Goal: Task Accomplishment & Management: Use online tool/utility

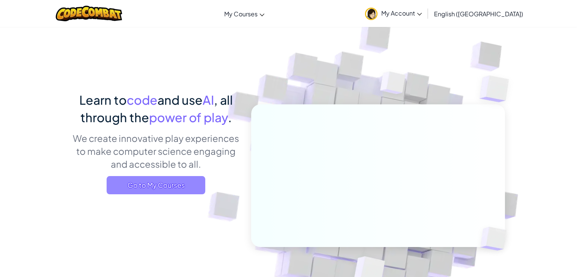
click at [193, 193] on span "Go to My Courses" at bounding box center [156, 185] width 99 height 18
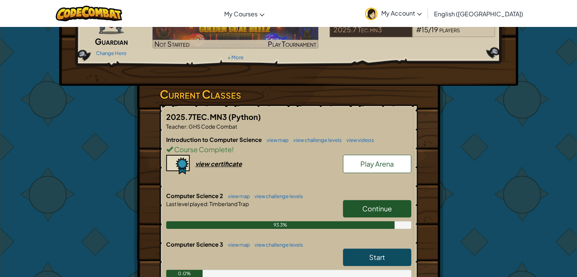
scroll to position [118, 0]
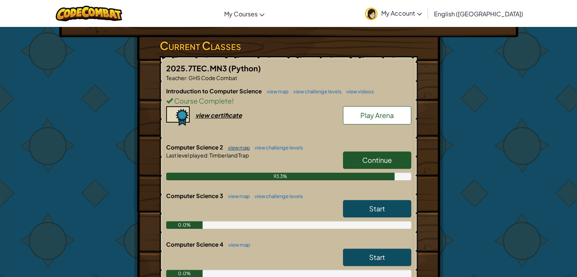
click at [243, 147] on link "view map" at bounding box center [237, 147] width 26 height 6
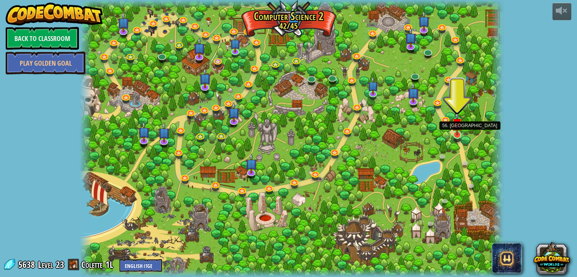
click at [454, 133] on img at bounding box center [457, 123] width 11 height 24
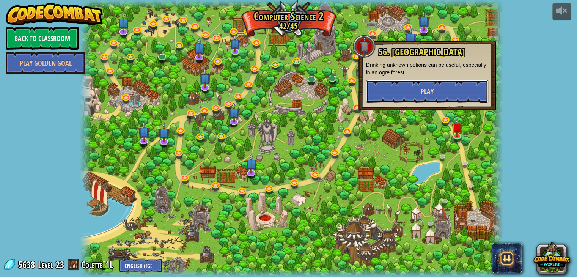
drag, startPoint x: 400, startPoint y: 101, endPoint x: 397, endPoint y: 99, distance: 4.1
click at [397, 99] on button "Play" at bounding box center [427, 91] width 122 height 23
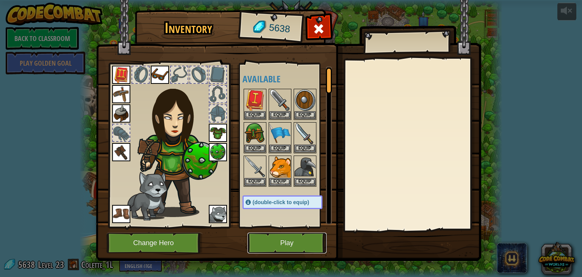
click at [293, 249] on button "Play" at bounding box center [287, 242] width 79 height 21
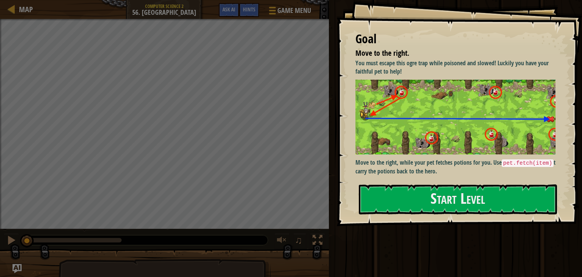
click at [447, 161] on p "Move to the right, while your pet fetches potions for you. Use pet.fetch(item) …" at bounding box center [459, 166] width 206 height 17
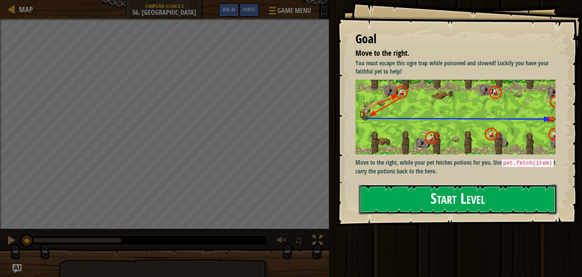
click at [428, 212] on button "Start Level" at bounding box center [458, 199] width 198 height 30
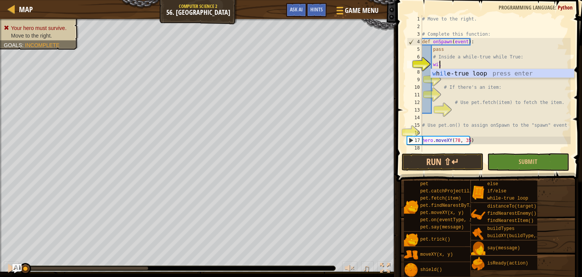
scroll to position [3, 0]
type textarea "wh"
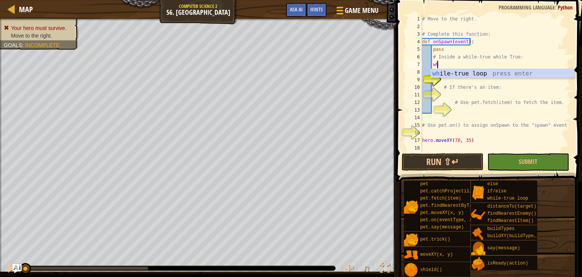
click at [493, 77] on div "wh ile-true loop press enter" at bounding box center [502, 82] width 143 height 27
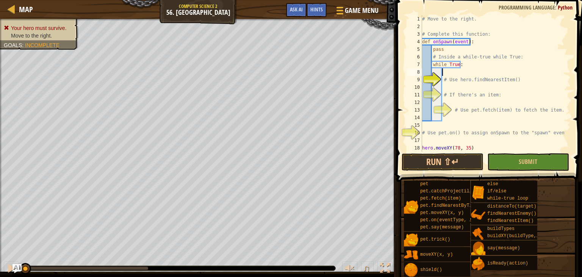
click at [496, 90] on div "# Move to the right. # Complete this function: def onSpawn ( event ) : pass # I…" at bounding box center [493, 91] width 144 height 152
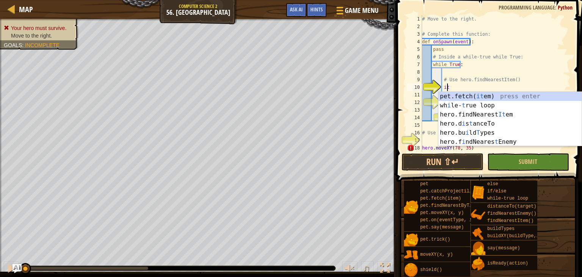
scroll to position [3, 2]
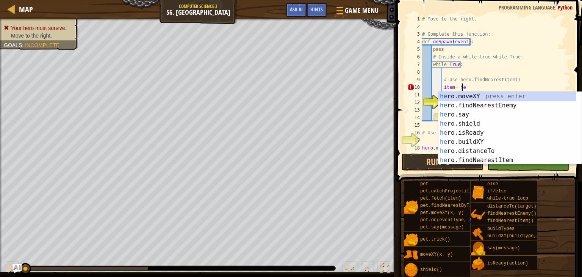
type textarea "item= hero"
click at [485, 151] on div "hero .moveXY press enter hero .findNearestEnemy press enter hero .say press ent…" at bounding box center [508, 137] width 138 height 91
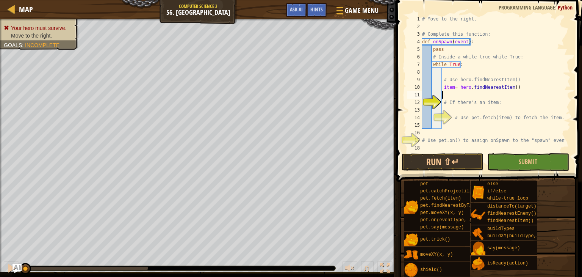
scroll to position [3, 1]
click at [472, 106] on div "# Move to the right. # Complete this function: def onSpawn ( event ) : pass # I…" at bounding box center [493, 91] width 144 height 152
type textarea "# If there's an item:"
click at [480, 110] on div "# Move to the right. # Complete this function: def onSpawn ( event ) : pass # I…" at bounding box center [493, 91] width 144 height 152
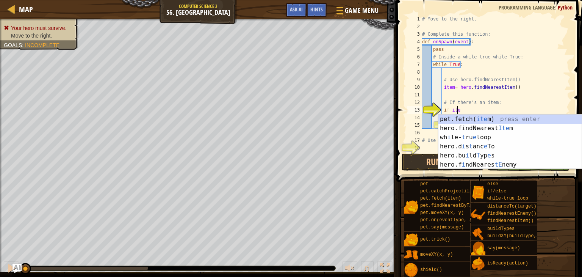
scroll to position [3, 3]
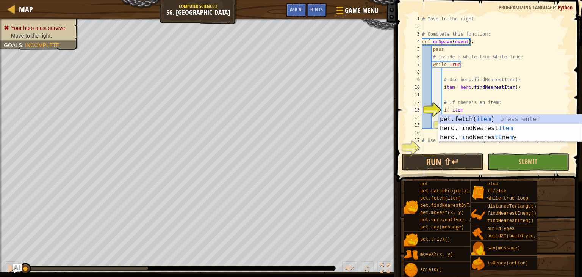
type textarea "if item:"
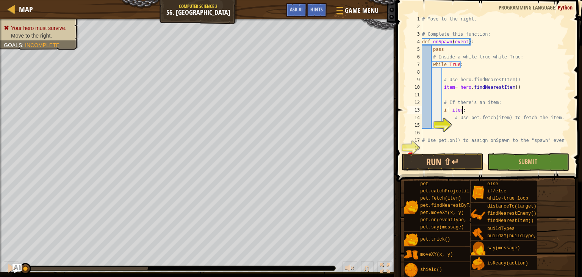
click at [477, 123] on div "# Move to the right. # Complete this function: def onSpawn ( event ) : pass # I…" at bounding box center [493, 91] width 144 height 152
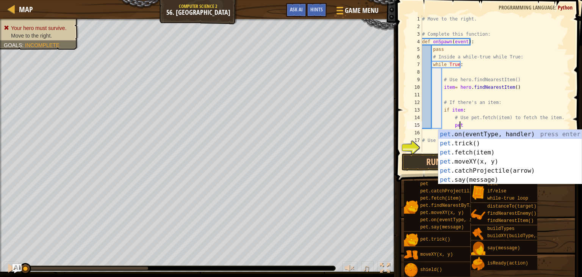
click at [487, 153] on div "pet .on(eventType, handler) press enter pet .trick() press enter pet .fetch(ite…" at bounding box center [510, 166] width 143 height 73
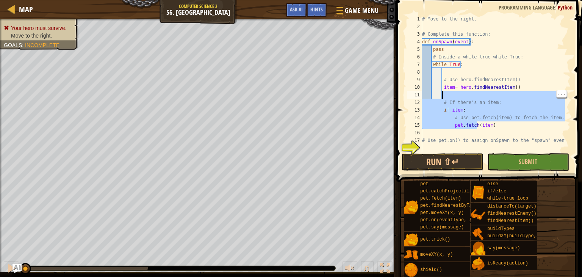
click at [472, 139] on div "# Move to the right. # Complete this function: def onSpawn ( event ) : pass # I…" at bounding box center [493, 91] width 144 height 152
type textarea "# Use pet.on() to assign onSpawn to the "spawn" event"
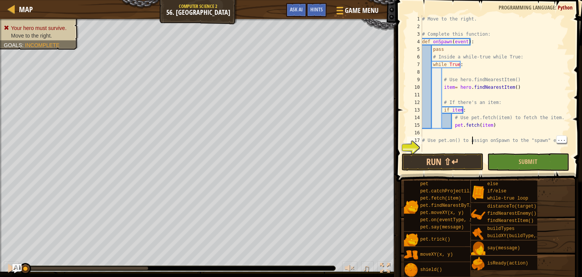
click at [469, 147] on div "# Move to the right. # Complete this function: def onSpawn ( event ) : pass # I…" at bounding box center [493, 91] width 144 height 152
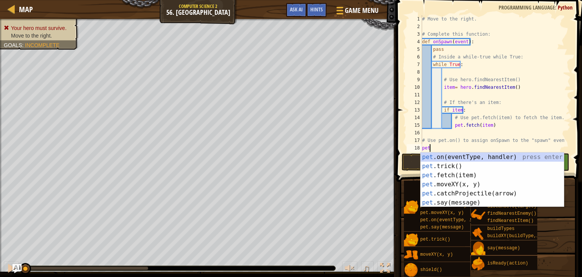
click at [482, 158] on div "pet .on(eventType, handler) press enter pet .trick() press enter pet .fetch(ite…" at bounding box center [492, 188] width 143 height 73
type textarea "pet.on("spawn", onSpawn)"
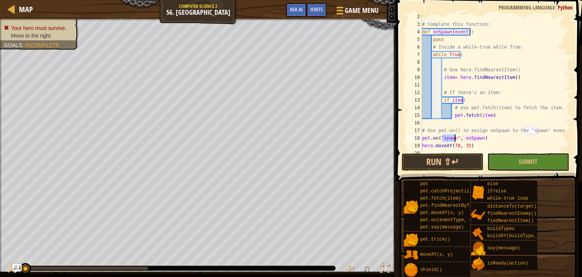
scroll to position [15, 0]
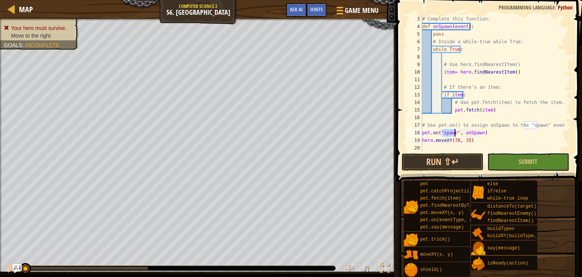
click at [488, 144] on div "# Complete this function: def onSpawn ( event ) : pass # Inside a while-true wh…" at bounding box center [493, 91] width 144 height 152
click at [519, 162] on button "Submit" at bounding box center [529, 161] width 82 height 17
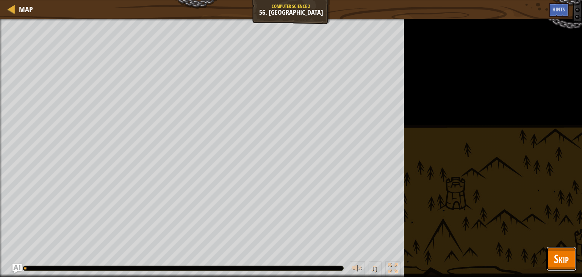
click at [557, 265] on span "Skip" at bounding box center [561, 259] width 15 height 16
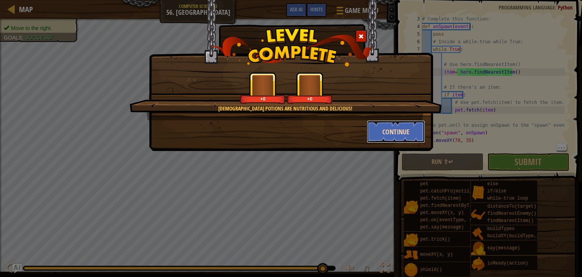
click at [390, 133] on button "Continue" at bounding box center [396, 131] width 59 height 23
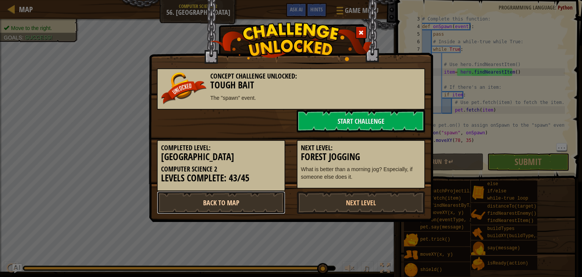
click at [251, 204] on link "Back to Map" at bounding box center [221, 202] width 129 height 23
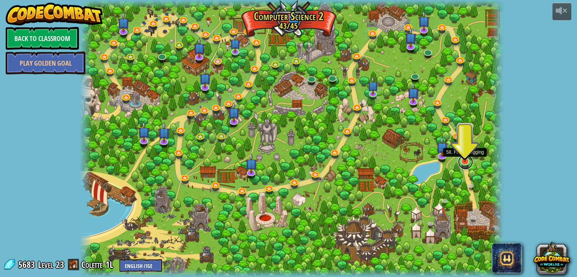
click at [469, 162] on link at bounding box center [465, 161] width 15 height 15
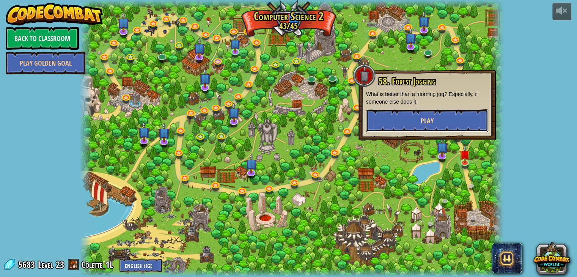
click at [404, 121] on button "Play" at bounding box center [427, 120] width 122 height 23
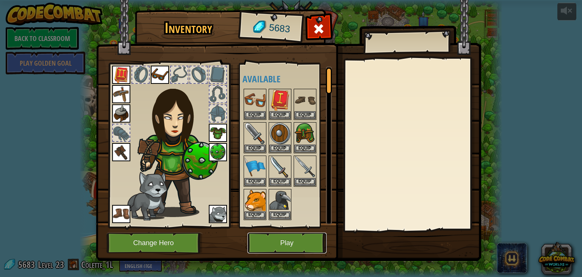
click at [262, 241] on button "Play" at bounding box center [287, 242] width 79 height 21
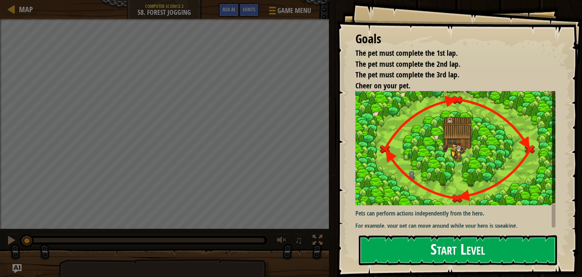
click at [399, 234] on div "Goals The pet must complete the 1st lap. The pet must complete the 2nd lap. The…" at bounding box center [460, 138] width 246 height 277
click at [399, 235] on div "Goals The pet must complete the 1st lap. The pet must complete the 2nd lap. The…" at bounding box center [460, 138] width 246 height 277
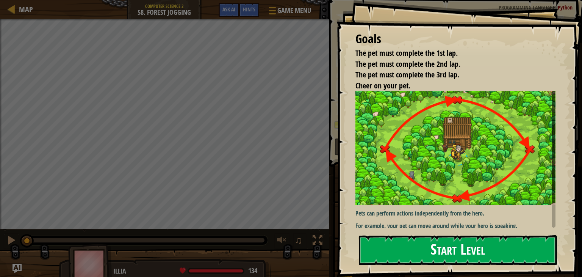
click at [399, 235] on button "Start Level" at bounding box center [458, 250] width 198 height 30
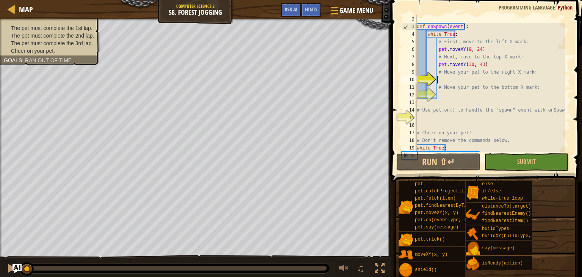
scroll to position [8, 0]
click at [494, 77] on div "def onSpawn ( event ) : while True : # First, move to the left X mark: pet . mo…" at bounding box center [491, 91] width 150 height 152
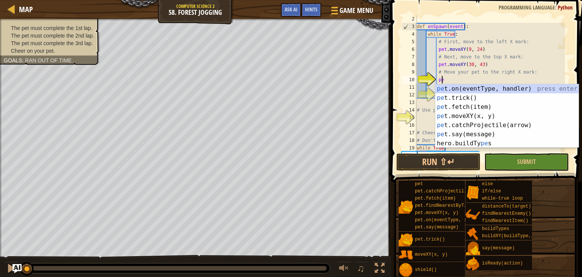
scroll to position [3, 2]
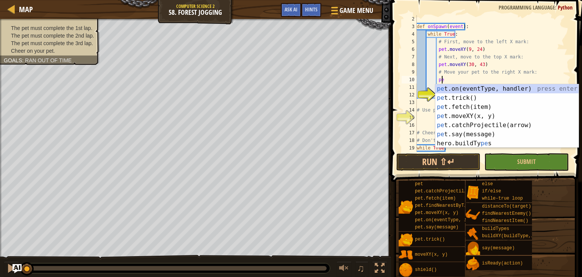
click at [472, 115] on div "pe t.on(eventType, handler) press enter pe t.trick() press enter pe t.fetch(ite…" at bounding box center [507, 125] width 143 height 82
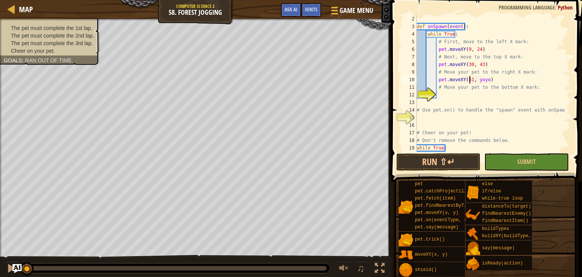
scroll to position [3, 4]
type textarea "pet.moveXY(51, 24)"
click at [492, 98] on div "def onSpawn ( event ) : while True : # First, move to the left X mark: pet . mo…" at bounding box center [491, 91] width 150 height 152
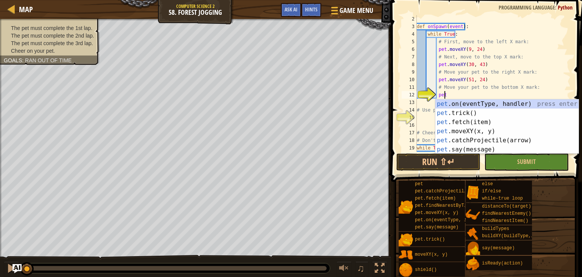
scroll to position [3, 2]
click at [478, 135] on div "pet .on(eventType, handler) press enter pet .trick() press enter pet .fetch(ite…" at bounding box center [507, 135] width 143 height 73
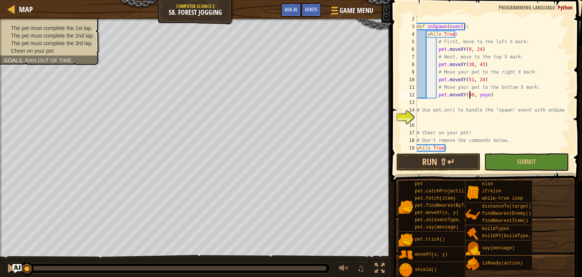
scroll to position [3, 4]
type textarea "pet.moveXY(30, 5)"
click at [502, 120] on div "def onSpawn ( event ) : while True : # First, move to the left X mark: pet . mo…" at bounding box center [491, 91] width 150 height 152
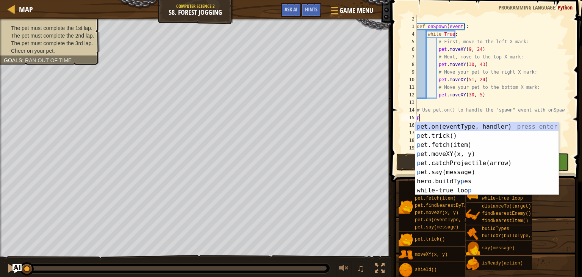
click at [491, 127] on div "p et.on(eventType, handler) press enter p et.trick() press enter p et.fetch(ite…" at bounding box center [487, 167] width 143 height 91
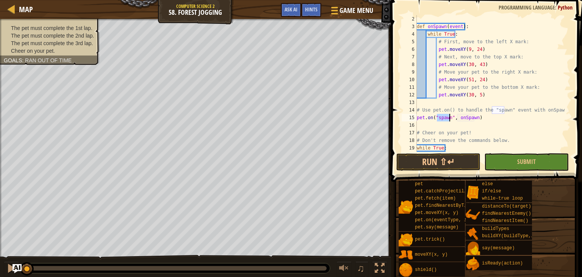
type textarea "pet.on("spawn", onSpawn)"
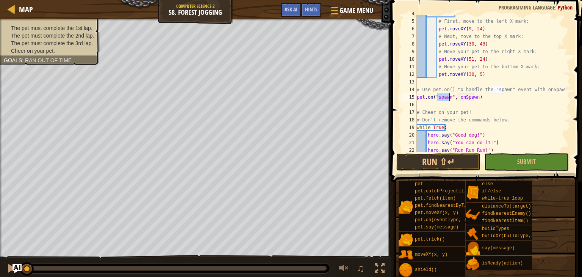
scroll to position [53, 0]
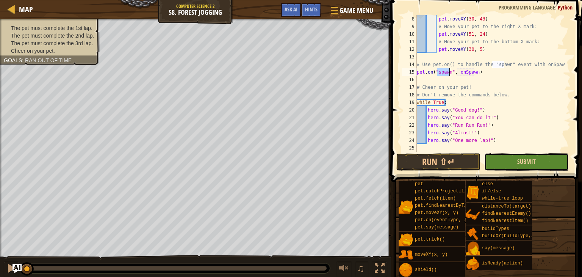
click at [510, 159] on button "Submit" at bounding box center [527, 161] width 85 height 17
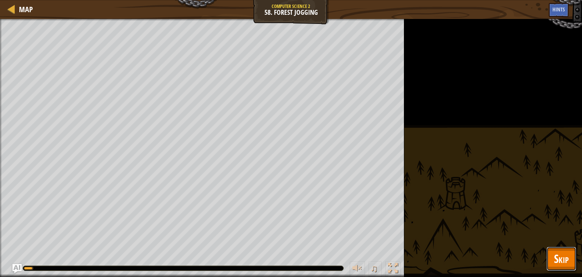
click at [554, 265] on button "Skip" at bounding box center [562, 258] width 30 height 24
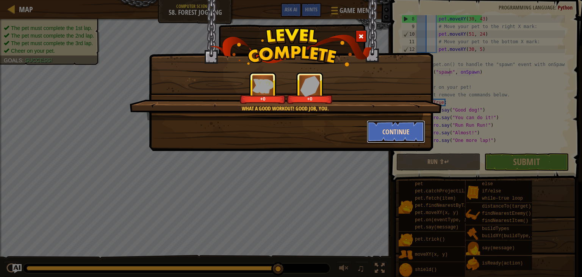
click at [378, 136] on button "Continue" at bounding box center [396, 131] width 59 height 23
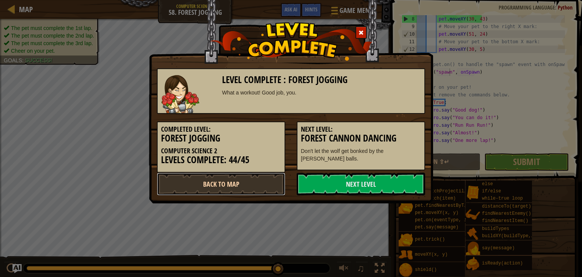
click at [273, 193] on link "Back to Map" at bounding box center [221, 184] width 129 height 23
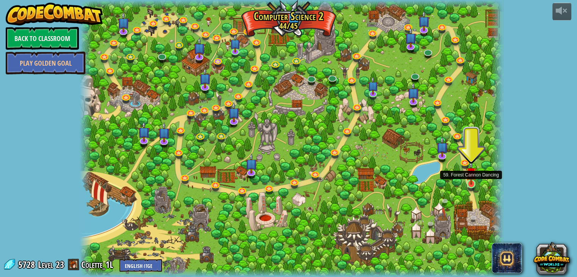
click at [470, 178] on img at bounding box center [471, 172] width 11 height 24
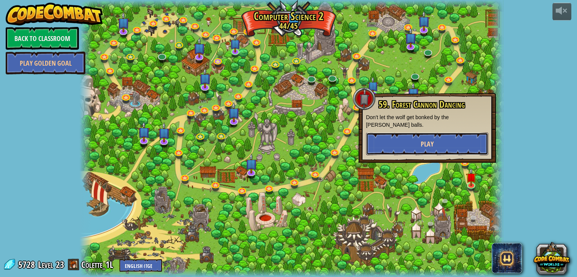
click at [405, 139] on button "Play" at bounding box center [427, 143] width 122 height 23
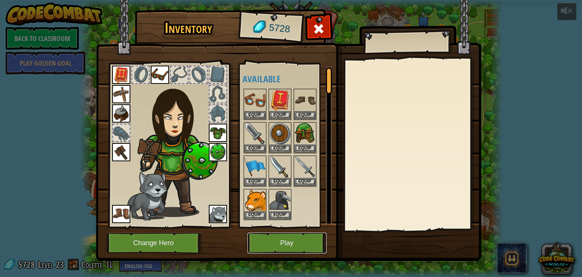
click at [292, 247] on button "Play" at bounding box center [287, 242] width 79 height 21
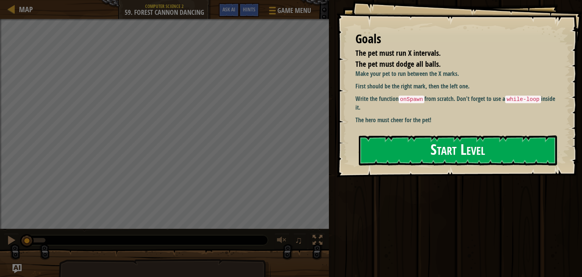
click at [411, 149] on button "Start Level" at bounding box center [458, 150] width 198 height 30
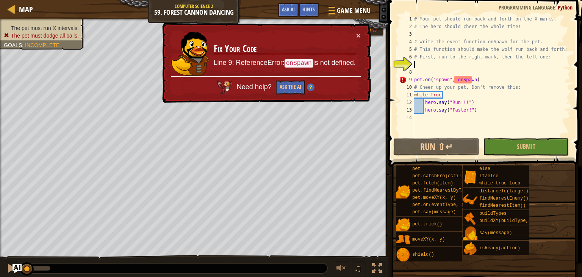
click at [419, 64] on div "# Your pet should run back and forth on the X marks. # The hero should cheer th…" at bounding box center [492, 83] width 158 height 137
click at [443, 99] on div "# Your pet should run back and forth on the X marks. # The hero should cheer th…" at bounding box center [492, 83] width 158 height 137
type textarea "hero.say("Faster!")"
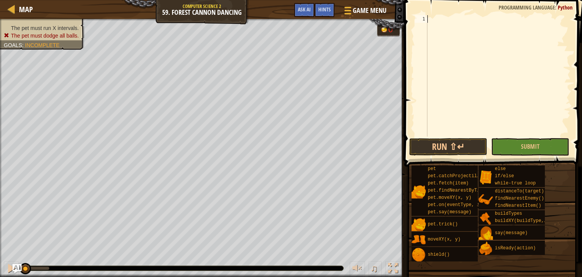
paste textarea "hero.say("Faster!")"
type textarea "hero.say("Faster!")"
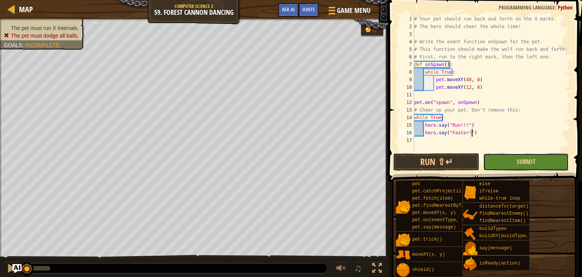
click at [529, 162] on span "Submit" at bounding box center [526, 161] width 19 height 8
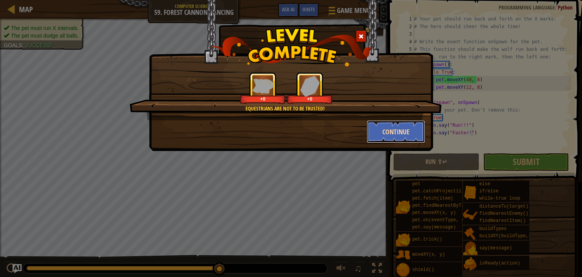
click at [377, 133] on button "Continue" at bounding box center [396, 131] width 59 height 23
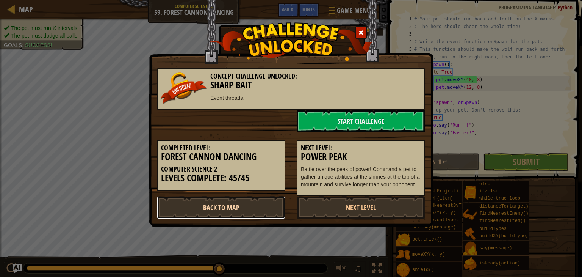
click at [264, 209] on link "Back to Map" at bounding box center [221, 207] width 129 height 23
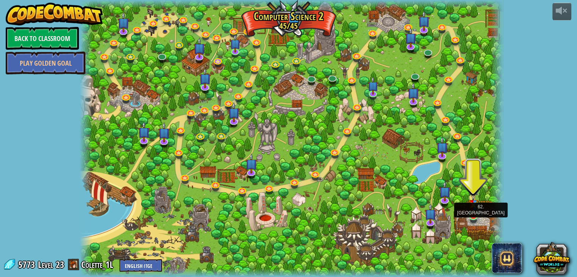
click at [473, 213] on img at bounding box center [473, 202] width 11 height 28
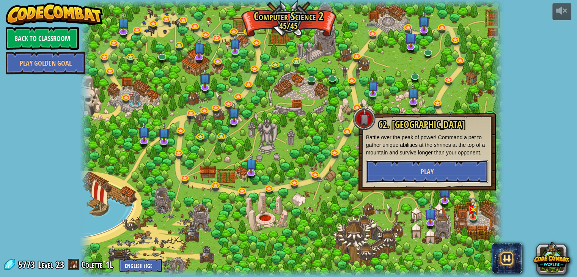
click at [402, 167] on button "Play" at bounding box center [427, 171] width 122 height 23
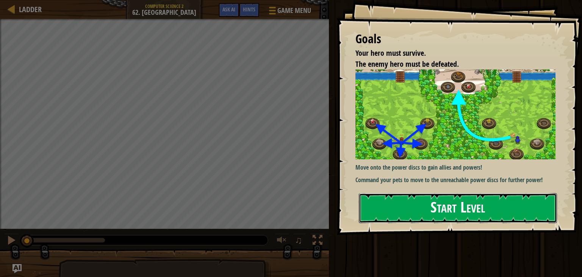
click at [458, 193] on button "Start Level" at bounding box center [458, 208] width 198 height 30
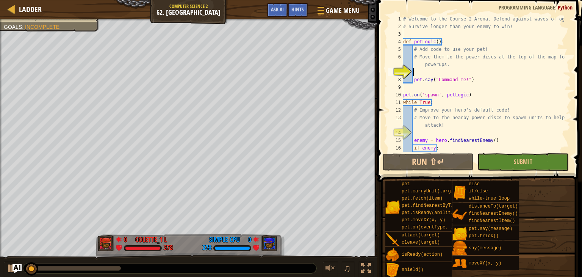
click at [430, 68] on div "# Welcome to the Course 2 Arena. Defend against waves of ogres! # Survive longe…" at bounding box center [483, 91] width 163 height 152
click at [424, 73] on div "# Welcome to the Course 2 Arena. Defend against waves of ogres! # Survive longe…" at bounding box center [483, 91] width 163 height 152
paste textarea "pet.moveXY(60, 84)"
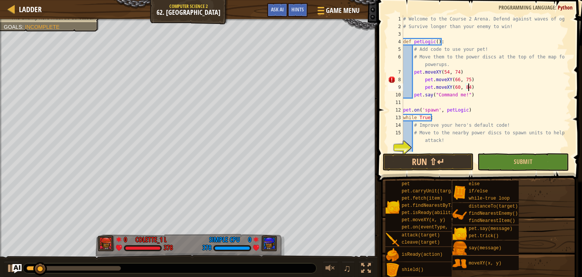
click at [421, 78] on div "# Welcome to the Course 2 Arena. Defend against waves of ogres! # Survive longe…" at bounding box center [483, 91] width 163 height 152
click at [413, 76] on div "# Welcome to the Course 2 Arena. Defend against waves of ogres! # Survive longe…" at bounding box center [483, 91] width 163 height 152
click at [413, 74] on div "# Welcome to the Course 2 Arena. Defend against waves of ogres! # Survive longe…" at bounding box center [483, 91] width 163 height 152
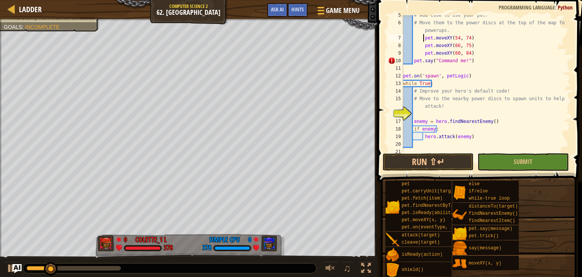
scroll to position [38, 0]
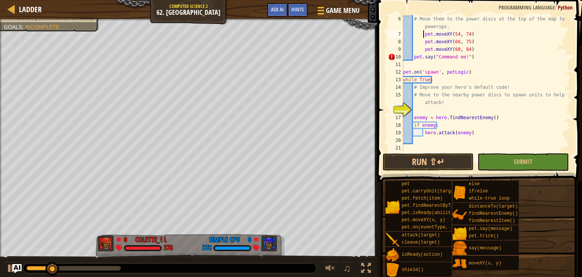
click at [416, 58] on div "# Move them to the power discs at the top of the map for powerups. pet . moveXY…" at bounding box center [483, 94] width 163 height 159
type textarea "pet.say("Command me!")"
click at [446, 106] on div "# Move them to the power discs at the top of the map for powerups. pet . moveXY…" at bounding box center [483, 94] width 163 height 159
paste textarea "hero.moveXY(37, 30)"
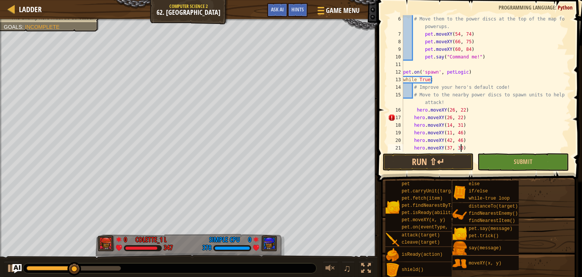
click at [411, 108] on div "# Move them to the power discs at the top of the map for powerups. pet . moveXY…" at bounding box center [483, 94] width 163 height 159
click at [414, 117] on div "# Move them to the power discs at the top of the map for powerups. pet . moveXY…" at bounding box center [483, 94] width 163 height 159
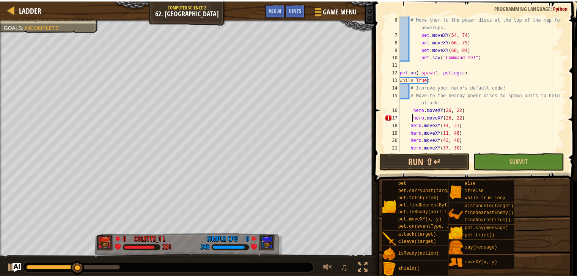
scroll to position [76, 0]
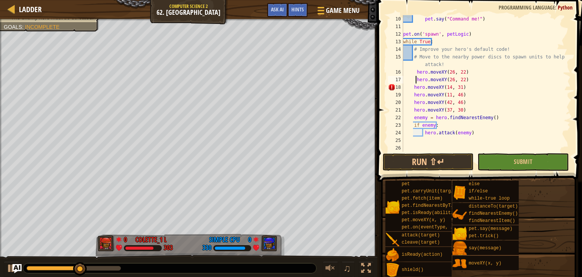
click at [409, 91] on div "pet . say ( "Command me!" ) pet . on ( 'spawn' , petLogic ) while True : # Impr…" at bounding box center [483, 91] width 163 height 152
click at [411, 91] on div "pet . say ( "Command me!" ) pet . on ( 'spawn' , petLogic ) while True : # Impr…" at bounding box center [483, 91] width 163 height 152
click at [412, 87] on div "pet . say ( "Command me!" ) pet . on ( 'spawn' , petLogic ) while True : # Impr…" at bounding box center [483, 91] width 163 height 152
click at [412, 92] on div "pet . say ( "Command me!" ) pet . on ( 'spawn' , petLogic ) while True : # Impr…" at bounding box center [483, 91] width 163 height 152
click at [411, 104] on div "pet . say ( "Command me!" ) pet . on ( 'spawn' , petLogic ) while True : # Impr…" at bounding box center [483, 91] width 163 height 152
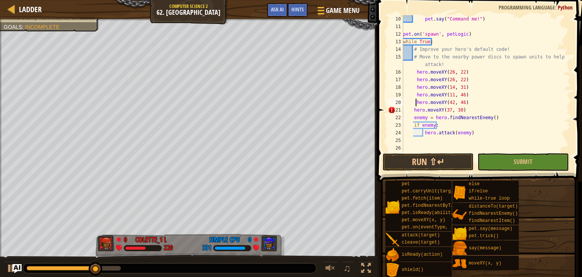
click at [417, 109] on div "pet . say ( "Command me!" ) pet . on ( 'spawn' , petLogic ) while True : # Impr…" at bounding box center [483, 91] width 163 height 152
click at [411, 117] on div "pet . say ( "Command me!" ) pet . on ( 'spawn' , petLogic ) while True : # Impr…" at bounding box center [483, 91] width 163 height 152
click at [416, 127] on div "pet . say ( "Command me!" ) pet . on ( 'spawn' , petLogic ) while True : # Impr…" at bounding box center [483, 91] width 163 height 152
type textarea "if enemy:"
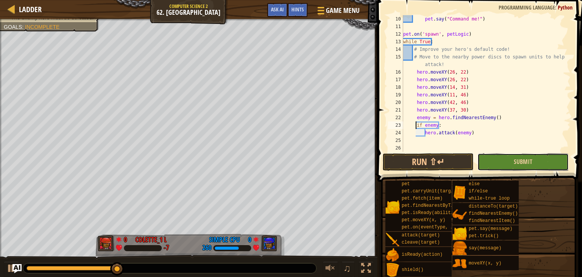
click at [514, 161] on button "Submit" at bounding box center [523, 161] width 91 height 17
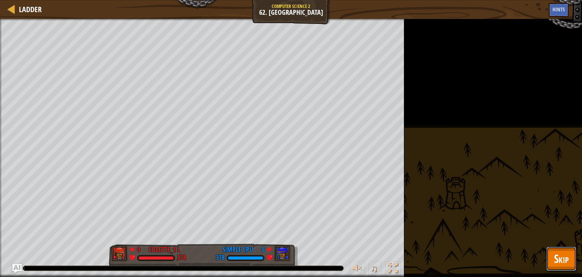
click at [553, 260] on button "Skip" at bounding box center [562, 258] width 30 height 24
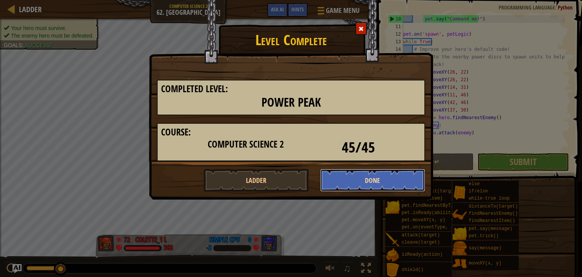
click at [390, 178] on button "Done" at bounding box center [372, 180] width 105 height 23
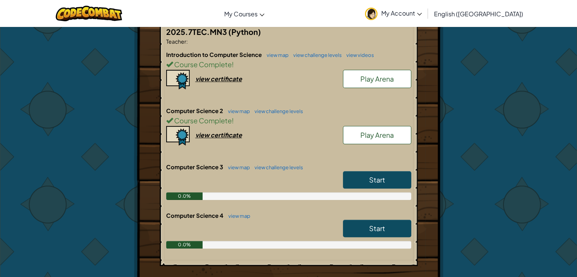
scroll to position [183, 0]
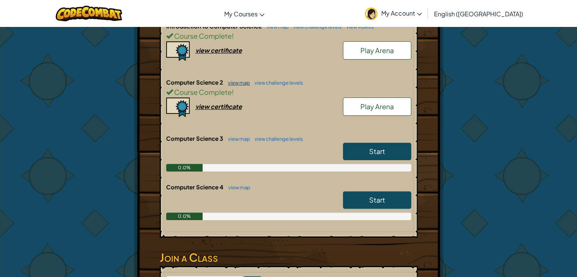
click at [245, 80] on link "view map" at bounding box center [237, 83] width 26 height 6
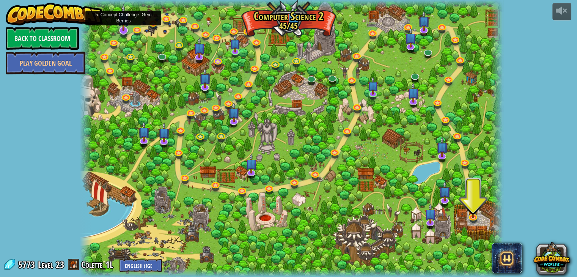
click at [121, 27] on img at bounding box center [124, 17] width 12 height 27
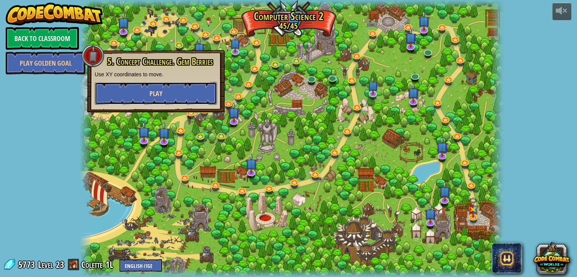
click at [148, 91] on button "Play" at bounding box center [156, 93] width 122 height 23
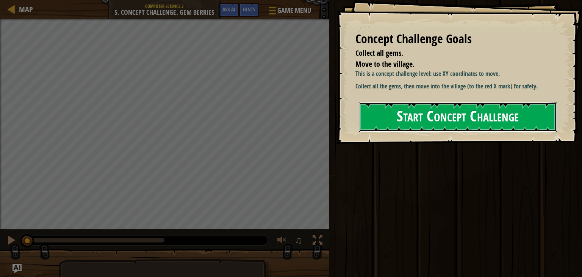
click at [422, 132] on button "Start Concept Challenge" at bounding box center [458, 117] width 198 height 30
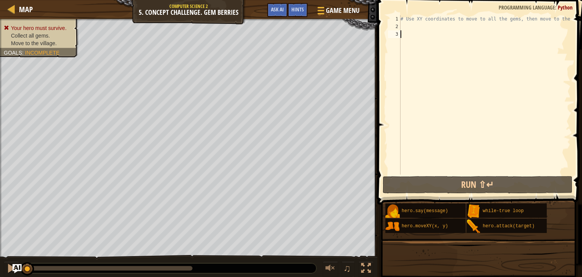
click at [469, 22] on div "# Use XY coordinates to move to all the gems, then move to the red X mark." at bounding box center [509, 102] width 220 height 174
type textarea "# Use XY coordinates to move to all the gems, then move to the red X mark."
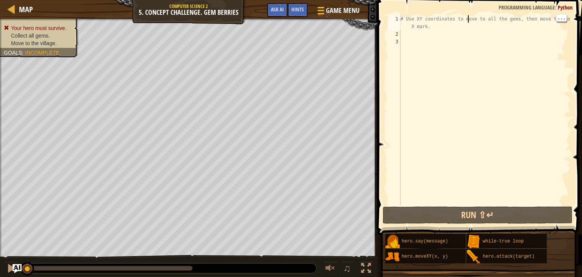
click at [425, 38] on div "# Use XY coordinates to move to all the gems, then move to the red X mark." at bounding box center [485, 121] width 172 height 212
click at [412, 33] on div "# Use XY coordinates to move to all the gems, then move to the red X mark." at bounding box center [485, 121] width 172 height 212
paste textarea "hero.moveXY(74, 34)"
type textarea "hero.moveXY(74, 34)"
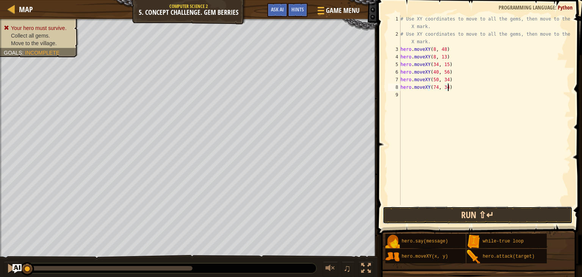
click at [483, 215] on button "Run ⇧↵" at bounding box center [478, 214] width 190 height 17
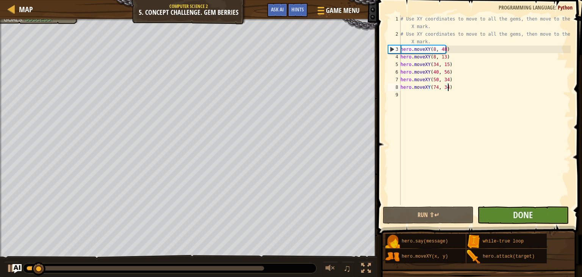
click at [505, 219] on button "Done" at bounding box center [523, 214] width 91 height 17
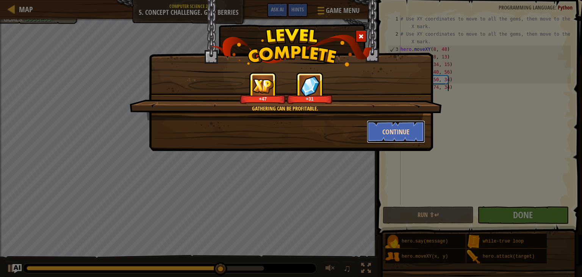
click at [379, 133] on button "Continue" at bounding box center [396, 131] width 59 height 23
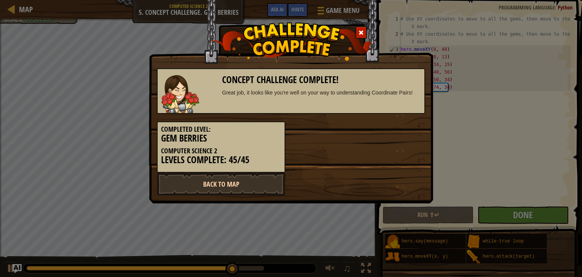
click at [252, 184] on link "Back to Map" at bounding box center [221, 184] width 129 height 23
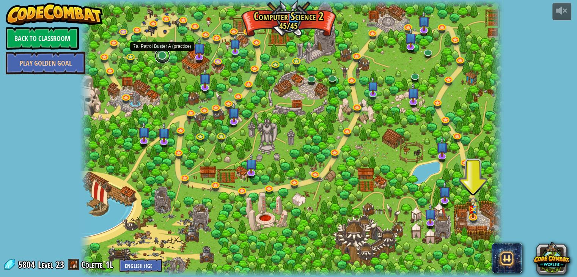
click at [162, 56] on link at bounding box center [162, 55] width 15 height 15
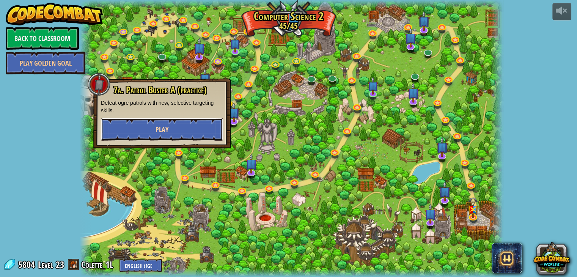
click at [174, 133] on button "Play" at bounding box center [162, 129] width 122 height 23
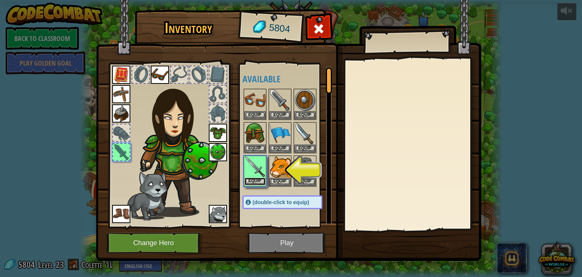
click at [251, 179] on button "Equip" at bounding box center [255, 181] width 21 height 8
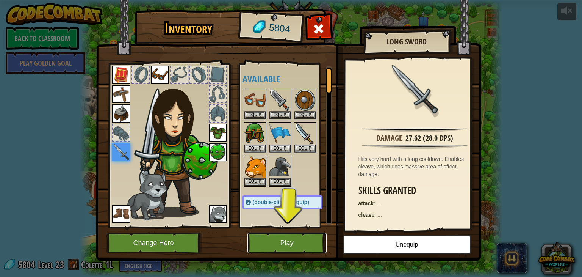
click at [281, 234] on button "Play" at bounding box center [287, 242] width 79 height 21
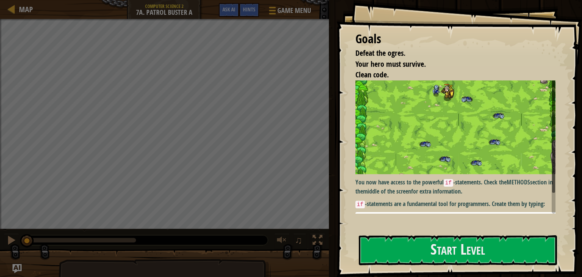
click at [434, 161] on img at bounding box center [459, 127] width 206 height 94
click at [414, 245] on button "Start Level" at bounding box center [458, 250] width 198 height 30
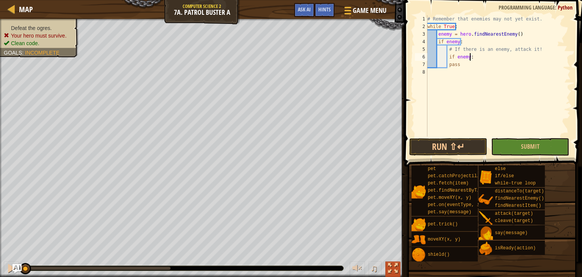
type textarea "if enemy:"
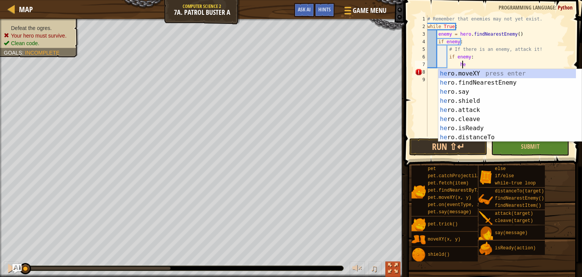
scroll to position [3, 3]
click at [479, 111] on div "her o.moveXY press enter her o.findNearestEnemy press enter her o.say press ent…" at bounding box center [508, 114] width 138 height 91
type textarea "hero.attack(enemy)"
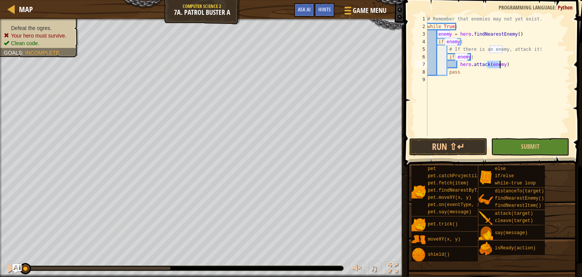
click at [510, 86] on div "# Remember that enemies may not yet exist. while True : enemy = hero . findNear…" at bounding box center [498, 83] width 145 height 137
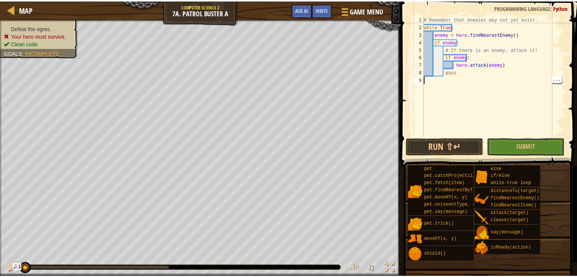
scroll to position [3, 0]
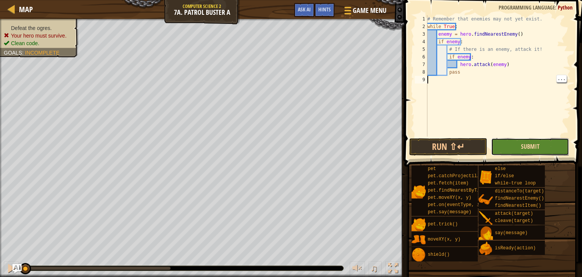
click at [537, 146] on span "Submit" at bounding box center [530, 146] width 19 height 8
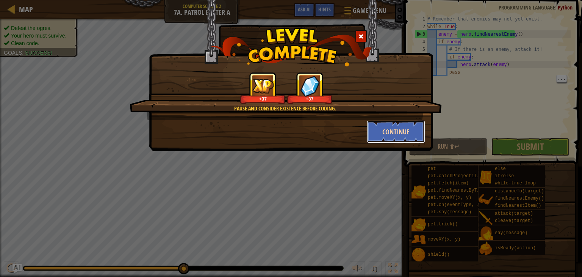
click at [391, 130] on button "Continue" at bounding box center [396, 131] width 59 height 23
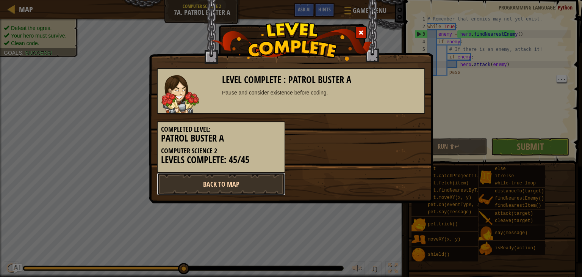
click at [245, 181] on link "Back to Map" at bounding box center [221, 184] width 129 height 23
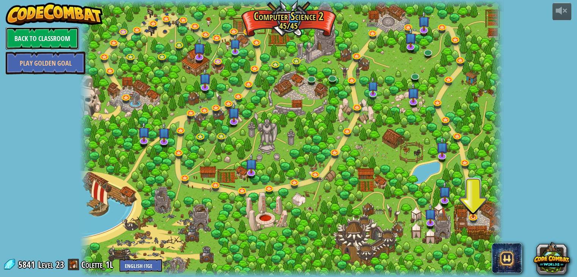
click at [30, 33] on link "Back to Classroom" at bounding box center [42, 38] width 73 height 23
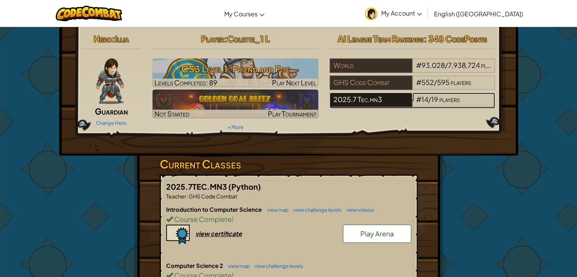
click at [392, 96] on div "2025.7 Tec.mn3" at bounding box center [371, 100] width 83 height 14
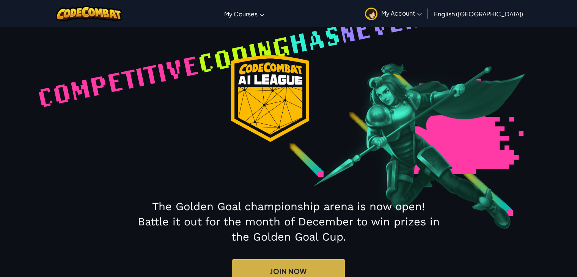
select select "68816ef38448581ccbc3132d"
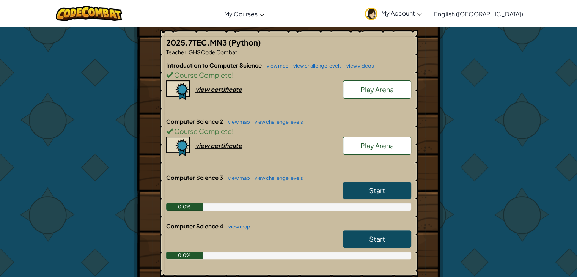
scroll to position [148, 0]
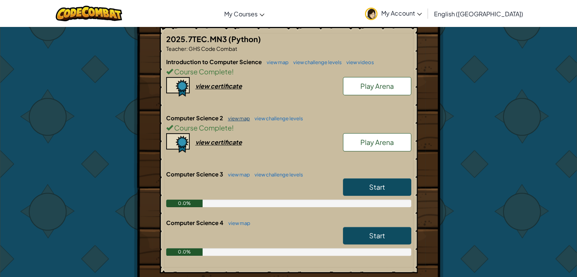
click at [242, 119] on link "view map" at bounding box center [237, 118] width 26 height 6
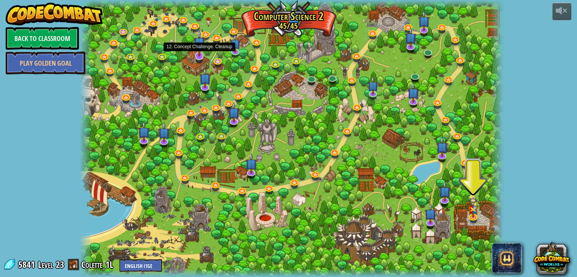
click at [193, 55] on img at bounding box center [199, 43] width 12 height 27
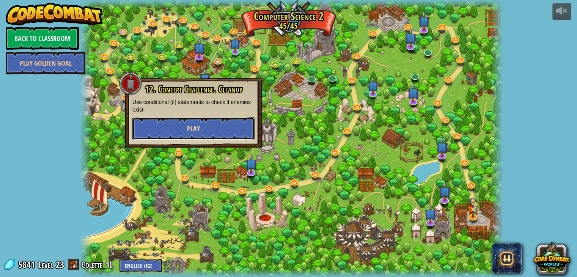
click at [180, 137] on button "Play" at bounding box center [193, 128] width 122 height 23
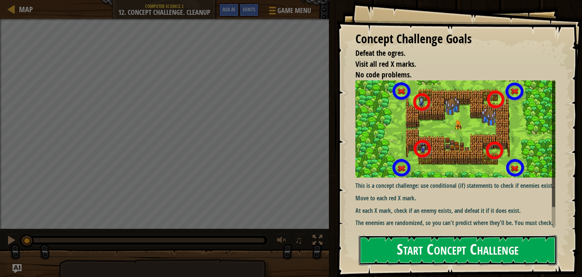
click at [423, 235] on button "Start Concept Challenge" at bounding box center [458, 250] width 198 height 30
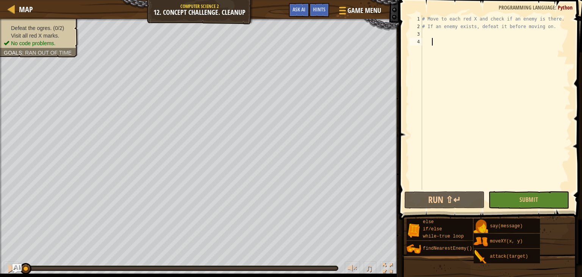
click at [473, 38] on div "# Move to each red X and check if an enemy is there. # If an enemy exists, defe…" at bounding box center [496, 110] width 150 height 190
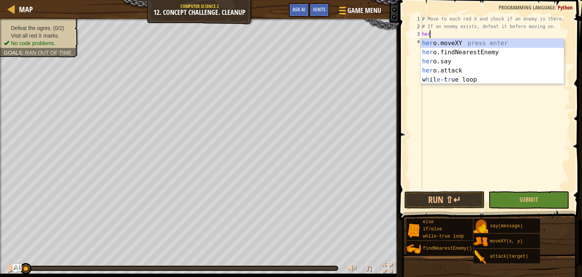
click at [490, 44] on div "her o.moveXY press enter her o.findNearestEnemy press enter her o.say press ent…" at bounding box center [492, 71] width 143 height 64
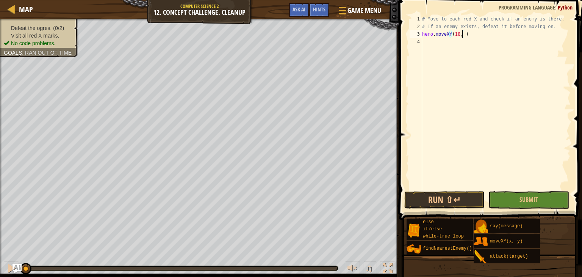
scroll to position [3, 3]
type textarea "hero.moveXY(18, 14)"
click at [472, 47] on div "# Move to each red X and check if an enemy is there. # If an enemy exists, defe…" at bounding box center [496, 110] width 150 height 190
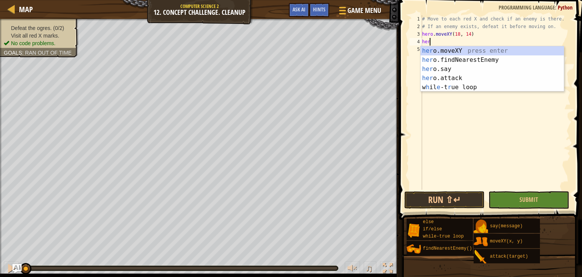
click at [495, 55] on div "her o.moveXY press enter her o.findNearestEnemy press enter her o.say press ent…" at bounding box center [492, 78] width 143 height 64
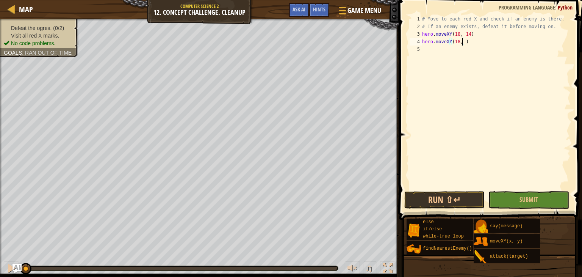
scroll to position [3, 3]
type textarea "hero.moveXY(18, 54)"
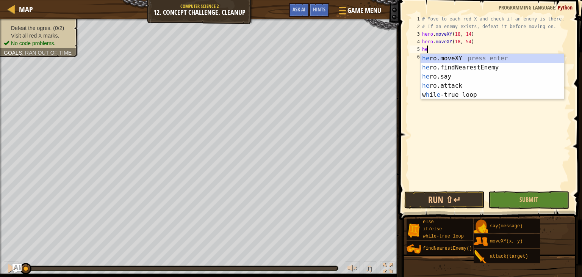
click at [492, 61] on div "he ro.moveXY press enter he ro.findNearestEnemy press enter he ro.say press ent…" at bounding box center [492, 86] width 143 height 64
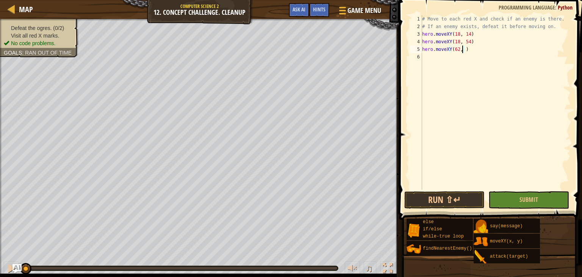
scroll to position [3, 3]
type textarea "hero.moveXY(62, 54)"
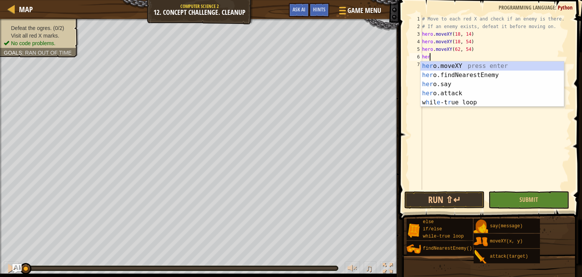
click at [499, 66] on div "her o.moveXY press enter her o.findNearestEnemy press enter her o.say press ent…" at bounding box center [492, 93] width 143 height 64
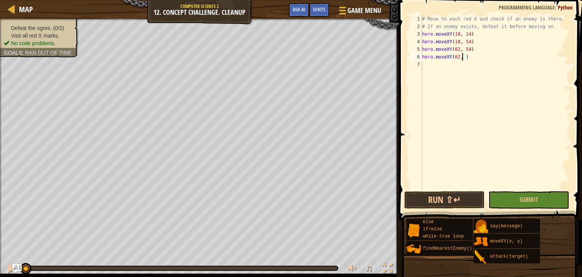
scroll to position [3, 3]
type textarea "hero.moveXY(62, 14)"
click at [484, 62] on div "# Move to each red X and check if an enemy is there. # If an enemy exists, defe…" at bounding box center [496, 110] width 150 height 190
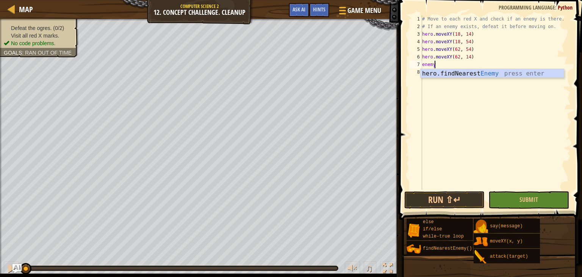
scroll to position [3, 0]
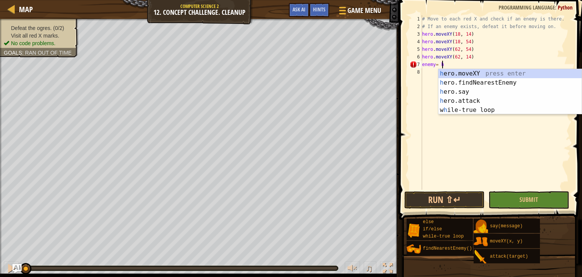
type textarea "enemy= her"
click at [503, 83] on div "her o.moveXY press enter her o.findNearestEnemy press enter her o.say press ent…" at bounding box center [510, 101] width 143 height 64
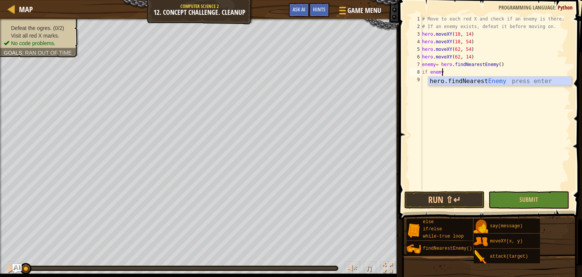
scroll to position [3, 1]
type textarea "if enemy:"
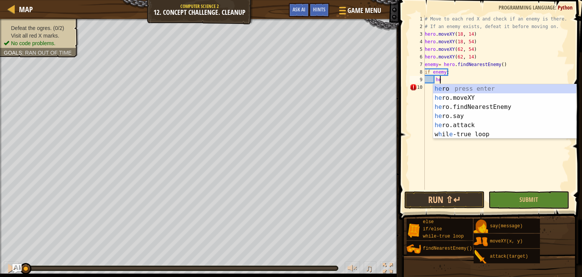
scroll to position [3, 1]
click at [484, 122] on div "her o press enter her o.moveXY press enter her o.findNearestEnemy press enter h…" at bounding box center [504, 120] width 143 height 73
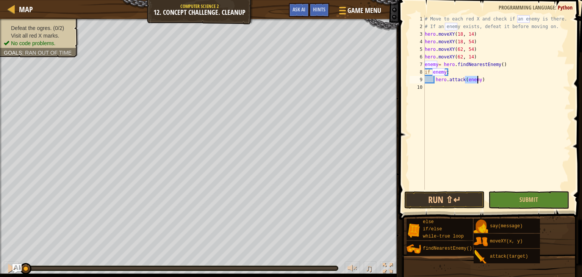
type textarea "hero.attack(enemy)"
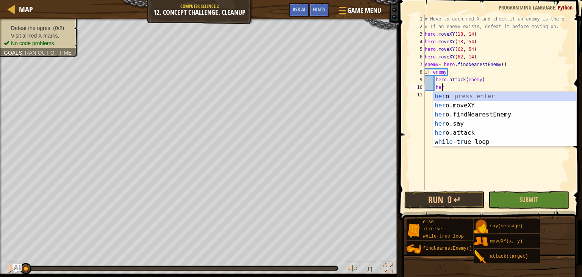
click at [474, 135] on div "her o press enter her o.moveXY press enter her o.findNearestEnemy press enter h…" at bounding box center [504, 128] width 143 height 73
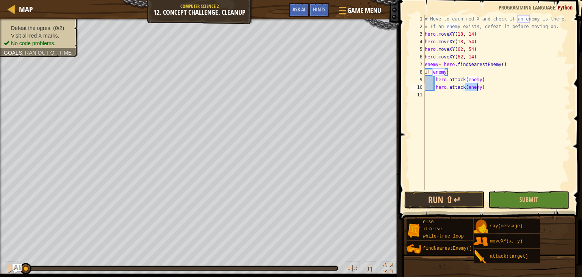
type textarea "hero.attack(enemy)"
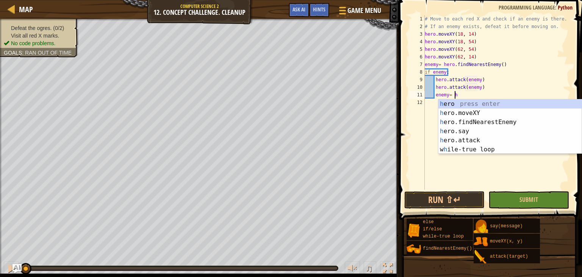
type textarea "enemy= her"
click at [509, 124] on div "her o press enter her o.moveXY press enter her o.findNearestEnemy press enter h…" at bounding box center [510, 135] width 143 height 73
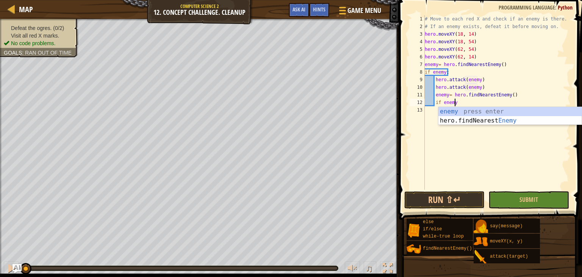
type textarea "if enemy:"
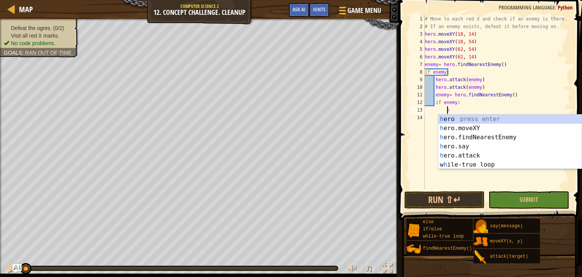
scroll to position [3, 2]
click at [475, 158] on div "her o press enter her o.moveXY press enter her o.findNearestEnemy press enter h…" at bounding box center [510, 151] width 143 height 73
type textarea "hero.attack(enemy)"
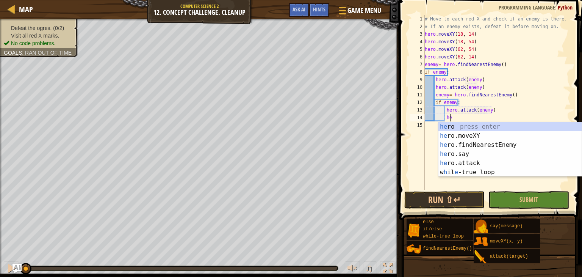
click at [479, 162] on div "he ro press enter he ro.moveXY press enter he ro.findNearestEnemy press enter h…" at bounding box center [510, 158] width 143 height 73
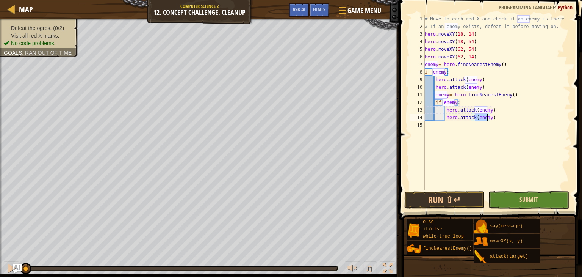
type textarea "hero.attack(enemy)"
click at [537, 199] on span "Submit" at bounding box center [529, 199] width 19 height 8
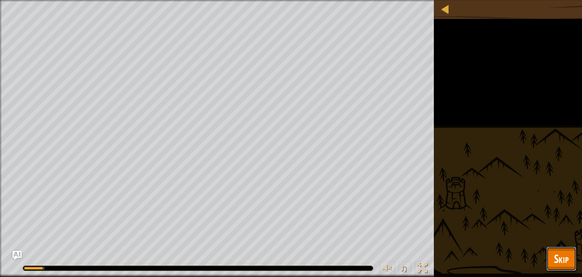
click at [555, 256] on span "Skip" at bounding box center [561, 259] width 15 height 16
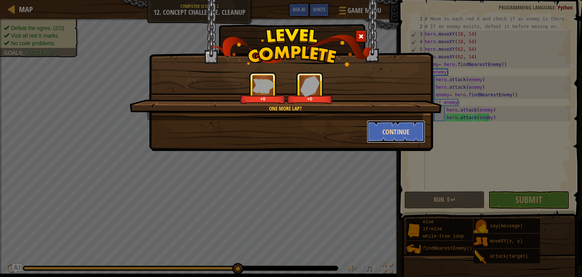
click at [384, 132] on button "Continue" at bounding box center [396, 131] width 59 height 23
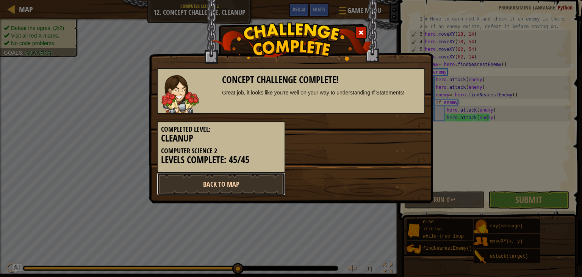
click at [257, 183] on link "Back to Map" at bounding box center [221, 184] width 129 height 23
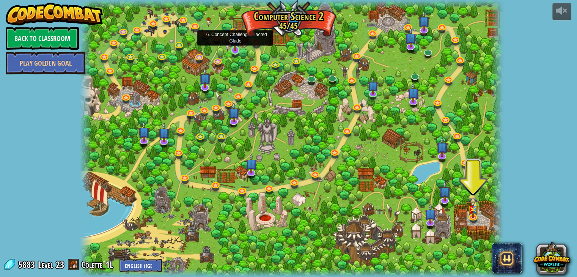
click at [233, 48] on img at bounding box center [235, 39] width 11 height 24
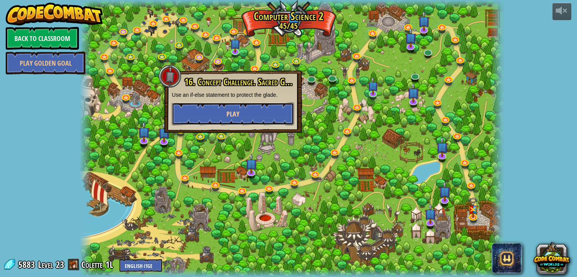
click at [209, 110] on button "Play" at bounding box center [233, 113] width 122 height 23
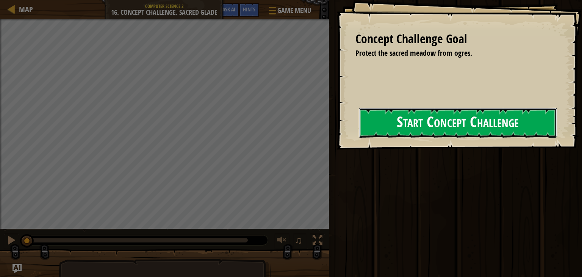
click at [434, 135] on button "Start Concept Challenge" at bounding box center [458, 123] width 198 height 30
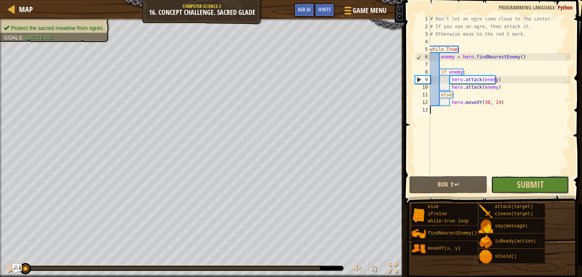
click at [519, 177] on button "Submit" at bounding box center [530, 184] width 78 height 17
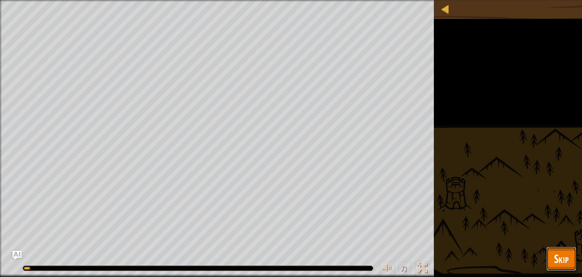
click at [570, 265] on button "Skip" at bounding box center [562, 258] width 30 height 24
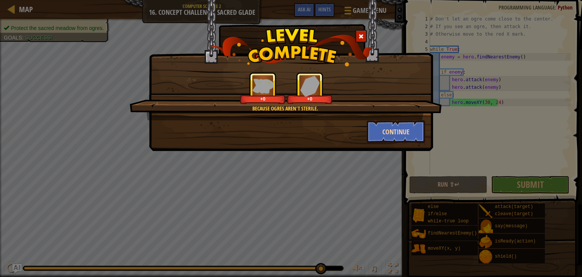
click at [381, 128] on button "Continue" at bounding box center [396, 131] width 59 height 23
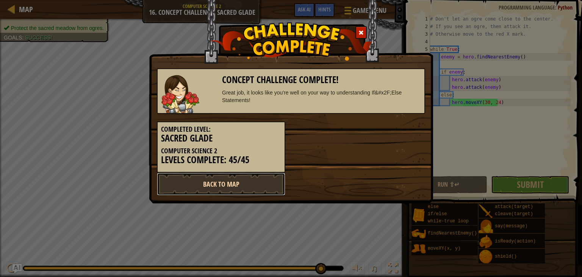
click at [259, 187] on link "Back to Map" at bounding box center [221, 184] width 129 height 23
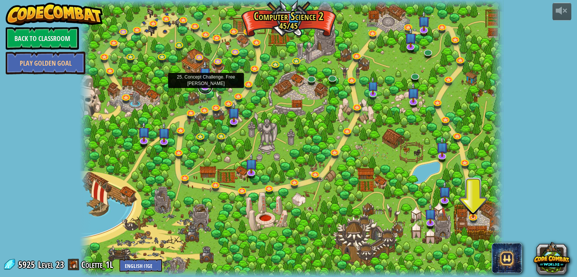
click at [203, 87] on link at bounding box center [205, 86] width 15 height 15
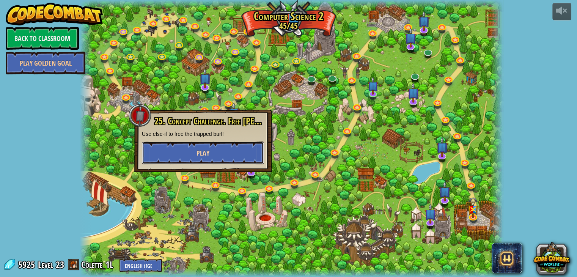
click at [212, 158] on button "Play" at bounding box center [203, 152] width 122 height 23
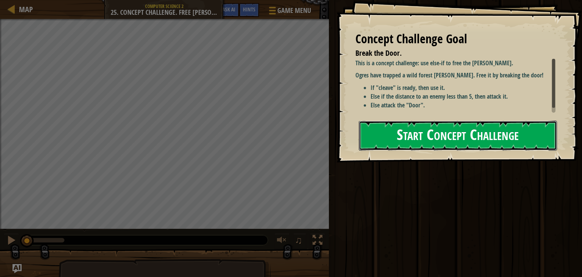
click at [463, 133] on button "Start Concept Challenge" at bounding box center [458, 136] width 198 height 30
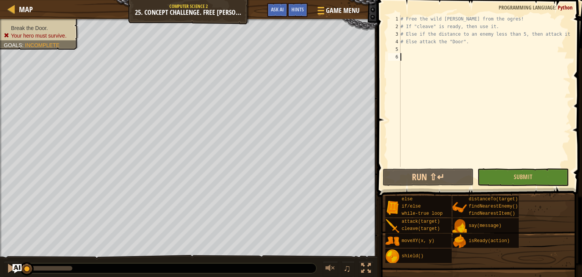
click at [420, 50] on div "# Free the wild burl from the ogres! # If "cleave" is ready, then use it. # Els…" at bounding box center [485, 98] width 172 height 167
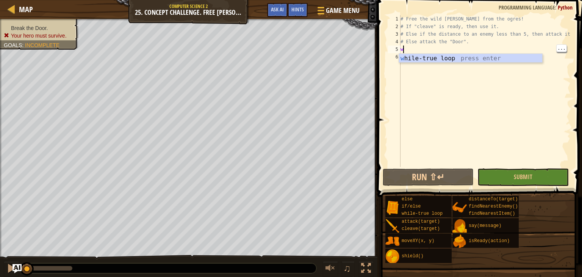
scroll to position [3, 0]
type textarea "wh"
click at [501, 53] on div "# Free the wild burl from the ogres! # If "cleave" is ready, then use it. # Els…" at bounding box center [485, 98] width 172 height 167
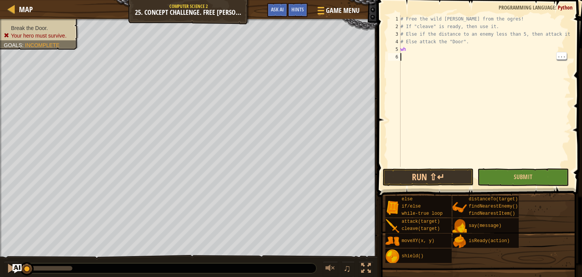
click at [486, 51] on div "# Free the wild burl from the ogres! # If "cleave" is ready, then use it. # Els…" at bounding box center [485, 98] width 172 height 167
type textarea "whi"
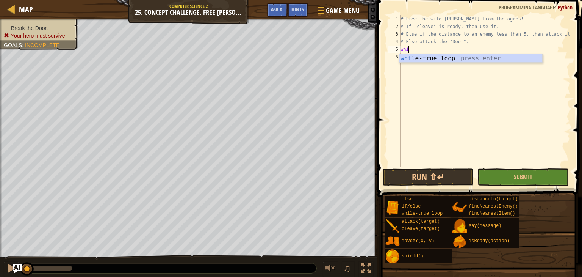
click at [475, 63] on div "# Free the wild burl from the ogres! # If "cleave" is ready, then use it. # Els…" at bounding box center [485, 98] width 172 height 167
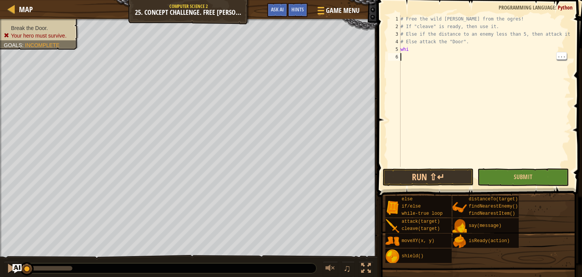
click at [477, 53] on div "# Free the wild burl from the ogres! # If "cleave" is ready, then use it. # Els…" at bounding box center [485, 98] width 172 height 167
type textarea "whil"
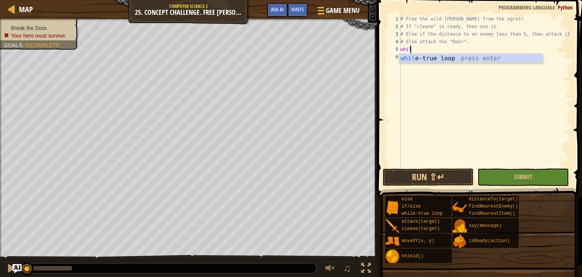
click at [467, 59] on div "whil e-true loop press enter" at bounding box center [470, 67] width 143 height 27
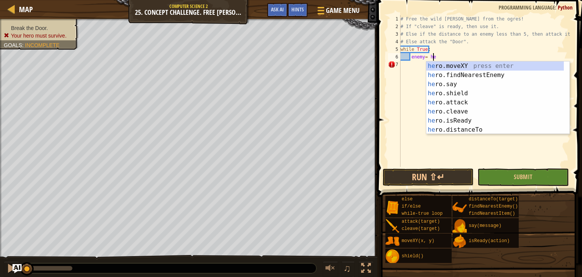
scroll to position [3, 2]
type textarea "enemy= her"
click at [501, 75] on div "her o.moveXY press enter her o.findNearestEnemy press enter her o.say press ent…" at bounding box center [496, 106] width 138 height 91
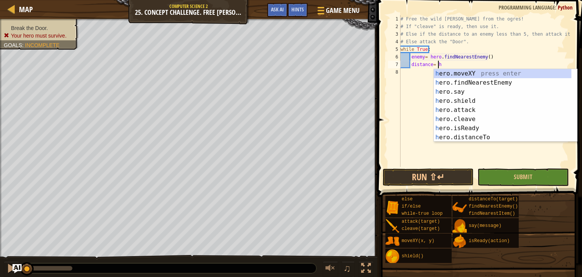
scroll to position [3, 3]
click at [483, 137] on div "her o.moveXY press enter her o.findNearestEnemy press enter her o.say press ent…" at bounding box center [503, 114] width 138 height 91
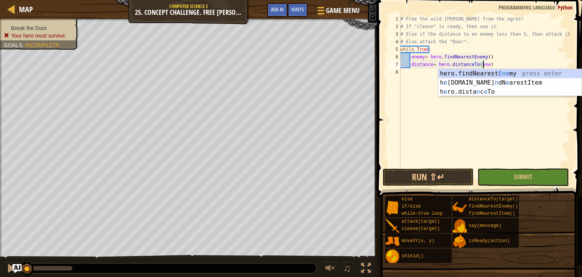
type textarea "distance= hero.distanceTo(enemy)"
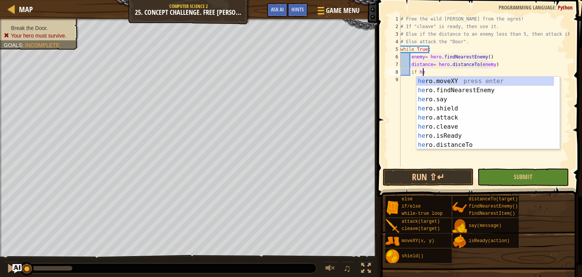
scroll to position [3, 2]
click at [576, 121] on span at bounding box center [480, 87] width 211 height 219
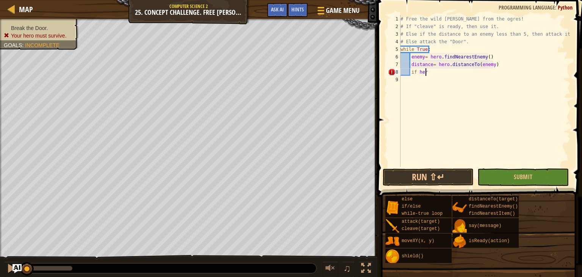
click at [471, 69] on div "# Free the wild burl from the ogres! # If "cleave" is ready, then use it. # Els…" at bounding box center [485, 98] width 172 height 167
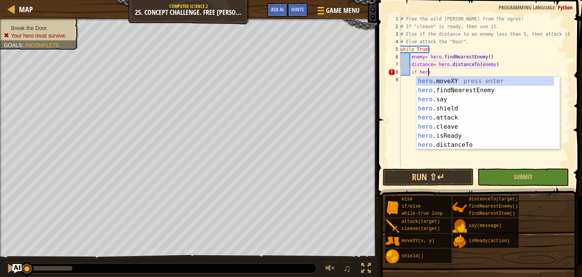
click at [460, 137] on div "hero .moveXY press enter hero .findNearestEnemy press enter hero .say press ent…" at bounding box center [486, 122] width 138 height 91
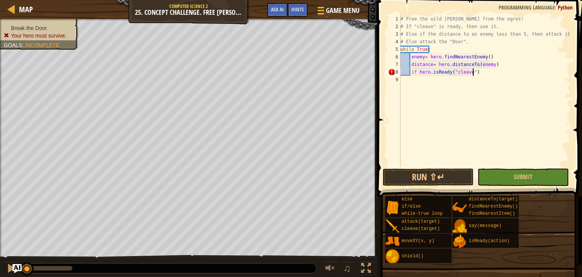
type textarea "if hero.isReady("cleave"):"
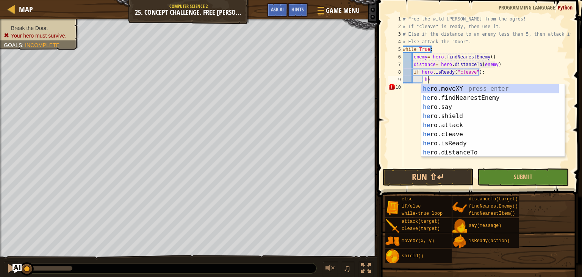
scroll to position [3, 2]
click at [482, 133] on div "hero. moveXY press enter hero. findNearestEnemy press enter hero. say press ent…" at bounding box center [491, 129] width 138 height 91
type textarea "hero.cleave(enemy)"
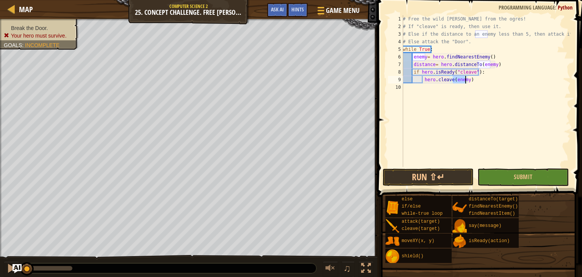
click at [449, 91] on div "# Free the wild burl from the ogres! # If "cleave" is ready, then use it. # Els…" at bounding box center [486, 98] width 169 height 167
type textarea "pass"
type textarea "if distance < 5:"
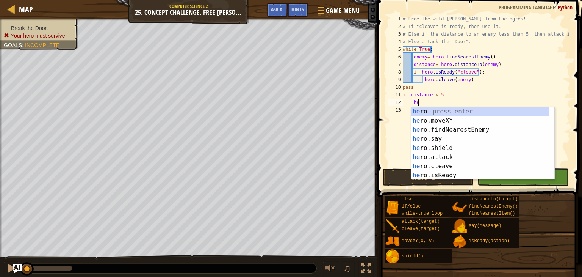
scroll to position [3, 1]
click at [451, 157] on div "her o press enter her o.moveXY press enter her o.findNearestEnemy press enter h…" at bounding box center [480, 152] width 138 height 91
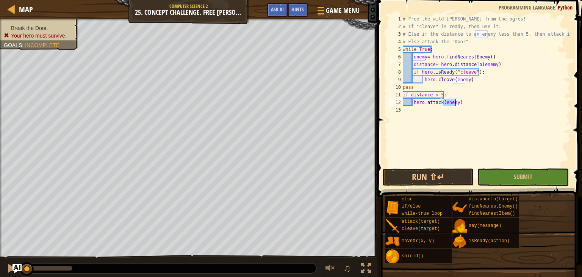
type textarea "hero.attack(enemy)"
click at [476, 103] on div "# Free the wild burl from the ogres! # If "cleave" is ready, then use it. # Els…" at bounding box center [486, 98] width 169 height 167
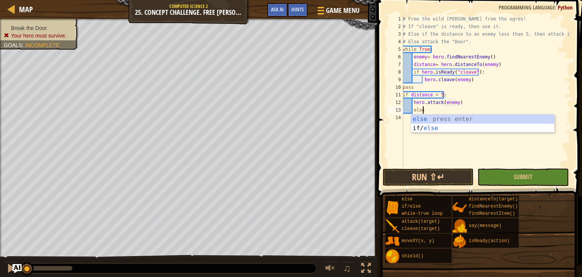
type textarea "else:"
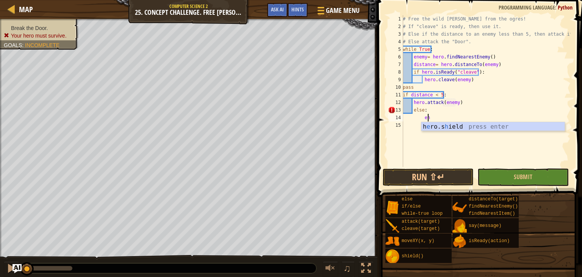
type textarea "e"
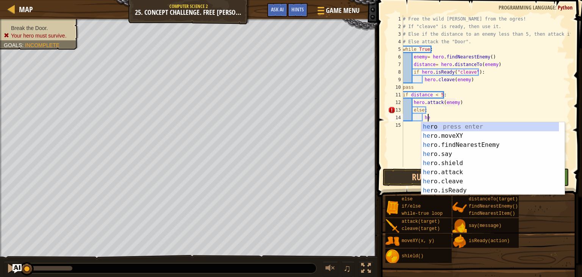
scroll to position [3, 2]
click at [461, 173] on div "her o press enter her o.moveXY press enter her o.findNearestEnemy press enter h…" at bounding box center [491, 167] width 138 height 91
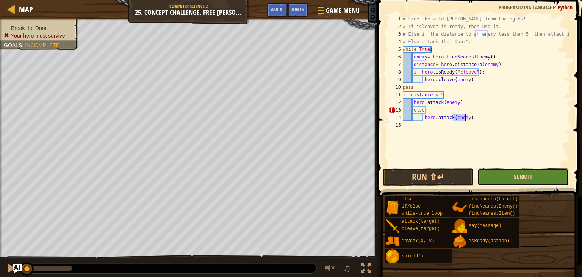
click at [520, 177] on span "Submit" at bounding box center [523, 177] width 19 height 8
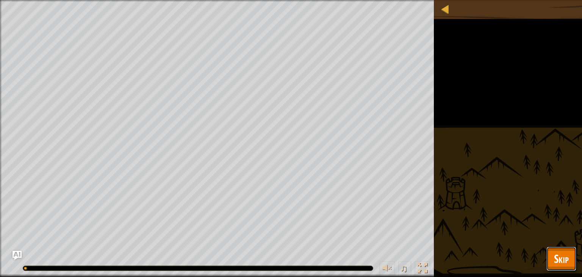
click at [554, 257] on span "Skip" at bounding box center [561, 259] width 15 height 16
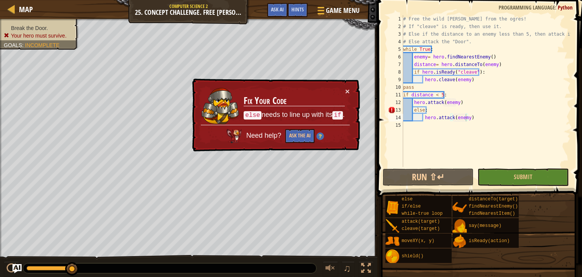
click at [416, 110] on div "# Free the wild burl from the ogres! # If "cleave" is ready, then use it. # Els…" at bounding box center [486, 98] width 169 height 167
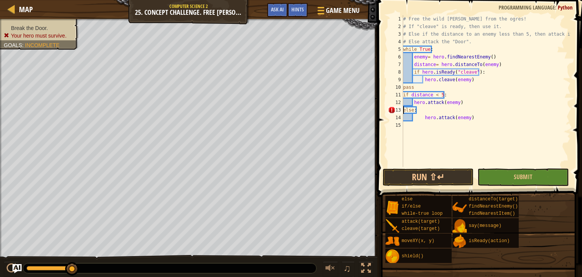
scroll to position [3, 0]
click at [529, 178] on span "Submit" at bounding box center [523, 177] width 19 height 8
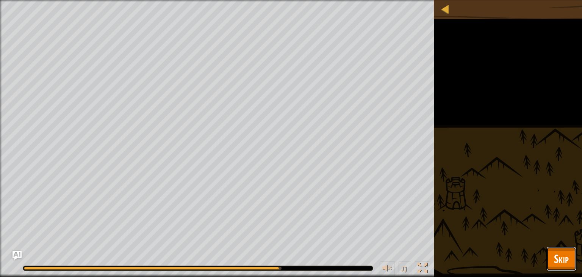
click at [564, 266] on button "Skip" at bounding box center [562, 258] width 30 height 24
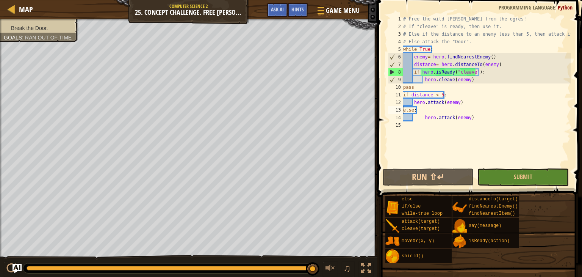
click at [414, 70] on div "# Free the wild burl from the ogres! # If "cleave" is ready, then use it. # Els…" at bounding box center [486, 98] width 169 height 167
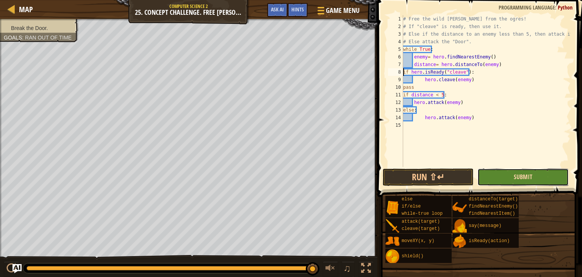
click at [516, 178] on span "Submit" at bounding box center [523, 177] width 19 height 8
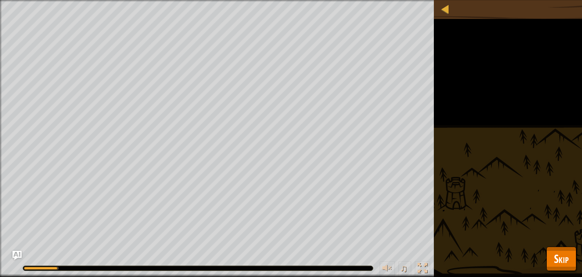
click at [555, 254] on span "Skip" at bounding box center [561, 259] width 15 height 16
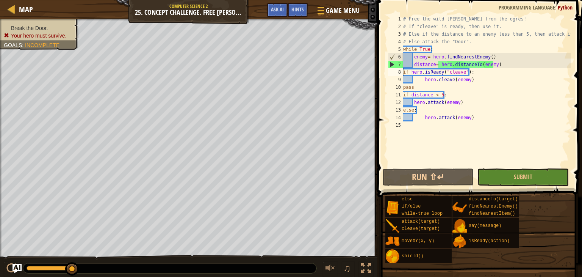
click at [447, 105] on div "# Free the wild burl from the ogres! # If "cleave" is ready, then use it. # Els…" at bounding box center [486, 98] width 169 height 167
type textarea "hero.attack(enemy)"
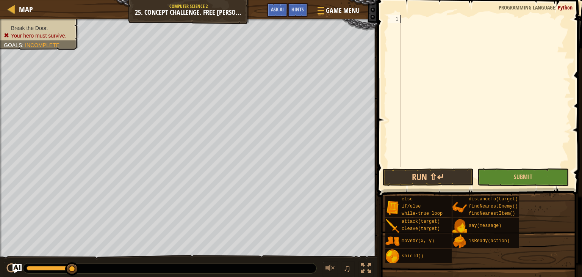
scroll to position [3, 0]
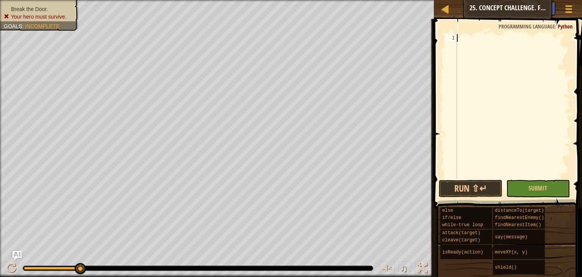
click at [481, 39] on div at bounding box center [513, 113] width 115 height 159
paste textarea "hero.attack("Door")"
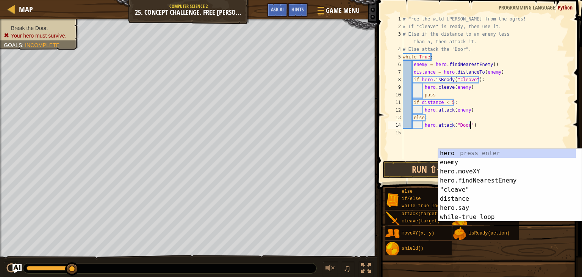
click at [0, 0] on span "..." at bounding box center [0, 0] width 0 height 0
type textarea "pass"
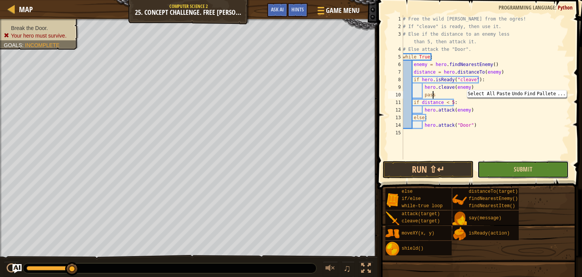
click at [529, 166] on button "Submit" at bounding box center [523, 169] width 91 height 17
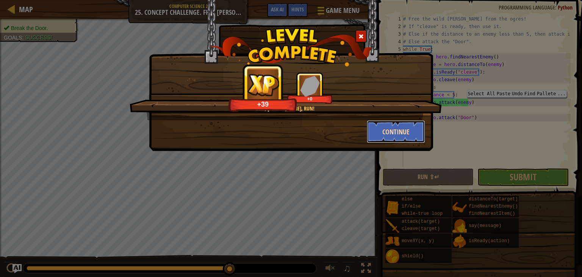
click at [389, 127] on button "Continue" at bounding box center [396, 131] width 59 height 23
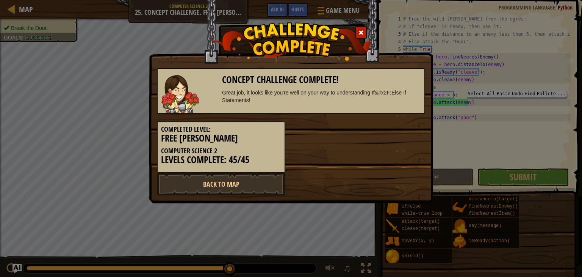
click at [382, 137] on div "Completed Level: Free Billy Computer Science 2 Levels Complete: 45/45" at bounding box center [291, 143] width 280 height 59
click at [254, 184] on link "Back to Map" at bounding box center [221, 184] width 129 height 23
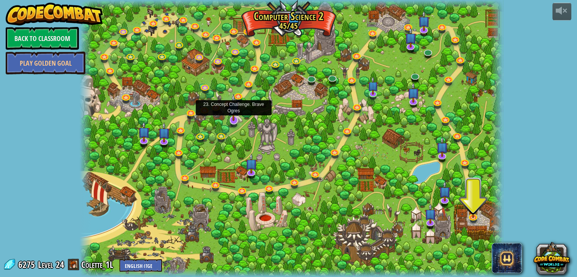
click at [230, 121] on div at bounding box center [233, 120] width 8 height 8
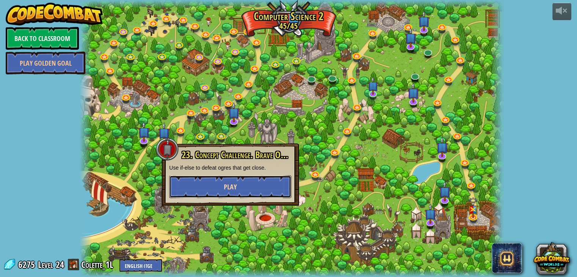
click at [234, 188] on span "Play" at bounding box center [230, 186] width 13 height 9
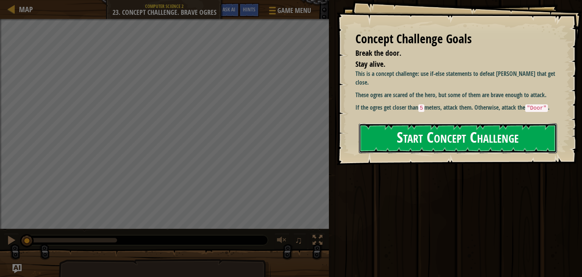
click at [466, 138] on button "Start Concept Challenge" at bounding box center [458, 138] width 198 height 30
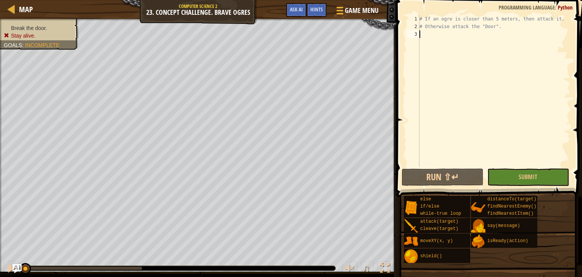
click at [462, 34] on div "# If an ogre is closer than 5 meters, then attack it. # Otherwise attack the "D…" at bounding box center [494, 98] width 153 height 167
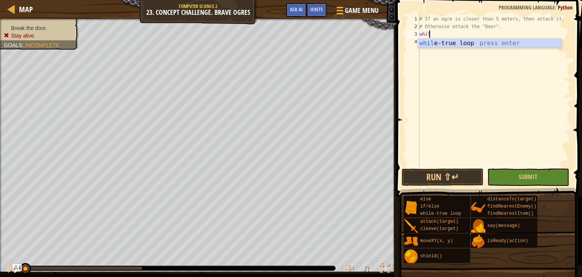
scroll to position [3, 0]
type textarea "while"
click at [489, 44] on div "while -true loop press enter" at bounding box center [489, 52] width 143 height 27
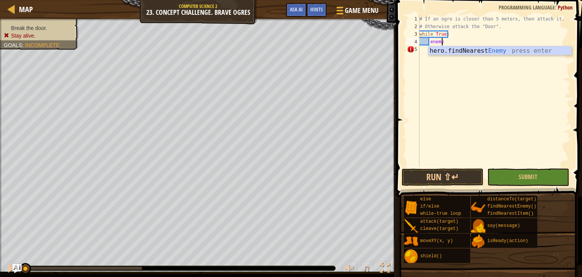
scroll to position [3, 2]
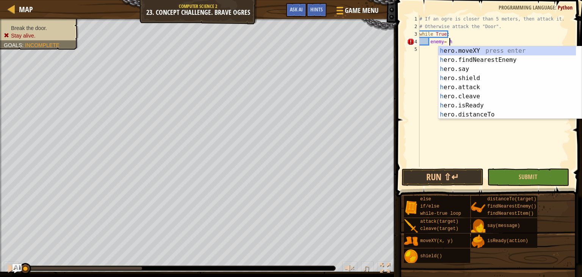
type textarea "enemy= hero"
click at [502, 62] on div "hero .moveXY press enter hero .findNearestEnemy press enter hero .say press ent…" at bounding box center [508, 91] width 138 height 91
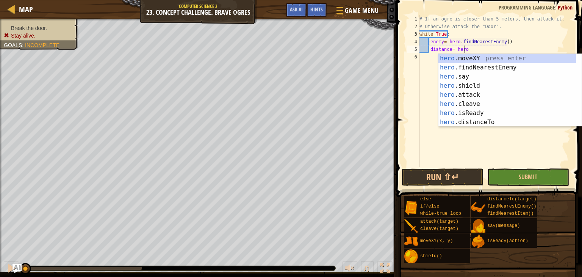
scroll to position [3, 3]
click at [484, 123] on div "hero .moveXY press enter hero .findNearestEnemy press enter hero .say press ent…" at bounding box center [508, 99] width 138 height 91
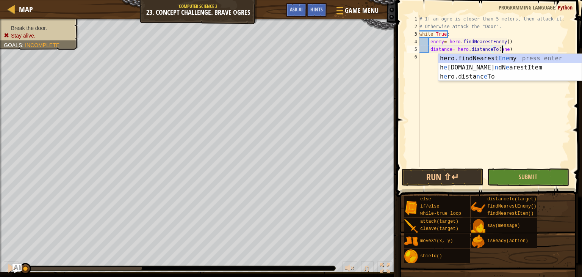
type textarea "distance= hero.distanceTo(enemy)"
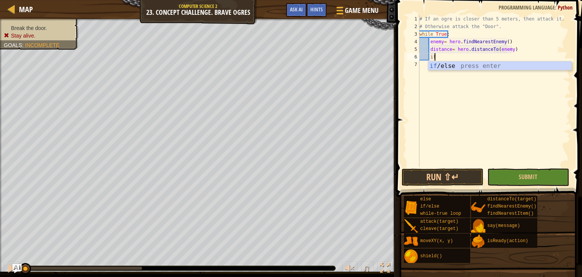
scroll to position [3, 0]
type textarea "i"
type textarea "if distance < 5:"
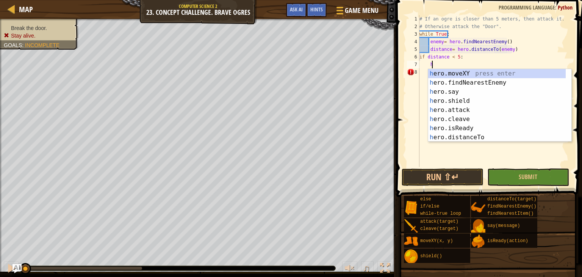
scroll to position [3, 1]
click at [463, 113] on div "her o.moveXY press enter her o.findNearestEnemy press enter her o.say press ent…" at bounding box center [497, 114] width 138 height 91
type textarea "hero.attack(enemy)"
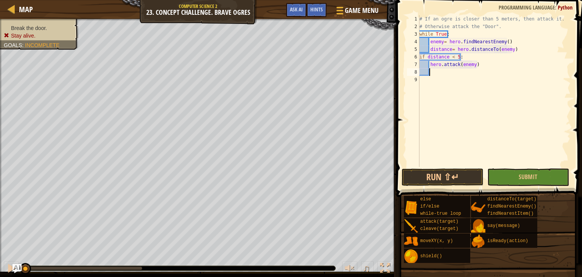
scroll to position [3, 0]
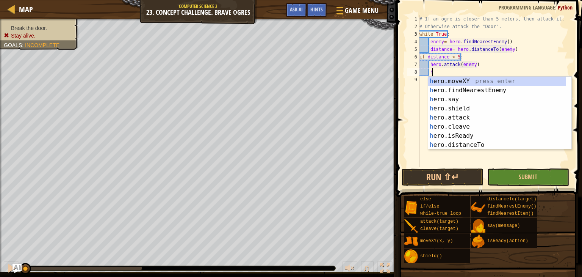
click at [468, 119] on div "h ero.moveXY press enter h ero.findNearestEnemy press enter h ero.say press ent…" at bounding box center [497, 122] width 138 height 91
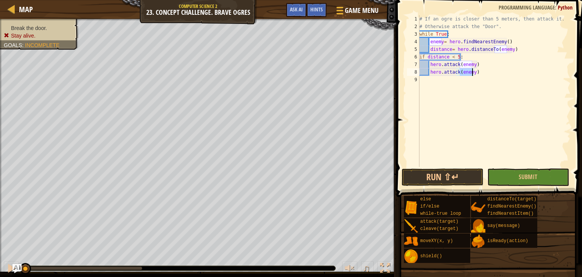
type textarea "hero.attack(enemy)"
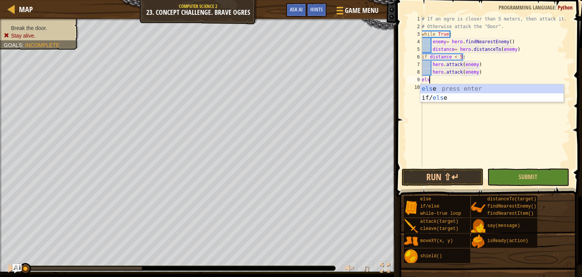
scroll to position [3, 0]
type textarea "else:"
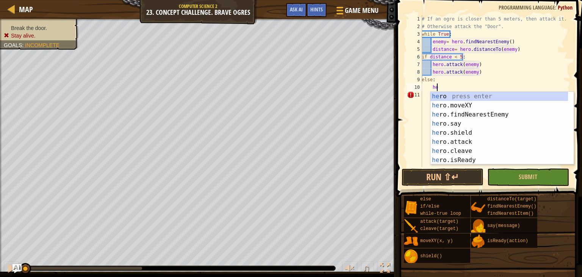
scroll to position [3, 1]
click at [469, 143] on div "her o press enter her o.moveXY press enter her o.findNearestEnemy press enter h…" at bounding box center [500, 137] width 138 height 91
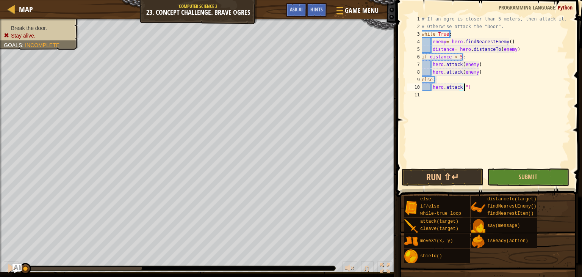
scroll to position [3, 3]
type textarea "hero.attack("Door")"
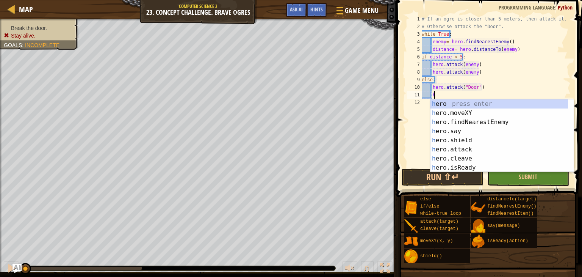
scroll to position [3, 0]
click at [472, 150] on div "he ro press enter he ro.moveXY press enter he ro.findNearestEnemy press enter h…" at bounding box center [500, 144] width 138 height 91
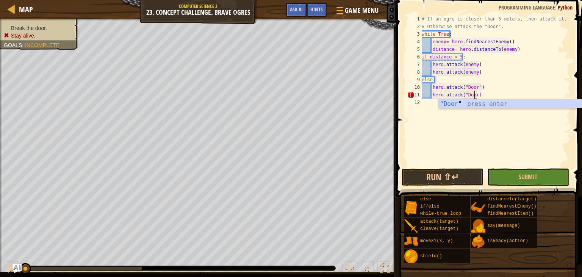
scroll to position [3, 4]
click at [531, 174] on span "Submit" at bounding box center [528, 177] width 19 height 8
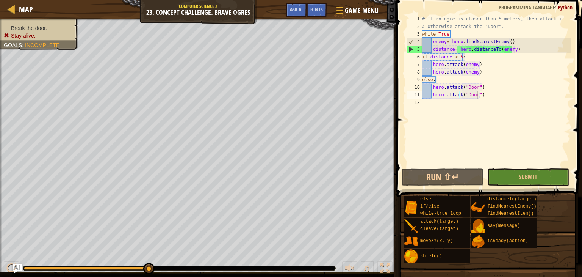
click at [435, 52] on div "# If an ogre is closer than 5 meters, then attack it. # Otherwise attack the "D…" at bounding box center [496, 98] width 150 height 167
click at [452, 49] on div "# If an ogre is closer than 5 meters, then attack it. # Otherwise attack the "D…" at bounding box center [496, 98] width 150 height 167
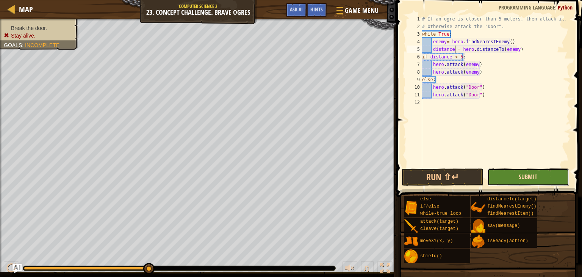
click at [536, 177] on span "Submit" at bounding box center [528, 177] width 19 height 8
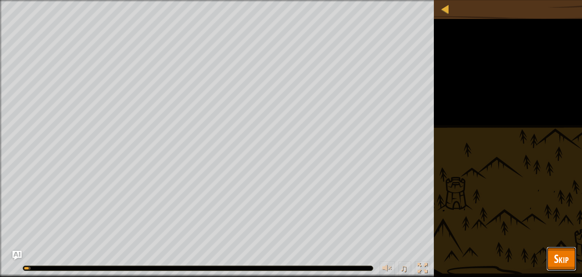
click at [563, 259] on span "Skip" at bounding box center [561, 259] width 15 height 16
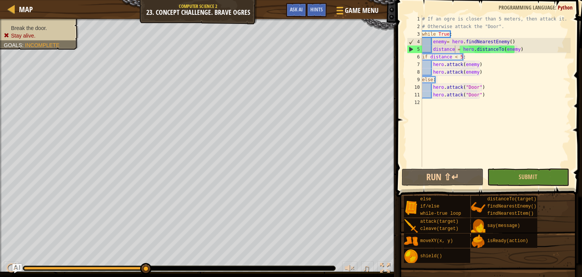
click at [466, 94] on div "# If an ogre is closer than 5 meters, then attack it. # Otherwise attack the "D…" at bounding box center [496, 98] width 150 height 167
type textarea "hero.attack("Door")"
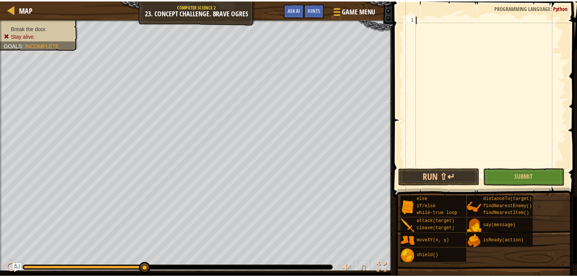
scroll to position [3, 0]
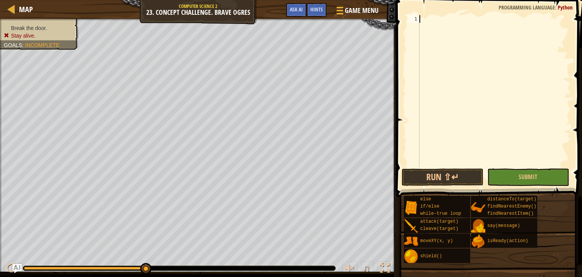
paste textarea "hero.attack("Door")"
type textarea "hero.attack("Door")"
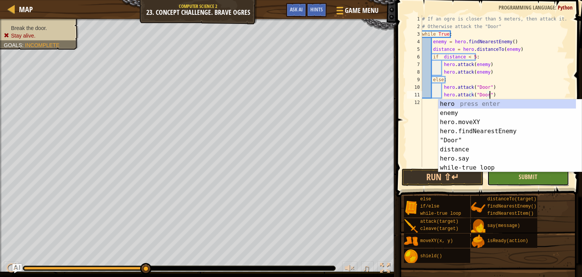
click at [534, 177] on span "Submit" at bounding box center [528, 177] width 19 height 8
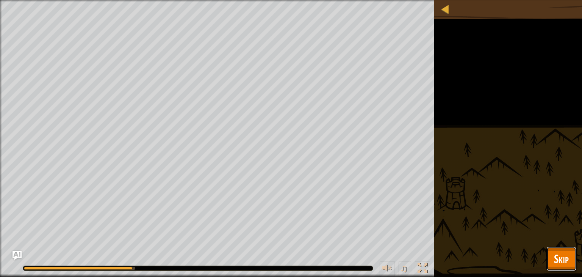
click at [571, 258] on button "Skip" at bounding box center [562, 258] width 30 height 24
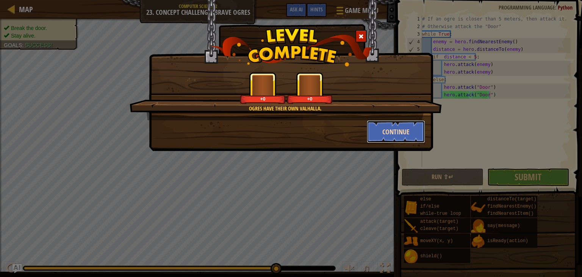
click at [396, 130] on button "Continue" at bounding box center [396, 131] width 59 height 23
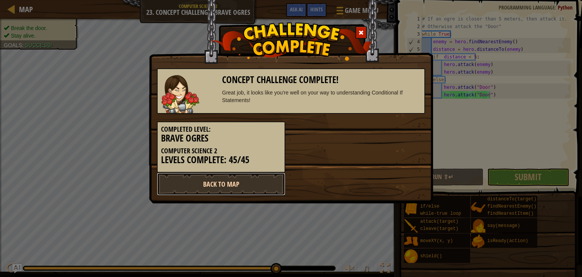
click at [268, 184] on link "Back to Map" at bounding box center [221, 184] width 129 height 23
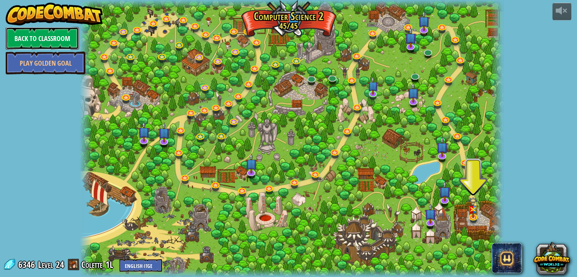
click at [35, 30] on link "Back to Classroom" at bounding box center [42, 38] width 73 height 23
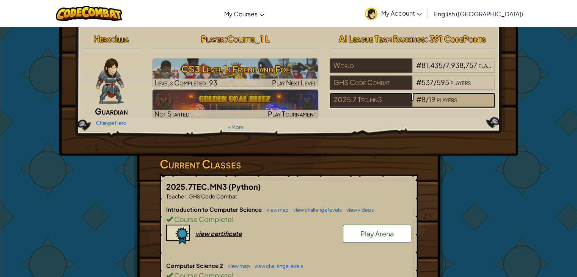
click at [439, 107] on div "# 8 / 19 players" at bounding box center [453, 100] width 83 height 14
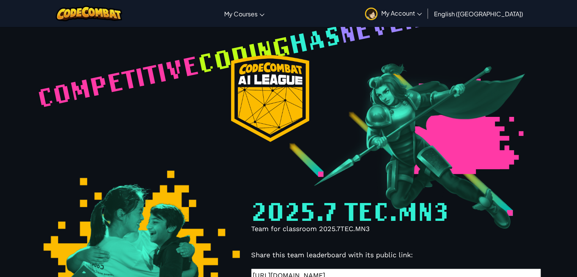
select select "68816ef38448581ccbc3132d"
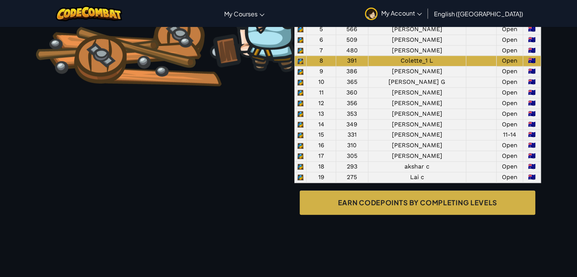
scroll to position [619, 0]
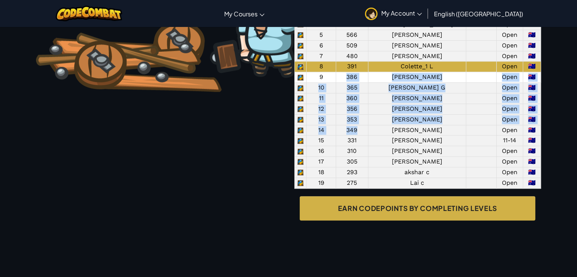
drag, startPoint x: 358, startPoint y: 214, endPoint x: 347, endPoint y: 157, distance: 57.9
click at [347, 157] on tbody "1 851 Prisha P Open 🇦🇺 2 607 Amith Sivaruban Open 🇦🇺 3 596 Balhaar Singh Bal Op…" at bounding box center [417, 87] width 246 height 201
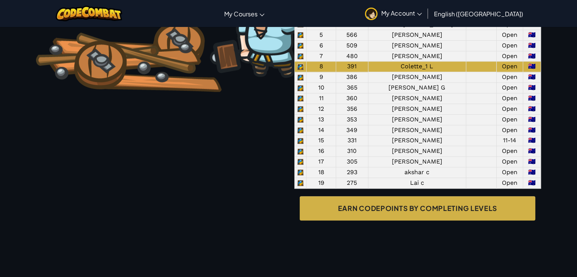
click at [549, 139] on div "2025.7 Tec.mn3 stats Use your coding skills and battle strategies to rise up th…" at bounding box center [288, 78] width 569 height 322
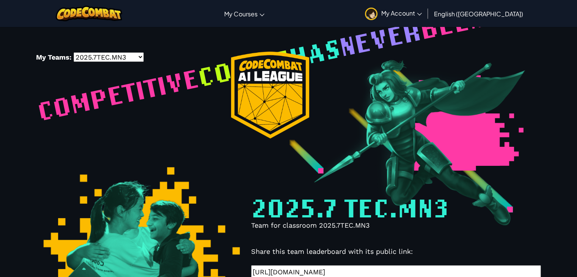
scroll to position [0, 0]
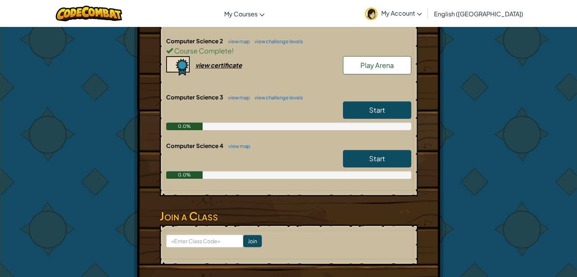
scroll to position [223, 0]
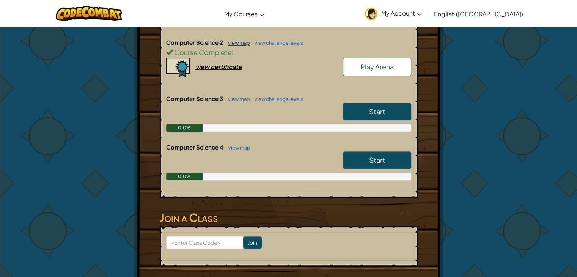
click at [244, 42] on link "view map" at bounding box center [237, 43] width 26 height 6
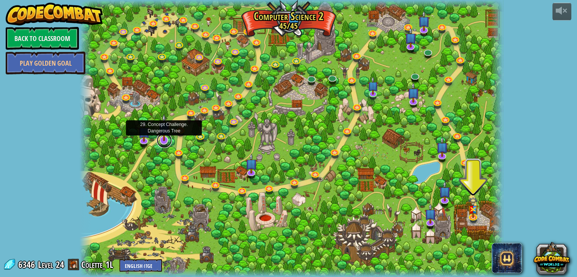
click at [160, 141] on link at bounding box center [164, 140] width 15 height 15
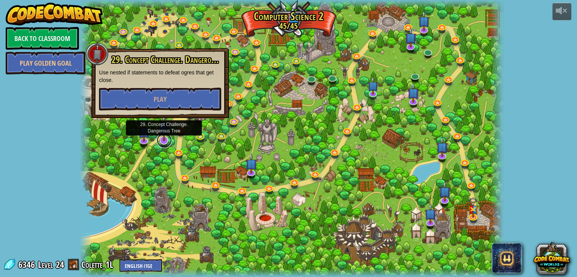
click at [160, 141] on link at bounding box center [164, 140] width 15 height 15
click at [167, 94] on button "Play" at bounding box center [160, 99] width 122 height 23
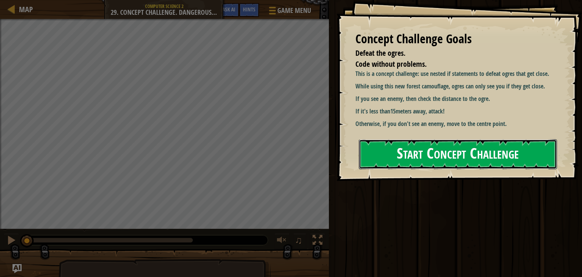
click at [463, 139] on button "Start Concept Challenge" at bounding box center [458, 154] width 198 height 30
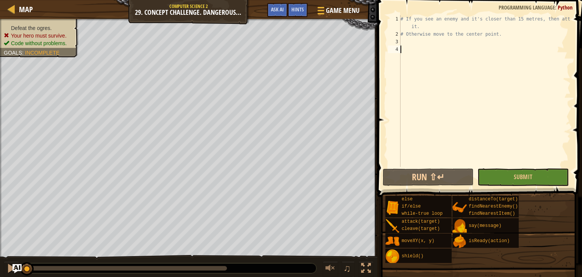
click at [472, 44] on div "# If you see an enemy and it's closer than 15 metres, then attack it. # Otherwi…" at bounding box center [485, 102] width 172 height 174
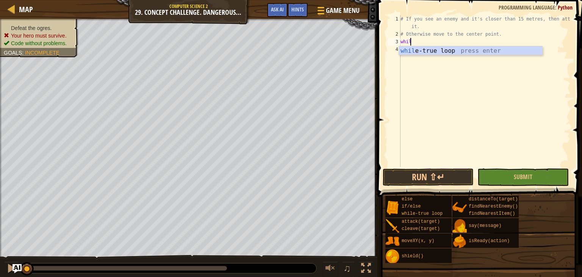
scroll to position [3, 0]
type textarea "whilte"
click at [461, 50] on div "whil e- t ru e loop press enter" at bounding box center [470, 59] width 143 height 27
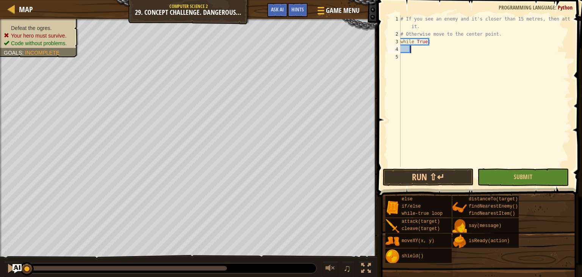
scroll to position [3, 0]
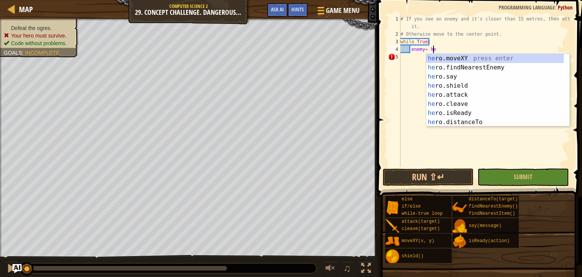
type textarea "enemy= her"
click at [486, 68] on div "her o.moveXY press enter her o.findNearestEnemy press enter her o.say press ent…" at bounding box center [496, 99] width 138 height 91
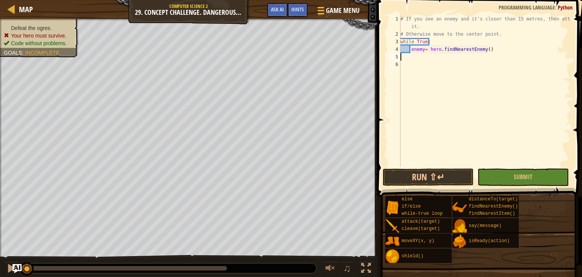
scroll to position [3, 0]
type textarea "f"
type textarea "if enemy:"
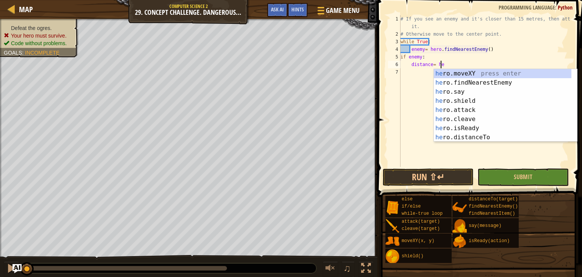
click at [482, 138] on div "he ro.moveXY press enter he ro.findNearestEnemy press enter he ro.say press ent…" at bounding box center [503, 114] width 138 height 91
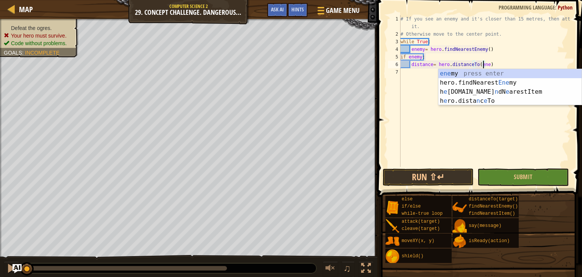
type textarea "distance= hero.distanceTo(enemy)"
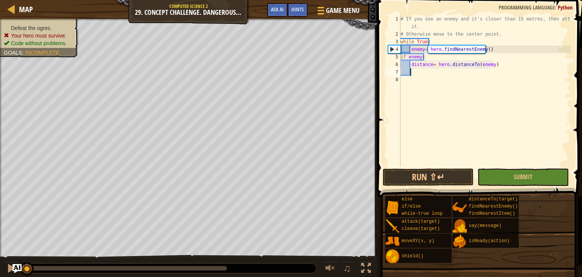
scroll to position [3, 0]
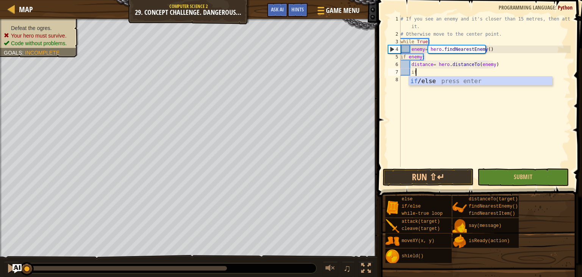
type textarea "i"
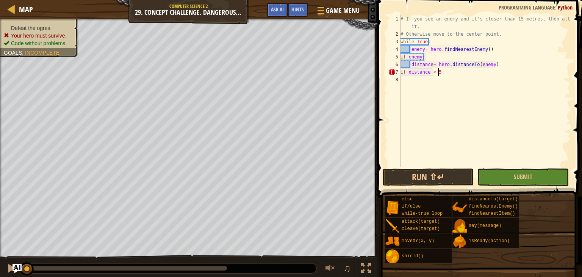
scroll to position [3, 3]
type textarea "if distance < 5:"
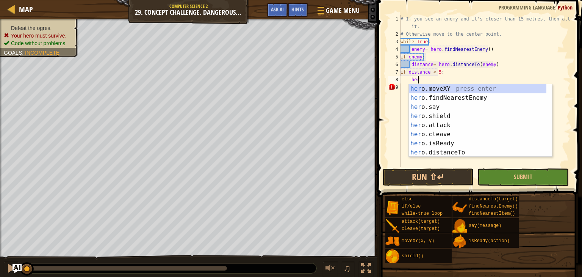
scroll to position [3, 1]
click at [461, 130] on div "her o.moveXY press enter her o.findNearestEnemy press enter her o.say press ent…" at bounding box center [478, 129] width 138 height 91
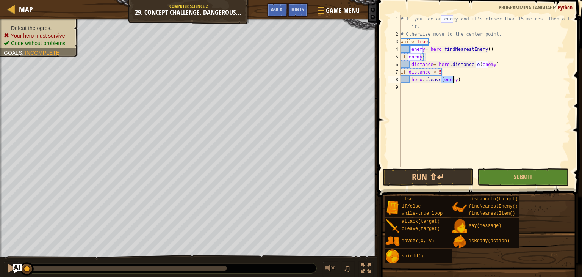
type textarea "hero.cleave(enemy)"
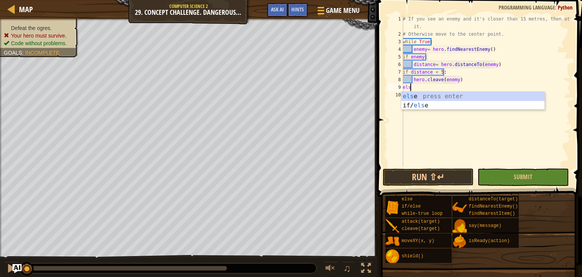
scroll to position [3, 0]
type textarea "else:"
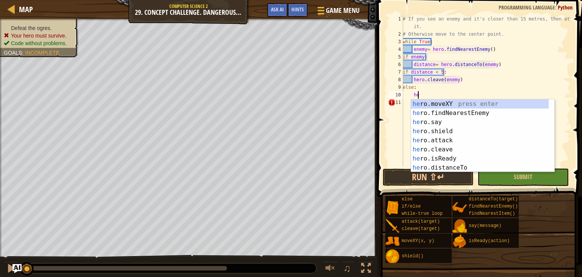
type textarea "her"
click at [484, 109] on div "her o.moveXY press enter her o.findNearestEnemy press enter her o.say press ent…" at bounding box center [480, 144] width 138 height 91
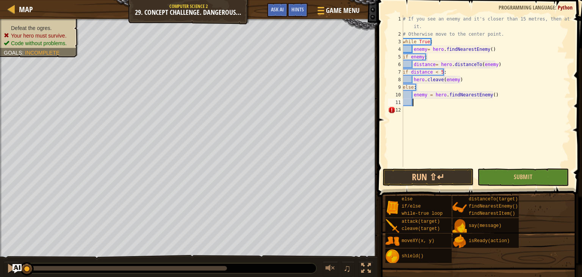
scroll to position [3, 0]
click at [513, 95] on div "# If you see an enemy and it's closer than 15 metres, then attack it. # Otherwi…" at bounding box center [486, 102] width 169 height 174
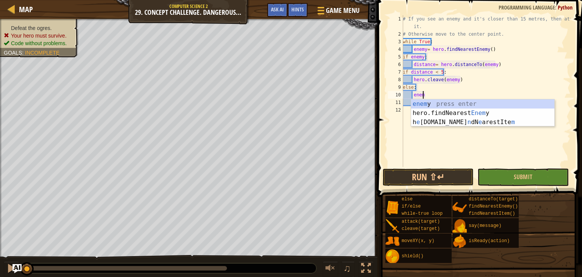
type textarea "e"
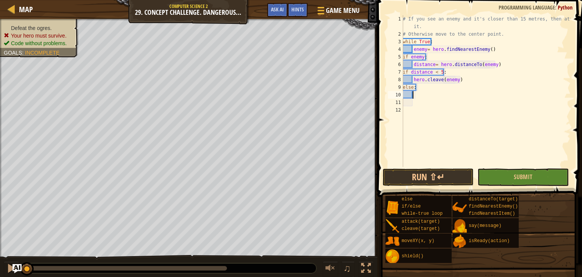
scroll to position [3, 0]
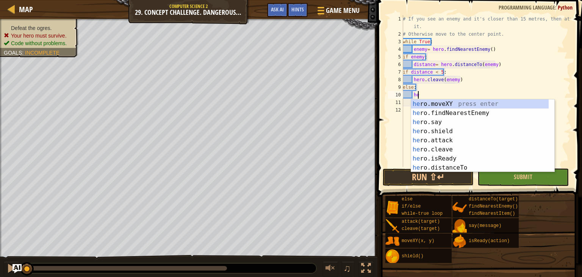
click at [499, 108] on div "he ro.moveXY press enter he ro.findNearestEnemy press enter he ro.say press ent…" at bounding box center [480, 144] width 138 height 91
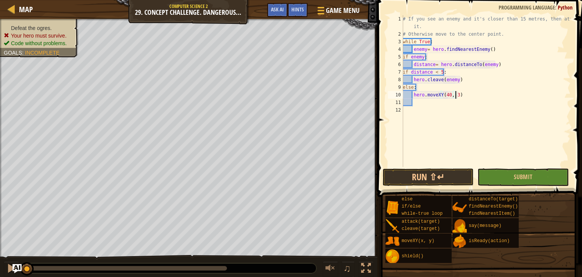
scroll to position [3, 4]
click at [543, 179] on button "Submit" at bounding box center [523, 176] width 91 height 17
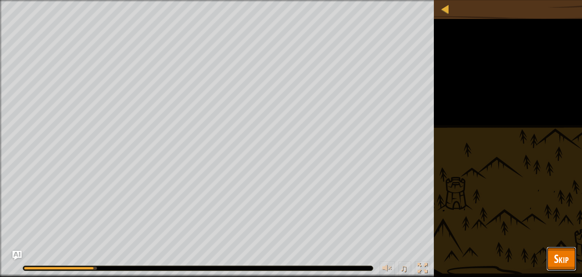
click at [558, 255] on span "Skip" at bounding box center [561, 259] width 15 height 16
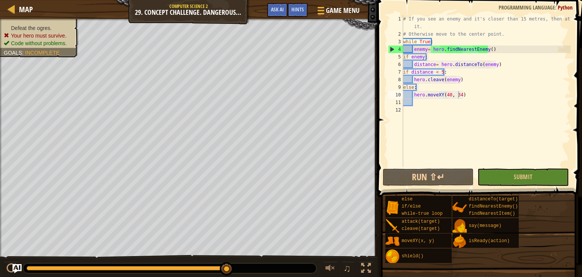
click at [467, 85] on div "# If you see an enemy and it's closer than 15 metres, then attack it. # Otherwi…" at bounding box center [486, 102] width 169 height 174
type textarea "else:"
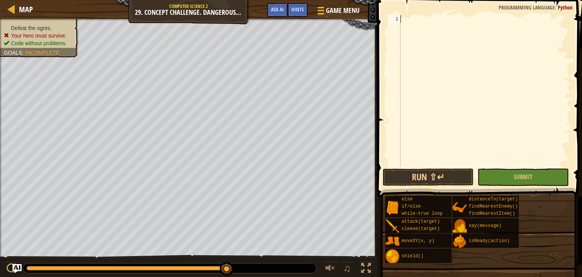
scroll to position [3, 0]
paste textarea "hero.moveXY(40, 34)"
type textarea "hero.moveXY(40, 34)"
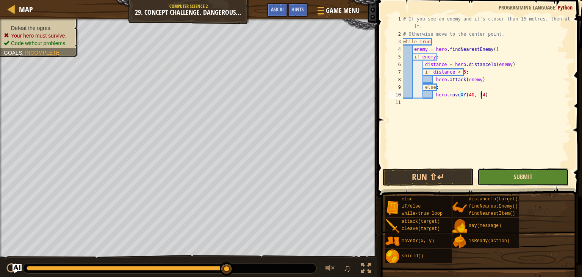
click at [515, 176] on span "Submit" at bounding box center [523, 177] width 19 height 8
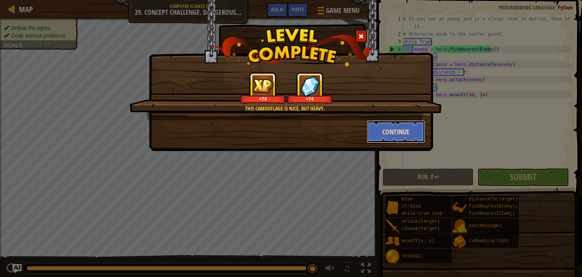
click at [387, 137] on button "Continue" at bounding box center [396, 131] width 59 height 23
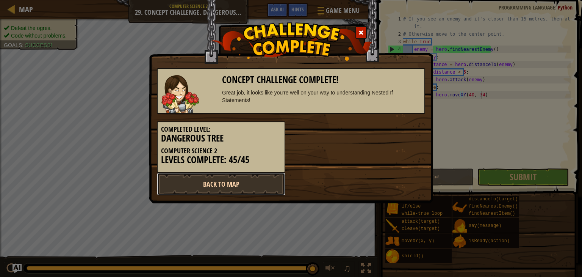
click at [252, 182] on link "Back to Map" at bounding box center [221, 184] width 129 height 23
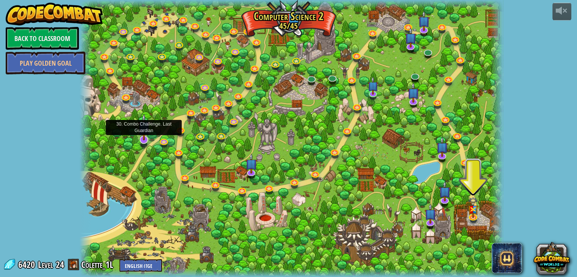
click at [140, 138] on img at bounding box center [144, 126] width 12 height 27
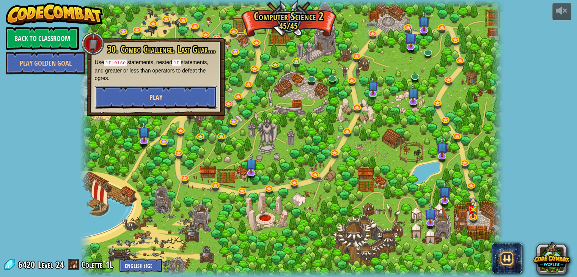
click at [168, 99] on button "Play" at bounding box center [156, 97] width 122 height 23
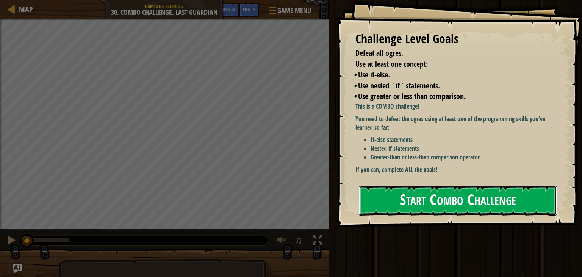
click at [439, 185] on button "Start Combo Challenge" at bounding box center [458, 200] width 198 height 30
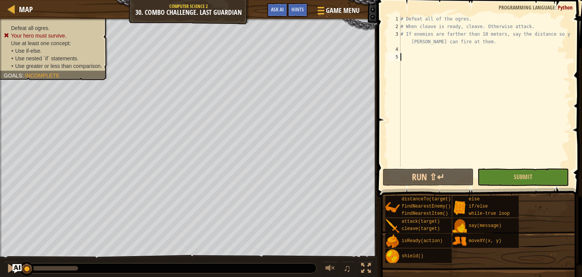
click at [491, 52] on div "# Defeat all of the ogres. # When cleave is ready, cleave. Otherwise attack. # …" at bounding box center [485, 98] width 172 height 167
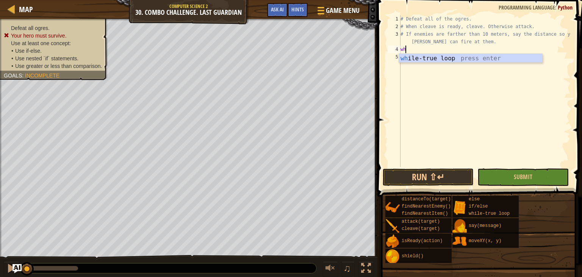
click at [458, 0] on body "Map Computer Science 2 30. Combo Challenge. Last Guardian Game Menu Done Hints …" at bounding box center [291, 0] width 582 height 0
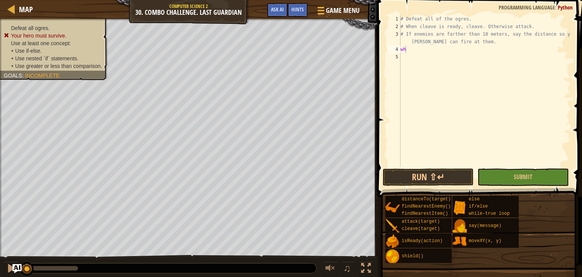
click at [460, 49] on div "# Defeat all of the ogres. # When cleave is ready, cleave. Otherwise attack. # …" at bounding box center [485, 98] width 172 height 167
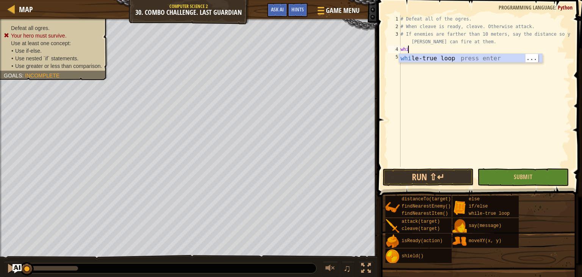
type textarea "whil"
click at [461, 55] on div "whil e-true loop press enter" at bounding box center [470, 67] width 143 height 27
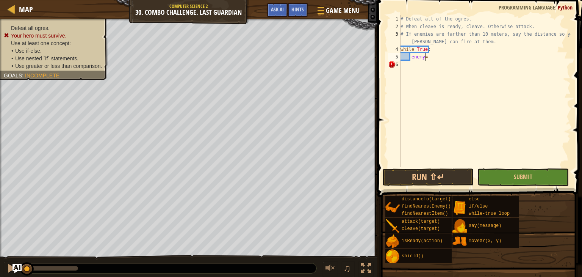
scroll to position [3, 2]
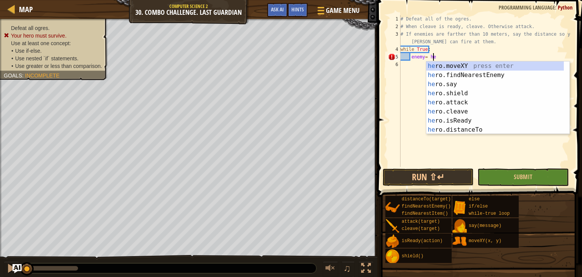
type textarea "enemy= her"
click at [497, 74] on div "her o.moveXY press enter her o.findNearestEnemy press enter her o.say press ent…" at bounding box center [496, 106] width 138 height 91
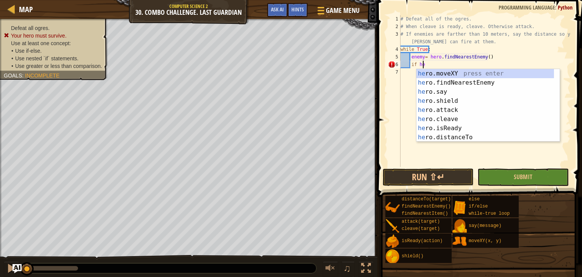
scroll to position [3, 2]
click at [461, 126] on div "hero .moveXY press enter hero .findNearestEnemy press enter hero .say press ent…" at bounding box center [486, 114] width 138 height 91
type textarea "if hero.isReady("cleave")"
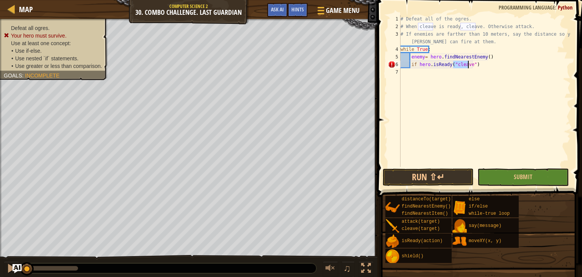
click at [491, 68] on div "# Defeat all of the ogres. # When cleave is ready, cleave. Otherwise attack. # …" at bounding box center [485, 98] width 172 height 167
type textarea ":"
click at [413, 62] on div "# Defeat all of the ogres. # When cleave is ready, cleave. Otherwise attack. # …" at bounding box center [485, 98] width 172 height 167
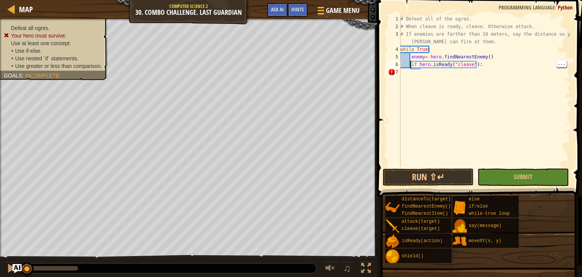
type textarea "if hero.isReady("cleave"):"
click at [485, 71] on div "# Defeat all of the ogres. # When cleave is ready, cleave. Otherwise attack. # …" at bounding box center [485, 98] width 172 height 167
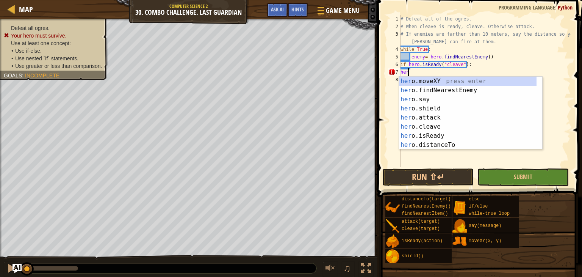
click at [441, 129] on div "her o.moveXY press enter her o.findNearestEnemy press enter her o.say press ent…" at bounding box center [468, 122] width 138 height 91
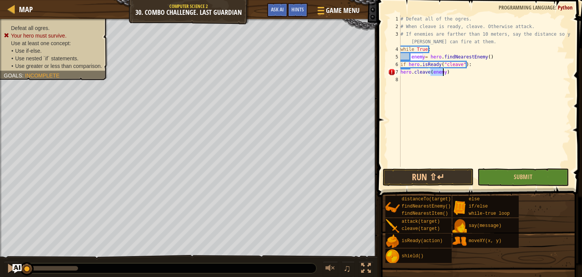
click at [403, 74] on div "# Defeat all of the ogres. # When cleave is ready, cleave. Otherwise attack. # …" at bounding box center [485, 98] width 172 height 167
click at [397, 72] on div "7" at bounding box center [394, 72] width 13 height 8
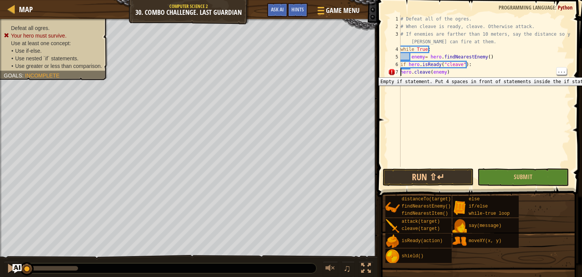
click at [397, 64] on div "6" at bounding box center [394, 65] width 13 height 8
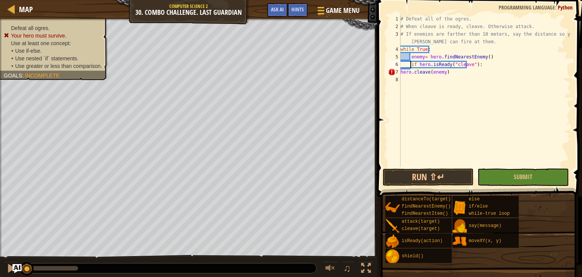
click at [410, 66] on div "# Defeat all of the ogres. # When cleave is ready, cleave. Otherwise attack. # …" at bounding box center [485, 98] width 172 height 167
type textarea "hero.cleave(enemy)"
click at [417, 78] on div "# Defeat all of the ogres. # When cleave is ready, cleave. Otherwise attack. # …" at bounding box center [485, 98] width 172 height 167
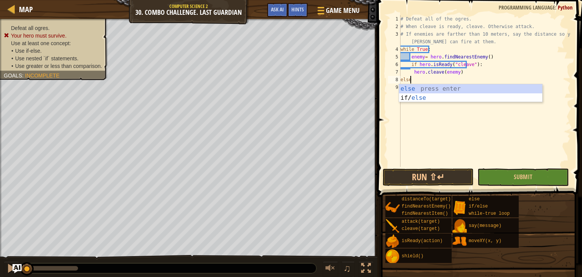
type textarea "else:"
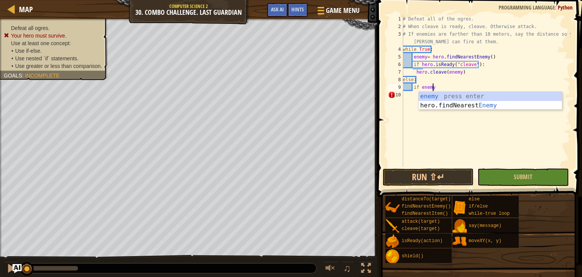
type textarea "if enemy:"
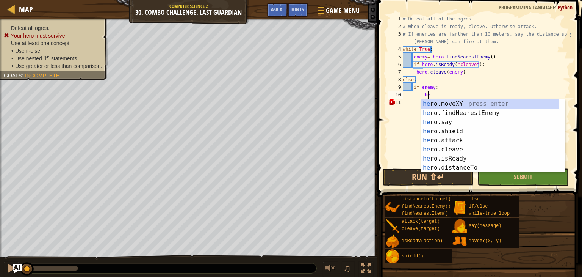
scroll to position [3, 2]
click at [460, 141] on div "her o.moveXY press enter her o.findNearestEnemy press enter her o.say press ent…" at bounding box center [491, 144] width 138 height 91
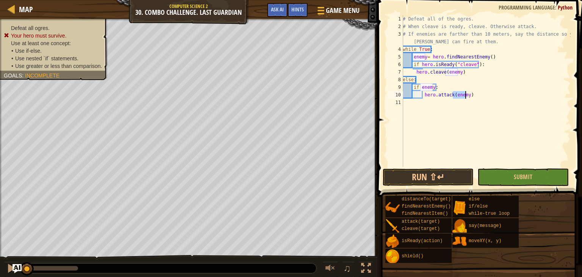
click at [476, 96] on div "# Defeat all of the ogres. # When cleave is ready, cleave. Otherwise attack. # …" at bounding box center [486, 98] width 169 height 167
type textarea "hero.attack(enemy)"
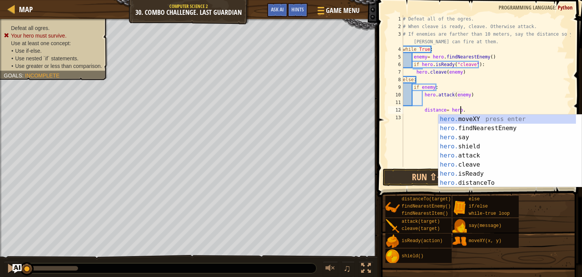
scroll to position [3, 4]
click at [480, 184] on div "hero. moveXY press enter hero. findNearestEnemy press enter hero. say press ent…" at bounding box center [508, 160] width 138 height 91
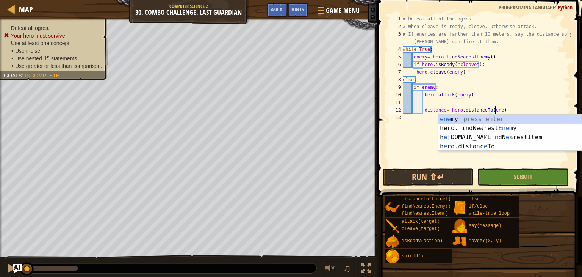
type textarea "distance= hero.distanceTo(enemy)"
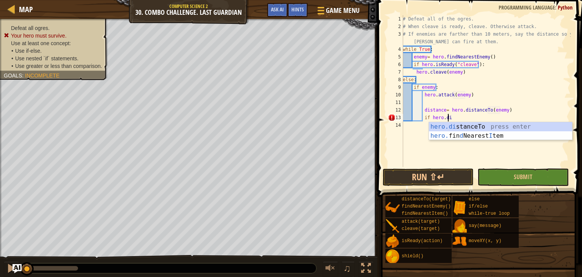
scroll to position [3, 3]
click at [488, 124] on div "hero.di stanceTo press enter hero. fin d Nearest I tem press enter" at bounding box center [500, 140] width 143 height 36
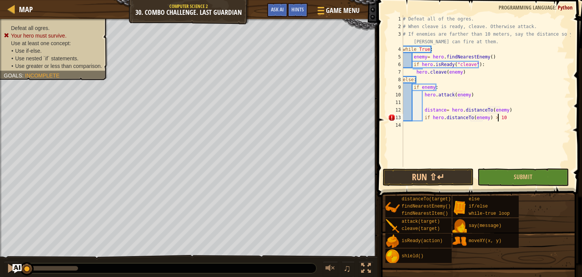
type textarea "if hero.distanceTo(enemy) > 10:"
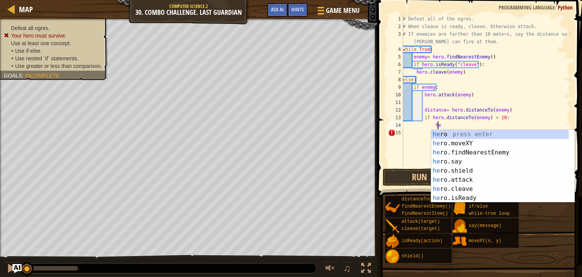
scroll to position [3, 3]
click at [467, 164] on div "her o press enter her o.moveXY press enter her o.findNearestEnemy press enter h…" at bounding box center [501, 175] width 138 height 91
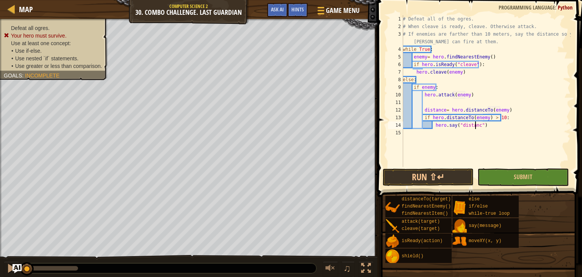
scroll to position [3, 6]
click at [514, 176] on button "Submit" at bounding box center [523, 176] width 91 height 17
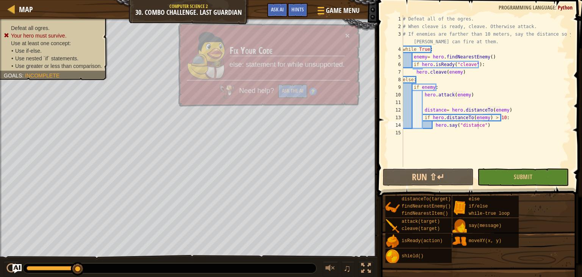
click at [560, 258] on div "distanceTo(target) findNearestEnemy() findNearestItem() attack(target) cleave(t…" at bounding box center [481, 229] width 192 height 68
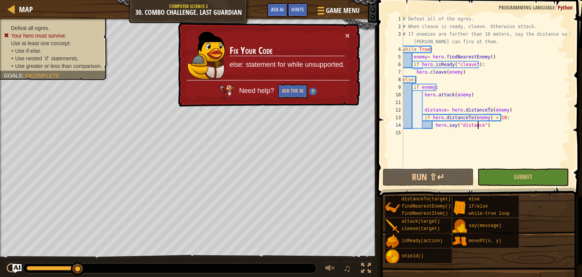
click at [455, 114] on div "# Defeat all of the ogres. # When cleave is ready, cleave. Otherwise attack. # …" at bounding box center [486, 98] width 169 height 167
type textarea "hero.say("distance")"
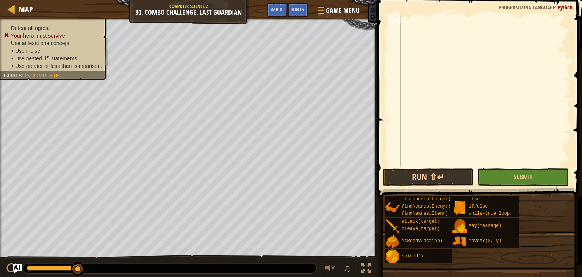
scroll to position [3, 0]
paste textarea "hero.say("distance")"
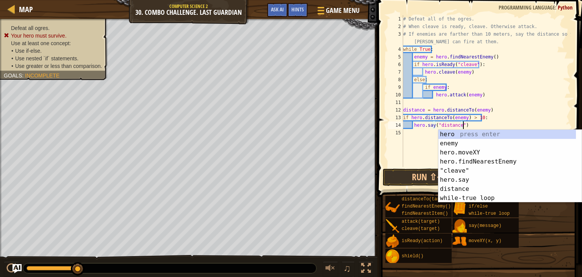
click at [541, 92] on div "# Defeat all of the ogres. # When cleave is ready, cleave. Otherwise attack. # …" at bounding box center [486, 98] width 169 height 167
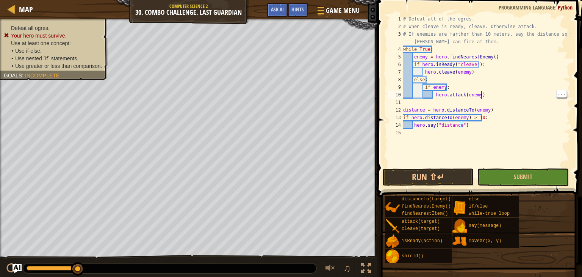
type textarea "hero.attack(enemy)"
click at [508, 176] on button "Submit" at bounding box center [523, 176] width 91 height 17
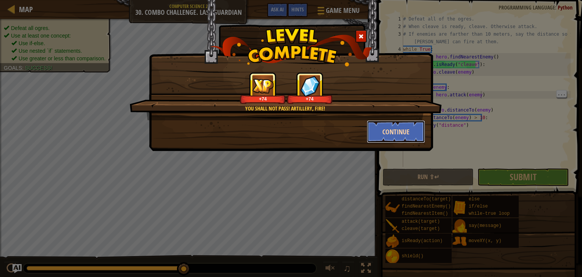
click at [400, 139] on button "Continue" at bounding box center [396, 131] width 59 height 23
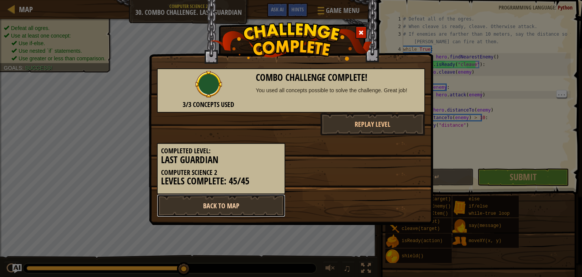
click at [262, 212] on link "Back to Map" at bounding box center [221, 205] width 129 height 23
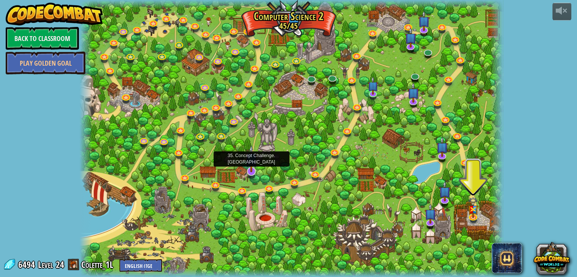
click at [246, 170] on img at bounding box center [251, 158] width 12 height 27
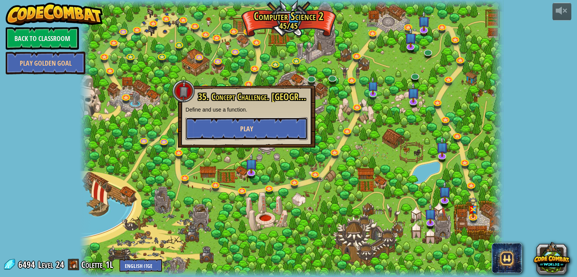
click at [245, 122] on button "Play" at bounding box center [246, 128] width 122 height 23
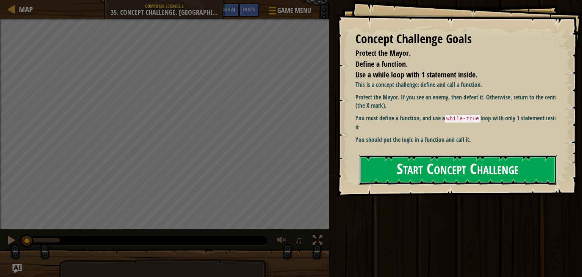
click at [442, 179] on button "Start Concept Challenge" at bounding box center [458, 170] width 198 height 30
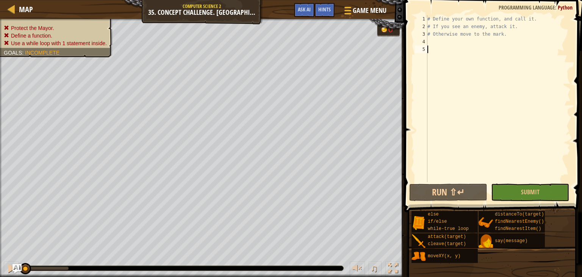
click at [502, 46] on div "# Define your own function, and call it. # If you see an enemy, attack it. # Ot…" at bounding box center [498, 106] width 145 height 182
click at [506, 39] on div "# Define your own function, and call it. # If you see an enemy, attack it. # Ot…" at bounding box center [498, 106] width 145 height 182
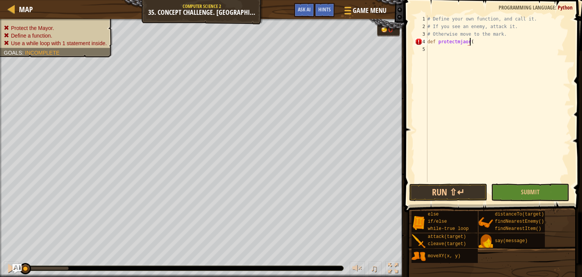
scroll to position [3, 3]
type textarea "def protectmjaor():"
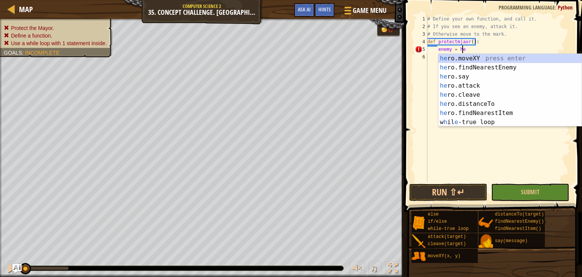
type textarea "enemy = hero"
click at [506, 68] on div "hero .moveXY press enter hero .findNearestEnemy press enter hero .say press ent…" at bounding box center [510, 99] width 143 height 91
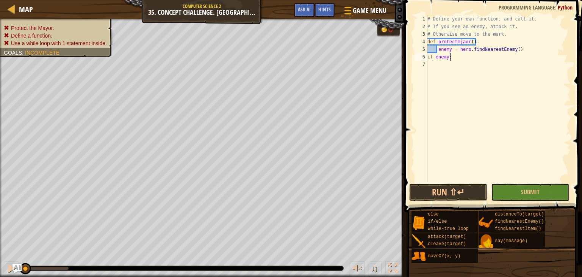
scroll to position [3, 2]
type textarea "if enemy:"
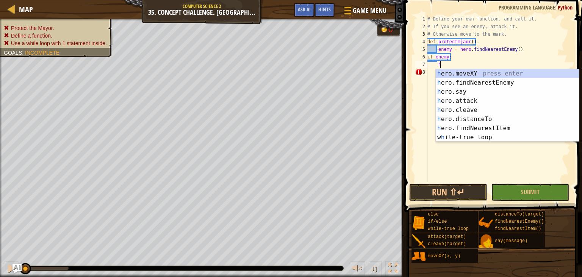
scroll to position [3, 1]
click at [482, 103] on div "hero .moveXY press enter hero .findNearestEnemy press enter hero .say press ent…" at bounding box center [507, 114] width 143 height 91
type textarea "hero.attack(enemy)"
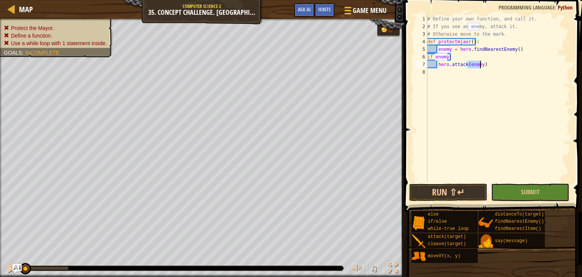
click at [497, 75] on div "# Define your own function, and call it. # If you see an enemy, attack it. # Ot…" at bounding box center [498, 106] width 145 height 182
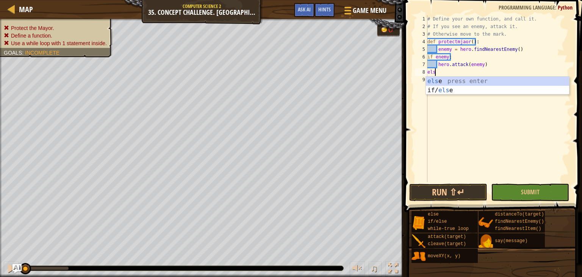
scroll to position [3, 0]
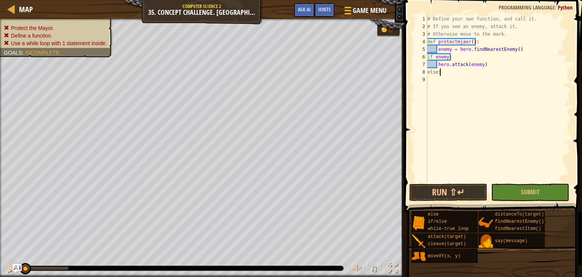
type textarea "else:"
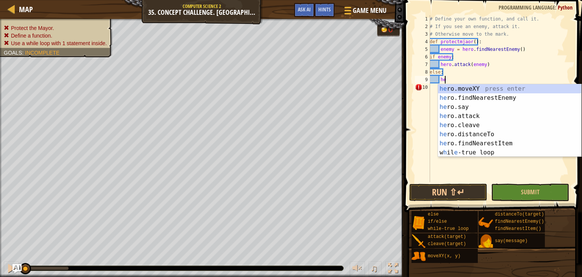
scroll to position [3, 1]
click at [499, 93] on div "her o.moveXY press enter her o.findNearestEnemy press enter her o.say press ent…" at bounding box center [509, 129] width 143 height 91
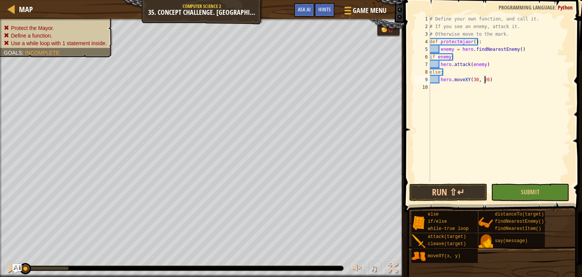
scroll to position [3, 4]
type textarea "hero.moveXY(30, 26)"
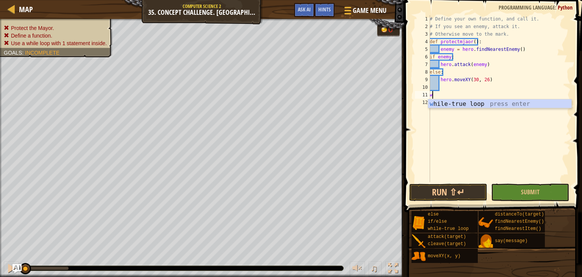
type textarea "whi"
click at [496, 102] on div "whi le-true loop press enter" at bounding box center [499, 112] width 143 height 27
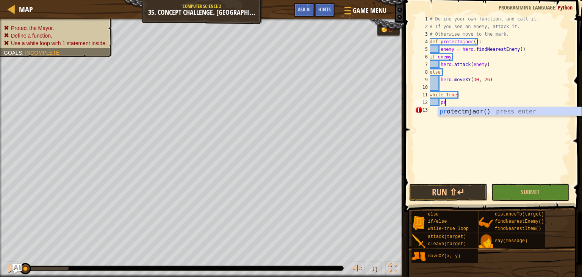
scroll to position [3, 1]
type textarea "prote"
click at [491, 112] on div "prote ctmjaor() press enter" at bounding box center [509, 120] width 143 height 27
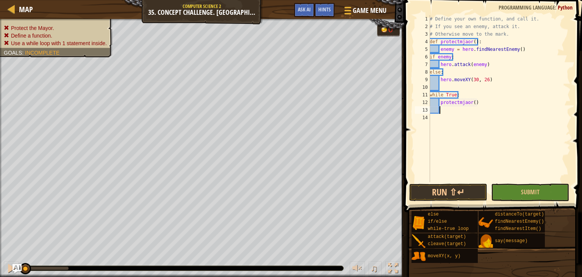
scroll to position [3, 0]
click at [464, 38] on div "# Define your own function, and call it. # If you see an enemy, attack it. # Ot…" at bounding box center [499, 106] width 143 height 182
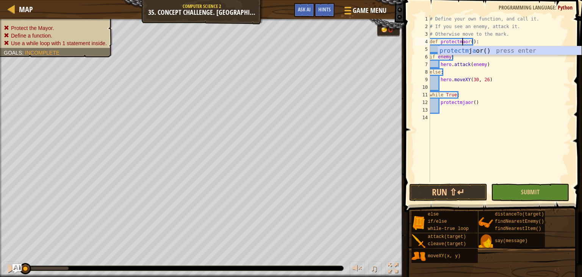
scroll to position [3, 3]
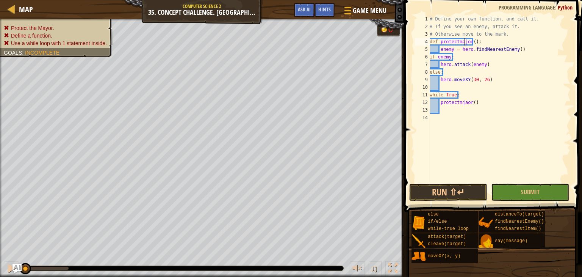
click at [464, 104] on div "# Define your own function, and call it. # If you see an enemy, attack it. # Ot…" at bounding box center [499, 106] width 143 height 182
click at [558, 194] on button "Submit" at bounding box center [530, 192] width 78 height 17
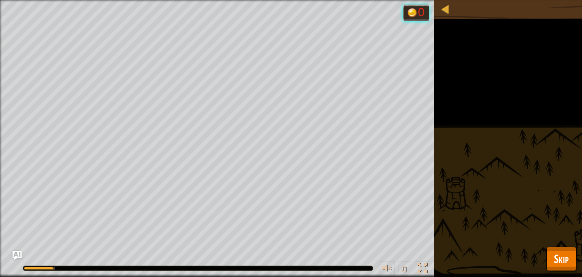
click at [559, 248] on button "Skip" at bounding box center [562, 258] width 30 height 24
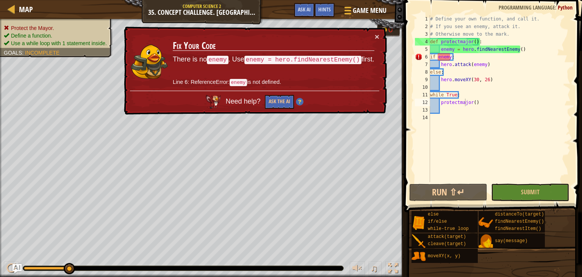
click at [432, 58] on div "# Define your own function, and call it. # If you see an enemy, attack it. # Ot…" at bounding box center [500, 106] width 142 height 182
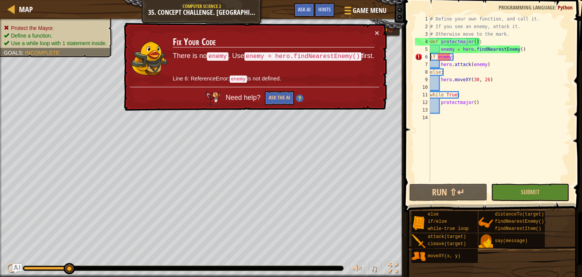
click at [481, 93] on div "# Define your own function, and call it. # If you see an enemy, attack it. # Ot…" at bounding box center [500, 106] width 142 height 182
type textarea "while True:"
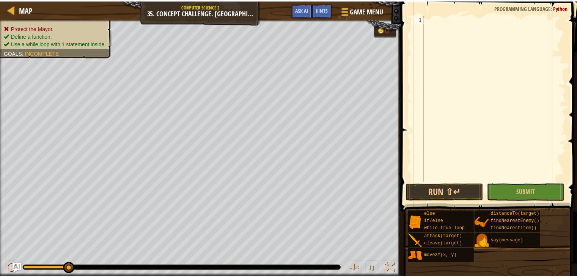
scroll to position [3, 0]
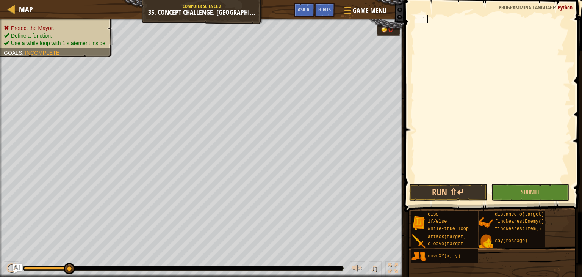
paste textarea "protectmayor()"
type textarea "protectmayor()"
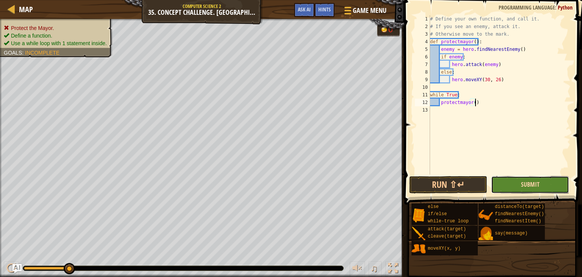
click at [537, 184] on span "Submit" at bounding box center [530, 184] width 19 height 8
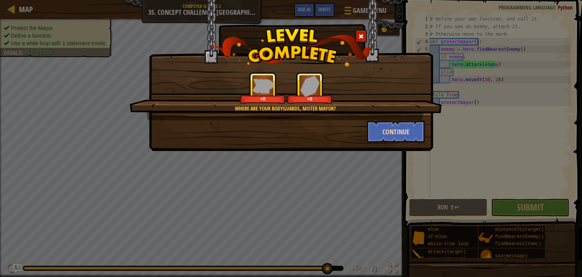
click at [380, 133] on button "Continue" at bounding box center [396, 131] width 59 height 23
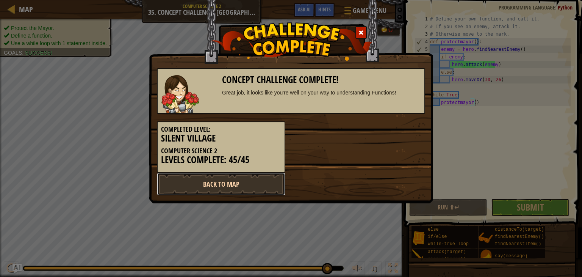
click at [217, 190] on link "Back to Map" at bounding box center [221, 184] width 129 height 23
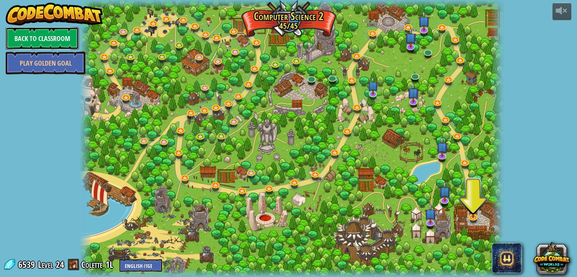
click at [61, 43] on link "Back to Classroom" at bounding box center [42, 38] width 73 height 23
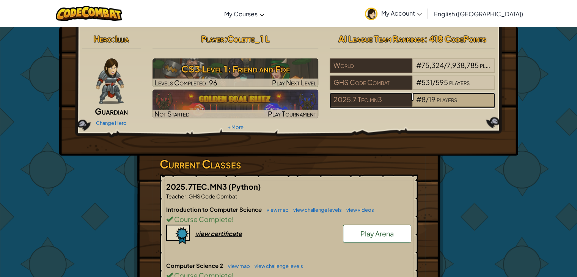
click at [427, 105] on div "# 8 / 19 players" at bounding box center [453, 100] width 83 height 14
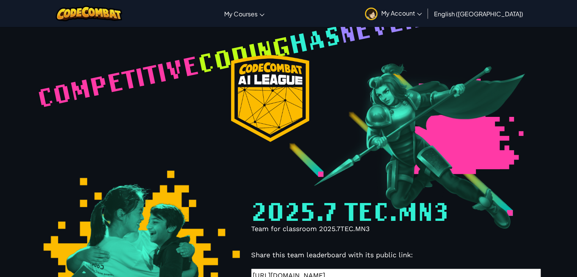
select select "68816ef38448581ccbc3132d"
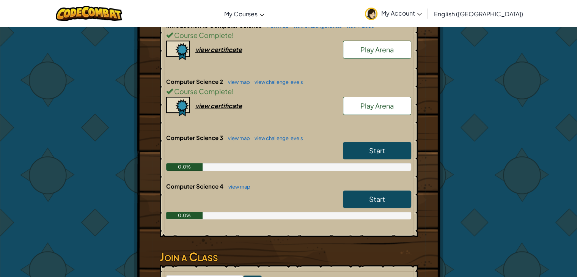
scroll to position [155, 0]
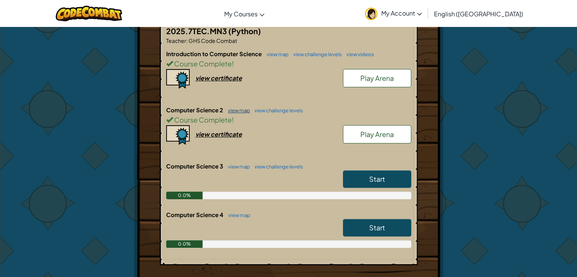
click at [243, 110] on link "view map" at bounding box center [237, 110] width 26 height 6
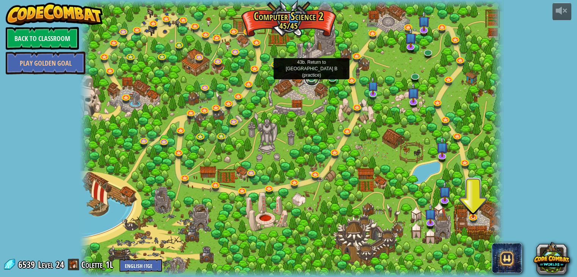
click at [308, 76] on link at bounding box center [311, 78] width 15 height 15
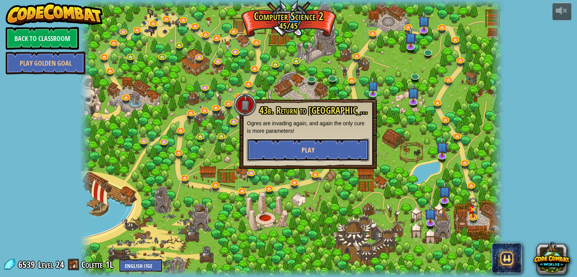
click at [300, 153] on button "Play" at bounding box center [308, 149] width 122 height 23
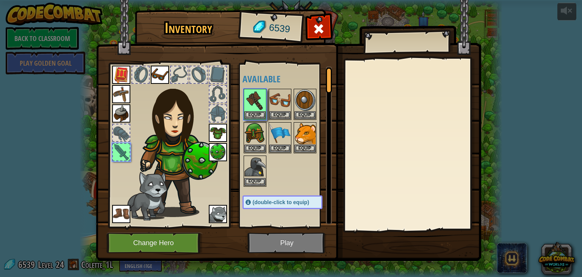
click at [306, 242] on img at bounding box center [289, 123] width 386 height 275
click at [255, 116] on button "Equip" at bounding box center [255, 115] width 21 height 8
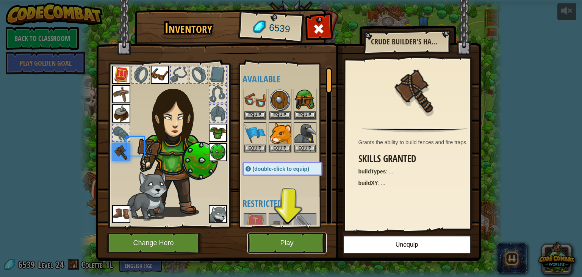
click at [304, 247] on button "Play" at bounding box center [287, 242] width 79 height 21
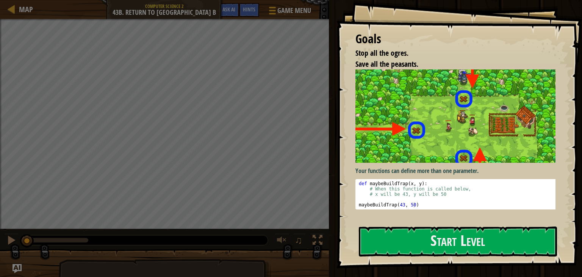
click at [525, 137] on img at bounding box center [459, 115] width 206 height 93
click at [522, 218] on div "Your functions can define more than one parameter. 1 2 3 4 5 def maybeBuildTrap…" at bounding box center [459, 143] width 206 height 149
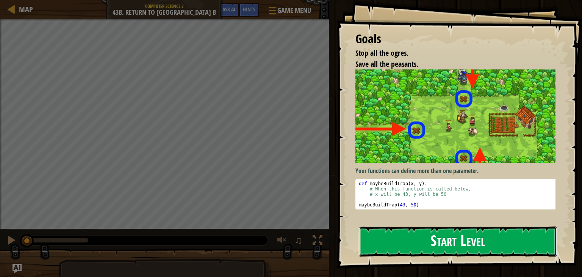
click at [482, 252] on button "Start Level" at bounding box center [458, 241] width 198 height 30
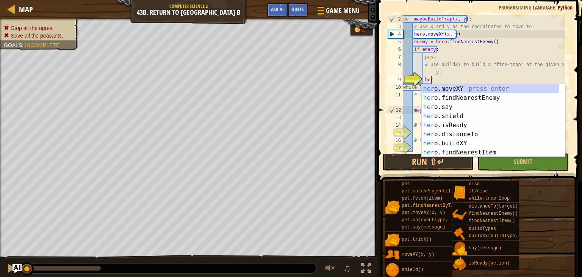
scroll to position [3, 2]
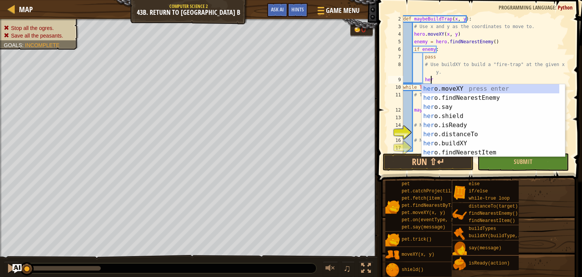
click at [470, 141] on div "her o.moveXY press enter her o.findNearestEnemy press enter her o.say press ent…" at bounding box center [491, 129] width 138 height 91
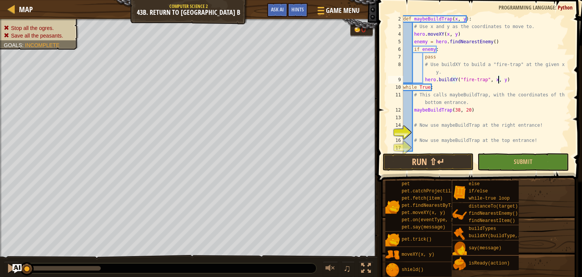
scroll to position [15, 0]
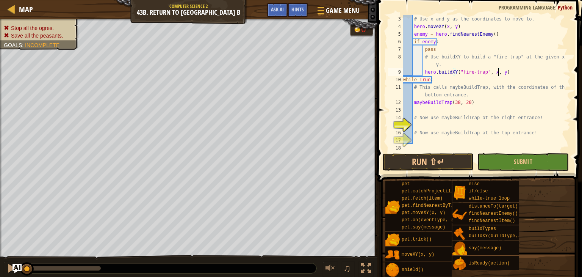
type textarea "hero.buildXY("fire-trap", x, y)"
click at [447, 127] on div "# Use x and y as the coordinates to move to. hero . moveXY ( x , y ) enemy = he…" at bounding box center [483, 91] width 163 height 152
type textarea "maybeBuildTrap(56,34)"
click at [446, 138] on div "# Use x and y as the coordinates to move to. hero . moveXY ( x , y ) enemy = he…" at bounding box center [483, 91] width 163 height 152
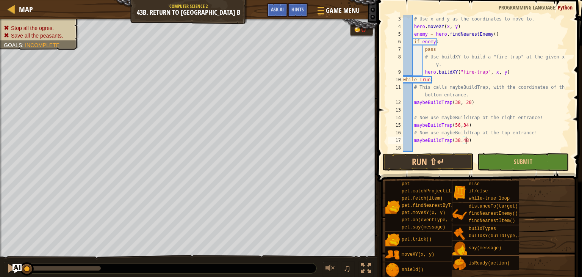
click at [515, 161] on span "Submit" at bounding box center [523, 161] width 19 height 8
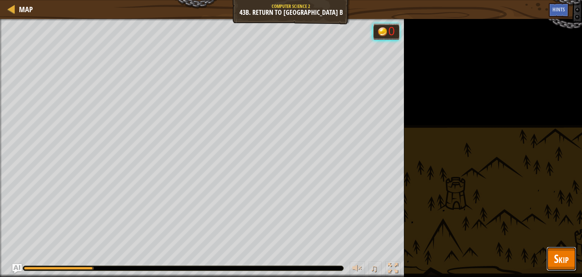
click at [549, 259] on button "Skip" at bounding box center [562, 258] width 30 height 24
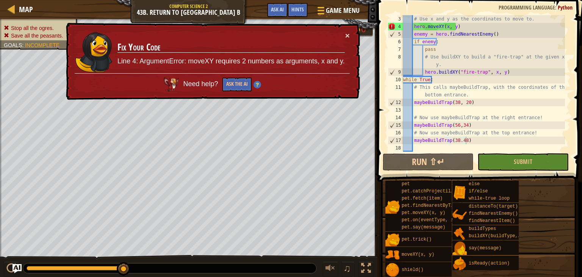
click at [491, 73] on div "# Use x and y as the coordinates to move to. hero . moveXY ( x , y ) enemy = he…" at bounding box center [483, 91] width 163 height 152
type textarea "maybeBuildTrap(38.48)"
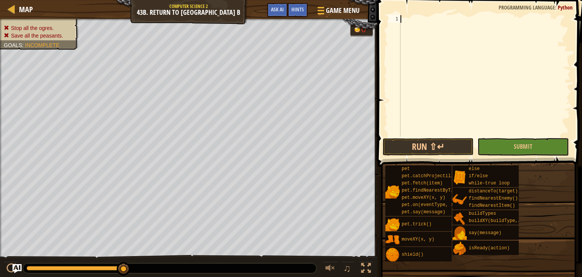
scroll to position [3, 0]
paste textarea "maybeBuildTrap(38, 48)"
type textarea "maybeBuildTrap(38, 48)"
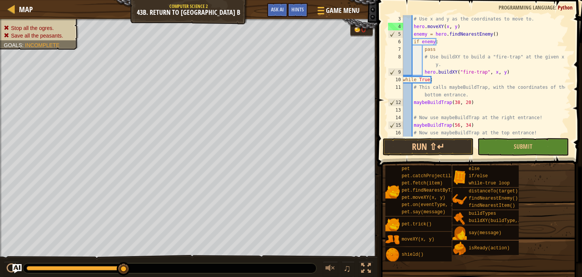
scroll to position [15, 0]
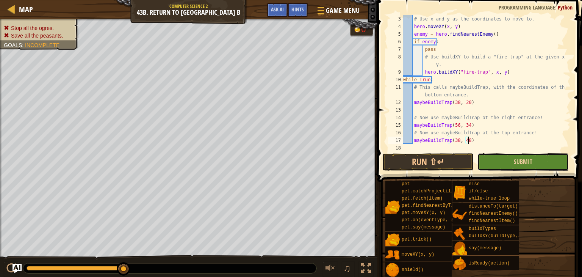
click at [500, 168] on button "Submit" at bounding box center [523, 161] width 91 height 17
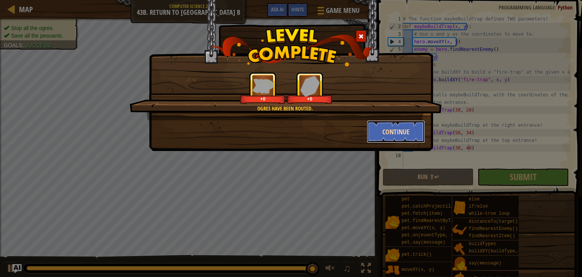
click at [381, 142] on button "Continue" at bounding box center [396, 131] width 59 height 23
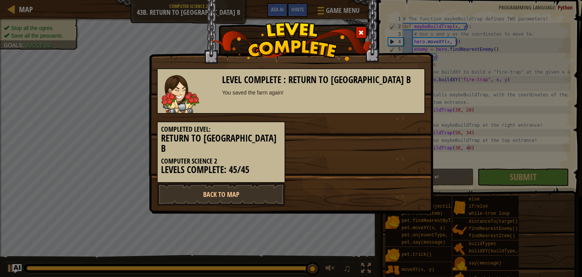
click at [375, 133] on div "Completed Level: Return to Thornbush Farm B Computer Science 2 Levels Complete:…" at bounding box center [291, 148] width 280 height 69
click at [267, 183] on link "Back to Map" at bounding box center [221, 194] width 129 height 23
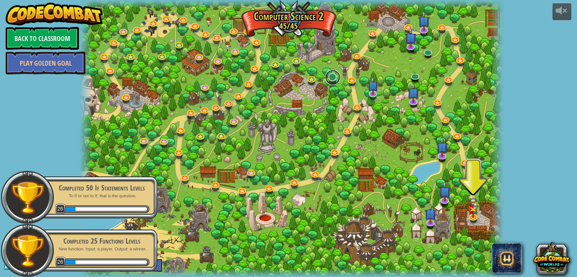
click at [331, 76] on link at bounding box center [332, 77] width 15 height 15
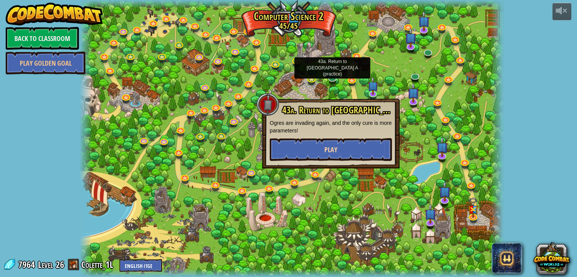
click at [360, 158] on button "Play" at bounding box center [331, 149] width 122 height 23
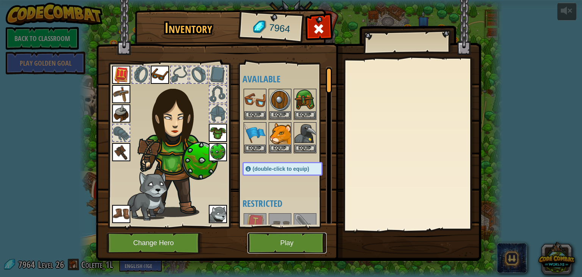
click at [305, 246] on button "Play" at bounding box center [287, 242] width 79 height 21
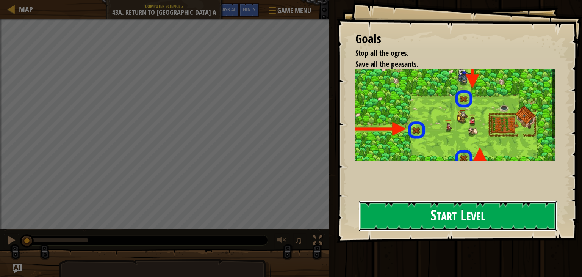
click at [384, 219] on button "Start Level" at bounding box center [458, 216] width 198 height 30
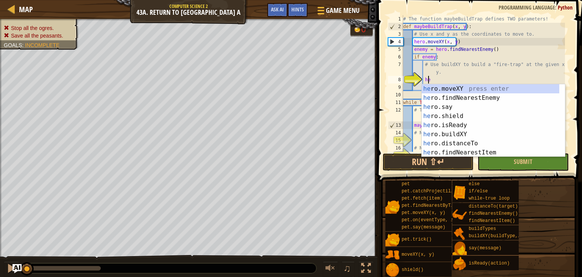
scroll to position [3, 2]
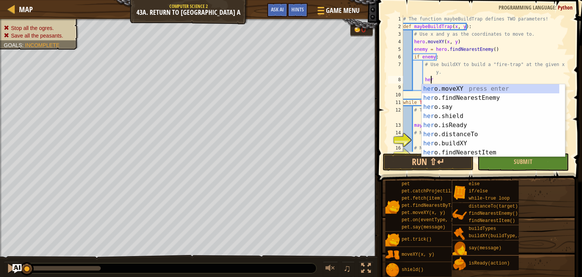
click at [453, 144] on div "her o.moveXY press enter her o.findNearestEnemy press enter her o.say press ent…" at bounding box center [491, 129] width 138 height 91
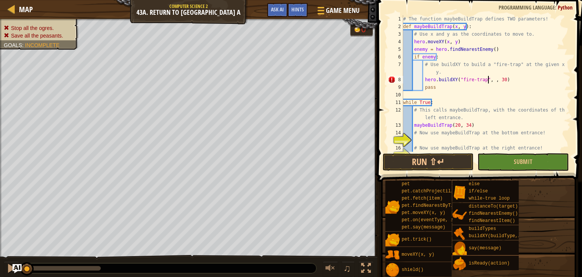
scroll to position [3, 7]
type textarea "hero.buildXY("fire-trap", x, y)"
click at [466, 139] on div "# The function maybeBuildTrap defines TWO parameters! def maybeBuildTrap ( x , …" at bounding box center [483, 91] width 163 height 152
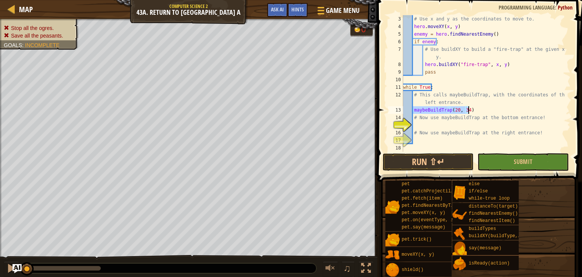
drag, startPoint x: 413, startPoint y: 108, endPoint x: 468, endPoint y: 108, distance: 55.4
click at [468, 108] on div "# Use x and y as the coordinates to move to. hero . moveXY ( x , y ) enemy = he…" at bounding box center [483, 91] width 163 height 152
click at [457, 119] on div "# Use x and y as the coordinates to move to. hero . moveXY ( x , y ) enemy = he…" at bounding box center [483, 91] width 163 height 152
click at [457, 131] on div "# Use x and y as the coordinates to move to. hero . moveXY ( x , y ) enemy = he…" at bounding box center [483, 91] width 163 height 152
type textarea "# Now use maybeBuildTrap at the right entrance!"
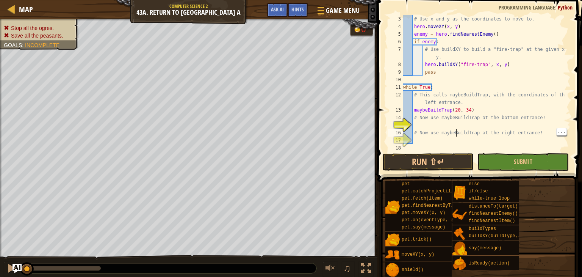
click at [471, 124] on div "# Use x and y as the coordinates to move to. hero . moveXY ( x , y ) enemy = he…" at bounding box center [483, 91] width 163 height 152
paste textarea "maybeBuildTrap(20, 34)"
click at [465, 129] on div "# Use x and y as the coordinates to move to. hero . moveXY ( x , y ) enemy = he…" at bounding box center [483, 91] width 163 height 152
type textarea "maybeBuildTrap(38, 20)"
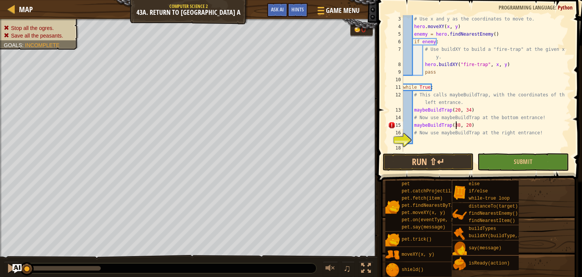
click at [445, 140] on div "# Use x and y as the coordinates to move to. hero . moveXY ( x , y ) enemy = he…" at bounding box center [483, 91] width 163 height 152
paste textarea "maybeBuildTrap(20, 34)"
type textarea "maybeBuildTrap(56, 34)"
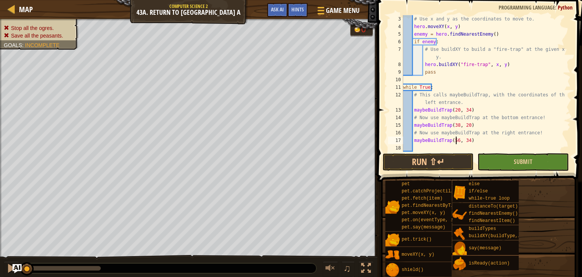
click at [540, 166] on button "Submit" at bounding box center [523, 161] width 91 height 17
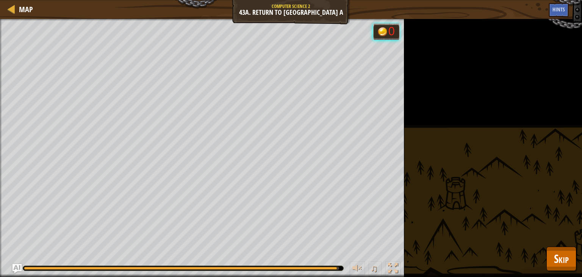
click at [0, 0] on div "pet pet.catchProjectile(arrow) pet.fetch(item) pet.findNearestByType(type) pet.…" at bounding box center [0, 0] width 0 height 0
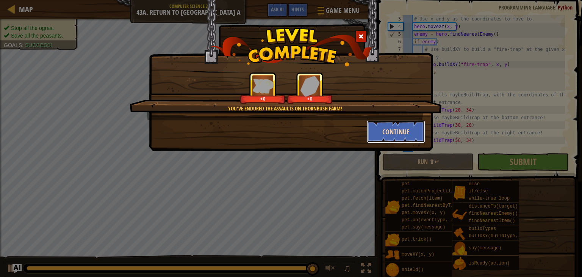
click at [390, 135] on button "Continue" at bounding box center [396, 131] width 59 height 23
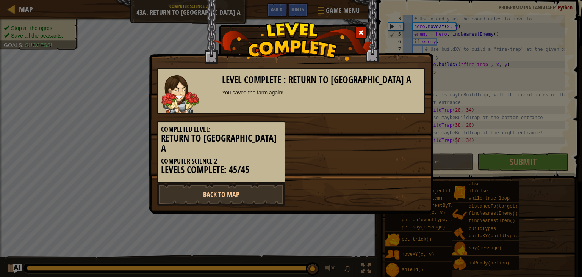
click at [313, 188] on div "Back to Map" at bounding box center [291, 194] width 280 height 23
click at [271, 186] on link "Back to Map" at bounding box center [221, 194] width 129 height 23
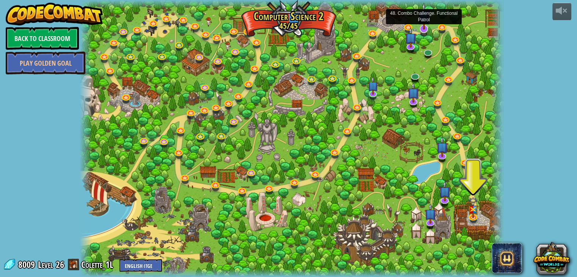
click at [425, 22] on img at bounding box center [424, 16] width 12 height 27
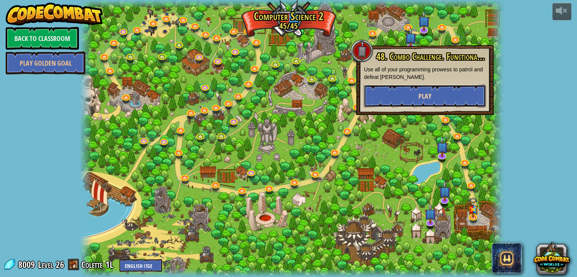
click at [407, 91] on button "Play" at bounding box center [425, 96] width 122 height 23
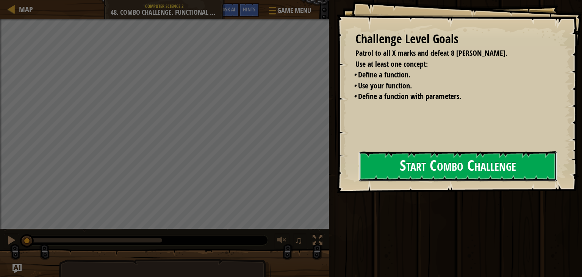
click at [393, 176] on button "Start Combo Challenge" at bounding box center [458, 166] width 198 height 30
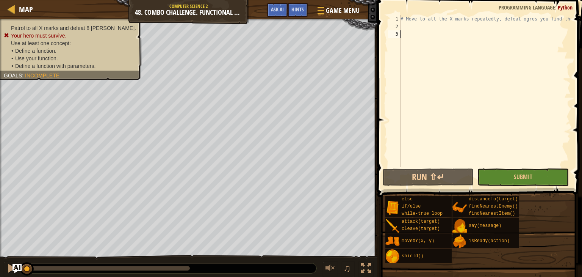
click at [476, 27] on div "# Move to all the X marks repeatedly, defeat ogres you find there" at bounding box center [485, 98] width 172 height 167
type textarea "def move (x,y):"
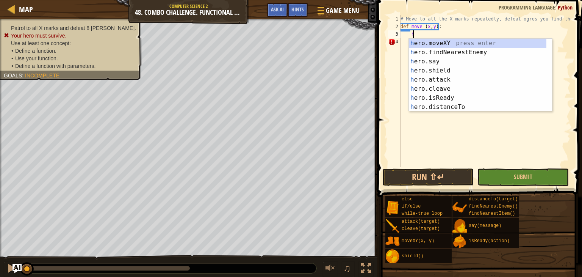
scroll to position [3, 1]
click at [483, 46] on div "her o.moveXY press enter her o.findNearestEnemy press enter her o.say press ent…" at bounding box center [478, 84] width 138 height 91
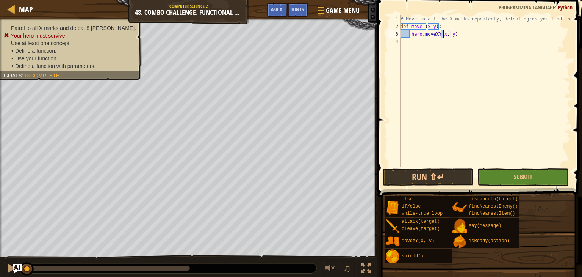
click at [495, 29] on div "# Move to all the X marks repeatedly, defeat ogres you find there def move ( x …" at bounding box center [485, 98] width 172 height 167
type textarea "def move (x,y):"
click at [484, 36] on div "# Move to all the X marks repeatedly, defeat ogres you find there def move ( x …" at bounding box center [485, 98] width 172 height 167
type textarea "hero.moveXY(x, y)"
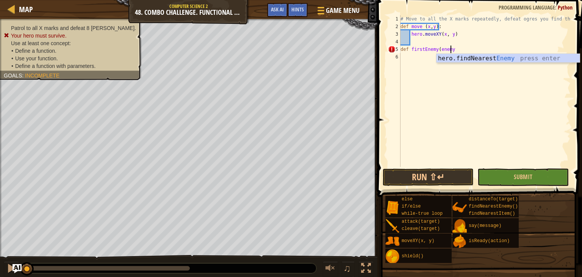
scroll to position [3, 4]
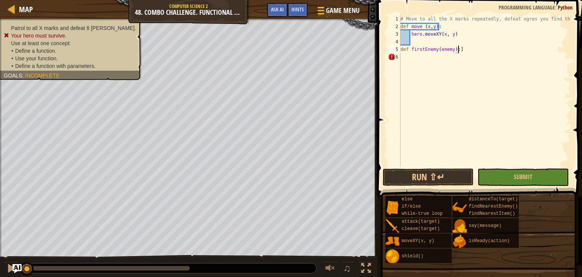
type textarea "def firstEnemy(enemy):"
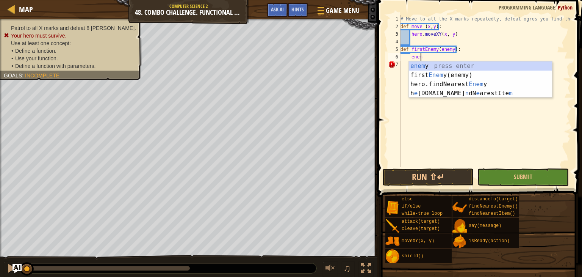
scroll to position [3, 1]
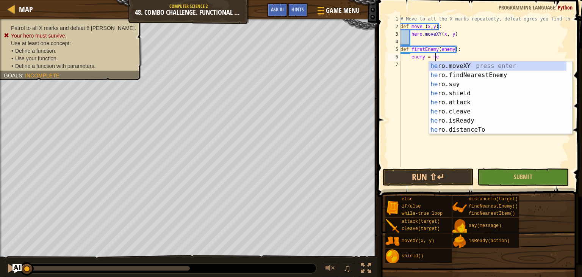
type textarea "enemy = her"
click at [479, 75] on div "her o.moveXY press enter her o.findNearestEnemy press enter her o.say press ent…" at bounding box center [498, 106] width 138 height 91
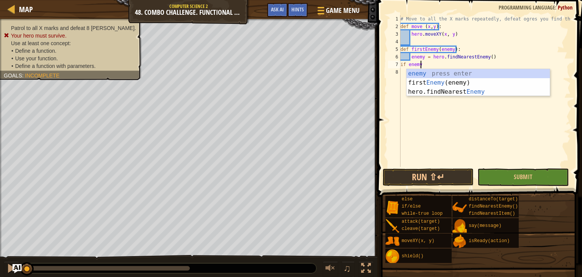
scroll to position [3, 1]
type textarea "if enemy:"
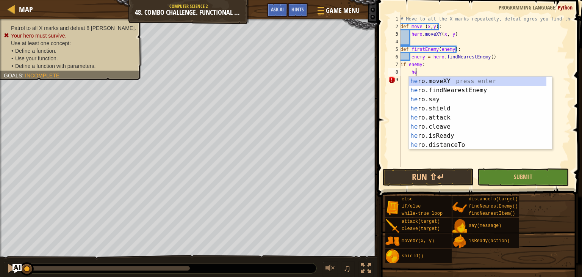
scroll to position [3, 1]
click at [466, 118] on div "her o.moveXY press enter her o.findNearestEnemy press enter her o.say press ent…" at bounding box center [478, 122] width 138 height 91
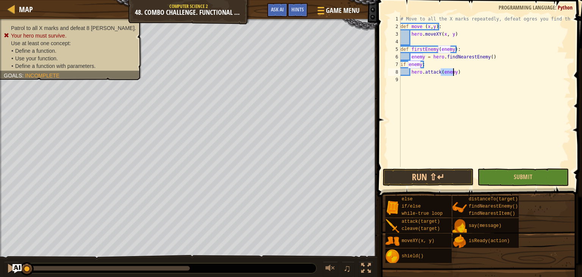
type textarea "hero.attack(enemy)"
click at [504, 70] on div "# Move to all the X marks repeatedly, defeat ogres you find there def move ( x …" at bounding box center [485, 98] width 172 height 167
type textarea "f"
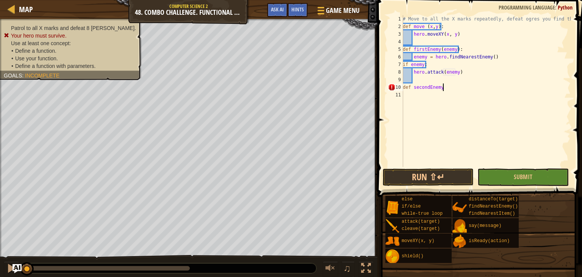
scroll to position [3, 3]
type textarea "def secondEnemy(enemy):"
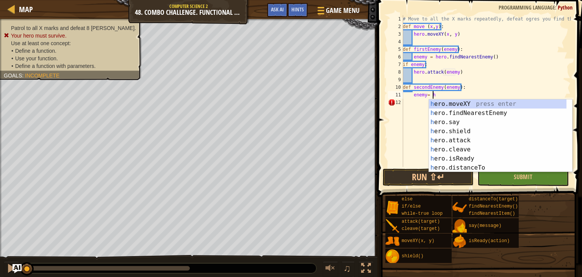
type textarea "enemy= her"
click at [485, 115] on div "her o.moveXY press enter her o.findNearestEnemy press enter her o.say press ent…" at bounding box center [498, 144] width 138 height 91
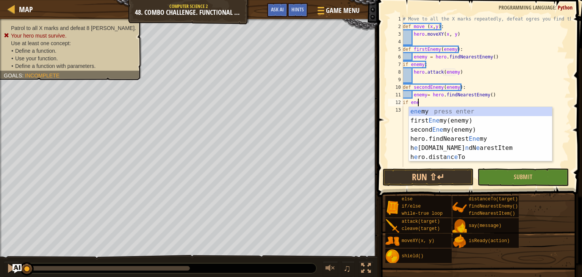
scroll to position [3, 1]
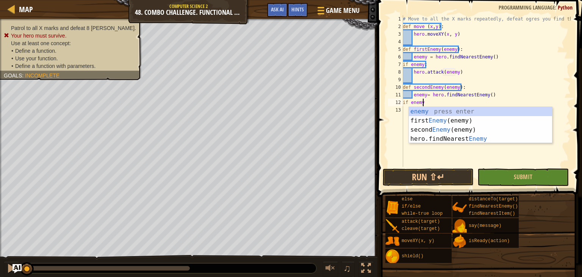
type textarea "if enemy:"
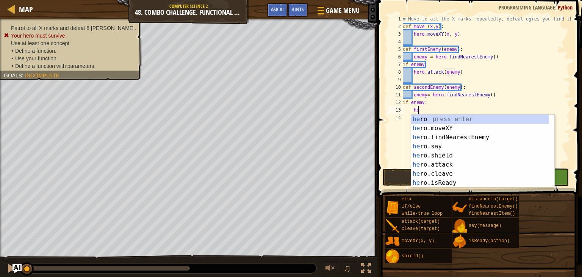
scroll to position [3, 1]
click at [450, 165] on div "her o press enter her o.moveXY press enter her o.findNearestEnemy press enter h…" at bounding box center [480, 160] width 138 height 91
type textarea "hero.attack(enemy)"
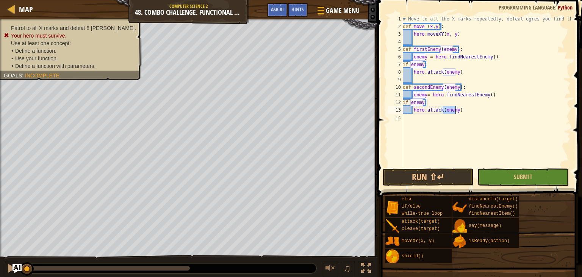
click at [485, 110] on div "# Move to all the X marks repeatedly, defeat ogres you find there def move ( x …" at bounding box center [486, 98] width 169 height 167
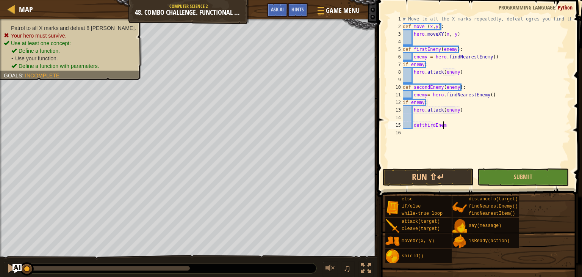
scroll to position [3, 3]
click at [417, 125] on div "# Move to all the X marks repeatedly, defeat ogres you find there def move ( x …" at bounding box center [486, 98] width 169 height 167
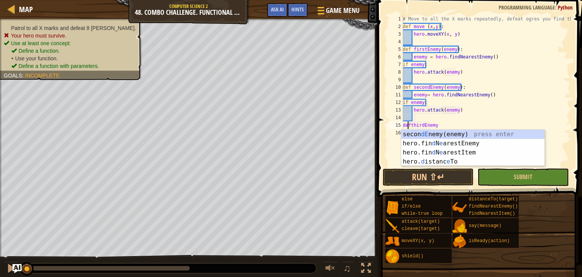
scroll to position [3, 0]
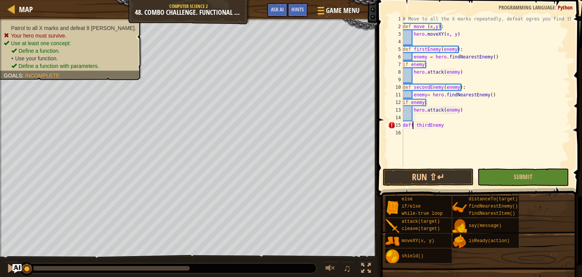
type textarea "def thirdEnemy"
click at [456, 130] on div "# Move to all the X marks repeatedly, defeat ogres you find there def move ( x …" at bounding box center [486, 98] width 169 height 167
click at [457, 118] on div "# Move to all the X marks repeatedly, defeat ogres you find there def move ( x …" at bounding box center [486, 98] width 169 height 167
click at [461, 126] on div "# Move to all the X marks repeatedly, defeat ogres you find there def move ( x …" at bounding box center [486, 98] width 169 height 167
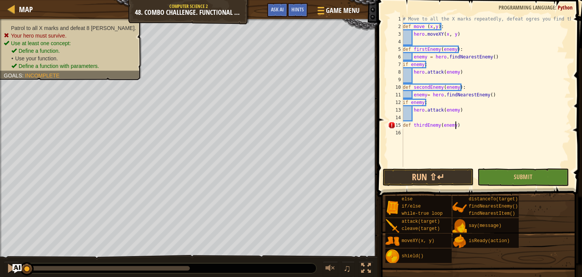
scroll to position [3, 4]
type textarea "def thirdEnemy(enemy):"
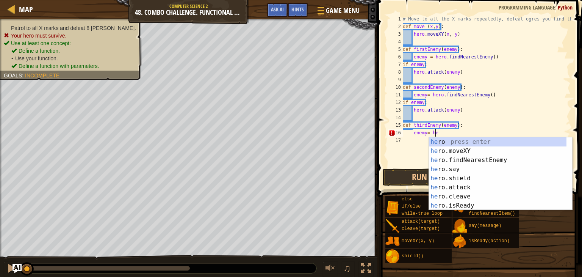
scroll to position [3, 2]
click at [490, 165] on div "her o press enter her o.moveXY press enter her o.findNearestEnemy press enter h…" at bounding box center [498, 182] width 138 height 91
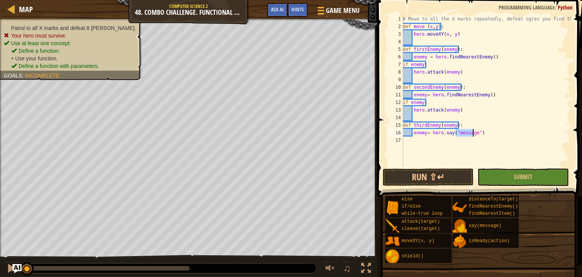
click at [494, 129] on div "# Move to all the X marks repeatedly, defeat ogres you find there def move ( x …" at bounding box center [486, 98] width 169 height 167
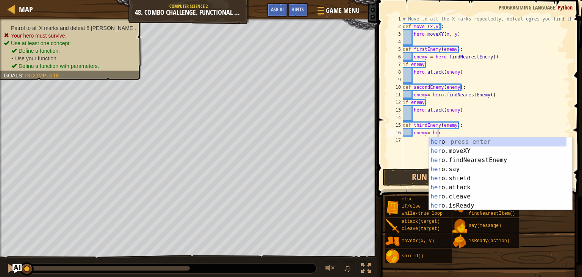
type textarea "enemy= hero"
click at [485, 161] on div "hero press enter hero .moveXY press enter hero .findNearestEnemy press enter he…" at bounding box center [498, 182] width 138 height 91
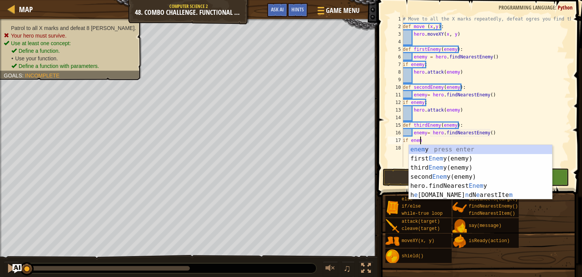
scroll to position [3, 1]
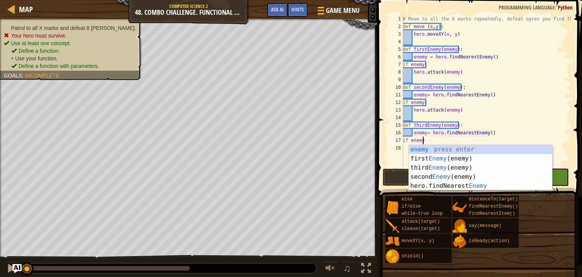
type textarea "if enemy:"
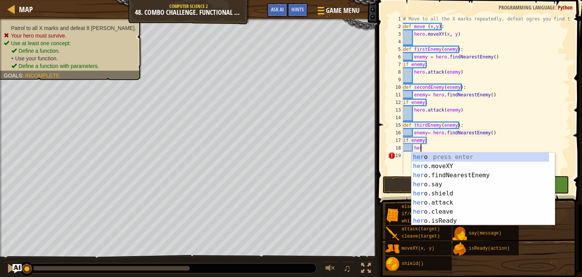
scroll to position [3, 1]
click at [458, 204] on div "her o press enter her o.moveXY press enter her o.findNearestEnemy press enter h…" at bounding box center [481, 197] width 138 height 91
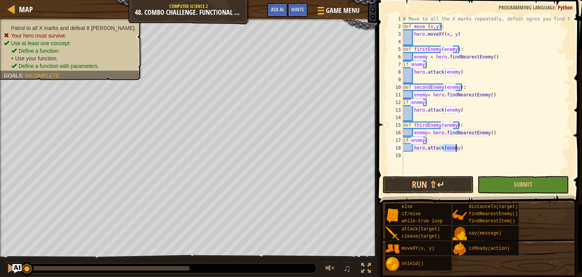
click at [484, 148] on div "# Move to all the X marks repeatedly, defeat ogres you find there def move ( x …" at bounding box center [486, 102] width 169 height 174
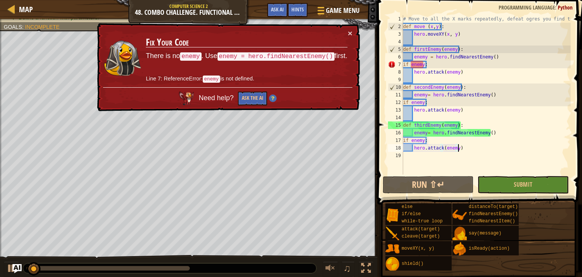
click at [422, 66] on div "# Move to all the X marks repeatedly, defeat ogres you find there def move ( x …" at bounding box center [486, 102] width 169 height 174
type textarea "if enemy:"
click at [433, 66] on div "# Move to all the X marks repeatedly, defeat ogres you find there def move ( x …" at bounding box center [486, 102] width 169 height 174
click at [487, 79] on div "# Move to all the X marks repeatedly, defeat ogres you find there def move ( x …" at bounding box center [486, 102] width 169 height 174
type textarea "hero.attack(enemy)"
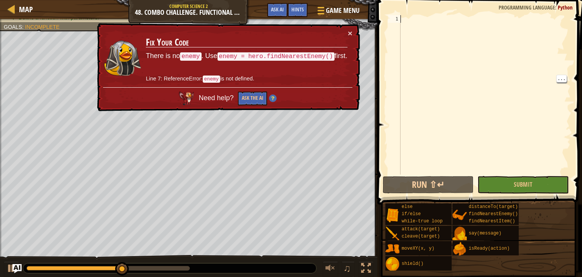
scroll to position [3, 0]
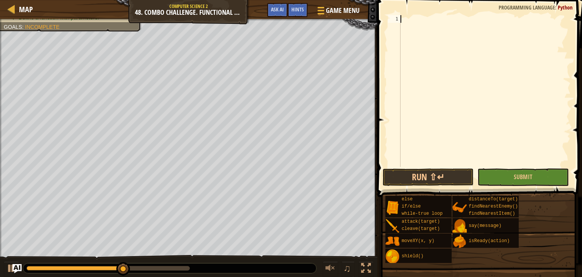
paste textarea "hero.moveXY(62, 34)"
type textarea "hero.moveXY(62, 34)"
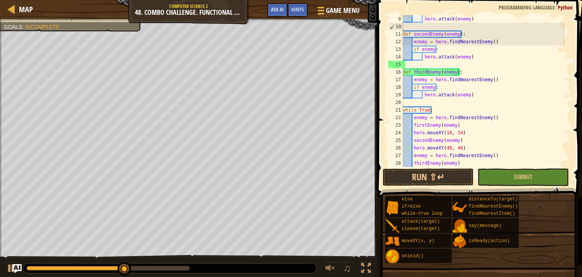
scroll to position [68, 0]
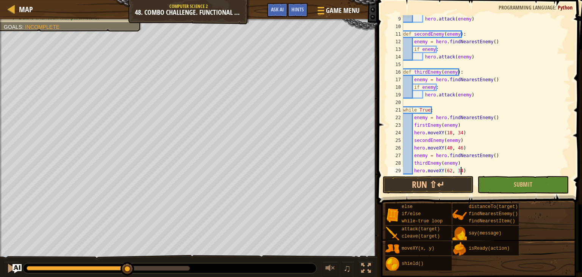
click at [528, 174] on div "hero . attack ( enemy ) def secondEnemy ( enemy ) : enemy = hero . findNearestE…" at bounding box center [483, 102] width 163 height 174
click at [523, 184] on span "Submit" at bounding box center [523, 184] width 19 height 8
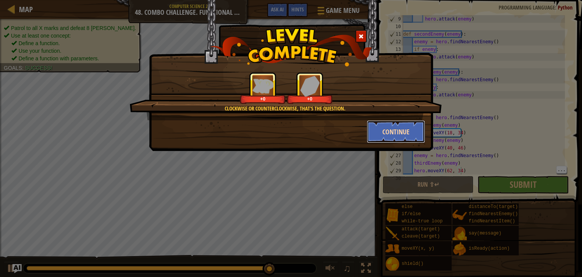
click at [392, 127] on button "Continue" at bounding box center [396, 131] width 59 height 23
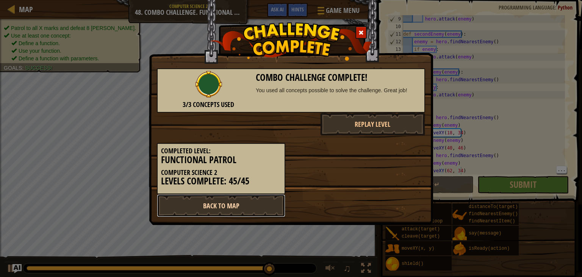
click at [264, 208] on link "Back to Map" at bounding box center [221, 205] width 129 height 23
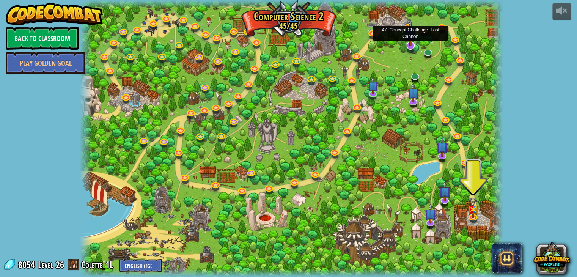
click at [408, 41] on img at bounding box center [410, 32] width 12 height 27
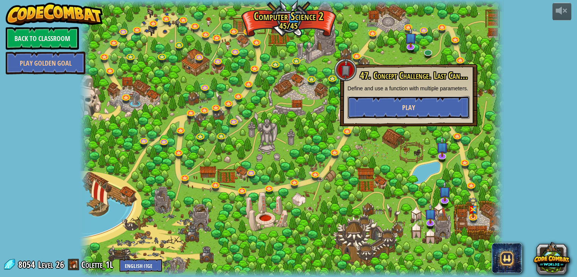
click at [376, 109] on button "Play" at bounding box center [408, 107] width 122 height 23
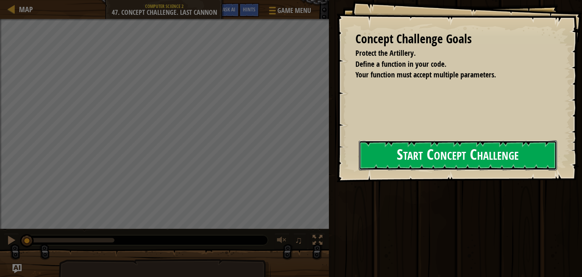
click at [410, 158] on button "Start Concept Challenge" at bounding box center [458, 155] width 198 height 30
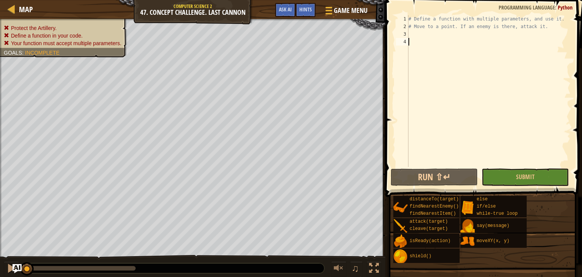
click at [448, 40] on div "# Define a function with multiple parameters, and use it. # Move to a point. If…" at bounding box center [489, 98] width 164 height 167
click at [461, 32] on div "# Define a function with multiple parameters, and use it. # Move to a point. If…" at bounding box center [489, 98] width 164 height 167
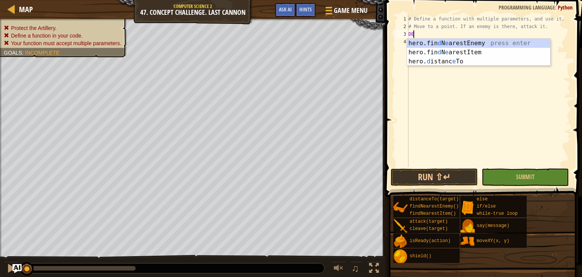
type textarea "D"
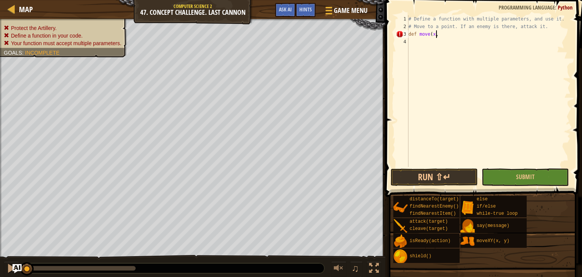
scroll to position [3, 2]
type textarea "def move(x,y):"
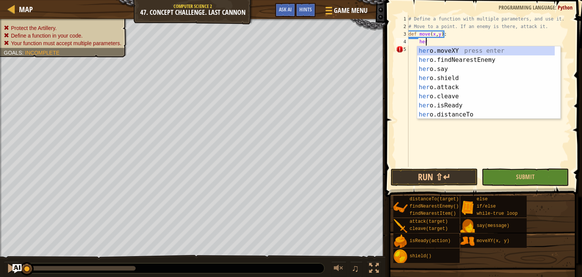
scroll to position [3, 1]
click at [479, 54] on div "her o.moveXY press enter her o.findNearestEnemy press enter her o.say press ent…" at bounding box center [486, 91] width 138 height 91
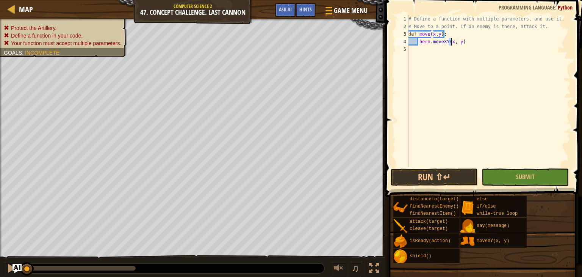
click at [493, 41] on div "# Define a function with multiple parameters, and use it. # Move to a point. If…" at bounding box center [489, 98] width 164 height 167
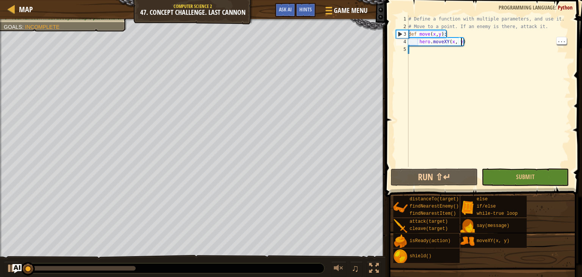
type textarea "hero.moveXY(x, y)"
click at [512, 46] on div "# Define a function with multiple parameters, and use it. # Move to a point. If…" at bounding box center [489, 98] width 164 height 167
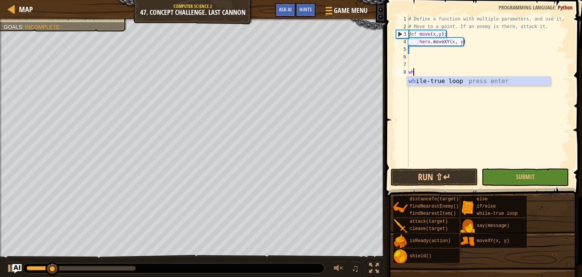
type textarea "whi"
click at [447, 86] on div "# Define a function with multiple parameters, and use it. # Move to a point. If…" at bounding box center [489, 98] width 164 height 167
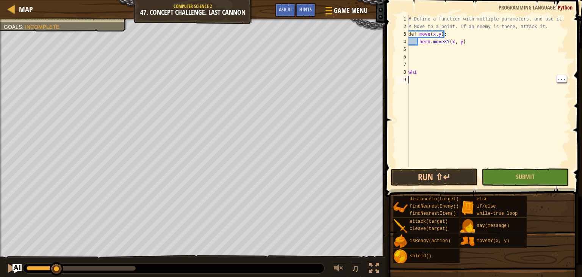
click at [467, 67] on div "# Define a function with multiple parameters, and use it. # Move to a point. If…" at bounding box center [489, 98] width 164 height 167
click at [469, 68] on div "# Define a function with multiple parameters, and use it. # Move to a point. If…" at bounding box center [489, 98] width 164 height 167
type textarea "whil"
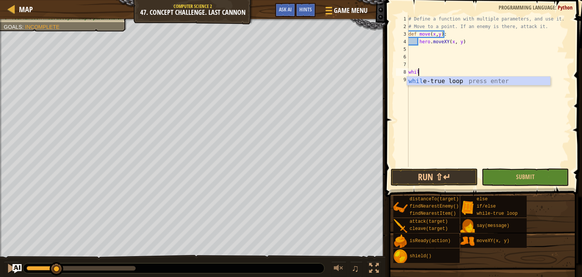
click at [463, 79] on div "whil e-true loop press enter" at bounding box center [478, 90] width 143 height 27
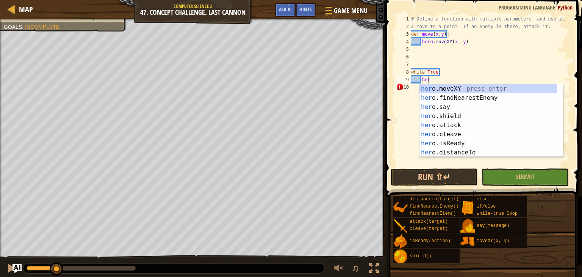
scroll to position [3, 1]
click at [483, 89] on div "her o.moveXY press enter her o.findNearestEnemy press enter her o.say press ent…" at bounding box center [489, 129] width 138 height 91
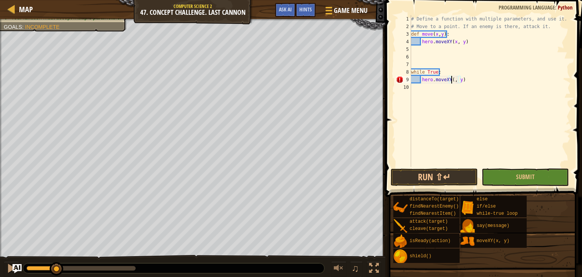
scroll to position [3, 3]
type textarea "hero.moveXY(10, 30)"
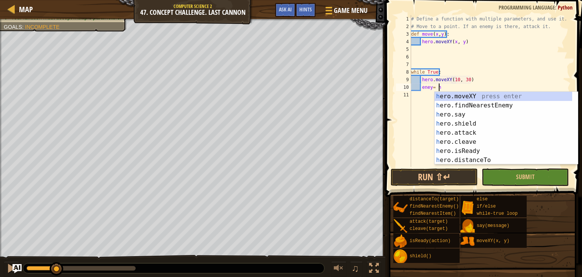
scroll to position [3, 2]
type textarea "eney= her"
click at [488, 108] on div "her o.moveXY press enter her o.findNearestEnemy press enter her o.say press ent…" at bounding box center [504, 137] width 138 height 91
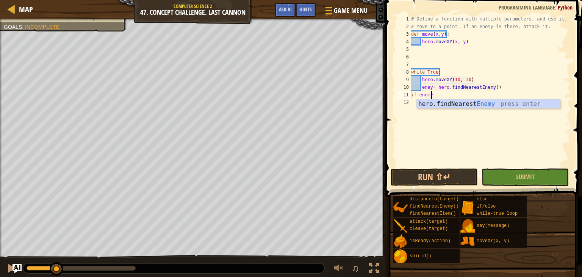
scroll to position [3, 1]
type textarea "if enemy:"
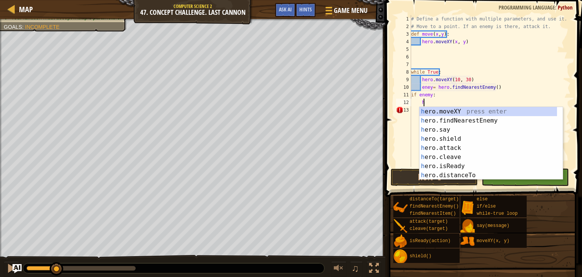
scroll to position [3, 1]
click at [465, 147] on div "her o.moveXY press enter her o.findNearestEnemy press enter her o.say press ent…" at bounding box center [489, 152] width 138 height 91
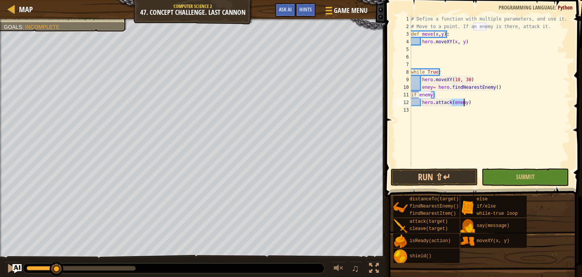
type textarea "hero.attack(enemy)"
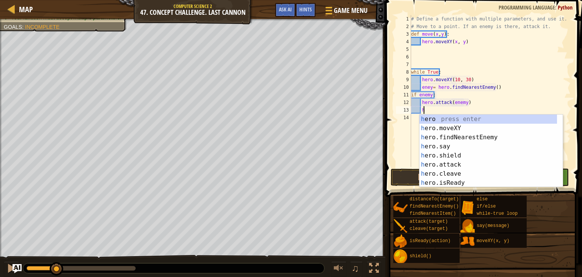
type textarea "he"
click at [470, 133] on div "he ro press enter he ro.moveXY press enter he ro.findNearestEnemy press enter h…" at bounding box center [489, 160] width 138 height 91
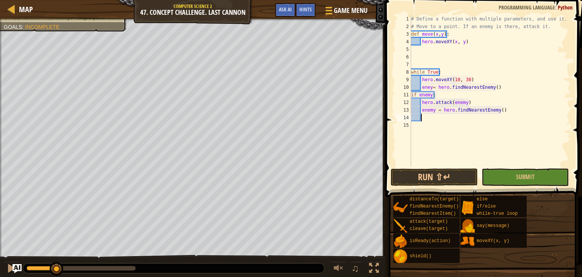
scroll to position [3, 0]
click at [514, 108] on div "# Define a function with multiple parameters, and use it. # Move to a point. If…" at bounding box center [491, 98] width 162 height 167
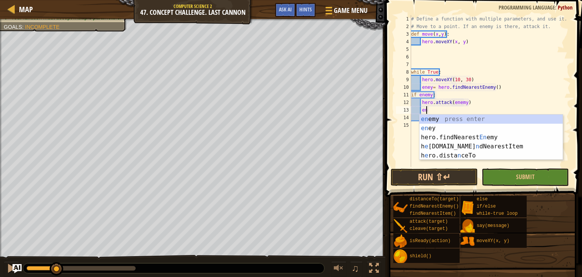
type textarea "e"
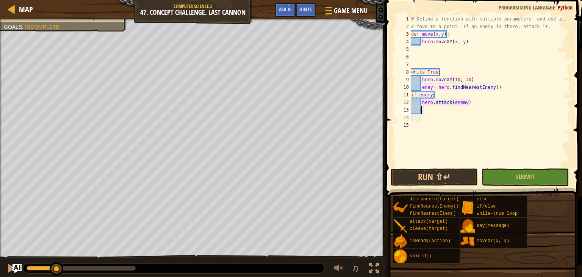
scroll to position [3, 0]
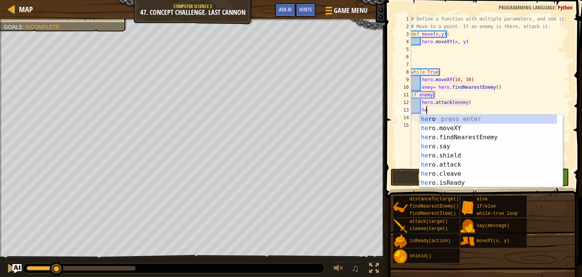
click at [460, 164] on div "he ro press enter he ro.moveXY press enter he ro.findNearestEnemy press enter h…" at bounding box center [489, 160] width 138 height 91
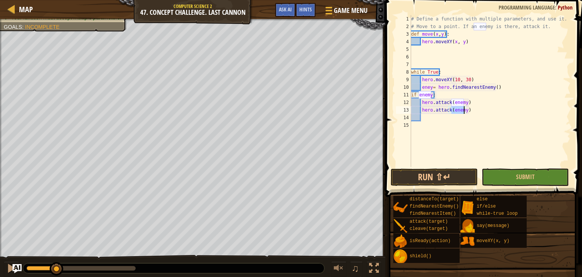
click at [480, 108] on div "# Define a function with multiple parameters, and use it. # Move to a point. If…" at bounding box center [491, 98] width 162 height 167
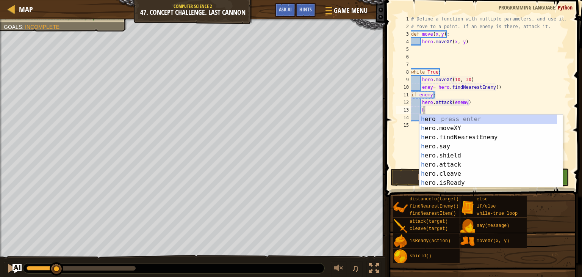
click at [473, 130] on div "h ero press enter h ero.moveXY press enter h ero.findNearestEnemy press enter h…" at bounding box center [489, 160] width 138 height 91
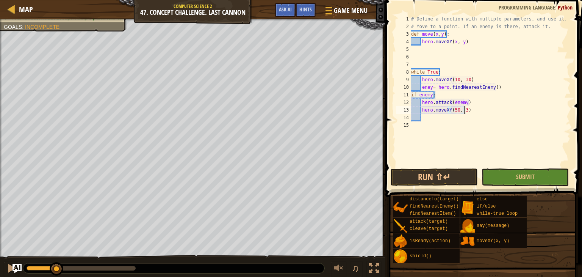
scroll to position [3, 4]
type textarea "hero.moveXY(50, 30)"
click at [455, 118] on div "# Define a function with multiple parameters, and use it. # Move to a point. If…" at bounding box center [491, 98] width 162 height 167
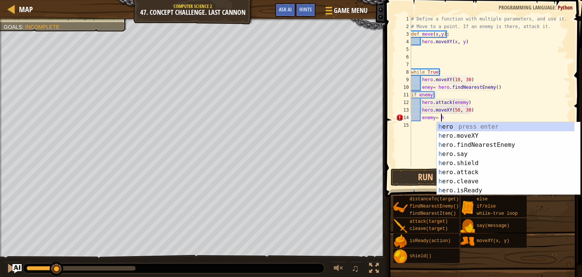
type textarea "enemy= he"
click at [482, 146] on div "he ro press enter he ro.moveXY press enter he ro.findNearestEnemy press enter h…" at bounding box center [506, 167] width 138 height 91
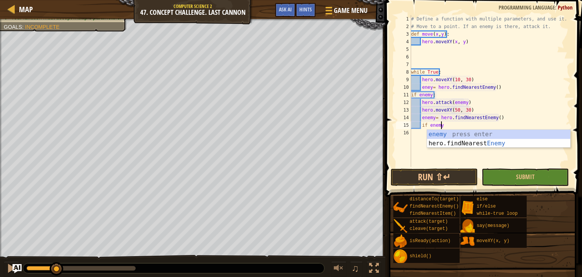
type textarea "if enemy:"
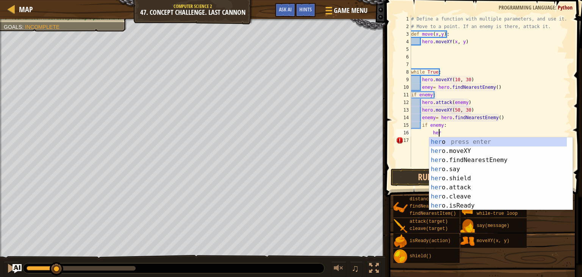
scroll to position [3, 2]
click at [467, 188] on div "her o press enter her o.moveXY press enter her o.findNearestEnemy press enter h…" at bounding box center [499, 182] width 138 height 91
type textarea "hero.attack(enemy)"
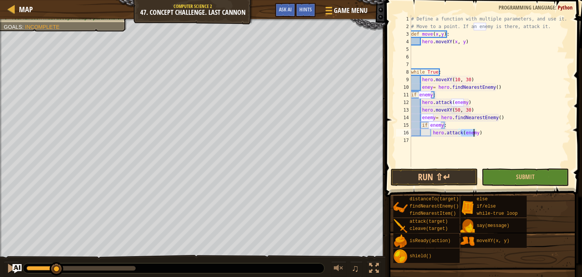
click at [474, 141] on div "# Define a function with multiple parameters, and use it. # Move to a point. If…" at bounding box center [491, 98] width 162 height 167
click at [494, 129] on div "# Define a function with multiple parameters, and use it. # Move to a point. If…" at bounding box center [491, 98] width 162 height 167
type textarea "hero.attack(enemy)"
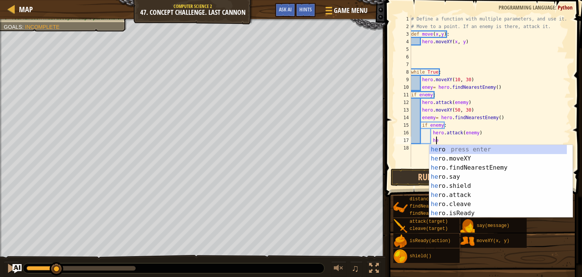
scroll to position [3, 2]
click at [475, 160] on div "her o press enter her o.moveXY press enter her o.findNearestEnemy press enter h…" at bounding box center [499, 190] width 138 height 91
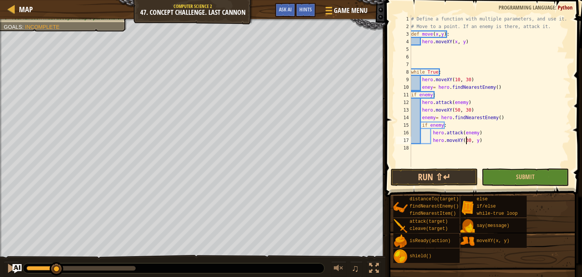
scroll to position [3, 5]
type textarea "hero.moveXY(30, 10)"
click at [466, 150] on div "# Define a function with multiple parameters, and use it. # Move to a point. If…" at bounding box center [491, 98] width 162 height 167
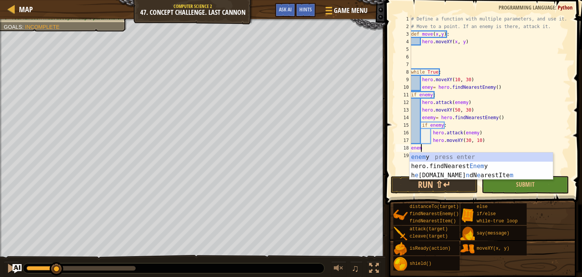
scroll to position [3, 0]
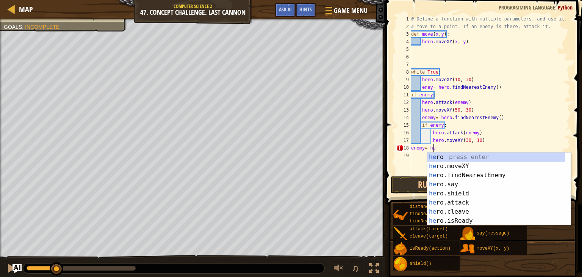
type textarea "enemy= her"
click at [482, 174] on div "her o press enter her o.moveXY press enter her o.findNearestEnemy press enter h…" at bounding box center [497, 197] width 138 height 91
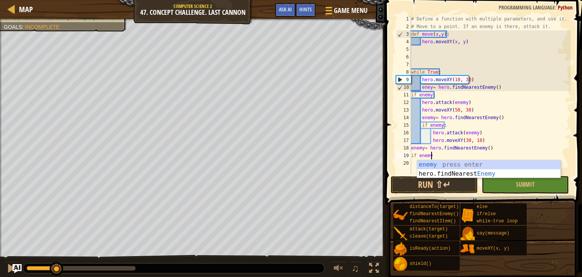
scroll to position [3, 1]
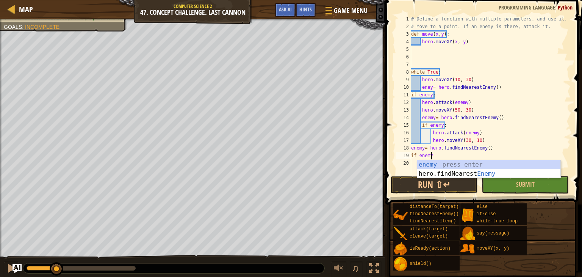
type textarea "if enemy:"
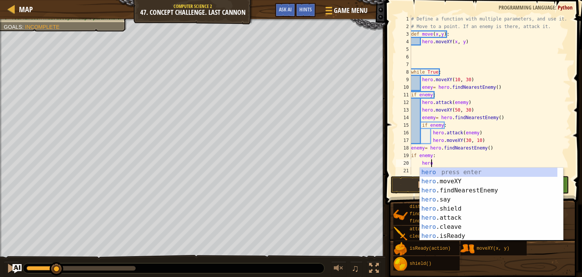
click at [458, 218] on div "hero press enter hero .moveXY press enter hero .findNearestEnemy press enter he…" at bounding box center [489, 213] width 138 height 91
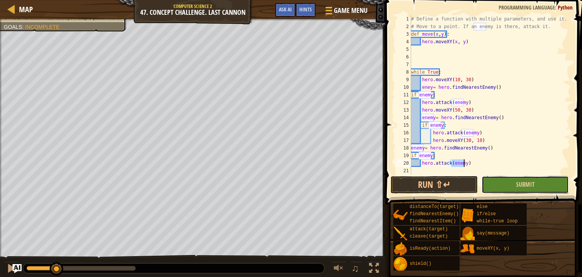
click at [504, 192] on button "Submit" at bounding box center [525, 184] width 87 height 17
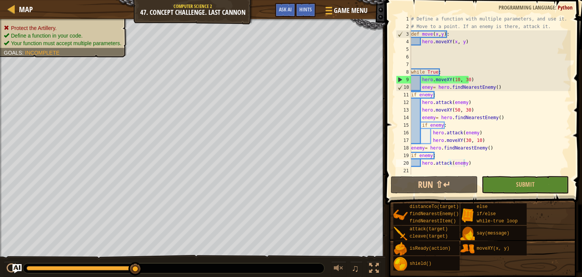
click at [475, 115] on div "# Define a function with multiple parameters, and use it. # Move to a point. If…" at bounding box center [490, 102] width 161 height 174
type textarea "hero.attack(enemy)"
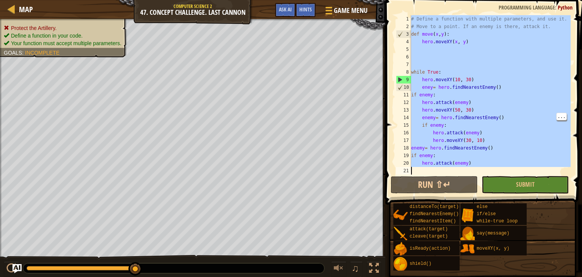
scroll to position [3, 0]
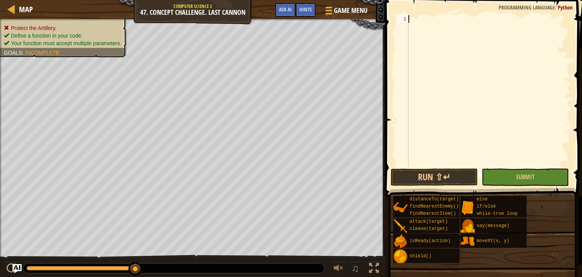
paste textarea "hero.attack(enemy)"
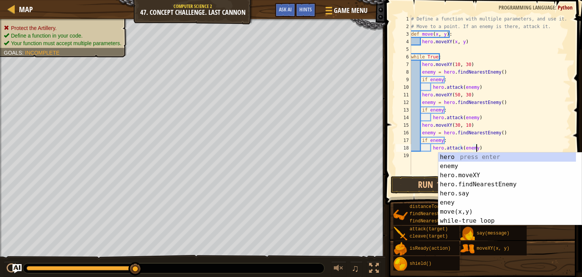
click at [519, 108] on div "# Define a function with multiple parameters, and use it. # Move to a point. If…" at bounding box center [490, 102] width 161 height 174
type textarea "if enemy:"
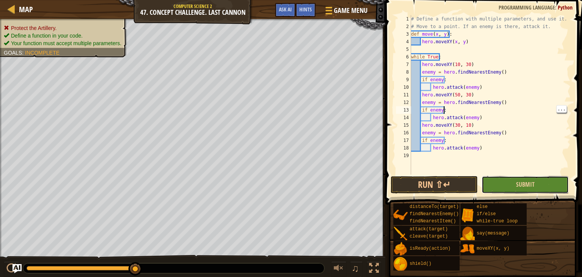
click at [525, 178] on button "Submit" at bounding box center [525, 184] width 87 height 17
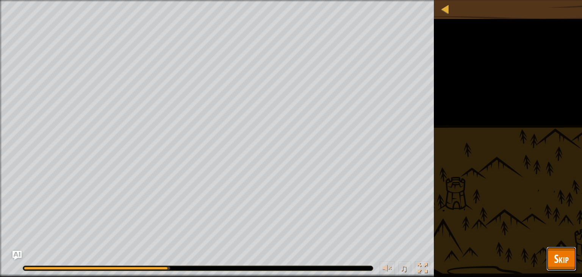
click at [574, 266] on button "Skip" at bounding box center [562, 258] width 30 height 24
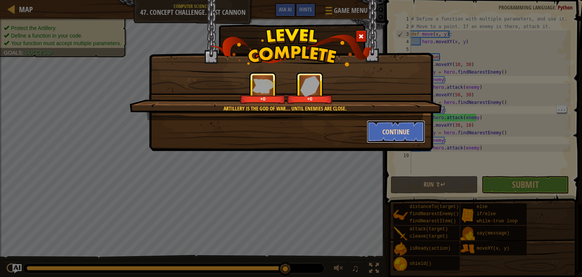
click at [397, 130] on button "Continue" at bounding box center [396, 131] width 59 height 23
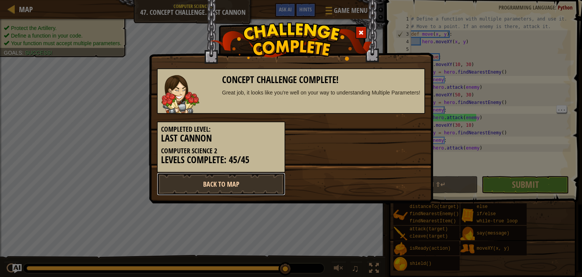
click at [276, 184] on link "Back to Map" at bounding box center [221, 184] width 129 height 23
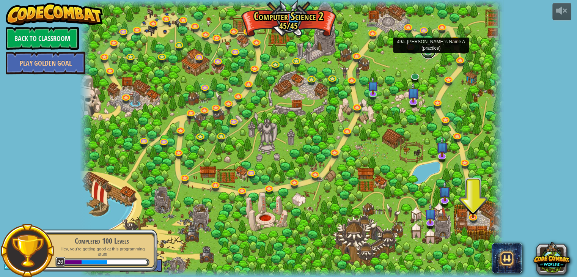
click at [426, 52] on link at bounding box center [428, 51] width 15 height 15
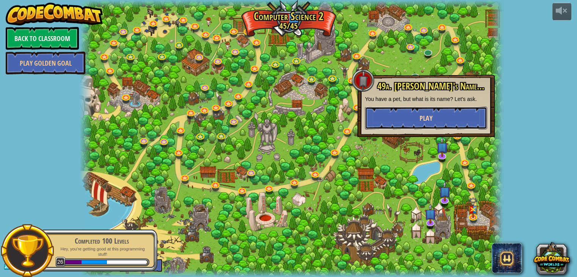
click at [396, 120] on button "Play" at bounding box center [426, 118] width 122 height 23
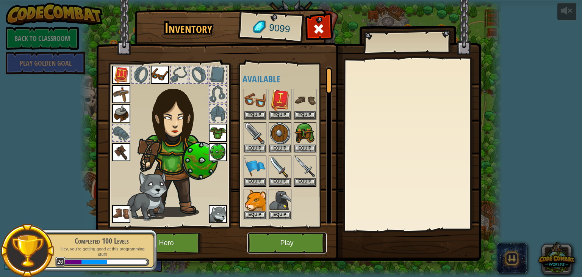
click at [304, 247] on button "Play" at bounding box center [287, 242] width 79 height 21
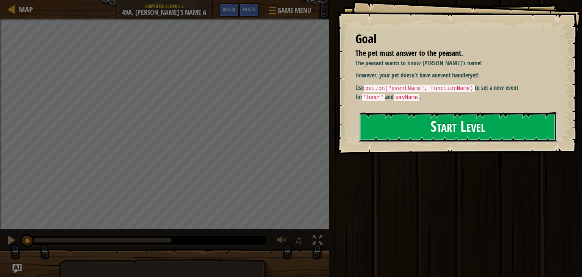
click at [438, 133] on button "Start Level" at bounding box center [458, 127] width 198 height 30
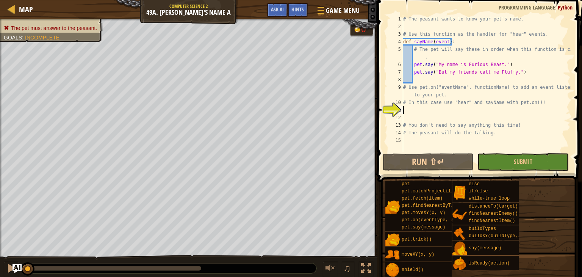
click at [447, 118] on div "# The peasant wants to know your pet's name. # Use this function as the handler…" at bounding box center [486, 91] width 169 height 152
click at [452, 110] on div "# The peasant wants to know your pet's name. # Use this function as the handler…" at bounding box center [486, 91] width 169 height 152
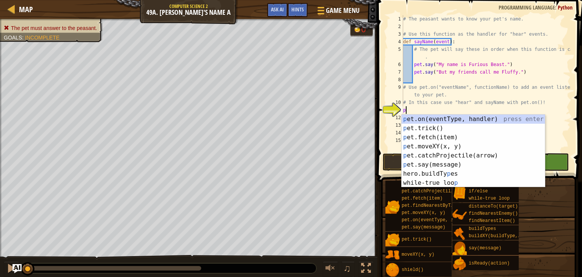
scroll to position [3, 0]
click at [481, 120] on div "p et.on(eventType, handler) press enter p et.trick() press enter p et.fetch(ite…" at bounding box center [473, 160] width 143 height 91
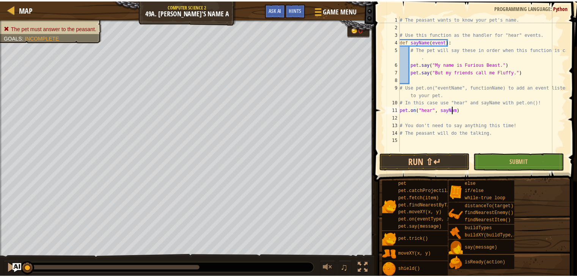
scroll to position [3, 4]
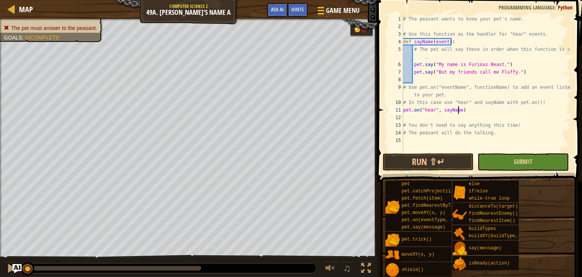
type textarea "pet.on("hear", sayName)"
click at [517, 163] on span "Submit" at bounding box center [523, 161] width 19 height 8
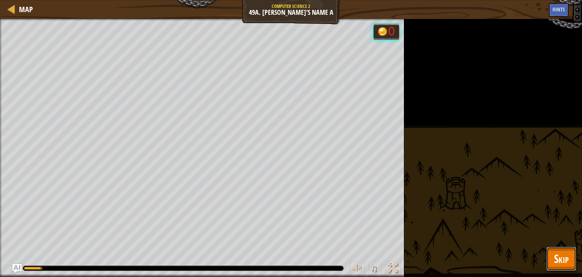
click at [569, 258] on span "Skip" at bounding box center [561, 259] width 15 height 16
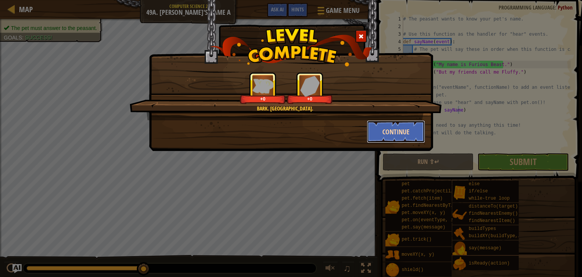
click at [389, 143] on button "Continue" at bounding box center [396, 131] width 59 height 23
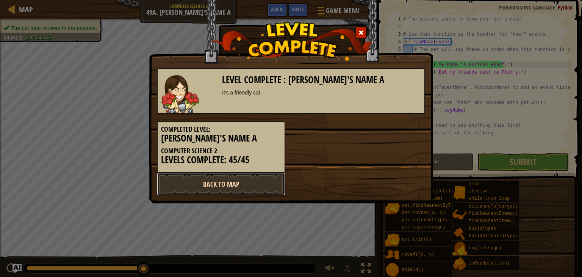
click at [270, 190] on link "Back to Map" at bounding box center [221, 184] width 129 height 23
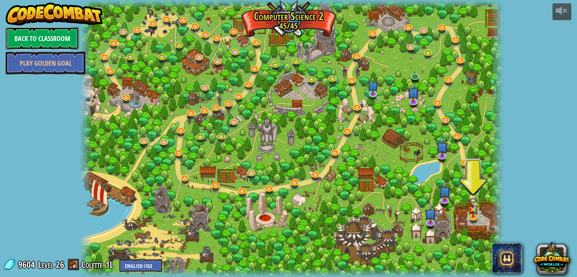
click at [60, 47] on link "Back to Classroom" at bounding box center [42, 38] width 73 height 23
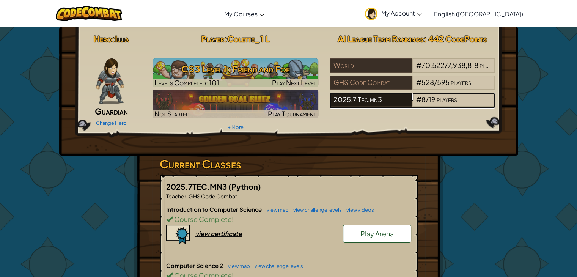
click at [378, 101] on div "2025.7 Tec.mn3" at bounding box center [371, 100] width 83 height 14
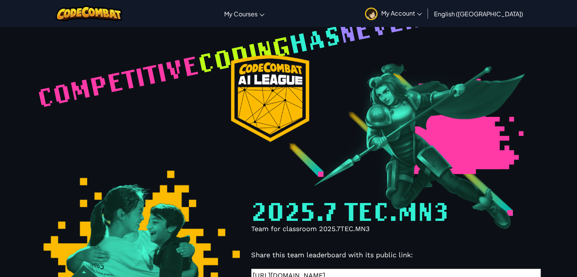
select select "68816ef38448581ccbc3132d"
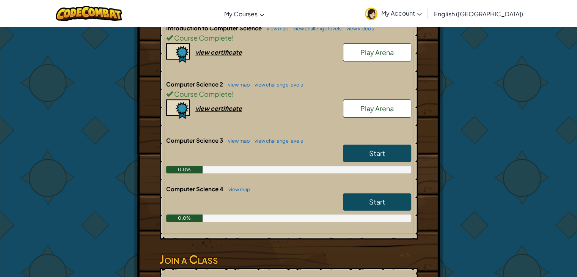
scroll to position [181, 0]
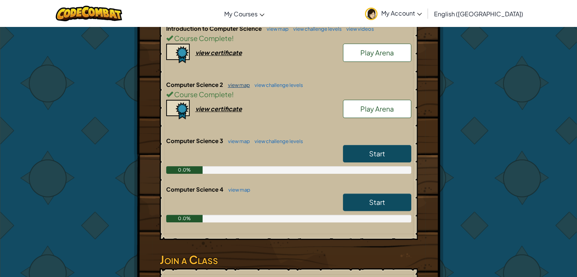
click at [226, 85] on link "view map" at bounding box center [237, 85] width 26 height 6
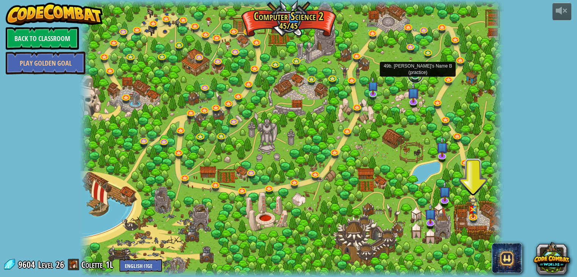
click at [417, 80] on link at bounding box center [415, 75] width 15 height 15
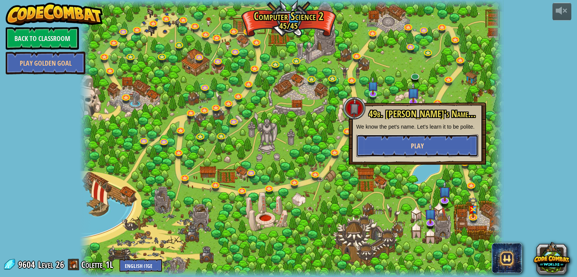
click at [407, 149] on button "Play" at bounding box center [417, 145] width 122 height 23
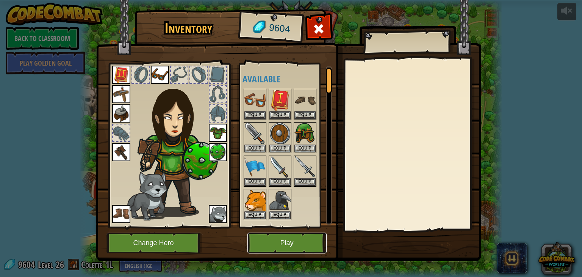
click at [289, 240] on button "Play" at bounding box center [287, 242] width 79 height 21
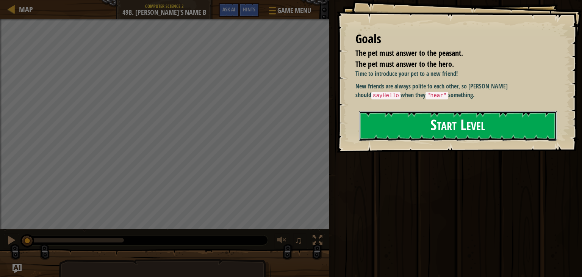
click at [441, 125] on button "Start Level" at bounding box center [458, 126] width 198 height 30
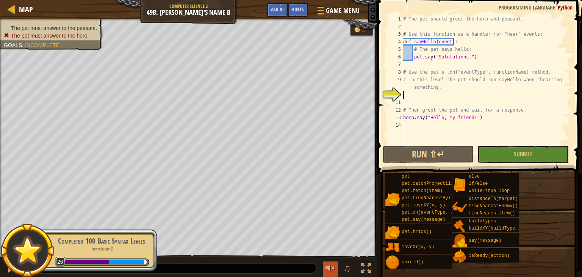
scroll to position [3, 0]
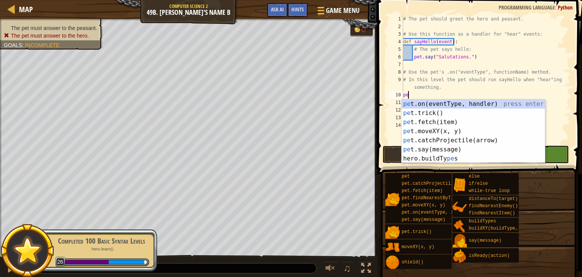
click at [472, 107] on div "pe t.on(eventType, handler) press enter pe t.trick() press enter pe t.fetch(ite…" at bounding box center [473, 140] width 143 height 82
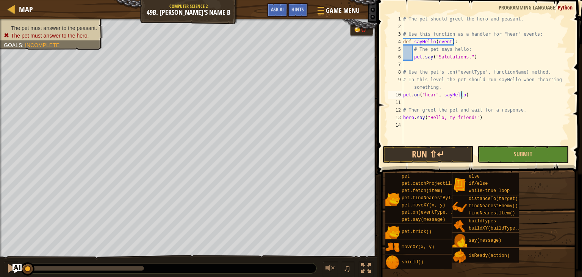
scroll to position [3, 5]
type textarea "pet.on("hear", sayHello)"
click at [502, 152] on button "Submit" at bounding box center [523, 154] width 91 height 17
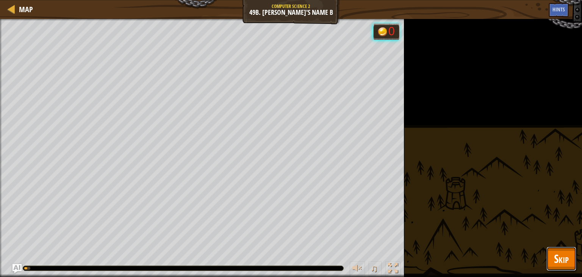
click at [564, 259] on span "Skip" at bounding box center [561, 259] width 15 height 16
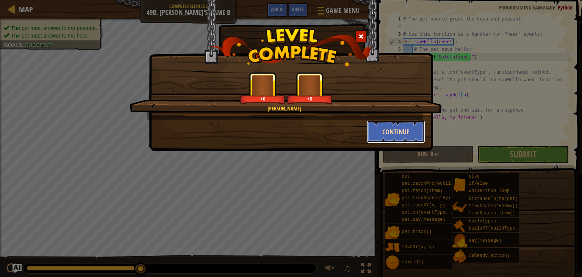
click at [385, 130] on button "Continue" at bounding box center [396, 131] width 59 height 23
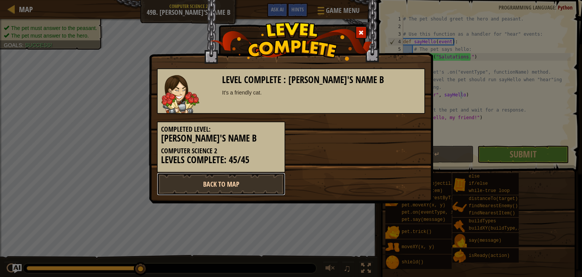
click at [268, 178] on link "Back to Map" at bounding box center [221, 184] width 129 height 23
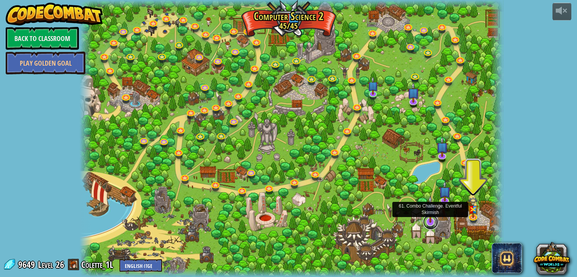
click at [433, 223] on link at bounding box center [430, 221] width 15 height 15
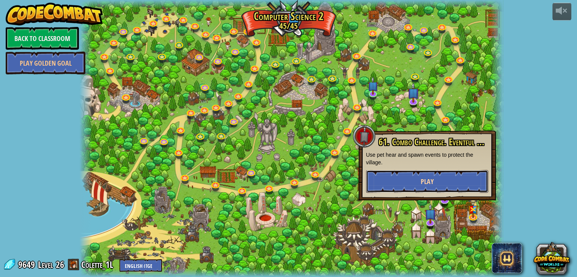
click at [379, 179] on button "Play" at bounding box center [427, 181] width 122 height 23
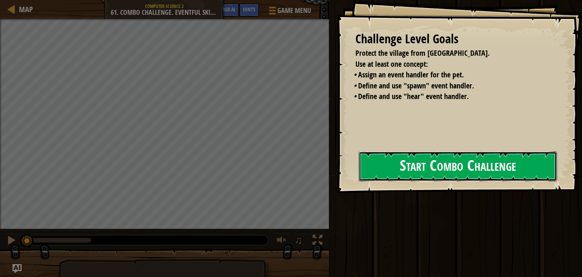
click at [361, 168] on button "Start Combo Challenge" at bounding box center [458, 166] width 198 height 30
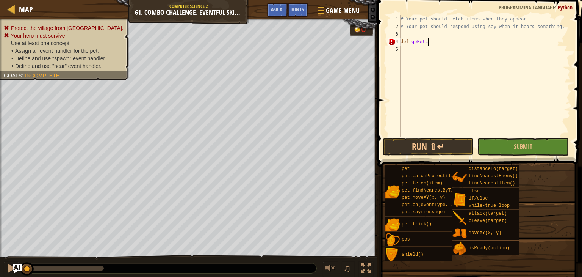
scroll to position [3, 2]
type textarea "def goFetch():"
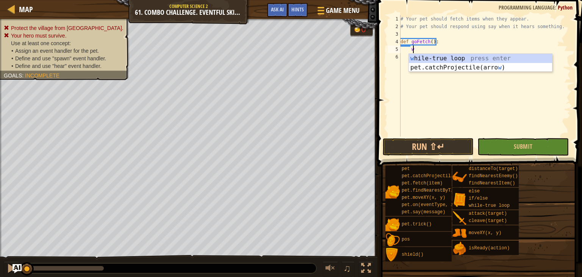
scroll to position [3, 0]
type textarea "wh"
click at [471, 59] on div "wh ile-true loop press enter" at bounding box center [480, 67] width 143 height 27
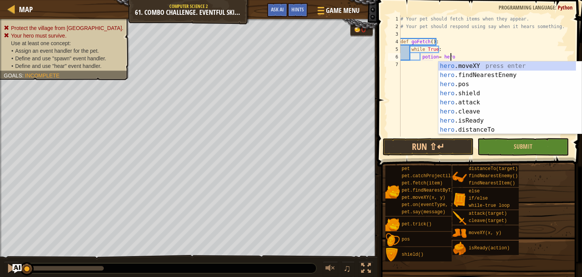
scroll to position [3, 4]
type textarea "potion= hero.f"
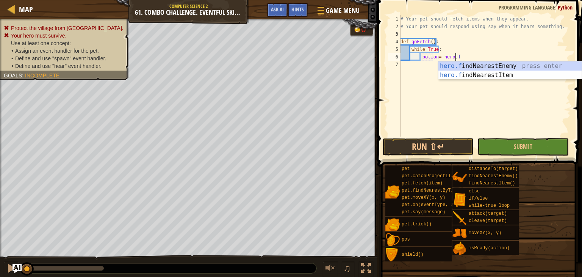
click at [513, 77] on div "hero.f indNearestEnemy press enter hero.f indNearestItem press enter" at bounding box center [510, 79] width 143 height 36
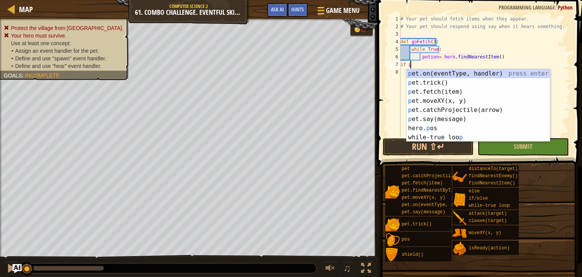
scroll to position [3, 0]
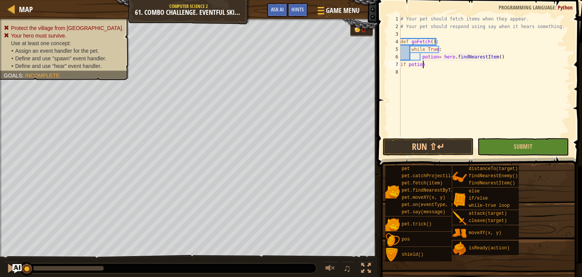
type textarea "if potion:"
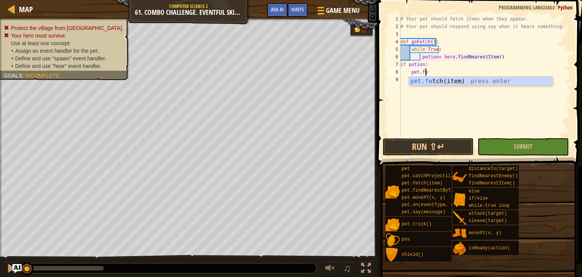
scroll to position [3, 2]
click at [482, 79] on div "pet.fe tch(item) press enter" at bounding box center [480, 90] width 143 height 27
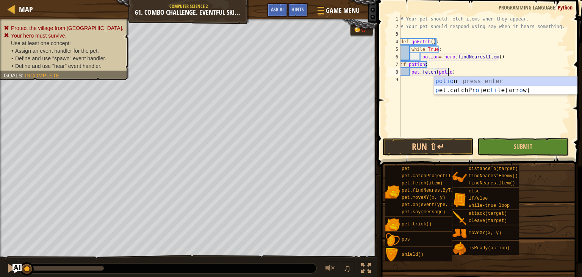
type textarea "pet.fetch(potion)"
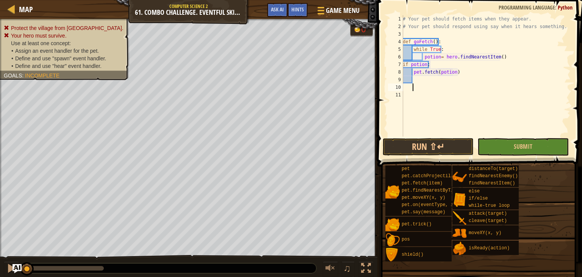
scroll to position [3, 0]
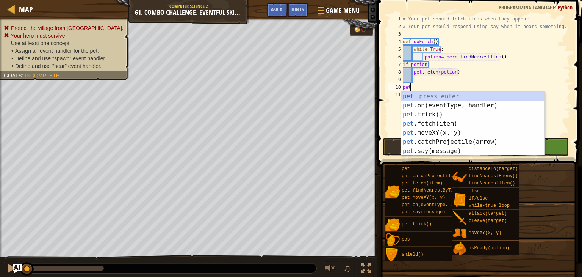
click at [472, 106] on div "pet press enter pet .on(eventType, handler) press enter pet .trick() press ente…" at bounding box center [473, 133] width 143 height 82
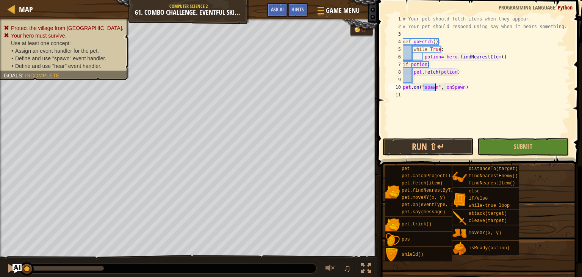
click at [460, 85] on div "# Your pet should fetch items when they appear. # Your pet should respond using…" at bounding box center [486, 83] width 169 height 137
type textarea "pet.on("spawn", onFetch)"
type textarea "def onHear(event):"
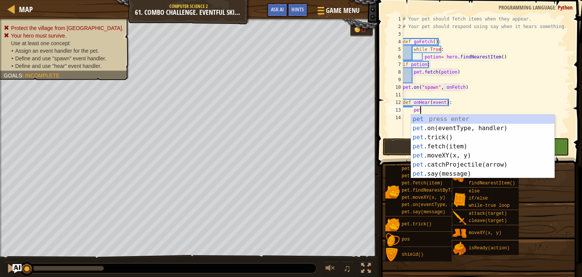
scroll to position [3, 1]
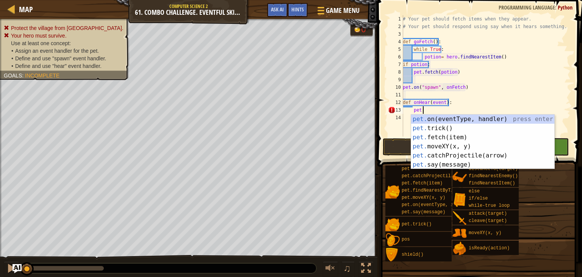
click at [463, 161] on div "pet. on(eventType, handler) press enter pet. trick() press enter pet. fetch(ite…" at bounding box center [482, 151] width 143 height 73
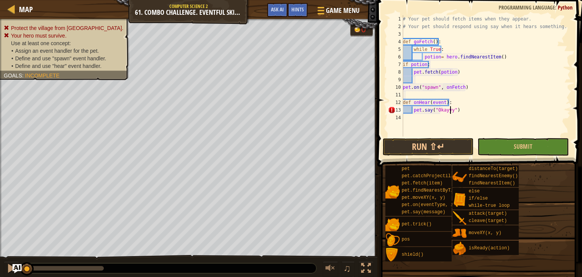
scroll to position [3, 4]
type textarea "pet.say("Okayyyy")"
click at [490, 109] on div "# Your pet should fetch items when they appear. # Your pet should respond using…" at bounding box center [486, 83] width 169 height 137
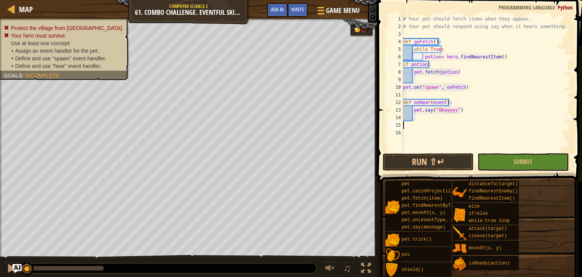
scroll to position [3, 0]
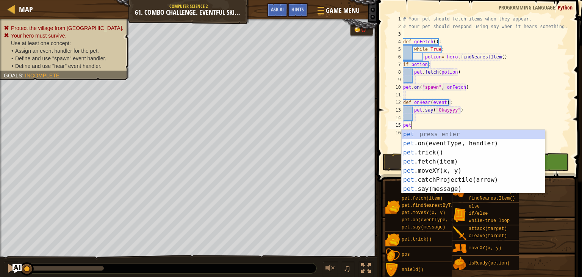
click at [460, 146] on div "pet press enter pet .on(eventType, handler) press enter pet .trick() press ente…" at bounding box center [473, 171] width 143 height 82
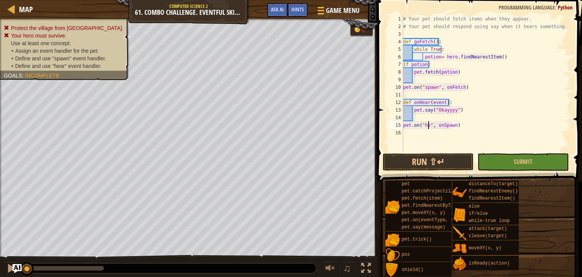
scroll to position [3, 2]
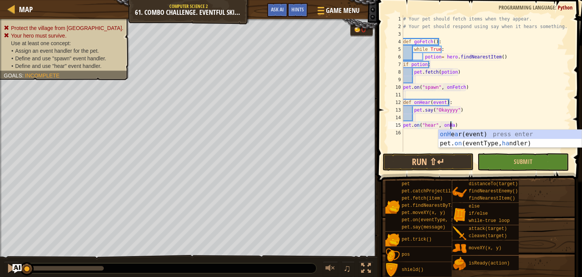
type textarea "pet.on("hear", onHar)"
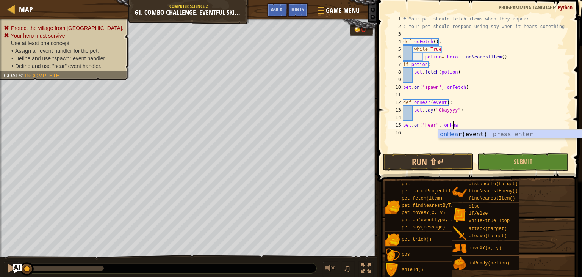
scroll to position [3, 4]
type textarea "pet.on("hear", onHear)"
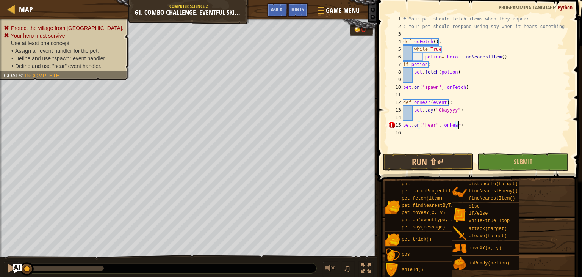
scroll to position [3, 0]
type textarea "while"
click at [443, 150] on div "while -true loop press enter" at bounding box center [473, 158] width 143 height 27
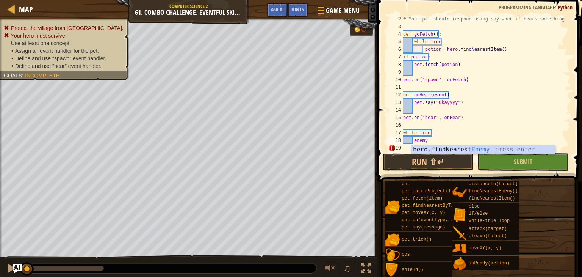
scroll to position [3, 2]
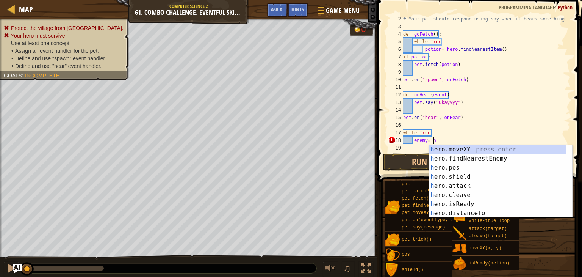
type textarea "enemy= her"
click at [481, 161] on div "her o.moveXY press enter her o.findNearestEnemy press enter her o.pos press ent…" at bounding box center [498, 190] width 138 height 91
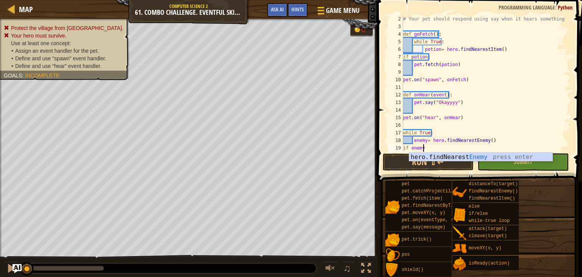
scroll to position [3, 1]
type textarea "if enemy:"
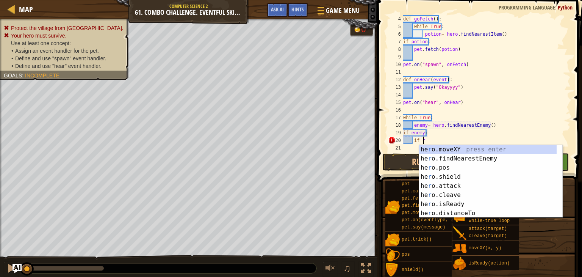
click at [456, 203] on div "he r o.moveXY press enter he r o.findNearestEnemy press enter he r o.pos press …" at bounding box center [490, 190] width 143 height 91
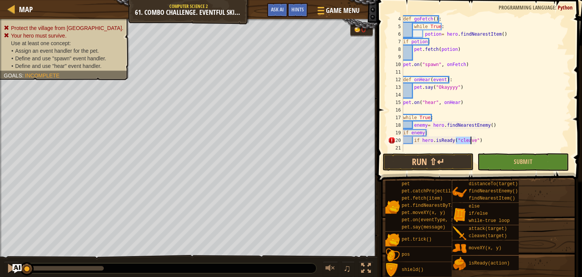
click at [490, 137] on div "def goFetch ( ) : while True : potion = hero . findNearestItem ( ) if potion : …" at bounding box center [483, 91] width 163 height 152
type textarea "if hero.isReady("cleave"):"
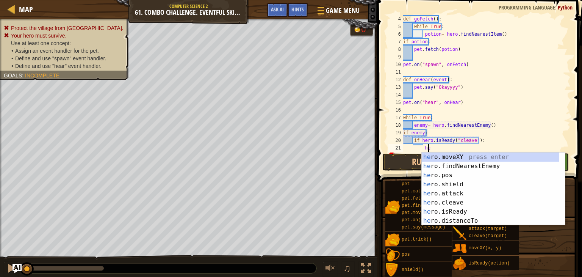
scroll to position [3, 2]
click at [458, 202] on div "her o.moveXY press enter her o.findNearestEnemy press enter her o.pos press ent…" at bounding box center [491, 197] width 138 height 91
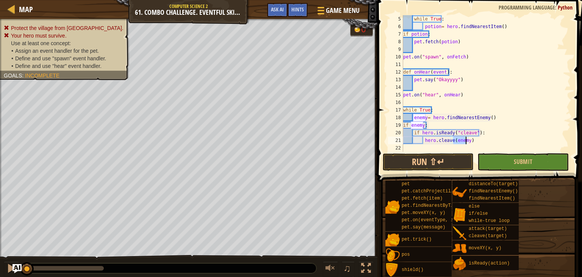
scroll to position [30, 0]
click at [486, 135] on div "while True : potion = hero . findNearestItem ( ) if potion : pet . fetch ( poti…" at bounding box center [483, 91] width 163 height 152
click at [474, 137] on div "while True : potion = hero . findNearestItem ( ) if potion : pet . fetch ( poti…" at bounding box center [483, 91] width 163 height 152
type textarea "hero.cleave(enemy)"
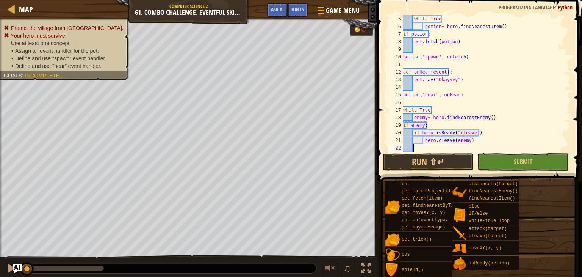
type textarea "e"
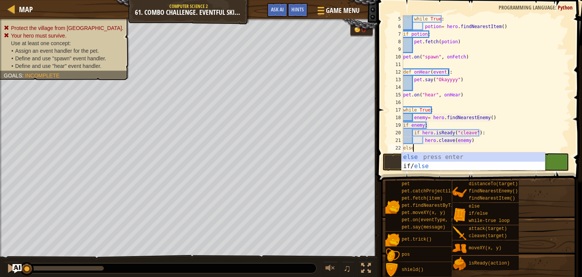
type textarea "else:"
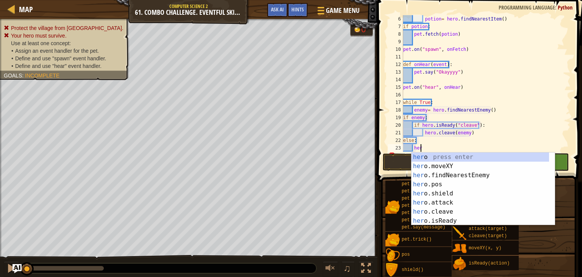
scroll to position [3, 1]
click at [454, 202] on div "her o press enter her o.moveXY press enter her o.findNearestEnemy press enter h…" at bounding box center [481, 197] width 138 height 91
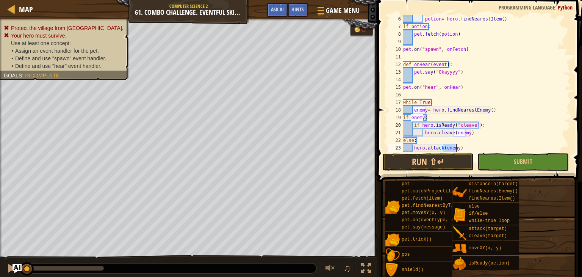
click at [496, 102] on div "potion = hero . findNearestItem ( ) if potion : pet . fetch ( potion ) pet . on…" at bounding box center [483, 91] width 163 height 152
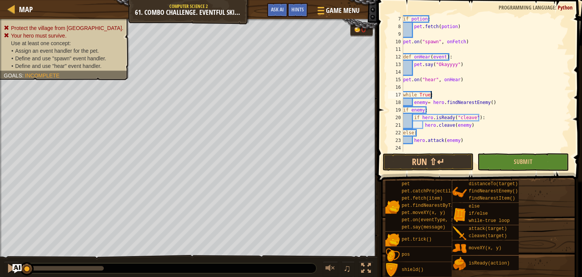
scroll to position [46, 0]
click at [524, 163] on span "Submit" at bounding box center [523, 161] width 19 height 8
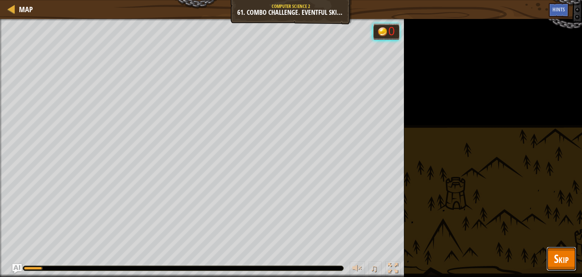
click at [552, 251] on button "Skip" at bounding box center [562, 258] width 30 height 24
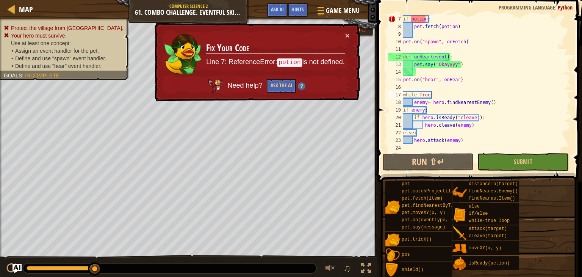
click at [427, 22] on div "if potion : pet . fetch ( potion ) pet . on ( "spawn" , onFetch ) def onHear ( …" at bounding box center [483, 91] width 163 height 152
click at [439, 97] on div "if potion : pet . fetch ( potion ) pet . on ( "spawn" , onFetch ) def onHear ( …" at bounding box center [483, 91] width 163 height 152
type textarea "hero.attack(enemy)"
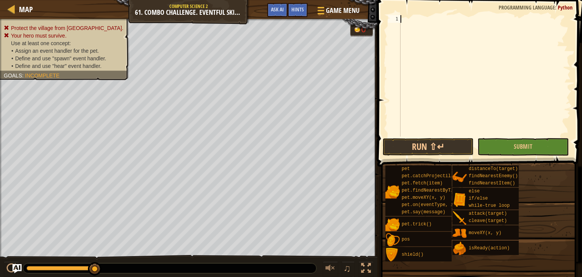
scroll to position [3, 0]
paste textarea "hero.attack(enemy)"
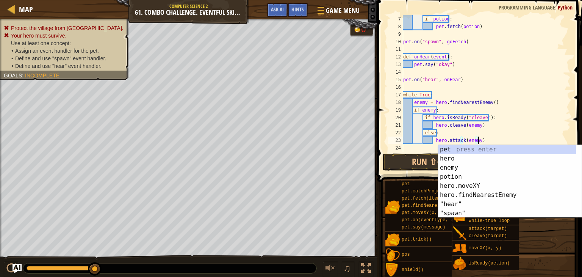
click at [541, 81] on div "if potion : pet . fetch ( potion ) pet . on ( "spawn" , goFetch ) def onHear ( …" at bounding box center [483, 91] width 163 height 152
type textarea "pet.on("hear", onHear)"
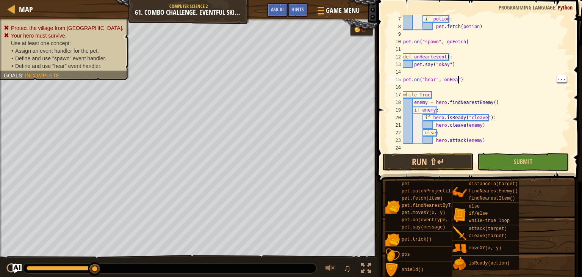
scroll to position [46, 0]
click at [516, 161] on span "Submit" at bounding box center [523, 161] width 19 height 8
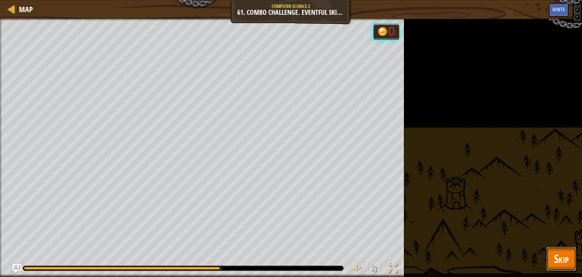
click at [559, 252] on span "Skip" at bounding box center [561, 259] width 15 height 16
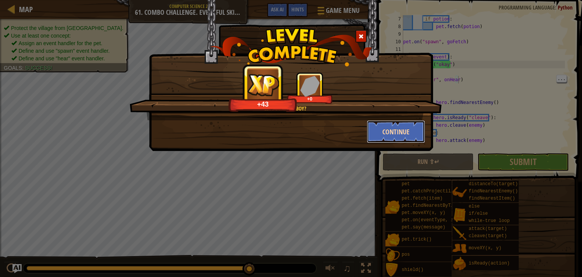
click at [400, 138] on button "Continue" at bounding box center [396, 131] width 59 height 23
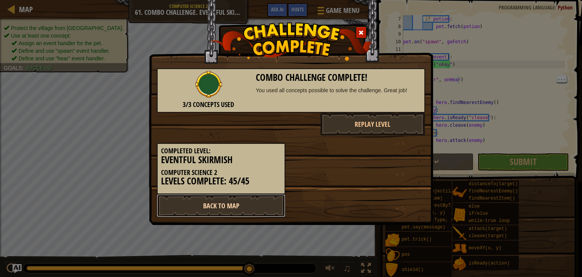
click at [251, 209] on link "Back to Map" at bounding box center [221, 205] width 129 height 23
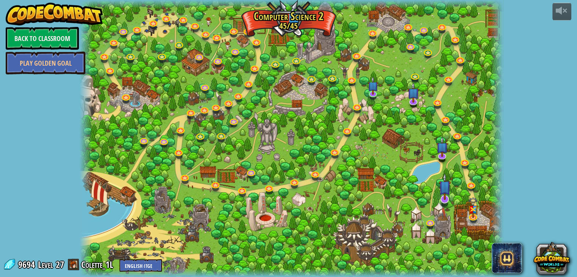
click at [446, 200] on img at bounding box center [445, 186] width 12 height 27
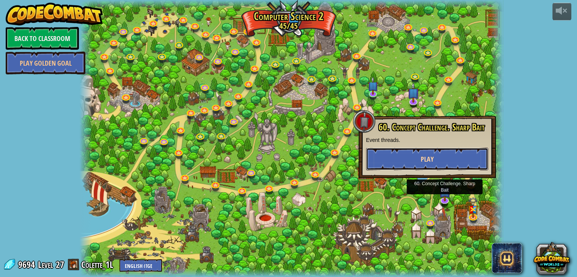
click at [440, 166] on button "Play" at bounding box center [427, 159] width 122 height 23
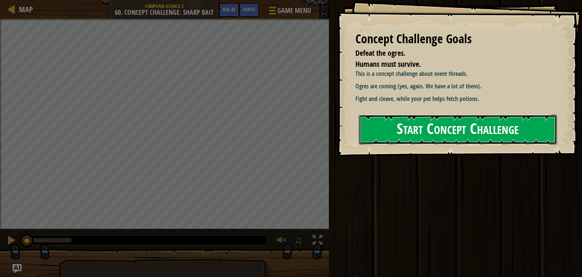
click at [380, 134] on button "Start Concept Challenge" at bounding box center [458, 130] width 198 height 30
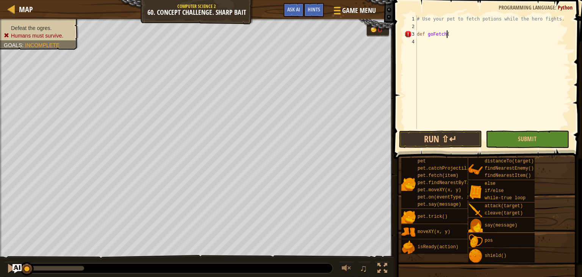
scroll to position [3, 2]
type textarea "def goFetch():"
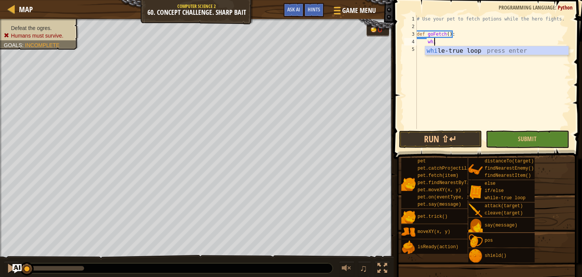
scroll to position [3, 1]
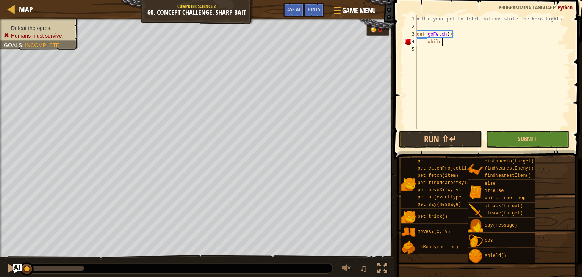
type textarea "while"
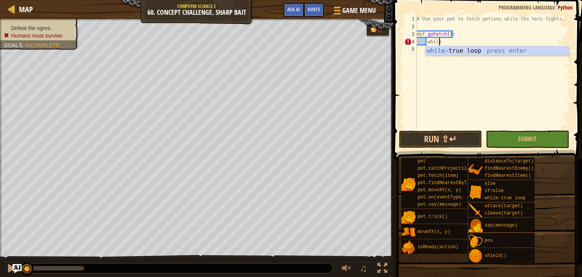
click at [449, 53] on div "while -true loop press enter" at bounding box center [496, 59] width 143 height 27
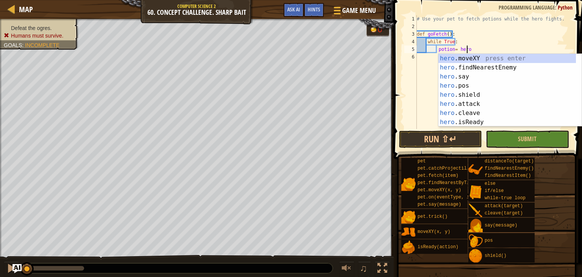
scroll to position [3, 3]
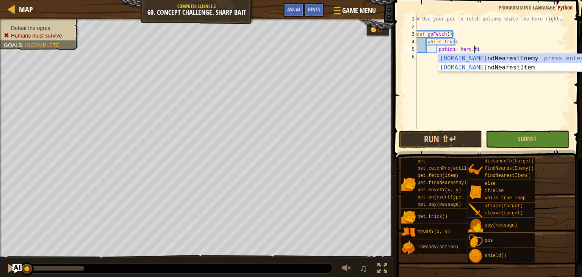
type textarea "potion= hero.fin"
click at [521, 69] on div "hero.fin dNearestEnemy press enter hero.fin dNearestItem press enter" at bounding box center [510, 72] width 143 height 36
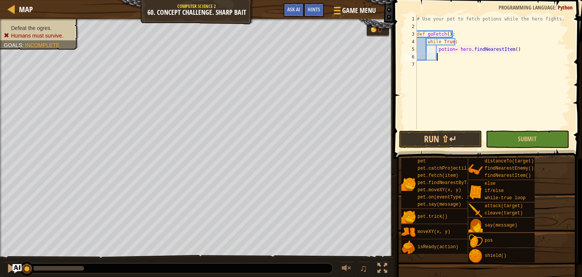
scroll to position [3, 1]
click at [383, 276] on button at bounding box center [382, 269] width 15 height 16
type textarea "if potion:"
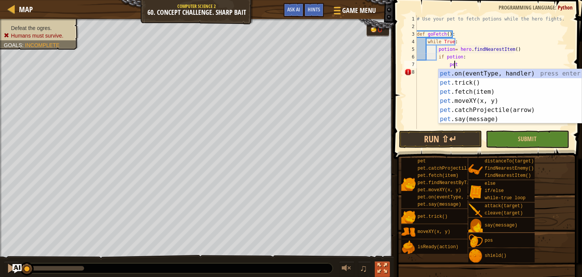
scroll to position [3, 3]
click at [499, 91] on div "pet .on(eventType, handler) press enter pet .trick() press enter pet .fetch(ite…" at bounding box center [510, 105] width 143 height 73
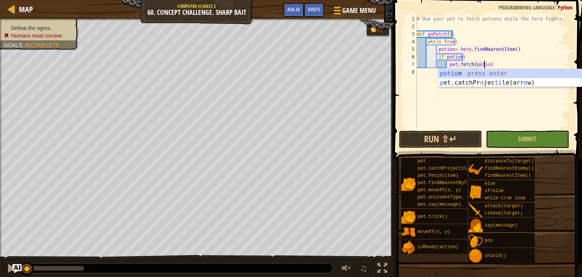
type textarea "pet.fetch(potion)"
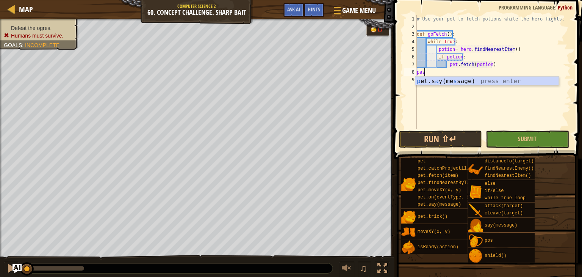
scroll to position [3, 0]
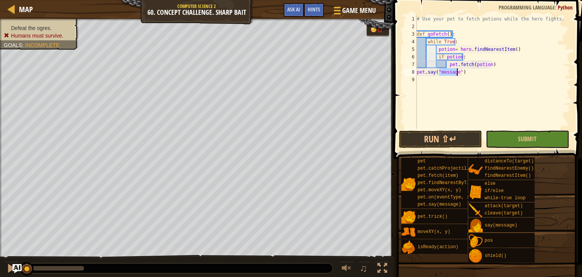
click at [475, 75] on div "# Use your pet to fetch potions while the hero fights. def goFetch ( ) : while …" at bounding box center [493, 79] width 155 height 129
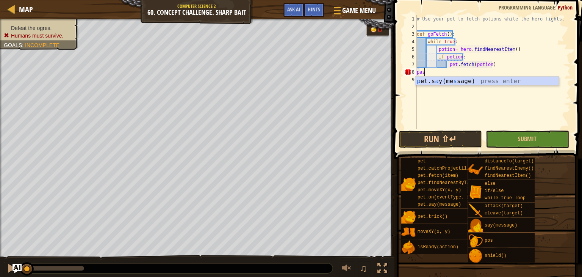
type textarea "pass"
click at [478, 101] on div "# Use your pet to fetch potions while the hero fights. def goFetch ( ) : while …" at bounding box center [493, 79] width 155 height 129
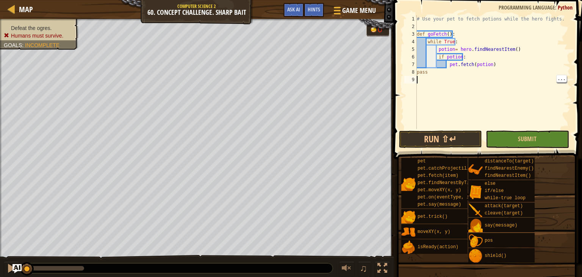
click at [435, 80] on div "# Use your pet to fetch potions while the hero fights. def goFetch ( ) : while …" at bounding box center [493, 79] width 155 height 129
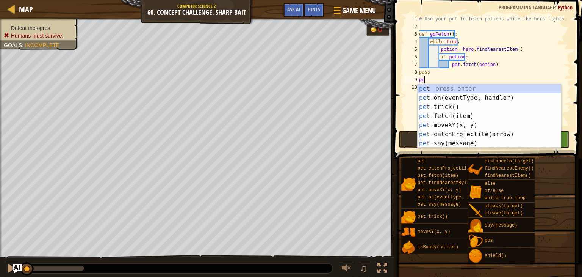
click at [481, 99] on div "pe t press enter pe t.on(eventType, handler) press enter pe t.trick() press ent…" at bounding box center [489, 125] width 143 height 82
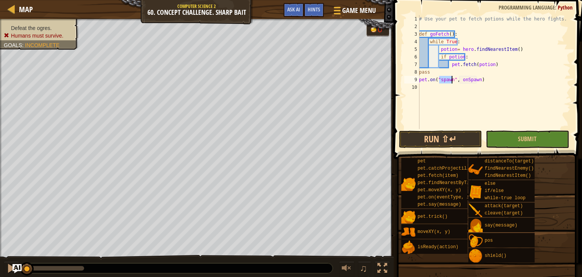
click at [477, 79] on div "# Use your pet to fetch potions while the hero fights. def goFetch ( ) : while …" at bounding box center [494, 79] width 153 height 129
type textarea "pet.on("spawn", onFetch)"
click at [458, 89] on div "# Use your pet to fetch potions while the hero fights. def goFetch ( ) : while …" at bounding box center [494, 79] width 153 height 129
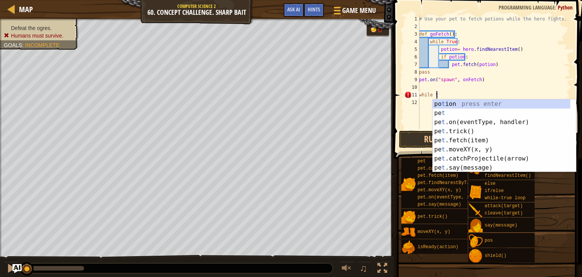
scroll to position [3, 0]
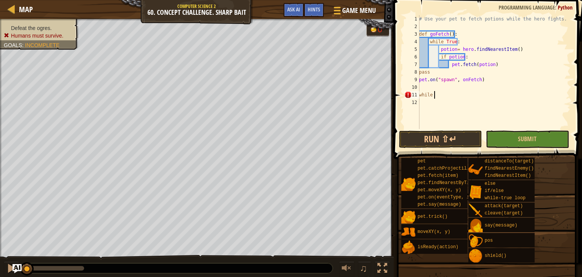
type textarea "whil"
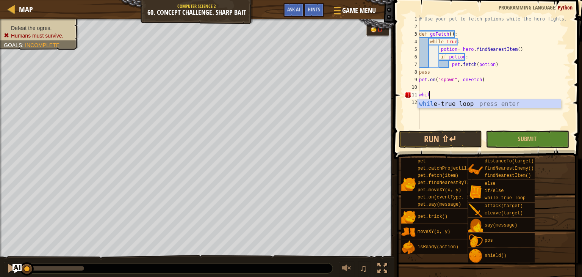
scroll to position [3, 0]
click at [469, 106] on div "whil e-true loop press enter" at bounding box center [489, 112] width 143 height 27
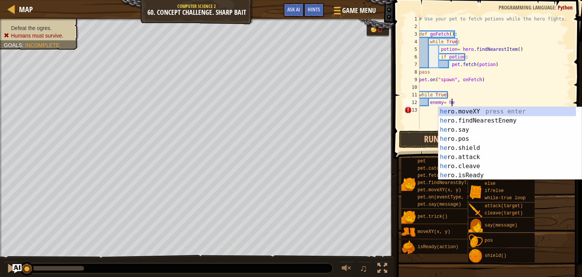
type textarea "enemy= her"
click at [497, 123] on div "her o.moveXY press enter her o.findNearestEnemy press enter her o.say press ent…" at bounding box center [508, 152] width 138 height 91
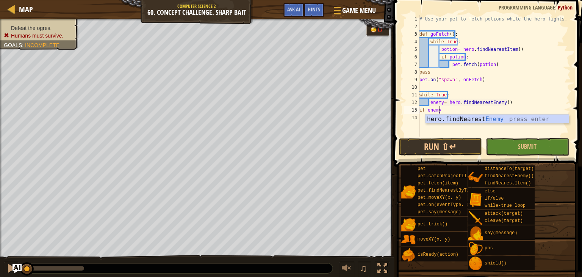
scroll to position [3, 1]
type textarea "if enemy:"
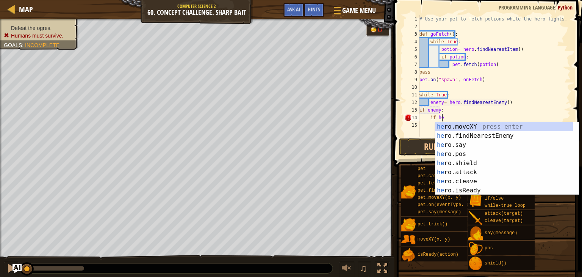
scroll to position [3, 2]
click at [473, 190] on div "her o.moveXY press enter her o.findNearestEnemy press enter her o.say press ent…" at bounding box center [505, 167] width 138 height 91
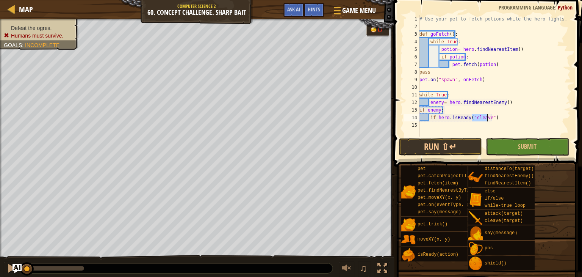
click at [507, 119] on div "# Use your pet to fetch potions while the hero fights. def goFetch ( ) : while …" at bounding box center [494, 83] width 153 height 137
type textarea "if hero.isReady("cleave"):"
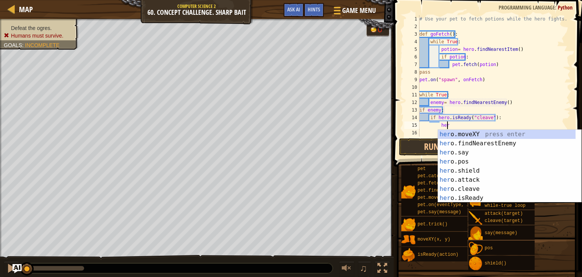
click at [475, 190] on div "her o.moveXY press enter her o.findNearestEnemy press enter her o.say press ent…" at bounding box center [507, 175] width 138 height 91
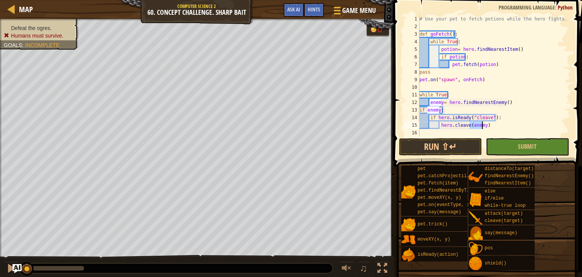
type textarea "hero.cleave(enemy)"
click at [485, 132] on div "# Use your pet to fetch potions while the hero fights. def goFetch ( ) : while …" at bounding box center [494, 83] width 153 height 137
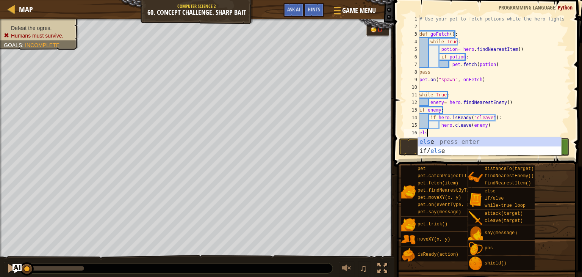
scroll to position [3, 0]
type textarea "else:"
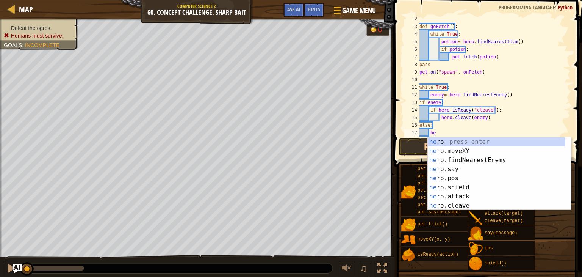
scroll to position [3, 1]
click at [466, 198] on div "her o press enter her o.moveXY press enter her o.findNearestEnemy press enter h…" at bounding box center [497, 182] width 138 height 91
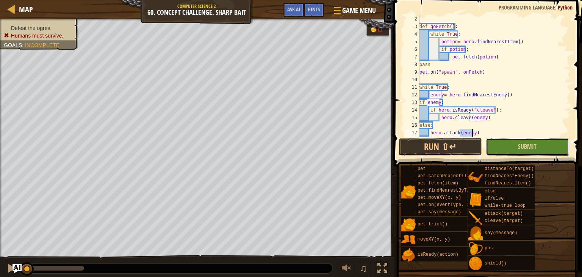
click at [510, 150] on button "Submit" at bounding box center [527, 146] width 83 height 17
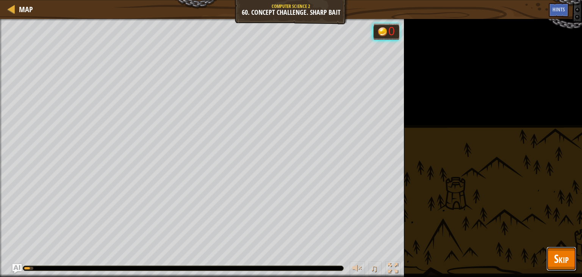
click at [564, 262] on span "Skip" at bounding box center [561, 259] width 15 height 16
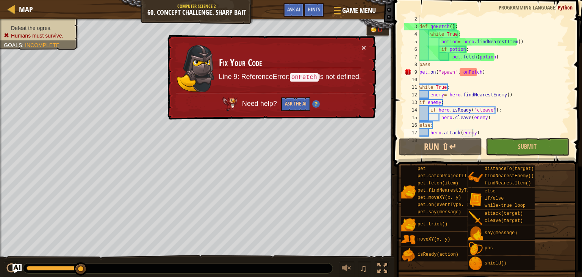
scroll to position [0, 0]
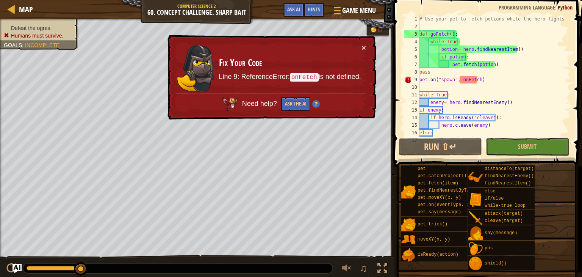
click at [465, 78] on div "# Use your pet to fetch potions while the hero fights. def goFetch ( ) : while …" at bounding box center [491, 83] width 147 height 137
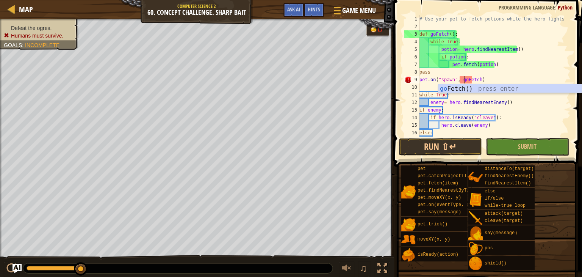
scroll to position [3, 4]
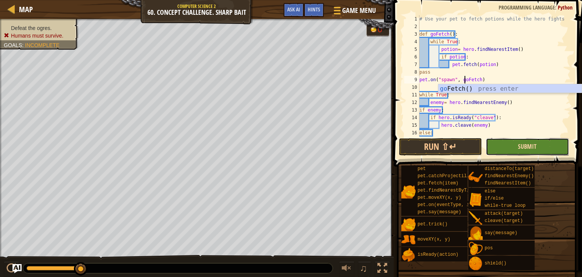
click at [520, 146] on span "Submit" at bounding box center [527, 146] width 19 height 8
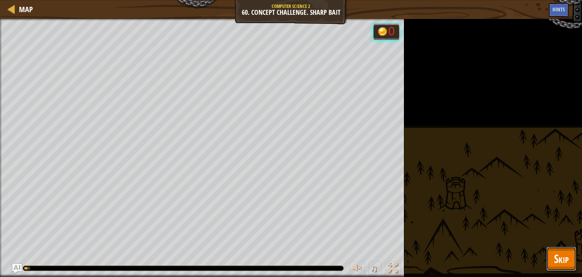
click at [557, 253] on span "Skip" at bounding box center [561, 259] width 15 height 16
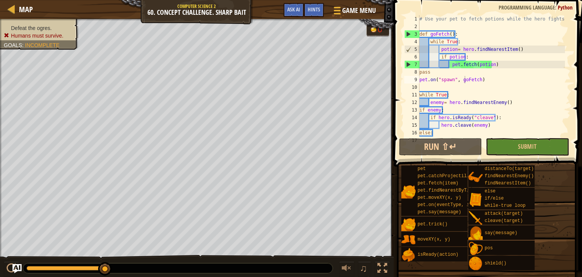
click at [411, 33] on div "3" at bounding box center [412, 34] width 15 height 8
click at [476, 70] on div "# Use your pet to fetch potions while the hero fights. def goFetch ( ) : while …" at bounding box center [491, 83] width 147 height 137
type textarea "hero.attack(enemy)"
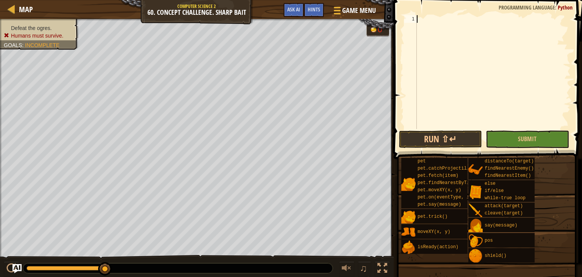
scroll to position [3, 0]
paste textarea "hero.attack(enemy)"
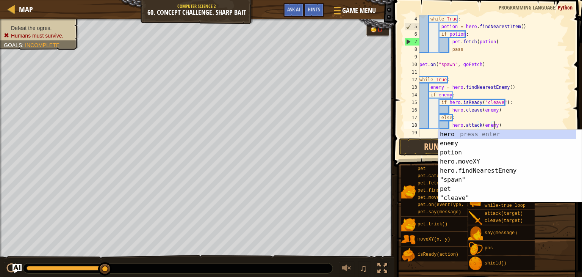
click at [540, 86] on div "while True : potion = hero . findNearestItem ( ) if potion : pet . fetch ( poti…" at bounding box center [492, 83] width 148 height 137
type textarea "enemy = hero.findNearestEnemy()"
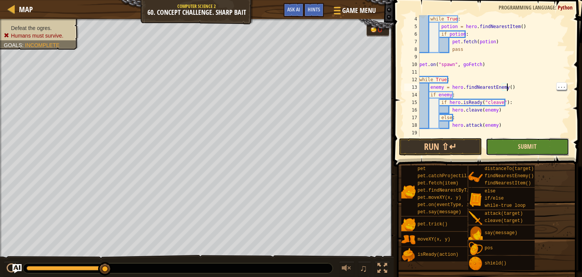
click at [525, 145] on span "Submit" at bounding box center [527, 146] width 19 height 8
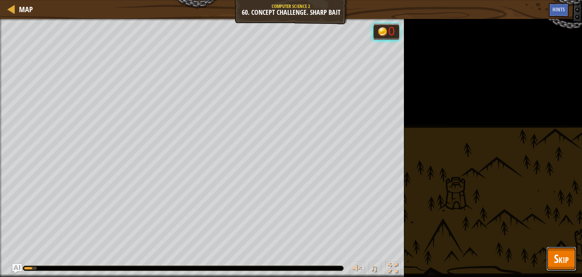
click at [568, 261] on span "Skip" at bounding box center [561, 259] width 15 height 16
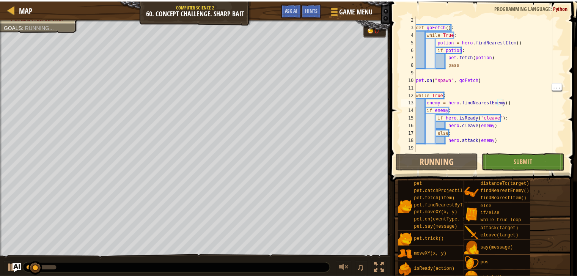
scroll to position [8, 0]
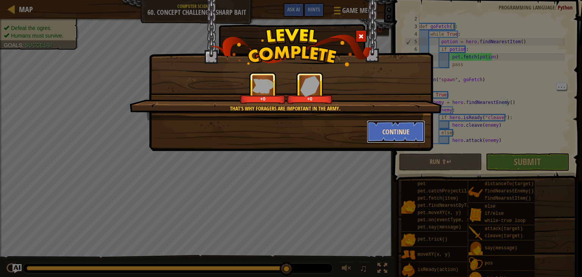
click at [377, 127] on button "Continue" at bounding box center [396, 131] width 59 height 23
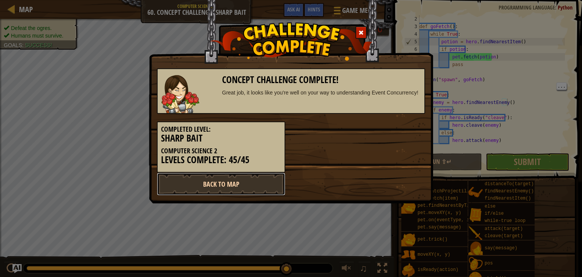
click at [278, 185] on link "Back to Map" at bounding box center [221, 184] width 129 height 23
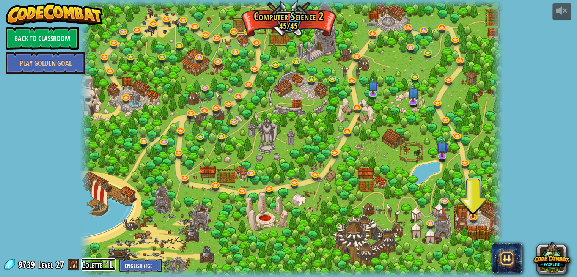
click at [96, 267] on link "Colette_1L" at bounding box center [98, 264] width 35 height 12
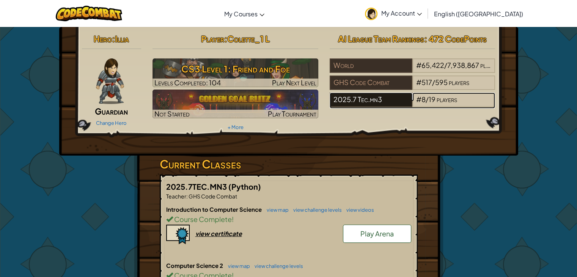
click at [378, 102] on div "2025.7 Tec.mn3" at bounding box center [371, 100] width 83 height 14
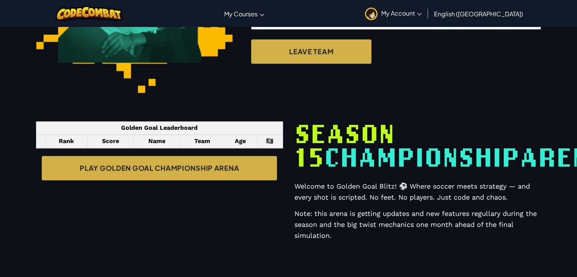
select select "68816ef38448581ccbc3132d"
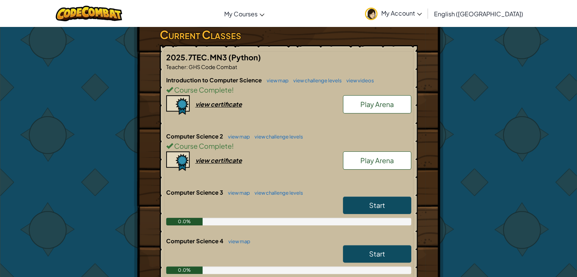
scroll to position [141, 0]
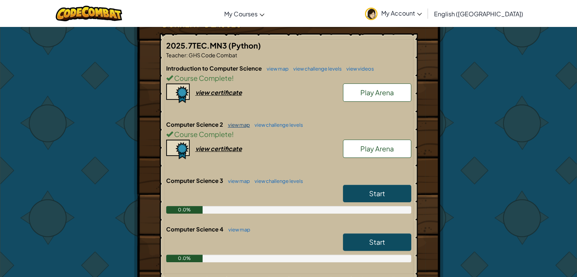
click at [246, 122] on link "view map" at bounding box center [237, 125] width 26 height 6
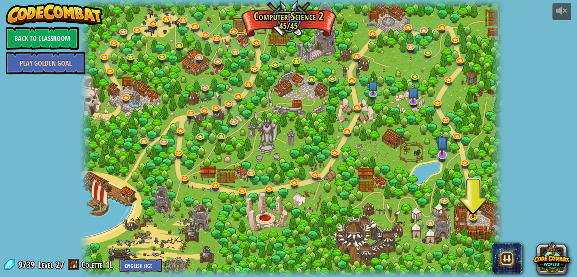
click at [443, 153] on img at bounding box center [442, 142] width 12 height 27
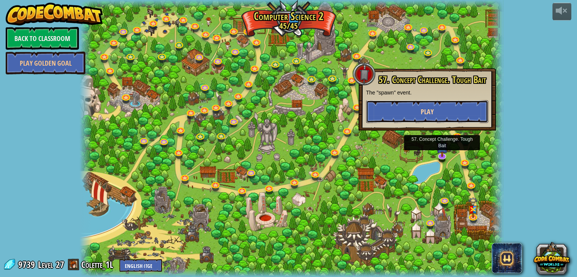
click at [422, 118] on button "Play" at bounding box center [427, 111] width 122 height 23
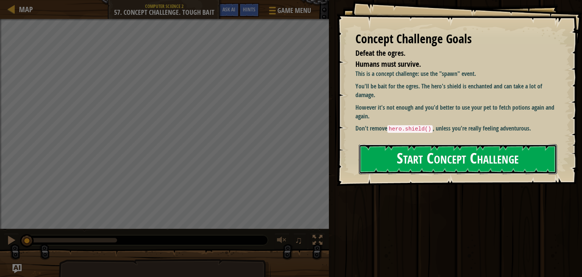
click at [441, 144] on button "Start Concept Challenge" at bounding box center [458, 159] width 198 height 30
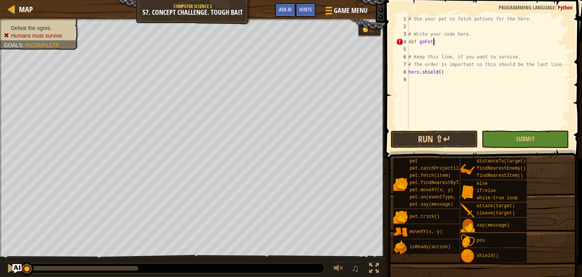
scroll to position [3, 2]
type textarea "def goFetch():"
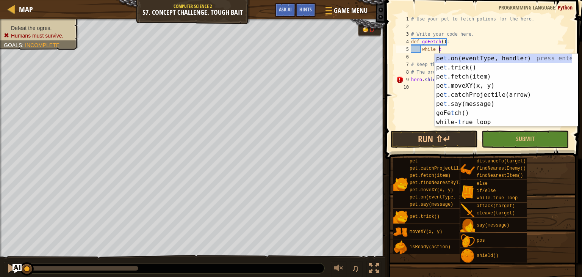
type textarea "while tu"
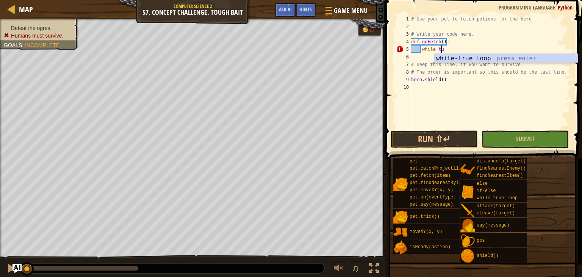
click at [508, 59] on div "while- t r u e loop press enter" at bounding box center [506, 67] width 143 height 27
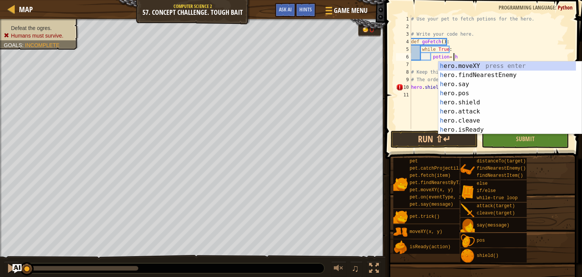
scroll to position [3, 3]
type textarea "potion= hero.fi"
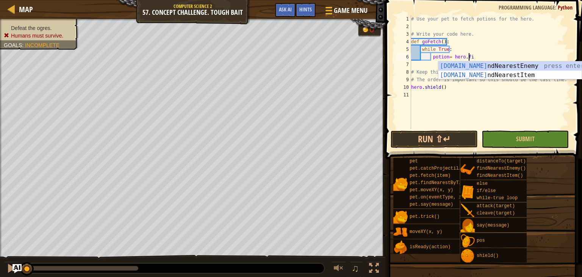
click at [500, 76] on div "hero.fi ndNearestEnemy press enter hero.fi ndNearestItem press enter" at bounding box center [510, 79] width 143 height 36
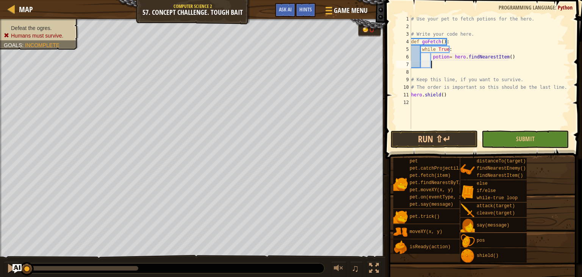
scroll to position [3, 1]
type textarea "if potion:"
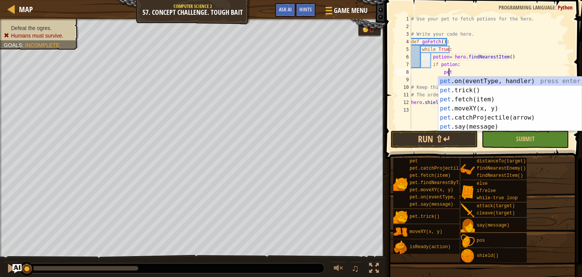
scroll to position [3, 3]
click at [481, 99] on div "pet .on(eventType, handler) press enter pet .trick() press enter pet .fetch(ite…" at bounding box center [510, 113] width 143 height 73
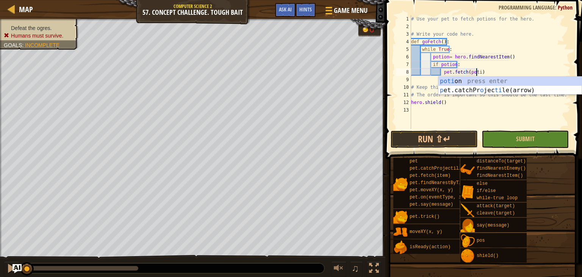
scroll to position [3, 5]
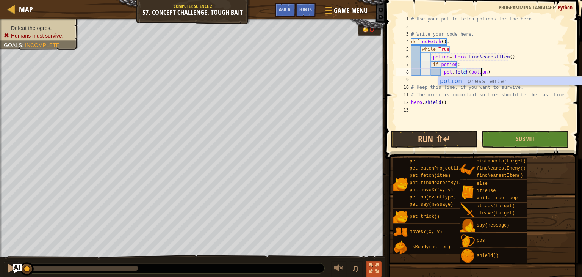
click at [379, 273] on button at bounding box center [374, 269] width 15 height 16
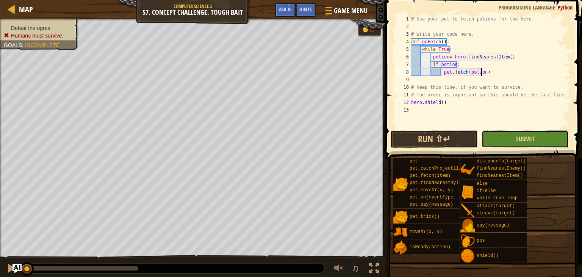
click at [522, 140] on span "Submit" at bounding box center [525, 139] width 19 height 8
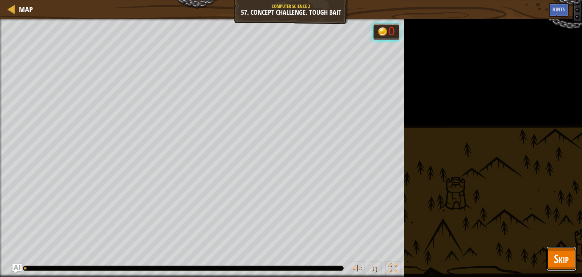
click at [560, 256] on span "Skip" at bounding box center [561, 259] width 15 height 16
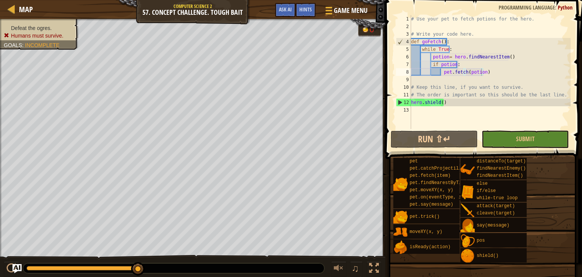
click at [557, 96] on div "# Use your pet to fetch potions for the hero. # Write your code here. def goFet…" at bounding box center [490, 79] width 161 height 129
type textarea "# The order is important so this should be the last line."
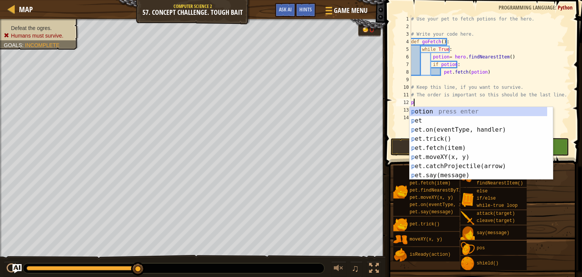
click at [450, 129] on div "p otion press enter p et press enter p et.on(eventType, handler) press enter p …" at bounding box center [481, 152] width 143 height 91
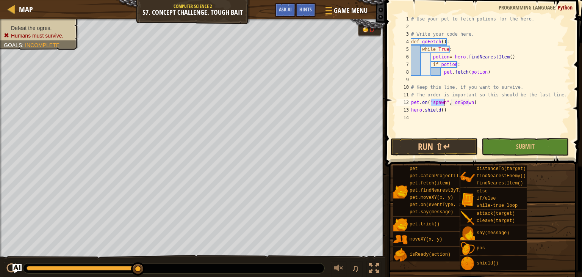
click at [464, 104] on div "# Use your pet to fetch potions for the hero. # Write your code here. def goFet…" at bounding box center [490, 83] width 161 height 137
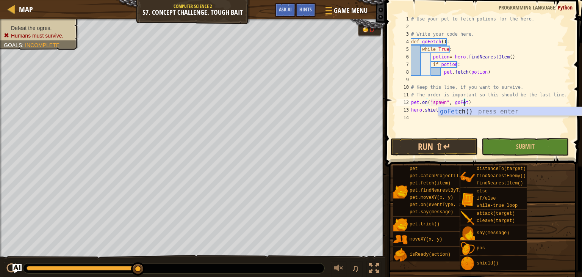
scroll to position [3, 5]
type textarea "pet.on("spawn", goFetch)"
click at [509, 150] on button "Submit" at bounding box center [525, 146] width 87 height 17
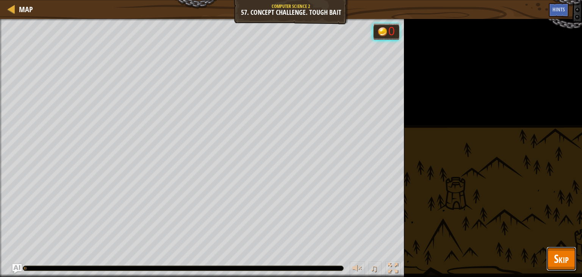
click at [552, 257] on button "Skip" at bounding box center [562, 258] width 30 height 24
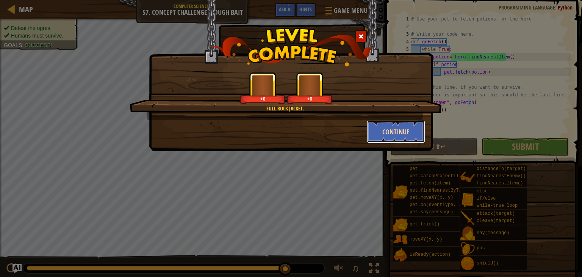
click at [375, 128] on button "Continue" at bounding box center [396, 131] width 59 height 23
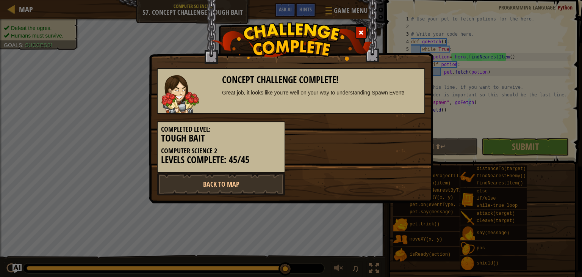
click at [389, 130] on div "Completed Level: Tough Bait Computer Science 2 Levels Complete: 45/45" at bounding box center [291, 143] width 280 height 59
click at [384, 128] on div "Completed Level: Tough Bait Computer Science 2 Levels Complete: 45/45" at bounding box center [291, 143] width 280 height 59
click at [269, 188] on link "Back to Map" at bounding box center [221, 184] width 129 height 23
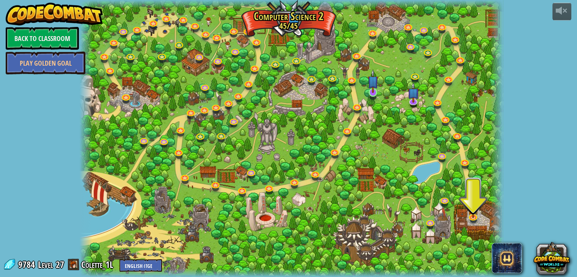
click at [368, 93] on img at bounding box center [372, 81] width 11 height 24
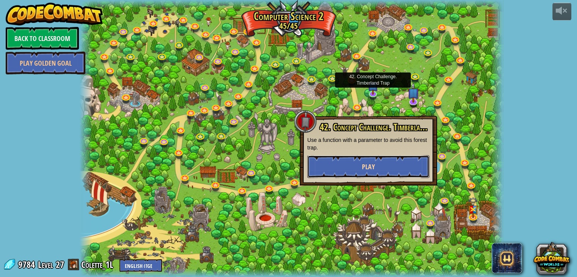
click at [321, 174] on button "Play" at bounding box center [368, 166] width 122 height 23
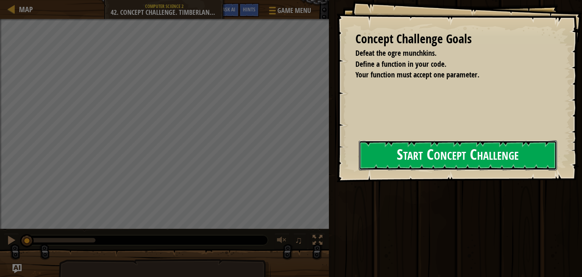
click at [396, 149] on button "Start Concept Challenge" at bounding box center [458, 155] width 198 height 30
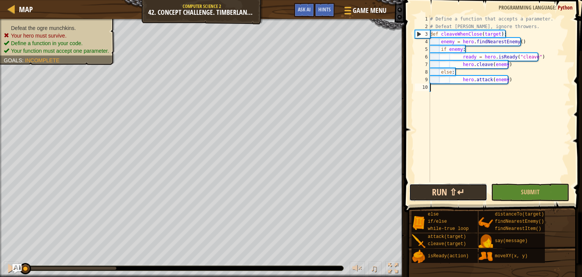
click at [421, 198] on button "Run ⇧↵" at bounding box center [449, 192] width 78 height 17
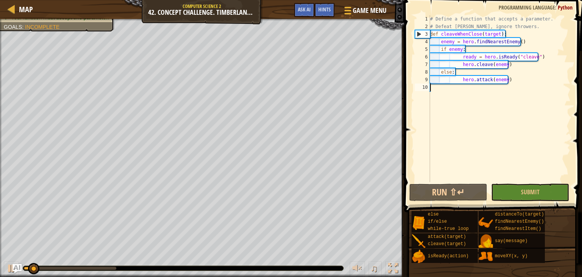
click at [483, 98] on div "# Define a function that accepts a parameter. # Defeat munchkins, ignore throwe…" at bounding box center [500, 106] width 142 height 182
click at [371, 12] on span "Game Menu" at bounding box center [369, 10] width 35 height 10
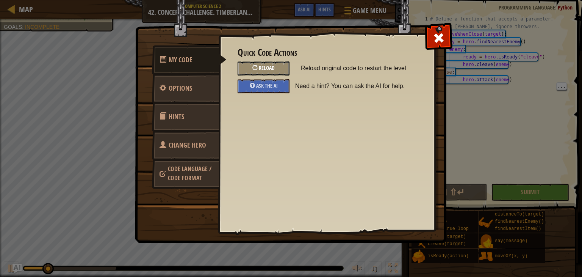
click at [281, 67] on div "Reload" at bounding box center [264, 68] width 52 height 14
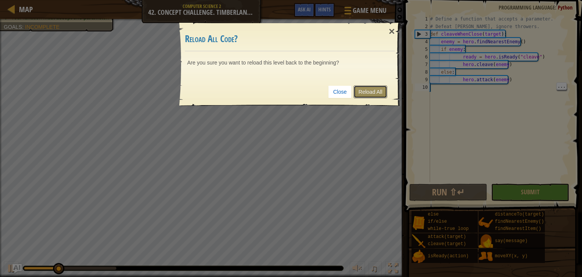
click at [378, 91] on link "Reload All" at bounding box center [371, 91] width 34 height 13
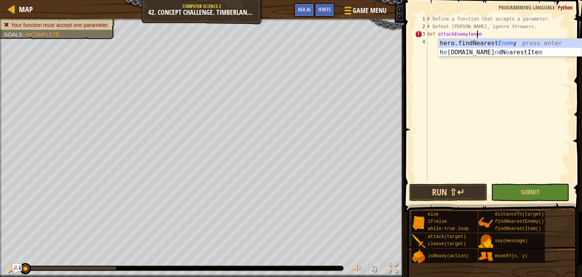
scroll to position [3, 4]
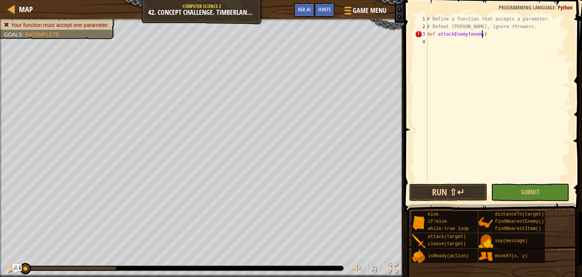
type textarea "def attackEnemy(enemy):"
click at [455, 47] on div "# Define a function that accepts a parameter. # Defeat munchkins, ignore throwe…" at bounding box center [498, 106] width 145 height 182
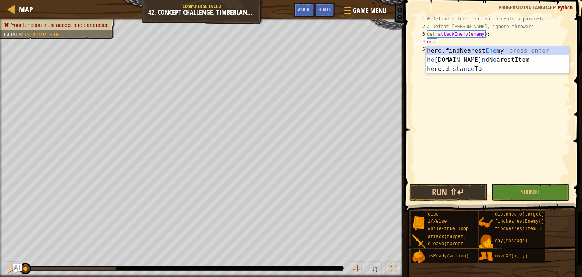
scroll to position [3, 0]
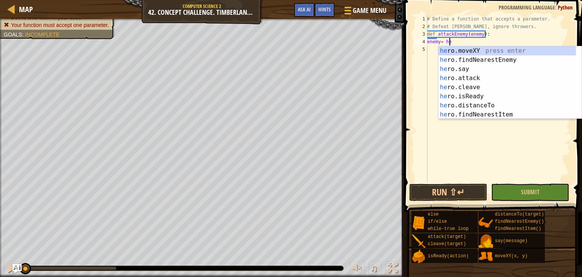
type textarea "enemy= hero"
click at [517, 59] on div "hero .moveXY press enter hero .findNearestEnemy press enter hero .say press ent…" at bounding box center [508, 91] width 138 height 91
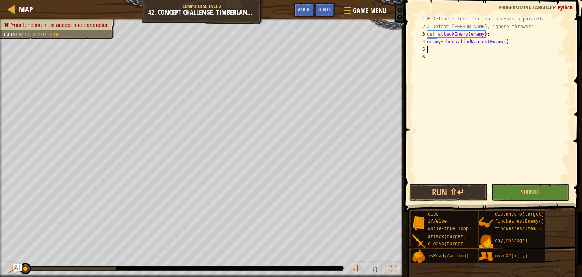
scroll to position [3, 0]
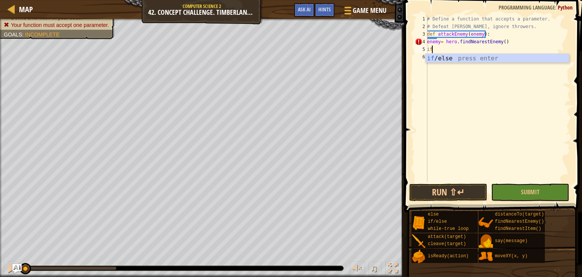
click at [424, 41] on div "4" at bounding box center [421, 42] width 13 height 8
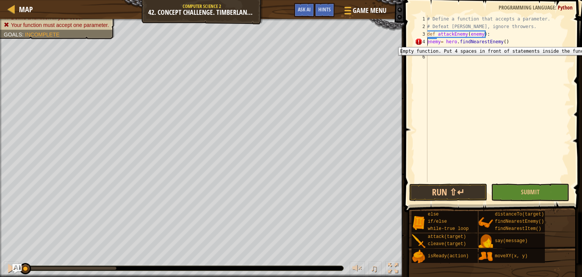
click at [431, 39] on div "# Define a function that accepts a parameter. # Defeat munchkins, ignore throwe…" at bounding box center [498, 106] width 145 height 182
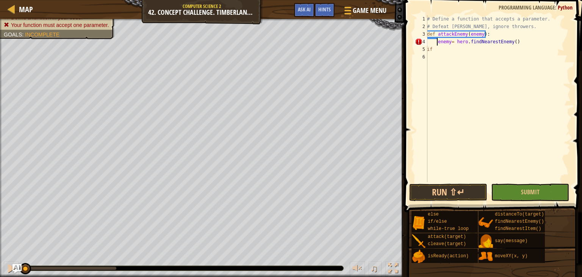
click at [457, 48] on div "# Define a function that accepts a parameter. # Defeat munchkins, ignore throwe…" at bounding box center [498, 106] width 145 height 182
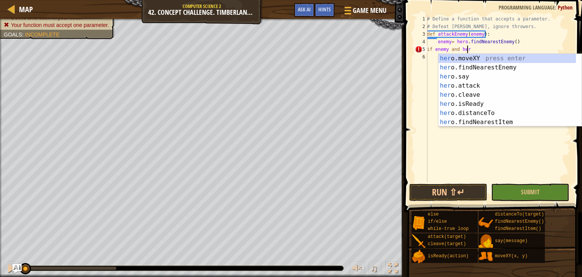
scroll to position [3, 3]
click at [480, 104] on div "hero .moveXY press enter hero .findNearestEnemy press enter hero .say press ent…" at bounding box center [508, 99] width 138 height 91
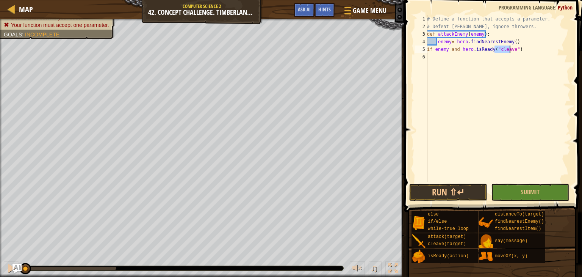
click at [518, 53] on div "# Define a function that accepts a parameter. # Defeat munchkins, ignore throwe…" at bounding box center [498, 106] width 145 height 182
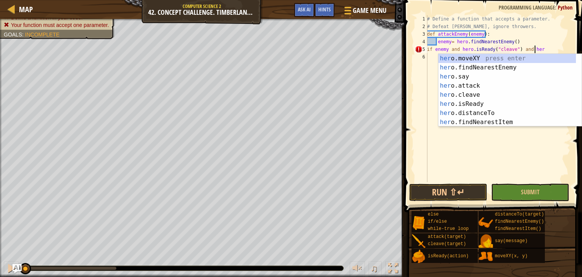
scroll to position [3, 9]
click at [480, 111] on div "hero .moveXY press enter hero .findNearestEnemy press enter hero .say press ent…" at bounding box center [508, 99] width 138 height 91
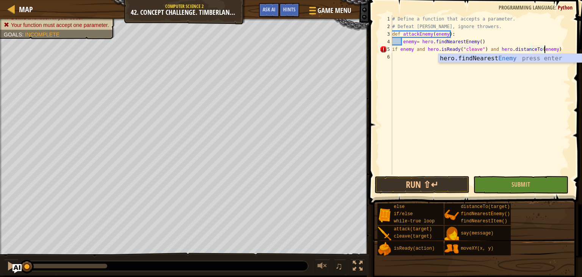
scroll to position [3, 12]
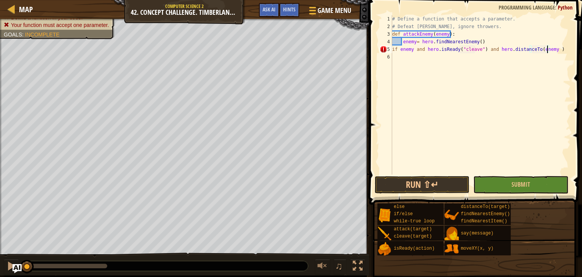
type textarea "if enemy and hero.isReady("cleave") and hero.distanceTo(enemy)"
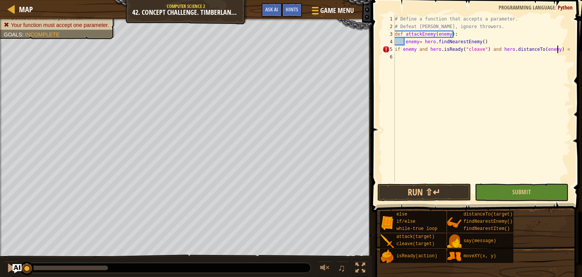
scroll to position [3, 13]
type textarea "if enemy and hero.isReady("cleave") and hero.distanceTo(enemy) < 5:"
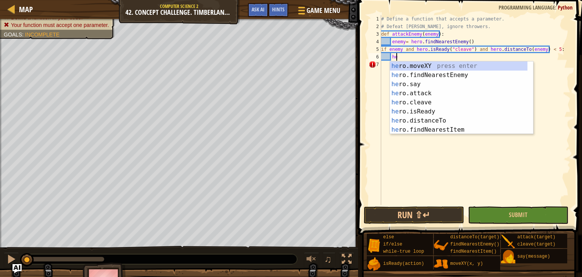
scroll to position [3, 1]
click at [449, 100] on div "her o.moveXY press enter her o.findNearestEnemy press enter her o.say press ent…" at bounding box center [459, 106] width 138 height 91
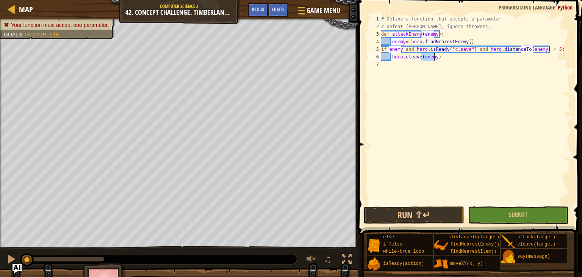
type textarea "hero.cleave(enemy)"
click at [469, 63] on div "# Define a function that accepts a parameter. # Defeat munchkins, ignore throwe…" at bounding box center [475, 117] width 191 height 205
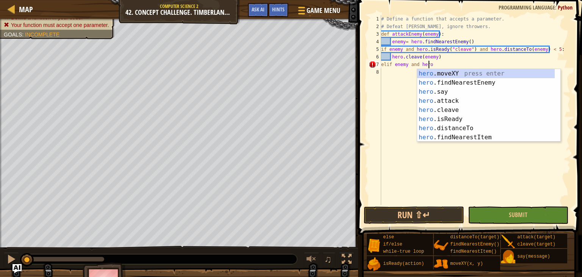
scroll to position [3, 3]
click at [469, 126] on div "hero .moveXY press enter hero .findNearestEnemy press enter hero .say press ent…" at bounding box center [486, 114] width 138 height 91
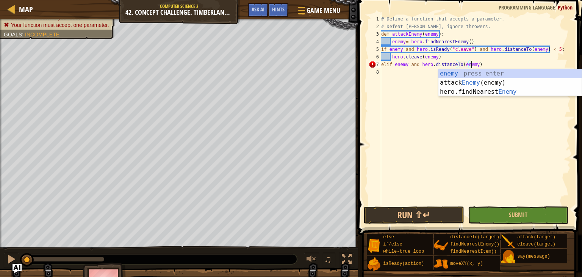
scroll to position [3, 7]
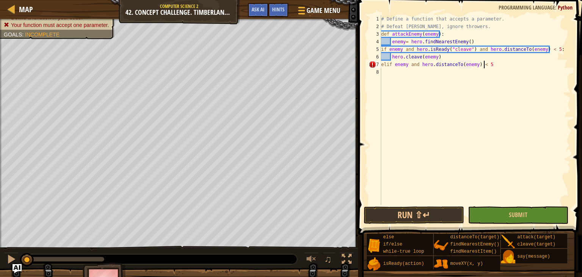
type textarea "elif enemy and hero.distanceTo(enemy) < 5:"
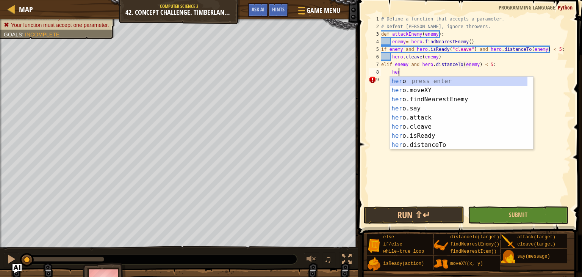
scroll to position [3, 1]
click at [440, 119] on div "her o press enter her o.moveXY press enter her o.findNearestEnemy press enter h…" at bounding box center [459, 122] width 138 height 91
type textarea "hero.attack(enemy)"
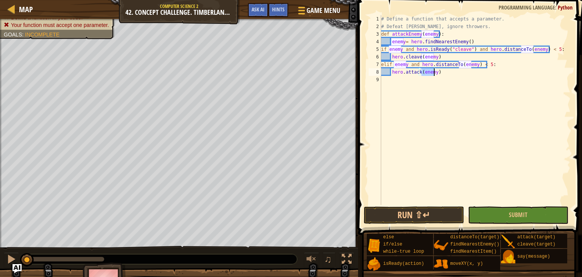
click at [473, 76] on div "# Define a function that accepts a parameter. # Defeat munchkins, ignore throwe…" at bounding box center [475, 117] width 191 height 205
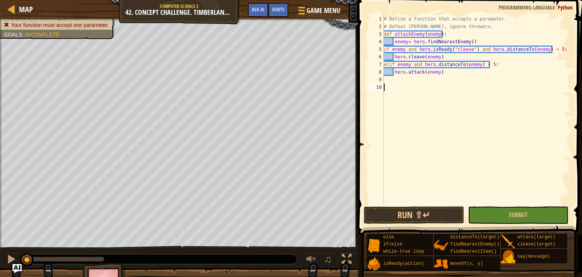
click at [444, 77] on div "# Define a function that accepts a parameter. # Defeat munchkins, ignore throwe…" at bounding box center [477, 117] width 189 height 205
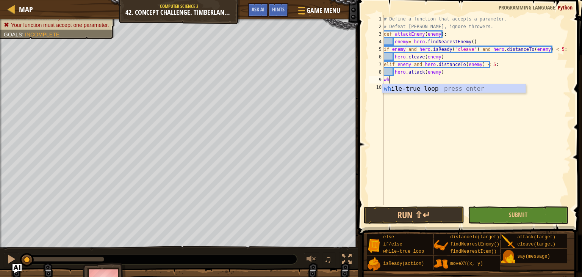
type textarea "whi"
click at [447, 89] on div "whi le-true loop press enter" at bounding box center [454, 97] width 143 height 27
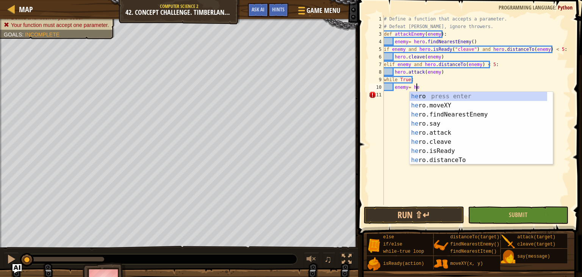
type textarea "enemy= her"
click at [458, 113] on div "her o press enter her o.moveXY press enter her o.findNearestEnemy press enter h…" at bounding box center [479, 137] width 138 height 91
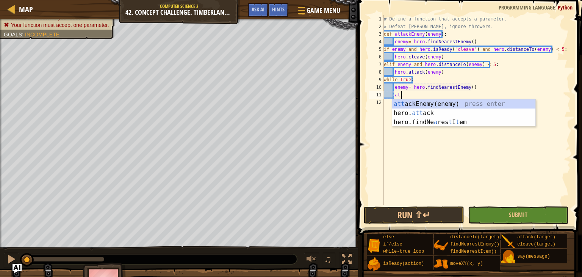
scroll to position [3, 1]
click at [446, 102] on div "atta ckEnemy(enemy) press enter hero. atta ck press enter" at bounding box center [463, 117] width 143 height 36
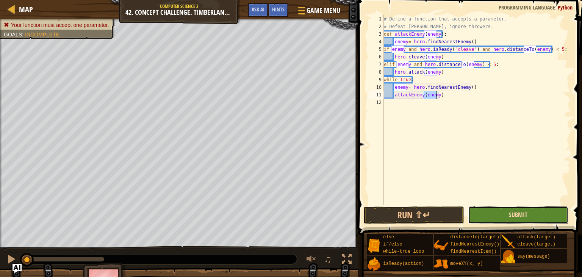
click at [526, 214] on span "Submit" at bounding box center [518, 214] width 19 height 8
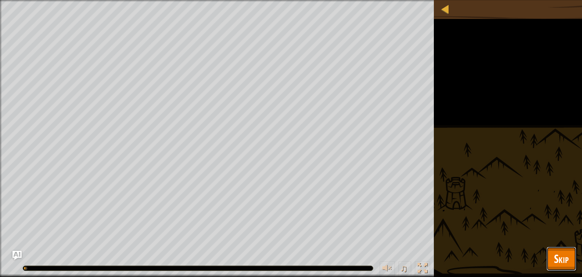
click at [559, 262] on span "Skip" at bounding box center [561, 259] width 15 height 16
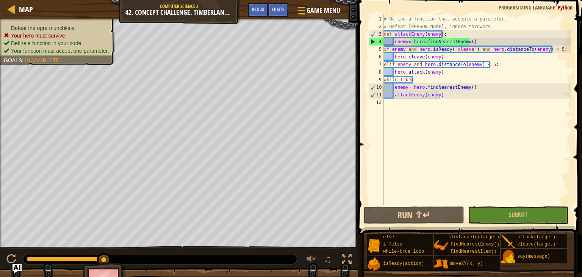
click at [497, 79] on div "# Define a function that accepts a parameter. # Defeat munchkins, ignore throwe…" at bounding box center [477, 117] width 189 height 205
type textarea "attackEnemy(enemy)"
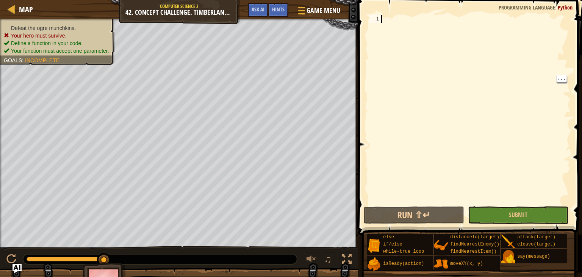
scroll to position [3, 0]
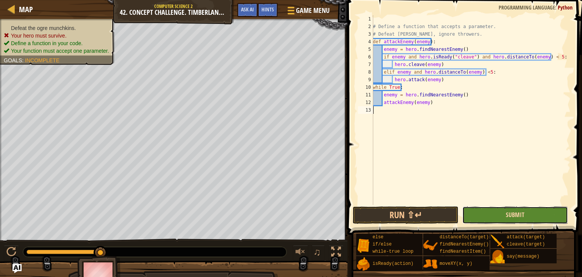
click at [508, 214] on span "Submit" at bounding box center [515, 214] width 19 height 8
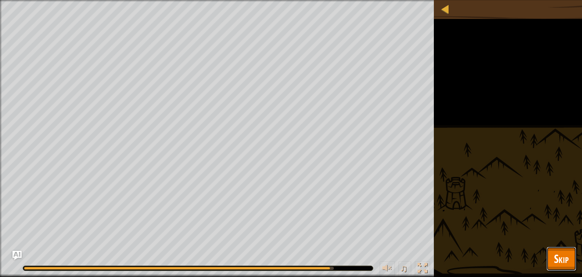
click at [556, 255] on span "Skip" at bounding box center [561, 259] width 15 height 16
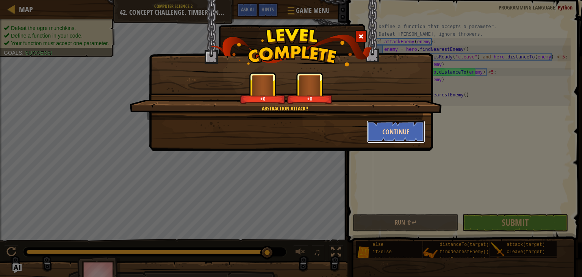
click at [370, 132] on button "Continue" at bounding box center [396, 131] width 59 height 23
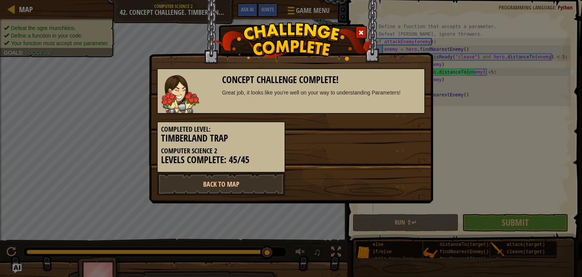
click at [374, 136] on div "Completed Level: Timberland Trap Computer Science 2 Levels Complete: 45/45" at bounding box center [291, 143] width 280 height 59
click at [261, 183] on link "Back to Map" at bounding box center [221, 184] width 129 height 23
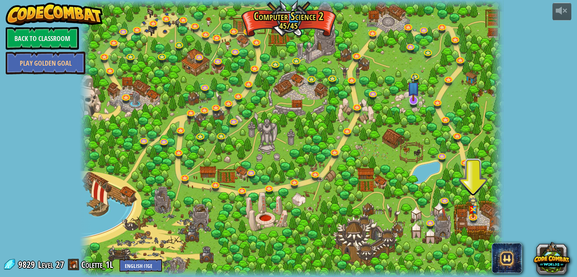
click at [415, 99] on img at bounding box center [413, 87] width 12 height 27
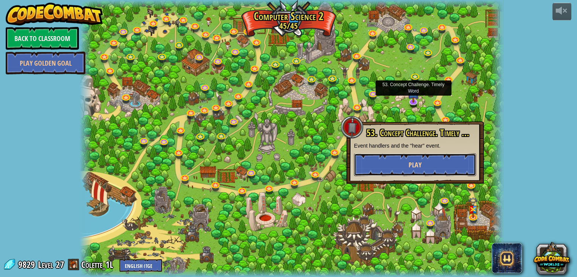
click at [387, 175] on button "Play" at bounding box center [415, 164] width 122 height 23
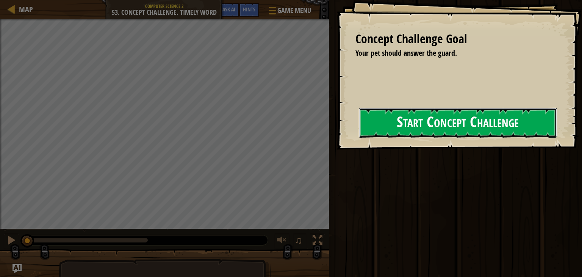
click at [389, 138] on button "Start Concept Challenge" at bounding box center [458, 123] width 198 height 30
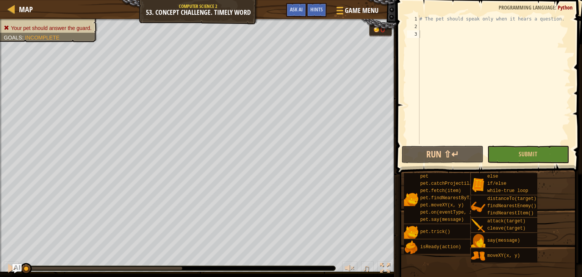
click at [450, 36] on div "# The pet should speak only when it hears a question." at bounding box center [494, 87] width 153 height 144
type textarea "def onHear(event):"
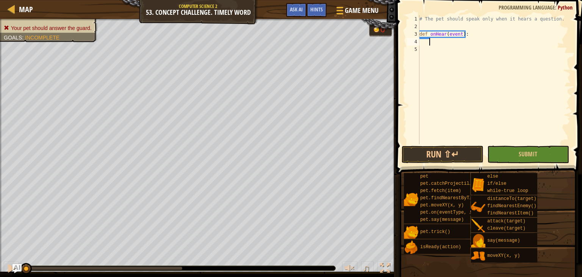
scroll to position [3, 0]
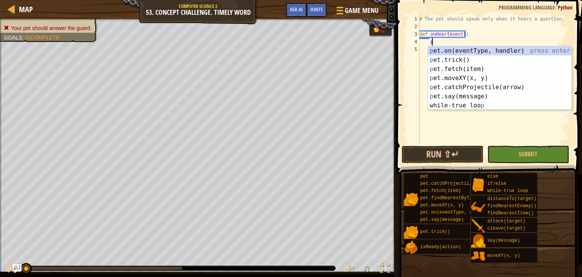
click at [469, 95] on div "p et.on(eventType, handler) press enter p et.trick() press enter p et.fetch(ite…" at bounding box center [499, 87] width 143 height 82
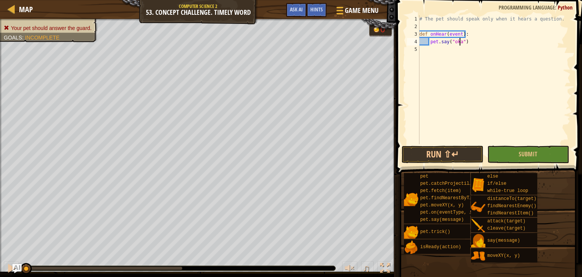
type textarea "pet.say("okay")"
click at [459, 51] on div "# The pet should speak only when it hears a question. def onHear ( event ) : pe…" at bounding box center [494, 87] width 153 height 144
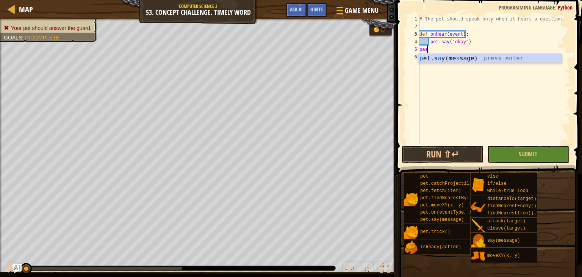
scroll to position [3, 0]
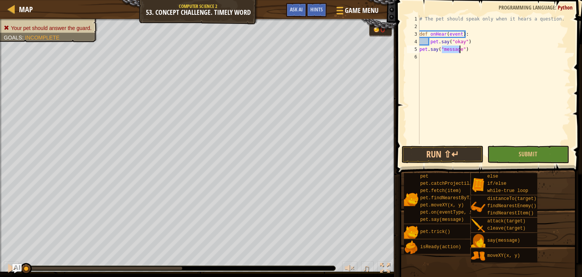
click at [479, 46] on div "# The pet should speak only when it hears a question. def onHear ( event ) : pe…" at bounding box center [494, 87] width 153 height 144
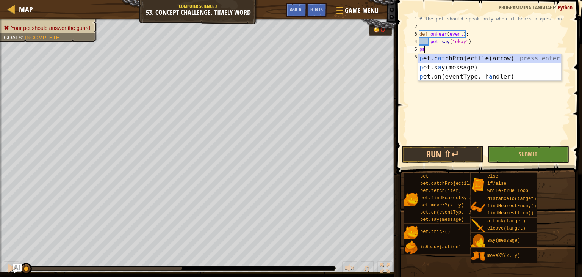
type textarea "pass"
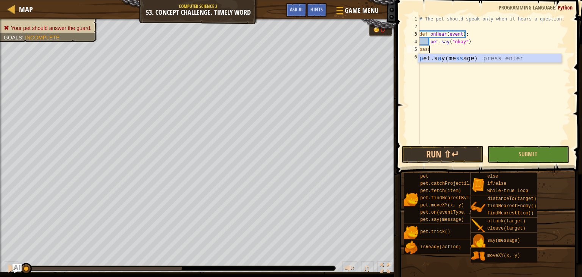
click at [434, 81] on div "# The pet should speak only when it hears a question. def onHear ( event ) : pe…" at bounding box center [494, 87] width 153 height 144
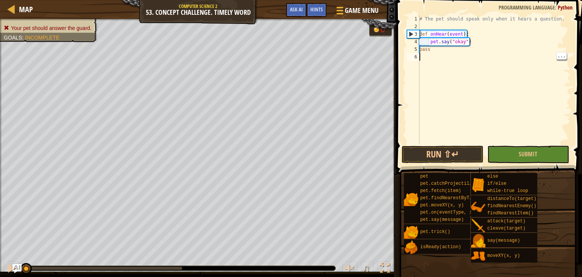
click at [454, 59] on div "# The pet should speak only when it hears a question. def onHear ( event ) : pe…" at bounding box center [494, 87] width 153 height 144
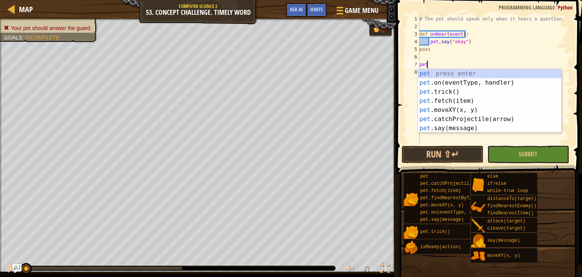
click at [473, 83] on div "pet press enter pet .on(eventType, handler) press enter pet .trick() press ente…" at bounding box center [489, 110] width 143 height 82
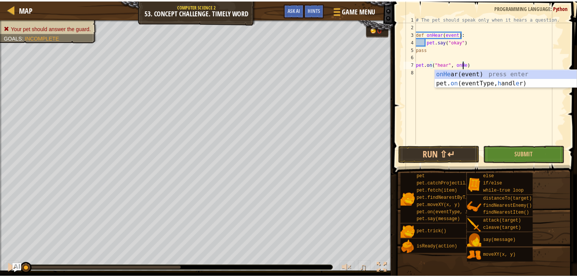
scroll to position [3, 4]
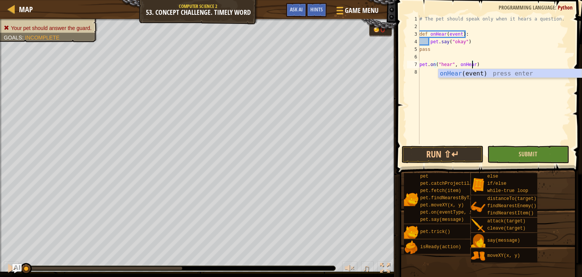
type textarea "pet.on("hear", onHear)"
click at [549, 155] on button "Submit" at bounding box center [529, 154] width 82 height 17
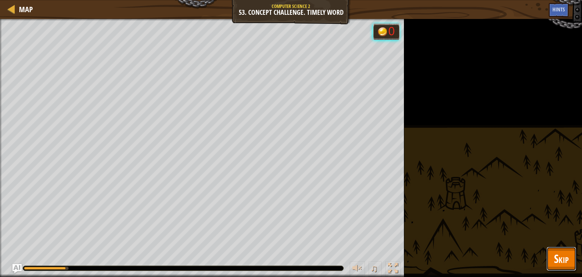
click at [574, 266] on button "Skip" at bounding box center [562, 258] width 30 height 24
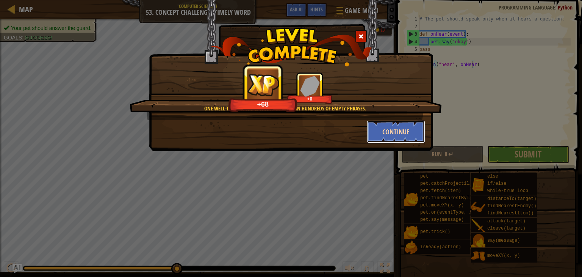
click at [393, 133] on button "Continue" at bounding box center [396, 131] width 59 height 23
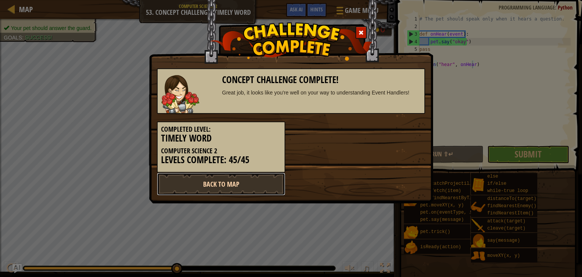
click at [284, 184] on link "Back to Map" at bounding box center [221, 184] width 129 height 23
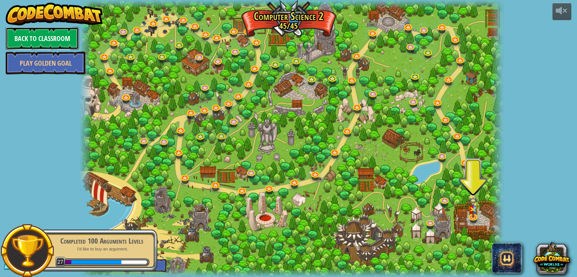
click at [65, 41] on link "Back to Classroom" at bounding box center [42, 38] width 73 height 23
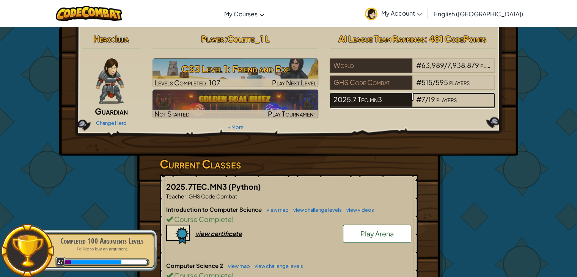
click at [392, 102] on div "2025.7 Tec.mn3" at bounding box center [371, 100] width 83 height 14
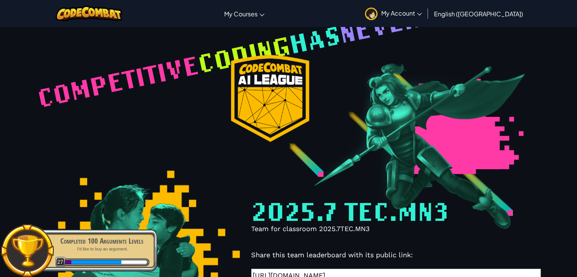
select select "68816ef38448581ccbc3132d"
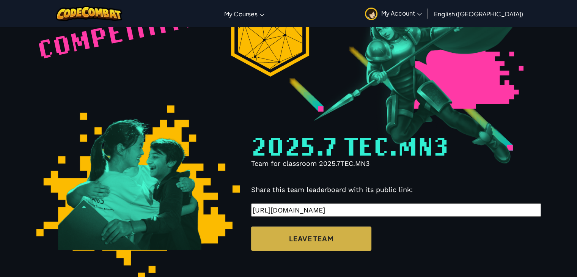
scroll to position [59, 0]
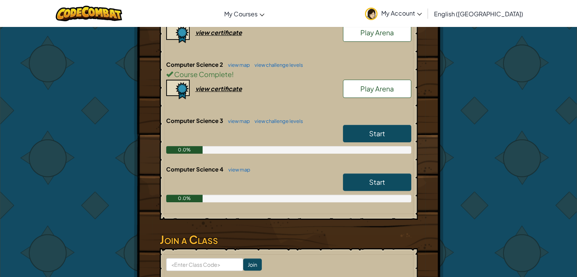
scroll to position [196, 0]
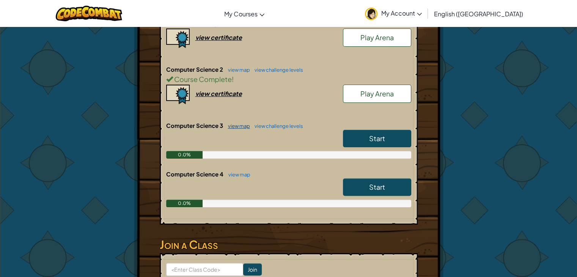
click at [232, 126] on link "view map" at bounding box center [237, 126] width 26 height 6
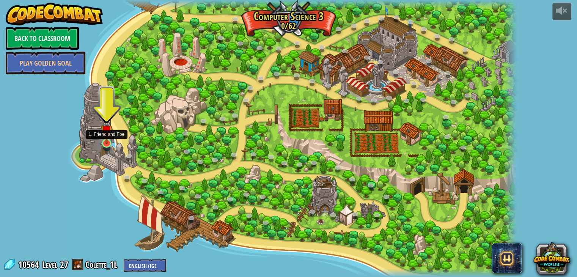
click at [110, 140] on img at bounding box center [106, 131] width 11 height 26
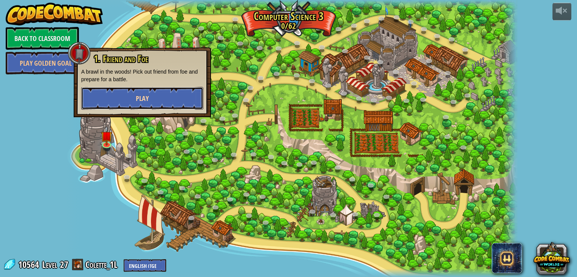
click at [132, 100] on button "Play" at bounding box center [142, 98] width 122 height 23
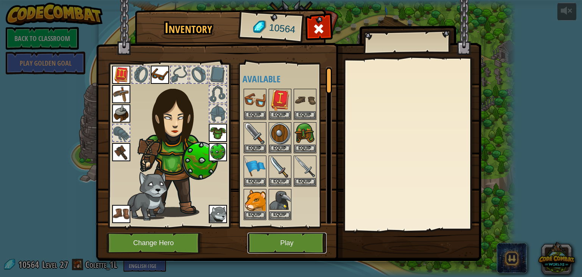
click at [258, 250] on button "Play" at bounding box center [287, 242] width 79 height 21
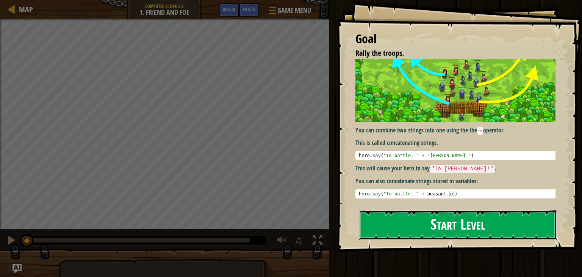
click at [420, 210] on button "Start Level" at bounding box center [458, 225] width 198 height 30
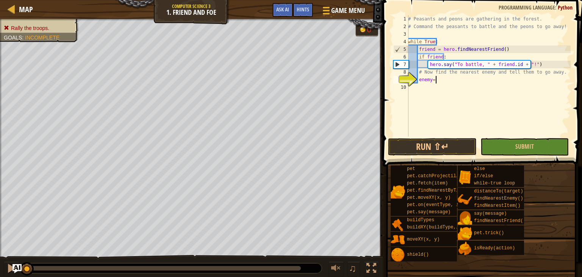
type textarea "enemy= her"
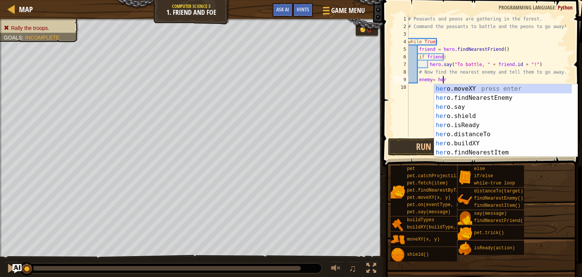
click at [492, 98] on div "her o.moveXY press enter her o.findNearestEnemy press enter her o.say press ent…" at bounding box center [504, 129] width 138 height 91
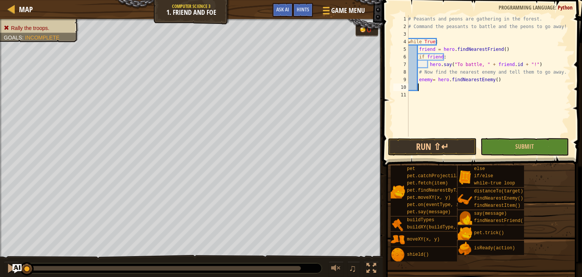
type textarea "i"
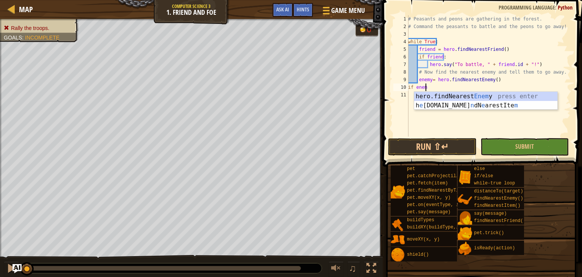
scroll to position [3, 1]
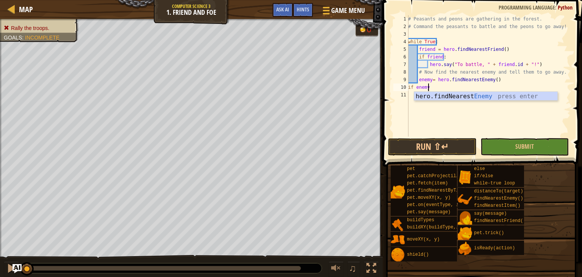
type textarea "if enemy:"
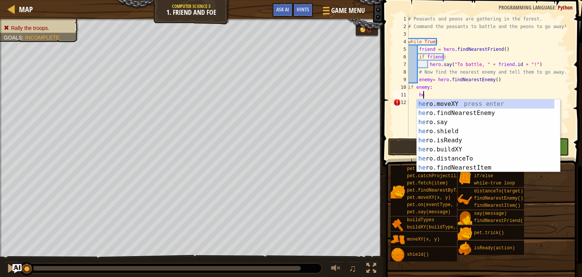
scroll to position [3, 1]
click at [472, 121] on div "her o.moveXY press enter her o.findNearestEnemy press enter her o.say press ent…" at bounding box center [486, 144] width 138 height 91
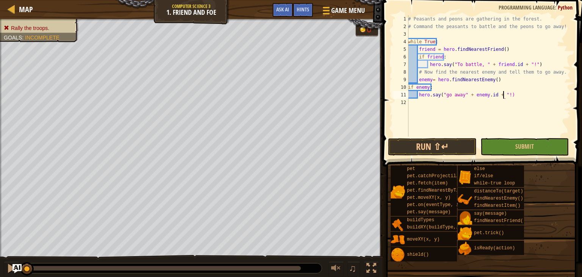
scroll to position [3, 8]
click at [516, 142] on button "Submit" at bounding box center [525, 146] width 88 height 17
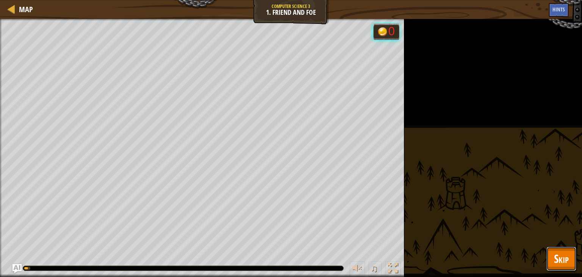
click at [562, 267] on button "Skip" at bounding box center [562, 258] width 30 height 24
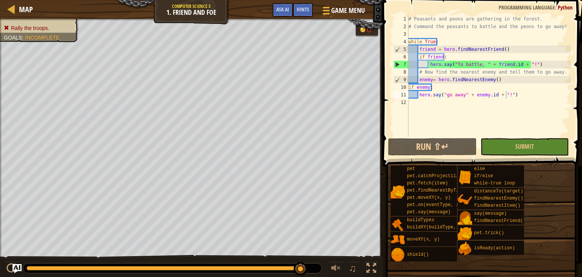
click at [526, 85] on div "# Peasants and peons are gathering in the forest. # Command the peasants to bat…" at bounding box center [489, 83] width 164 height 137
type textarea "hero.say("go away" + enemy.id + "!")"
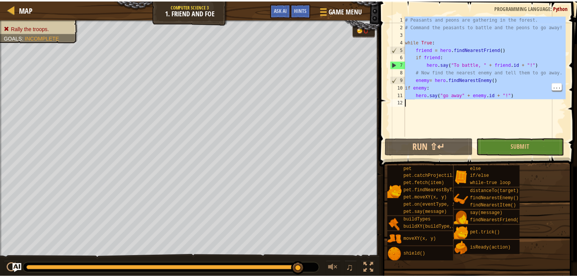
scroll to position [3, 0]
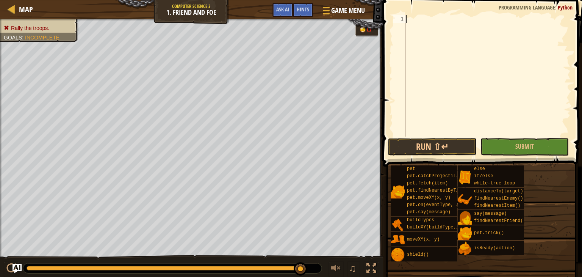
paste textarea "hero.say("go away, " + enemy.id + "!")"
type textarea "hero.say("go away, " + enemy.id + "!")"
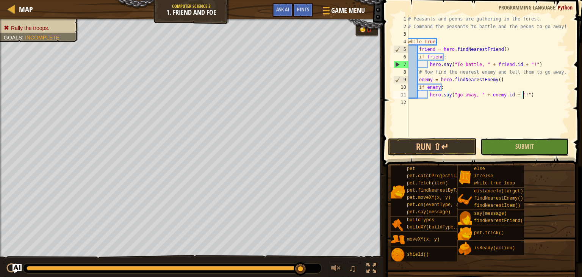
click at [507, 151] on button "Submit" at bounding box center [525, 146] width 88 height 17
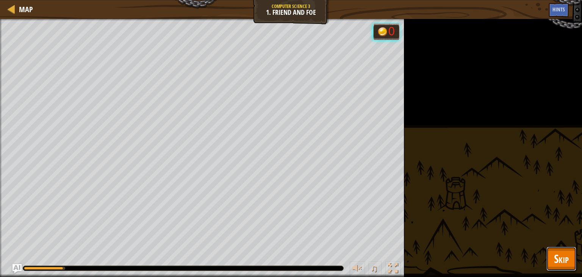
click at [562, 261] on span "Skip" at bounding box center [561, 259] width 15 height 16
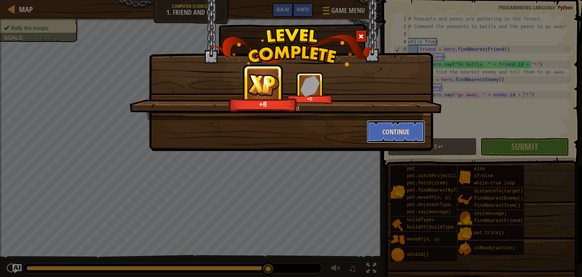
click at [404, 133] on button "Continue" at bounding box center [396, 131] width 59 height 23
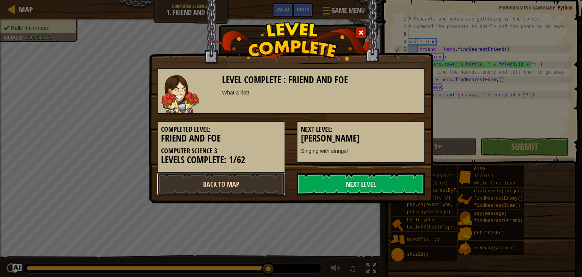
click at [242, 187] on link "Back to Map" at bounding box center [221, 184] width 129 height 23
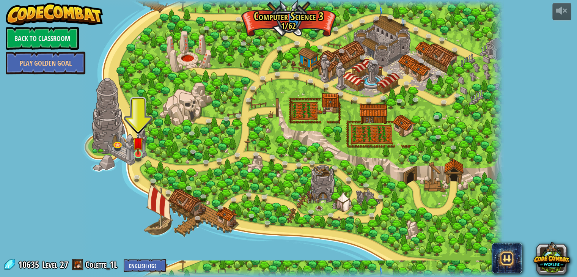
click at [133, 151] on img at bounding box center [138, 142] width 11 height 24
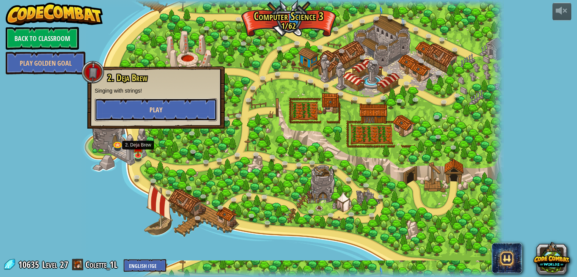
click at [130, 112] on button "Play" at bounding box center [156, 109] width 122 height 23
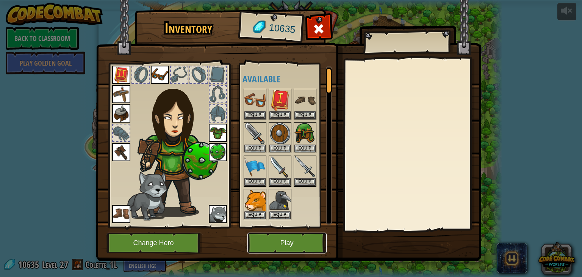
click at [264, 246] on button "Play" at bounding box center [287, 242] width 79 height 21
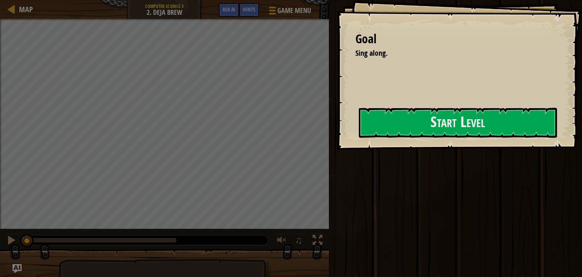
click at [358, 127] on div "Goal Sing along. Start Level Error loading from server. Try refreshing the page…" at bounding box center [460, 74] width 246 height 149
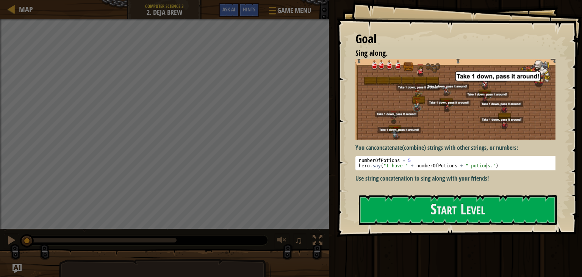
click at [369, 158] on div "numberOfPotions = 5 hero . say ( "I have " + numberOfPotions + " potions." )" at bounding box center [459, 168] width 202 height 21
type textarea "numberOfPotions = 5"
click at [369, 231] on div "Goal Sing along. You can concatenate (combine) strings with other strings, or n…" at bounding box center [460, 118] width 246 height 237
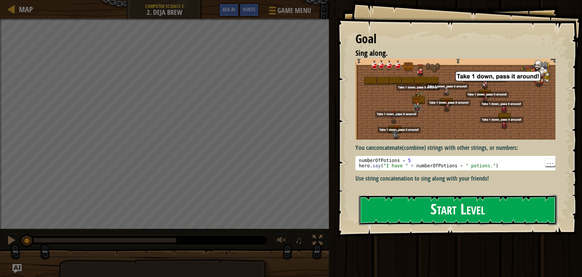
click at [381, 214] on button "Start Level" at bounding box center [458, 210] width 198 height 30
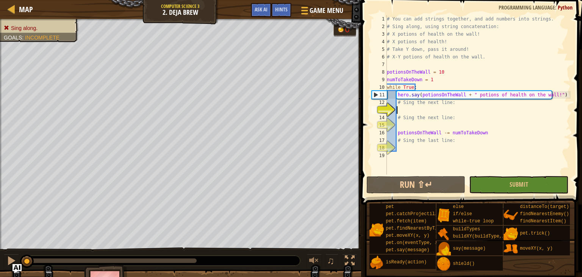
click at [405, 112] on div "# You can add strings together, and add numbers into strings. # Sing along, usi…" at bounding box center [478, 102] width 185 height 174
paste textarea "hero.say(potionsOnTheWall + " potions of health!")"
type textarea "hero.say(potionsOnTheWall + " potions of health!")"
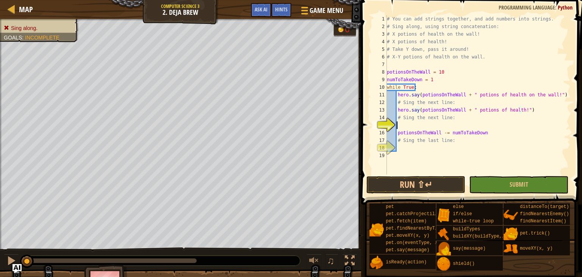
click at [414, 128] on div "# You can add strings together, and add numbers into strings. # Sing along, usi…" at bounding box center [478, 102] width 185 height 174
paste textarea "hero.say(" take 1 down, pass it around!")"
type textarea "hero.say(" take 1 down, pass it around!")"
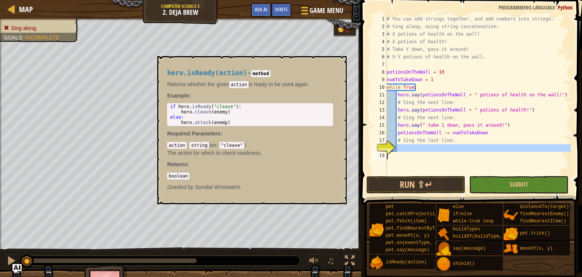
drag, startPoint x: 413, startPoint y: 144, endPoint x: 388, endPoint y: 279, distance: 137.3
click at [388, 0] on html "Map Computer Science 3 2. Deja Brew Game Menu Done Hints Ask AI 1 ההההההההההההה…" at bounding box center [291, 0] width 582 height 0
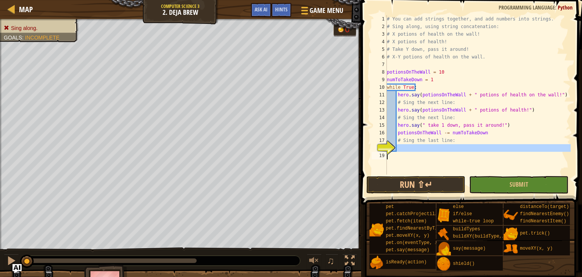
click at [402, 148] on div "# You can add strings together, and add numbers into strings. # Sing along, usi…" at bounding box center [478, 94] width 185 height 159
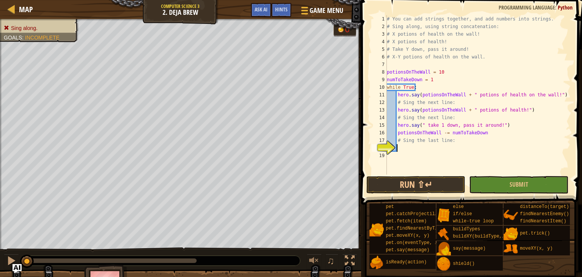
paste textarea "hero.say(potionsOnTheWall + " potions of health on the wall.")"
type textarea "hero.say(potionsOnTheWall + " potions of health on the wall.")"
click at [501, 183] on button "Submit" at bounding box center [518, 184] width 99 height 17
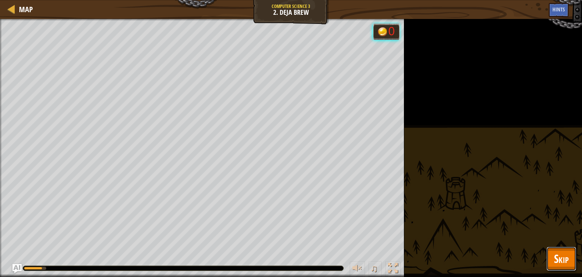
click at [562, 261] on span "Skip" at bounding box center [561, 259] width 15 height 16
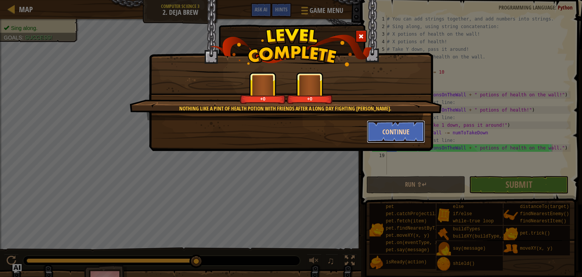
click at [373, 135] on button "Continue" at bounding box center [396, 131] width 59 height 23
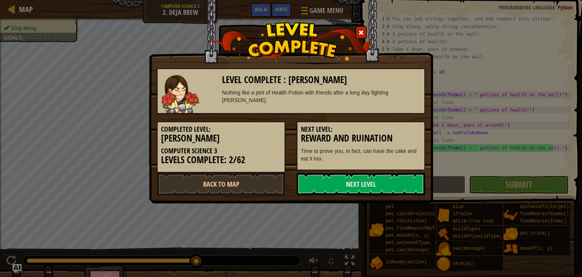
click at [371, 135] on h3 "Reward and Ruination" at bounding box center [361, 138] width 120 height 10
click at [379, 133] on h3 "Reward and Ruination" at bounding box center [361, 138] width 120 height 10
click at [276, 185] on link "Back to Map" at bounding box center [221, 184] width 129 height 23
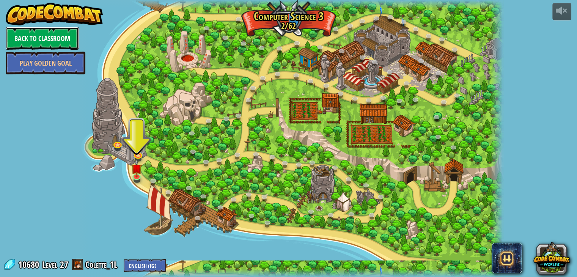
click at [26, 37] on link "Back to Classroom" at bounding box center [42, 38] width 73 height 23
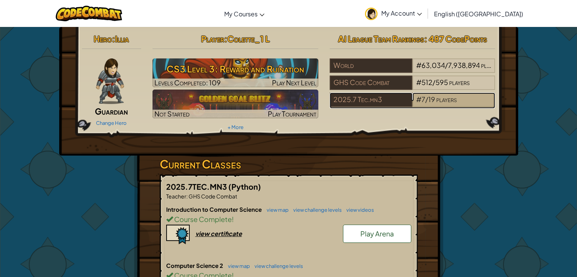
click at [425, 101] on span "/" at bounding box center [426, 99] width 3 height 9
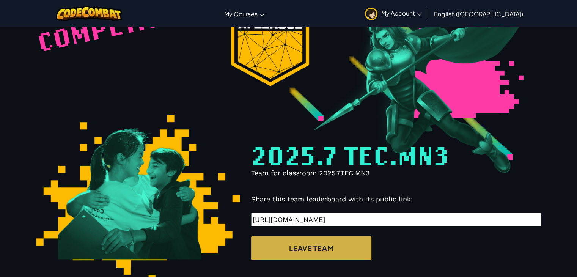
select select "68816ef38448581ccbc3132d"
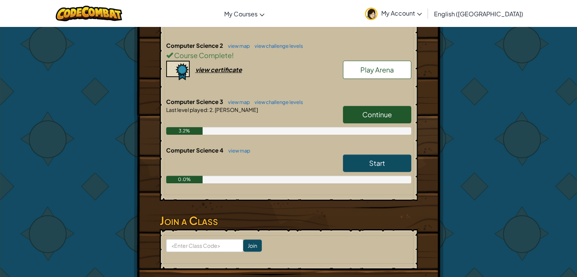
scroll to position [220, 0]
click at [244, 99] on link "view map" at bounding box center [237, 102] width 26 height 6
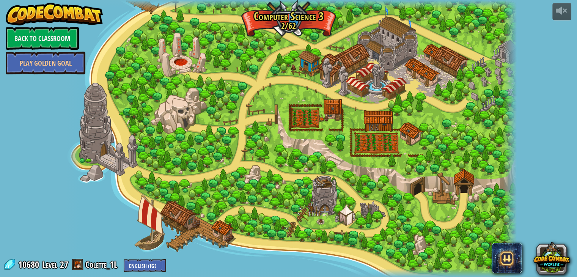
click at [128, 177] on div at bounding box center [291, 138] width 450 height 277
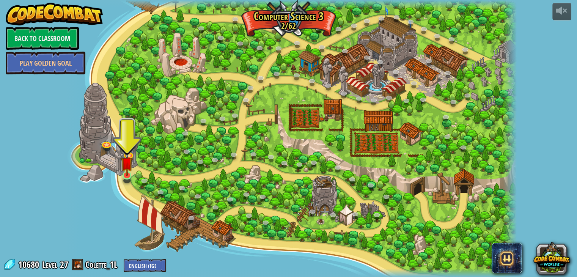
click at [129, 176] on img at bounding box center [126, 163] width 11 height 26
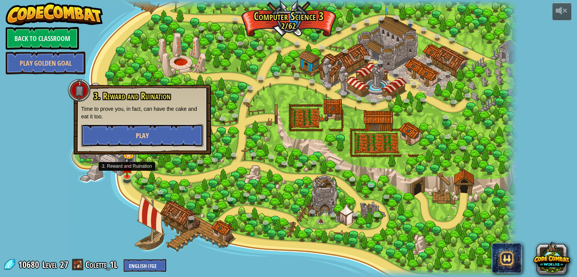
click at [155, 143] on button "Play" at bounding box center [142, 135] width 122 height 23
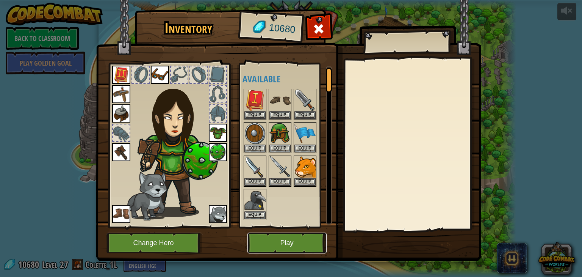
click at [287, 251] on button "Play" at bounding box center [287, 242] width 79 height 21
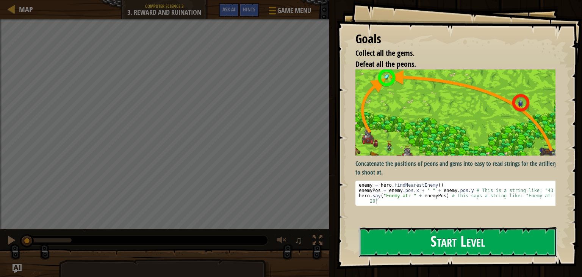
click at [440, 237] on button "Start Level" at bounding box center [458, 242] width 198 height 30
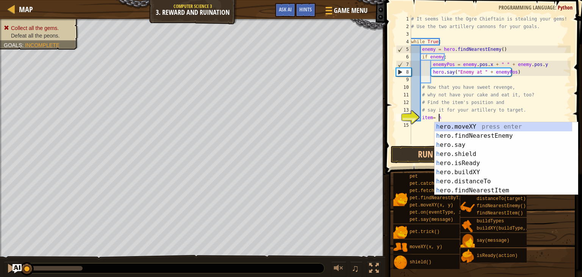
scroll to position [3, 2]
type textarea "item= her"
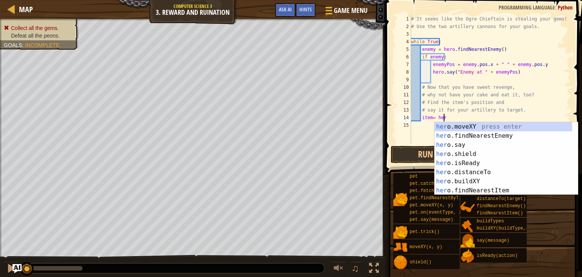
click at [491, 188] on div "her o.moveXY press enter her o.findNearestEnemy press enter her o.say press ent…" at bounding box center [504, 167] width 138 height 91
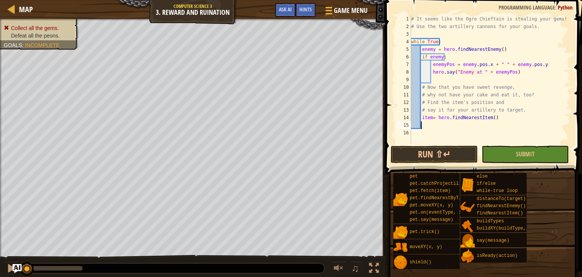
scroll to position [3, 0]
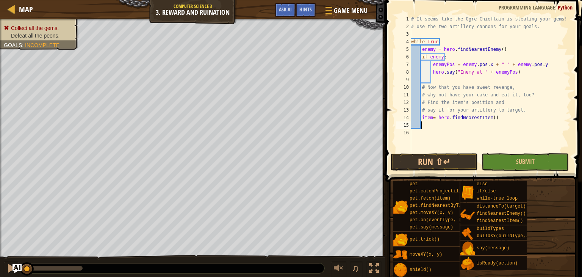
type textarea "i"
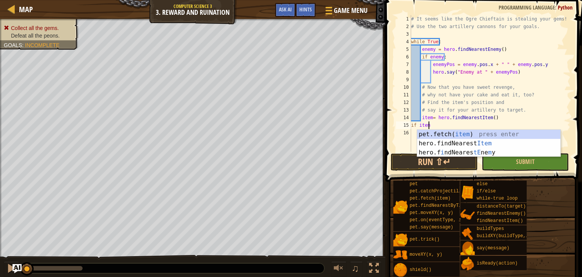
type textarea "if item:"
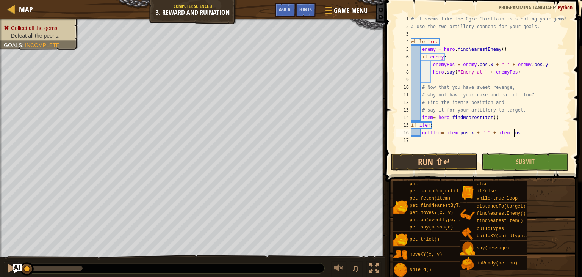
scroll to position [3, 8]
type textarea "getItem= item.pos.x + " " + item.pos.y"
click at [457, 141] on div "# It seems like the Ogre Chieftain is stealing your gems! # Use the two artille…" at bounding box center [490, 91] width 161 height 152
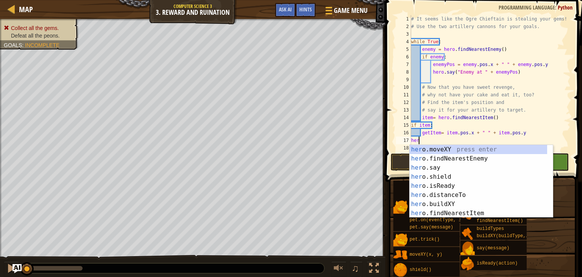
click at [456, 171] on div "her o.moveXY press enter her o.findNearestEnemy press enter her o.say press ent…" at bounding box center [479, 190] width 138 height 91
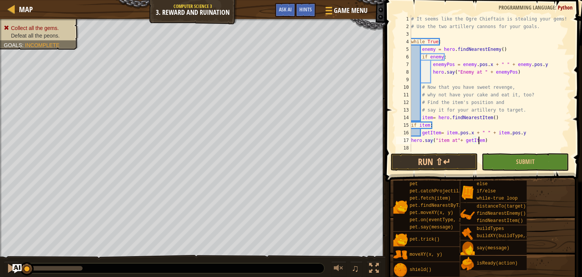
scroll to position [3, 5]
click at [519, 162] on span "Submit" at bounding box center [525, 161] width 19 height 8
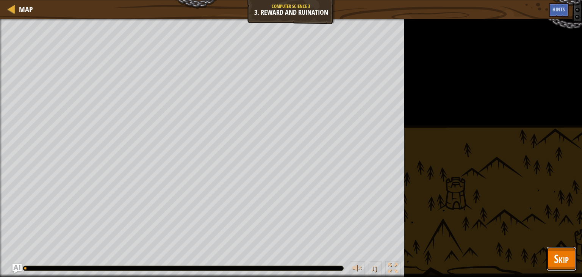
click at [562, 265] on span "Skip" at bounding box center [561, 259] width 15 height 16
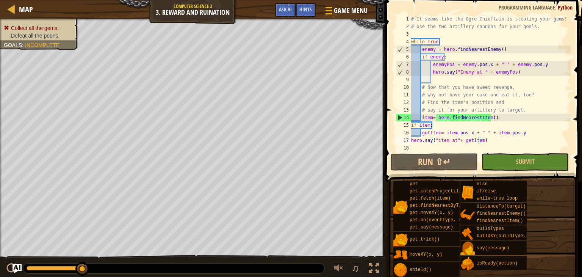
click at [490, 116] on div "# It seems like the Ogre Chieftain is stealing your gems! # Use the two artille…" at bounding box center [490, 91] width 161 height 152
type textarea "hero.say("item at"+ getItem)"
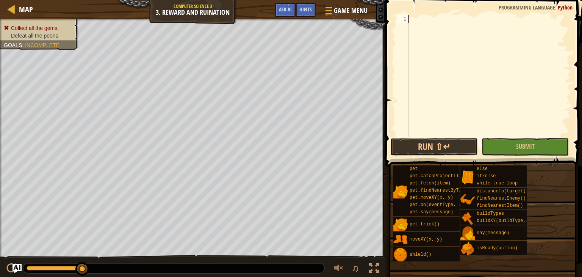
scroll to position [3, 0]
paste textarea "hero.say("Item at" + getItem)"
type textarea "hero.say("Item at" + getItem)"
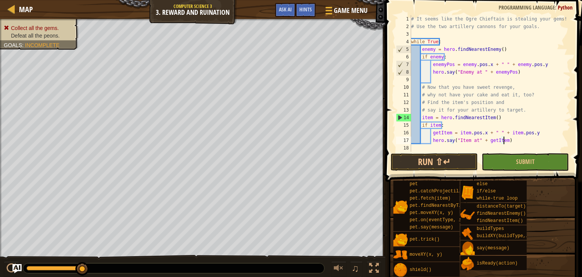
scroll to position [0, 0]
click at [533, 160] on span "Submit" at bounding box center [525, 161] width 19 height 8
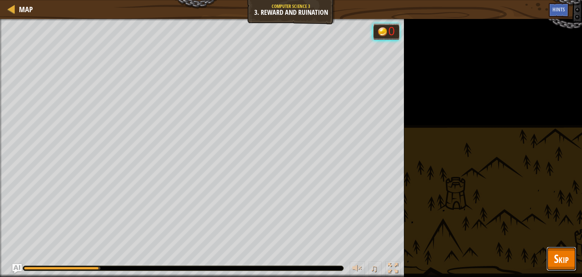
click at [568, 265] on span "Skip" at bounding box center [561, 259] width 15 height 16
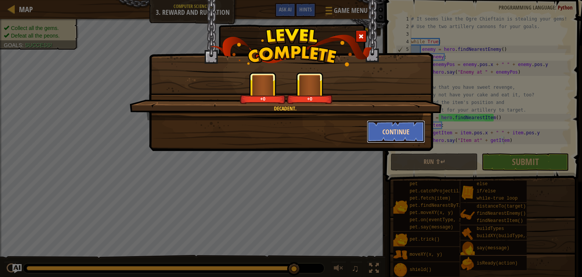
click at [391, 135] on button "Continue" at bounding box center [396, 131] width 59 height 23
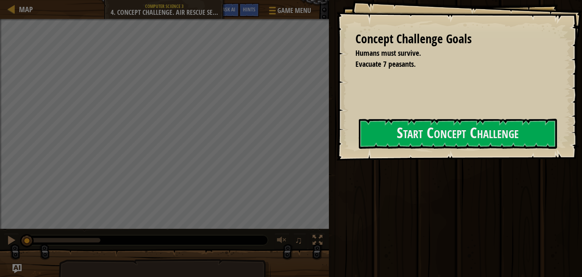
click at [338, 207] on div "Run ⇧↵ Submit Done" at bounding box center [455, 136] width 256 height 273
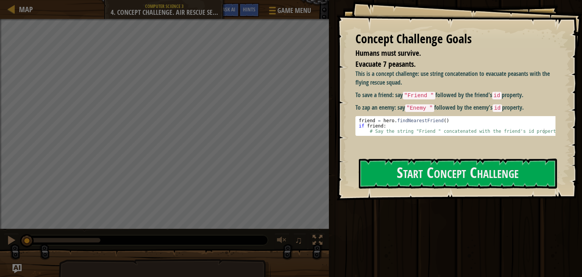
click at [379, 150] on div "This is a concept challenge: use string concatenation to evacuate peasants with…" at bounding box center [459, 110] width 206 height 82
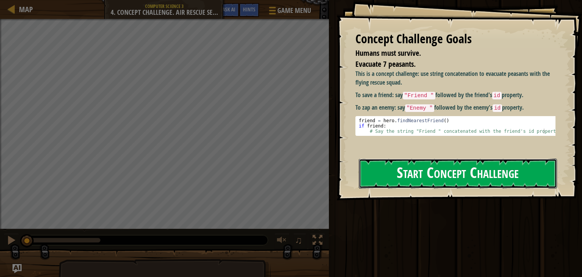
click at [372, 186] on button "Start Concept Challenge" at bounding box center [458, 174] width 198 height 30
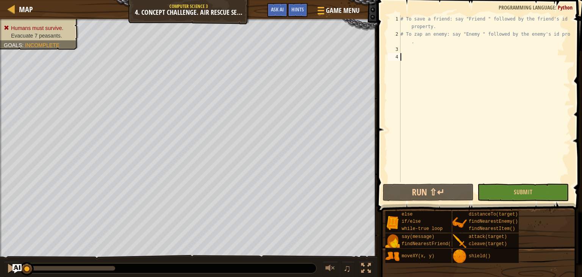
click at [428, 57] on div "# To save a friend: say "Friend " followed by the friend's id property. # To za…" at bounding box center [485, 110] width 172 height 190
click at [431, 43] on div "# To save a friend: say "Friend " followed by the friend's id property. # To za…" at bounding box center [485, 110] width 172 height 190
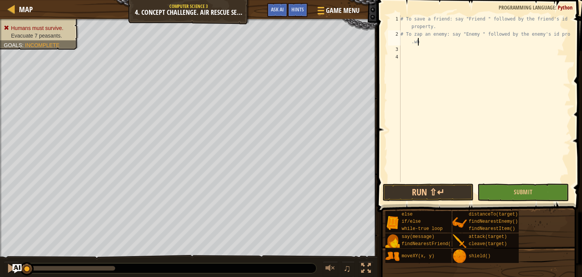
scroll to position [3, 14]
type textarea "# To zap an enemy: say "Enemy " followed by the enemy's id property"
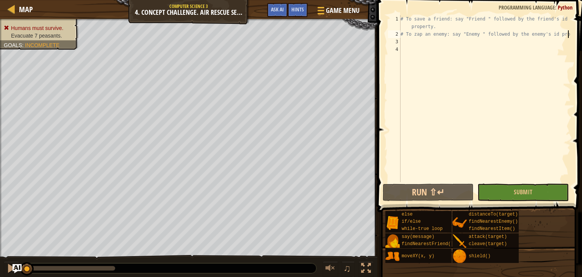
scroll to position [3, 13]
click at [410, 43] on div "# To save a friend: say "Friend " followed by the friend's id property. # To za…" at bounding box center [485, 110] width 172 height 190
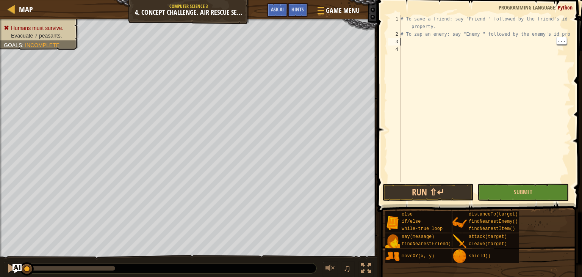
scroll to position [3, 0]
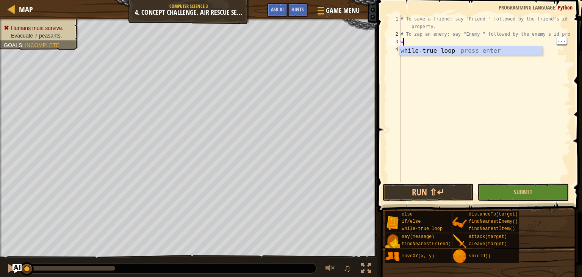
type textarea "w"
click at [419, 56] on div "# To save a friend: say "Friend " followed by the friend's id property. # To za…" at bounding box center [485, 110] width 172 height 190
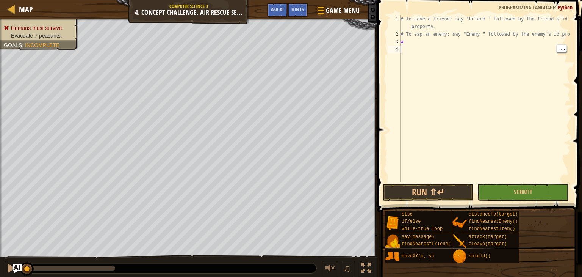
click at [440, 46] on div "# To save a friend: say "Friend " followed by the friend's id property. # To za…" at bounding box center [485, 110] width 172 height 190
click at [450, 39] on div "# To save a friend: say "Friend " followed by the friend's id property. # To za…" at bounding box center [485, 110] width 172 height 190
type textarea "wh"
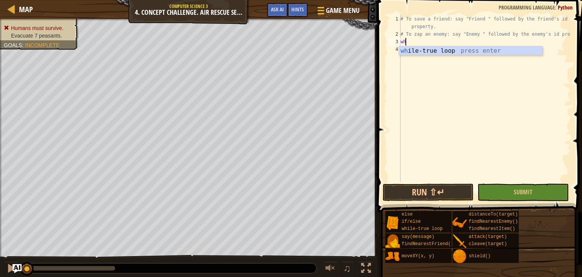
click at [443, 53] on div "wh ile-true loop press enter" at bounding box center [470, 59] width 143 height 27
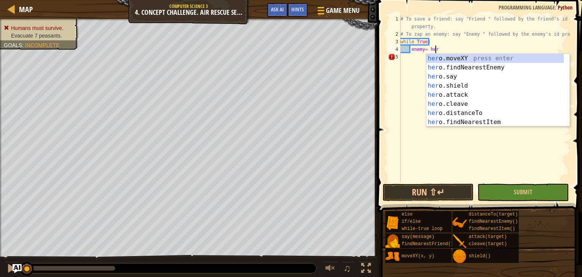
scroll to position [3, 2]
type textarea "enemy= her"
click at [496, 67] on div "her o.moveXY press enter her o.findNearestEnemy press enter her o.say press ent…" at bounding box center [496, 99] width 138 height 91
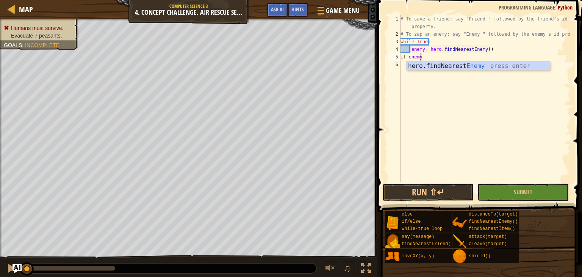
scroll to position [3, 1]
type textarea "if enemy:"
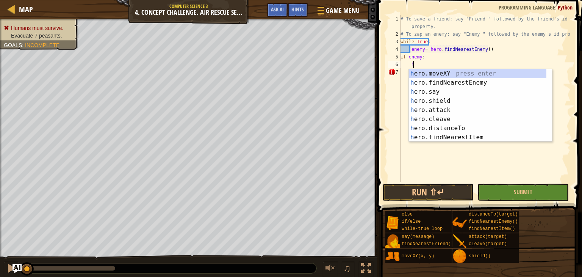
scroll to position [3, 1]
click at [468, 93] on div "her o.moveXY press enter her o.findNearestEnemy press enter her o.say press ent…" at bounding box center [478, 114] width 138 height 91
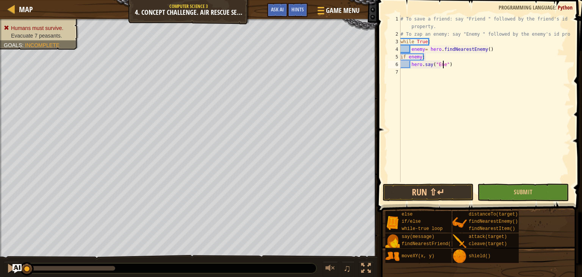
scroll to position [3, 3]
type textarea "hero.say("Enemy")"
click at [449, 67] on div "# To save a friend: say "Friend " followed by the friend's id property. # To za…" at bounding box center [485, 110] width 172 height 190
click at [449, 68] on div "# To save a friend: say "Friend " followed by the friend's id property. # To za…" at bounding box center [485, 110] width 172 height 190
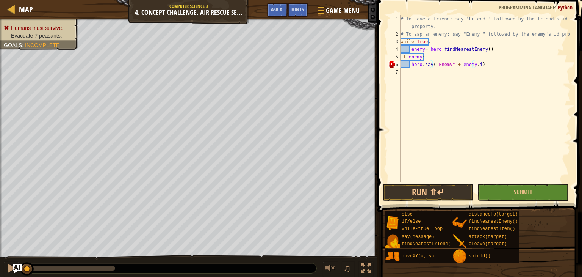
type textarea "hero.say("Enemy" + enemy.id)"
click at [421, 72] on div "# To save a friend: say "Friend " followed by the friend's id property. # To za…" at bounding box center [485, 110] width 172 height 190
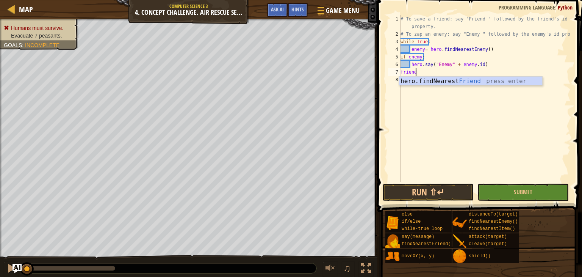
scroll to position [3, 1]
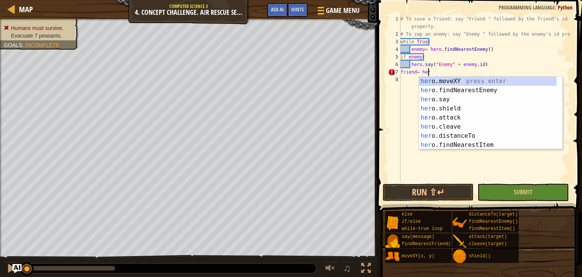
type textarea "friend= hero"
click at [494, 91] on div "hero .moveXY press enter hero .findNearestEnemy press enter hero .say press ent…" at bounding box center [488, 122] width 138 height 91
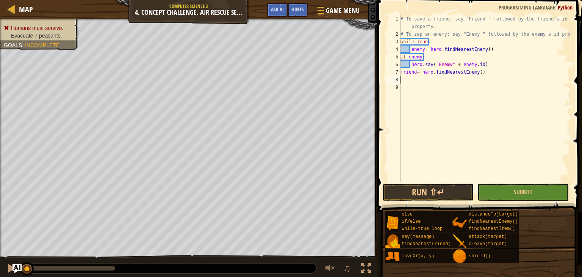
scroll to position [3, 0]
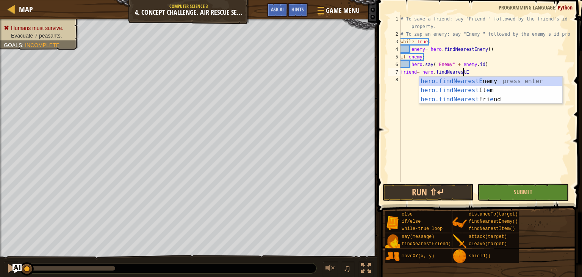
type textarea "friend= hero.findNearest"
click at [507, 97] on div "hero.findNearest Enemy press enter hero.findNearest Item press enter hero.findN…" at bounding box center [490, 100] width 143 height 46
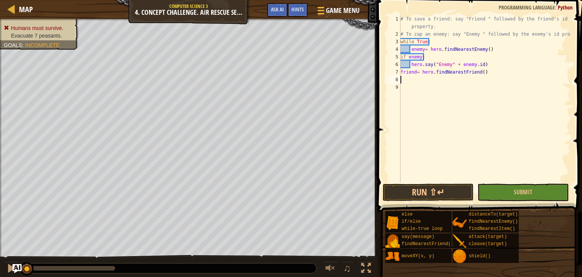
click at [453, 73] on div "# To save a friend: say "Friend " followed by the friend's id property. # To za…" at bounding box center [485, 110] width 172 height 190
type textarea "friend= hero.findNearestFriend()"
click at [440, 74] on div "# To save a friend: say "Friend " followed by the friend's id property. # To za…" at bounding box center [485, 110] width 172 height 190
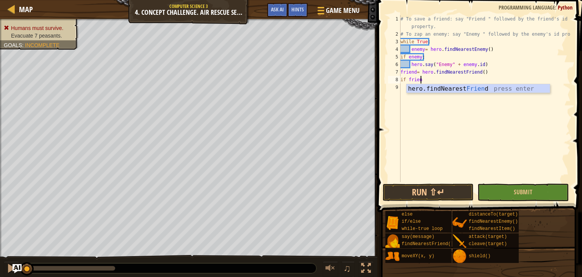
scroll to position [3, 1]
type textarea "if friend:"
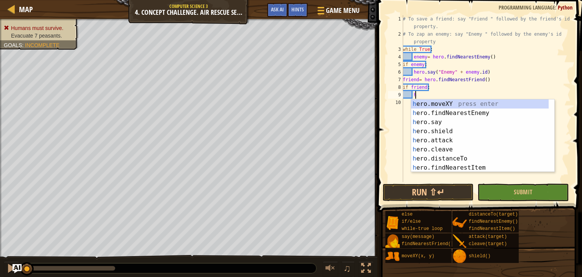
scroll to position [3, 1]
click at [453, 123] on div "her o.moveXY press enter her o.findNearestEnemy press enter her o.say press ent…" at bounding box center [480, 144] width 138 height 91
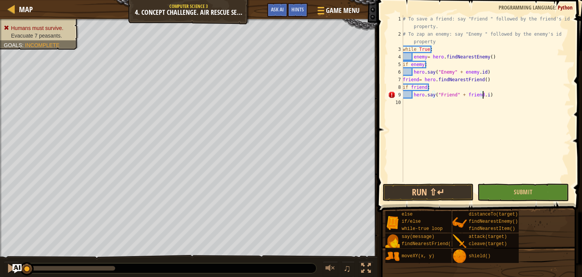
scroll to position [3, 6]
type textarea "hero.say("Friend" + friend.id)"
click at [507, 195] on button "Submit" at bounding box center [523, 192] width 91 height 17
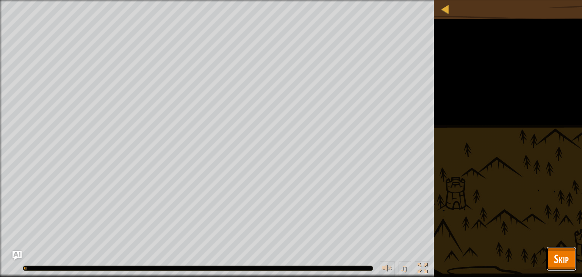
click at [559, 258] on span "Skip" at bounding box center [561, 259] width 15 height 16
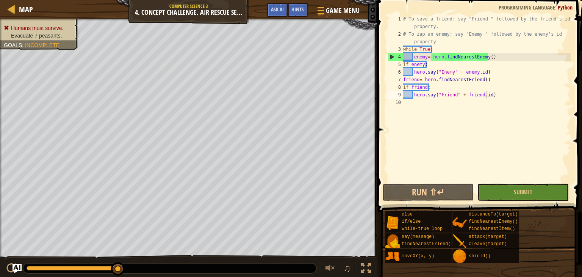
click at [504, 112] on div "# To save a friend: say "Friend " followed by the friend's id property. # To za…" at bounding box center [486, 110] width 169 height 190
type textarea "hero.say("Friend" + friend.id)"
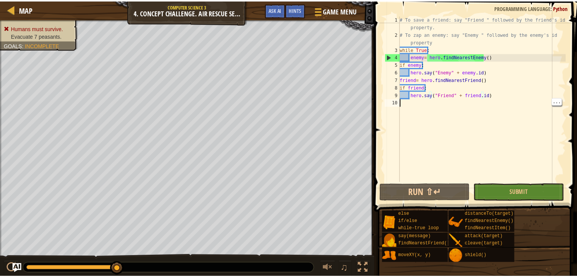
scroll to position [3, 0]
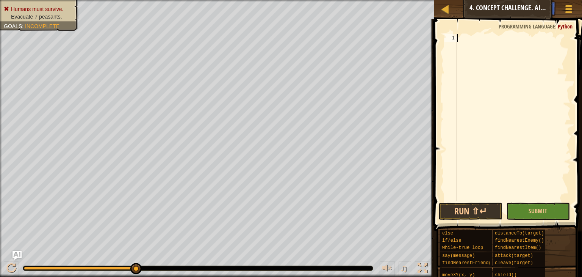
paste textarea "hero.say("Friend " + friend.id)"
type textarea "hero.say("Friend " + friend.id)"
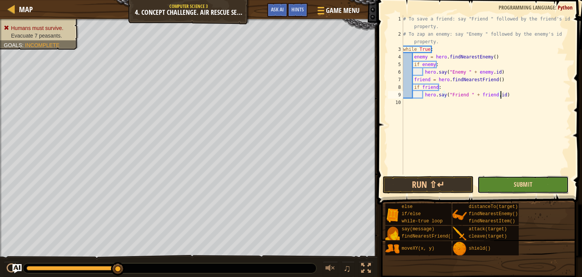
click at [522, 182] on span "Submit" at bounding box center [523, 184] width 19 height 8
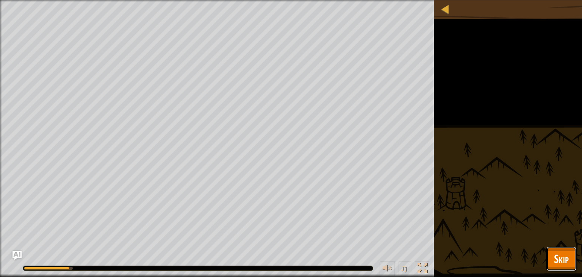
click at [561, 254] on span "Skip" at bounding box center [561, 259] width 15 height 16
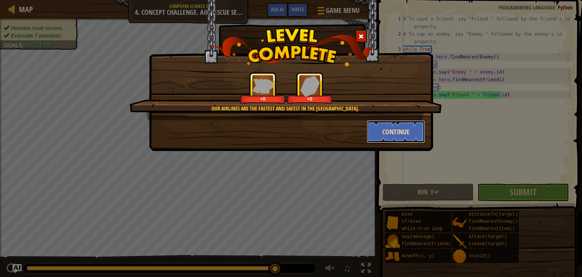
click at [395, 133] on button "Continue" at bounding box center [396, 131] width 59 height 23
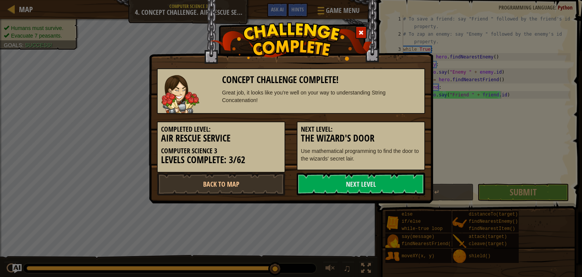
click at [373, 140] on h3 "The Wizard's Door" at bounding box center [361, 138] width 120 height 10
click at [269, 188] on link "Back to Map" at bounding box center [221, 184] width 129 height 23
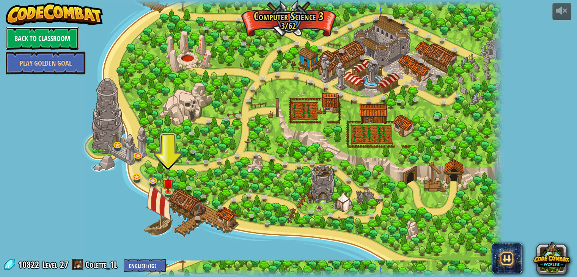
click at [75, 41] on link "Back to Classroom" at bounding box center [42, 38] width 73 height 23
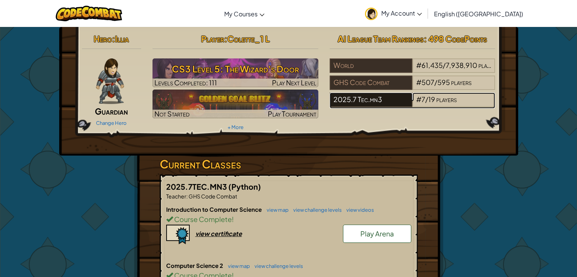
click at [341, 103] on div "2025.7 Tec.mn3" at bounding box center [371, 100] width 83 height 14
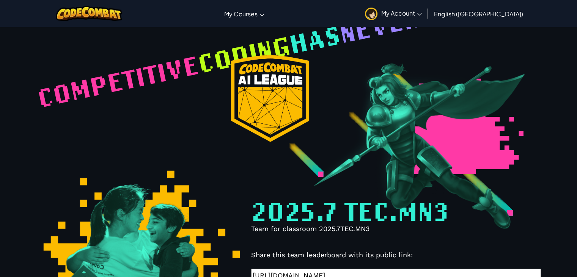
select select "68816ef38448581ccbc3132d"
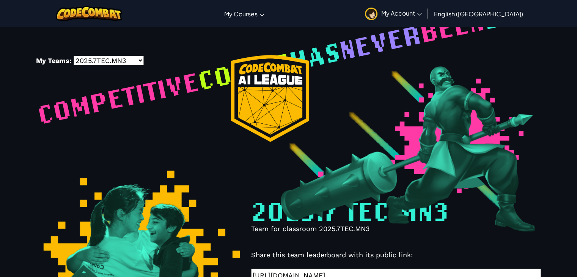
click at [425, 23] on link "My Account" at bounding box center [393, 14] width 64 height 24
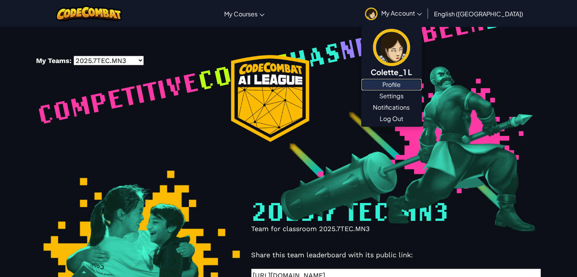
click at [421, 84] on link "Profile" at bounding box center [391, 84] width 60 height 11
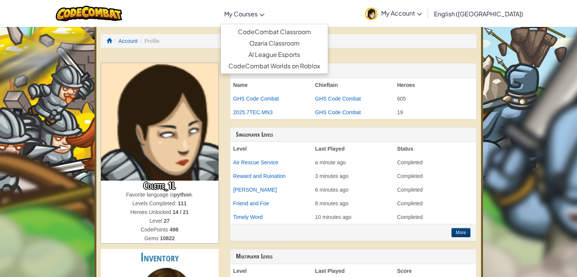
click at [257, 11] on span "My Courses" at bounding box center [240, 14] width 33 height 8
click at [321, 28] on link "CodeCombat Classroom" at bounding box center [274, 31] width 107 height 11
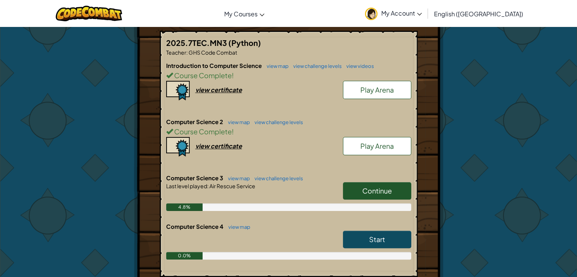
scroll to position [155, 0]
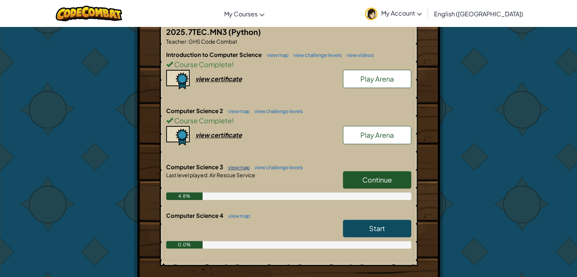
click at [244, 164] on link "view map" at bounding box center [237, 167] width 26 height 6
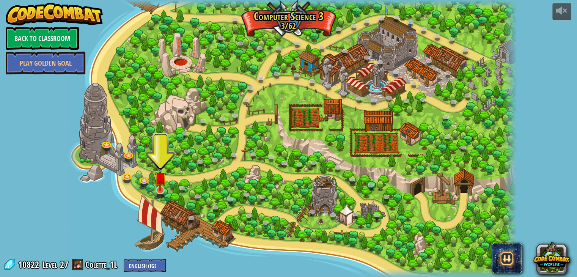
click at [163, 189] on img at bounding box center [159, 178] width 11 height 26
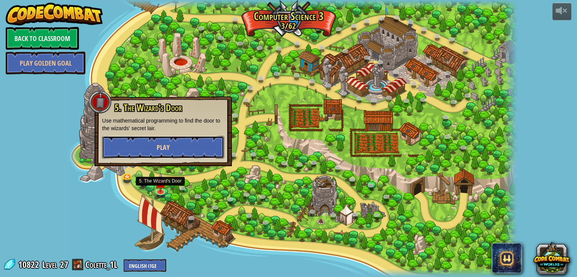
click at [190, 152] on button "Play" at bounding box center [163, 147] width 122 height 23
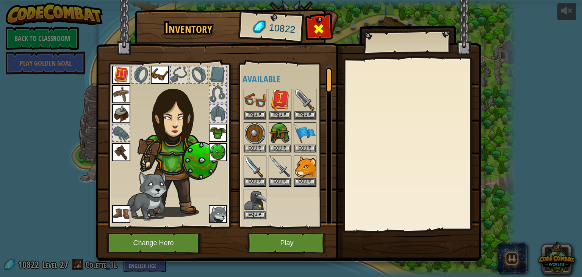
click at [315, 31] on span at bounding box center [319, 29] width 12 height 12
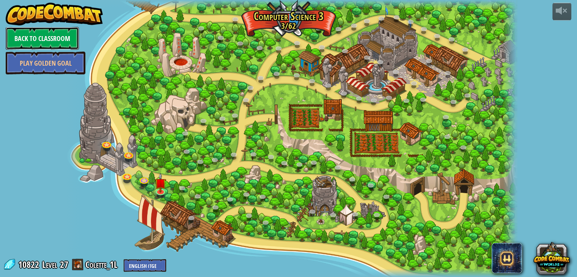
click at [71, 41] on link "Back to Classroom" at bounding box center [42, 38] width 73 height 23
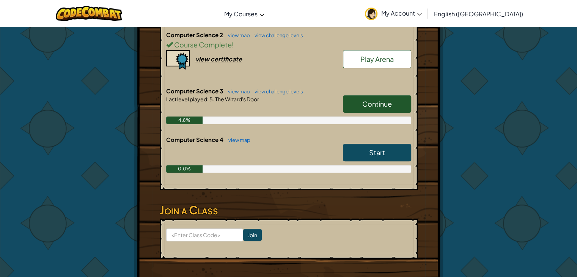
scroll to position [232, 0]
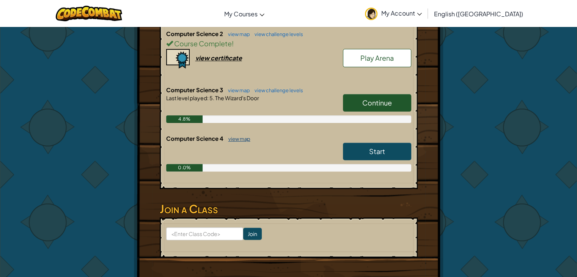
click at [235, 138] on link "view map" at bounding box center [237, 139] width 26 height 6
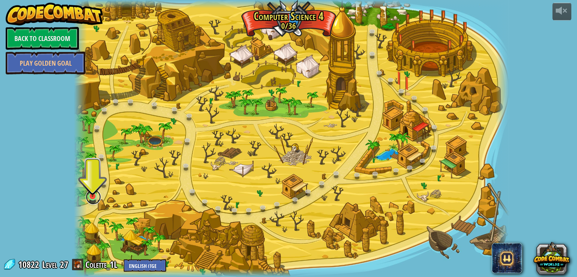
click at [89, 198] on link at bounding box center [93, 196] width 15 height 15
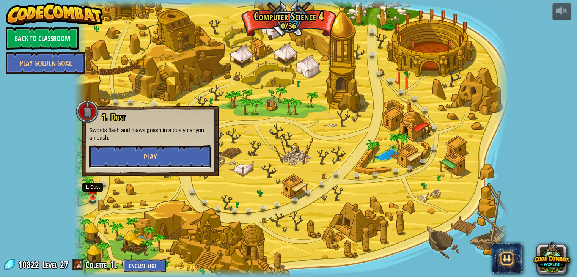
click at [102, 165] on button "Play" at bounding box center [150, 156] width 122 height 23
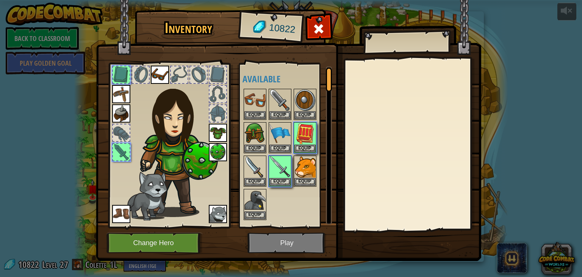
click at [311, 245] on img at bounding box center [289, 123] width 386 height 275
click at [281, 177] on button "Equip" at bounding box center [280, 181] width 21 height 8
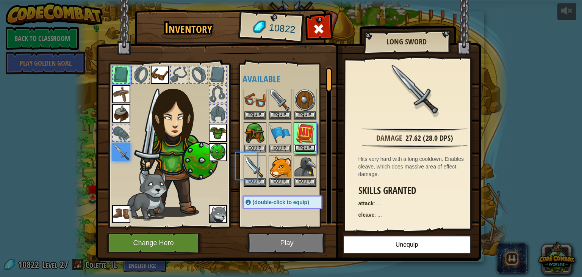
click at [309, 144] on button "Equip" at bounding box center [305, 148] width 21 height 8
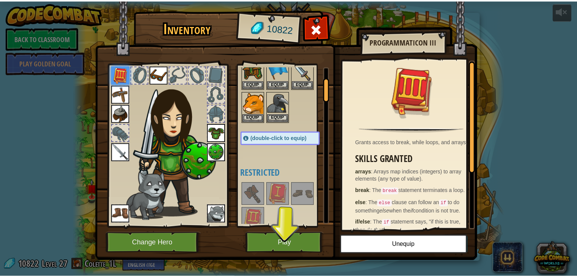
scroll to position [67, 0]
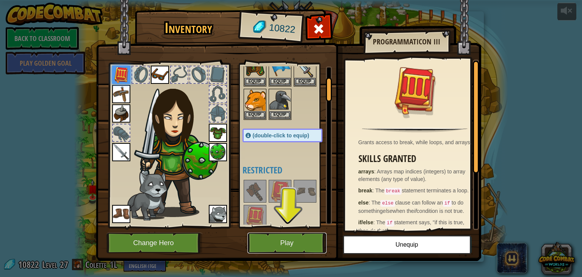
click at [302, 241] on button "Play" at bounding box center [287, 242] width 79 height 21
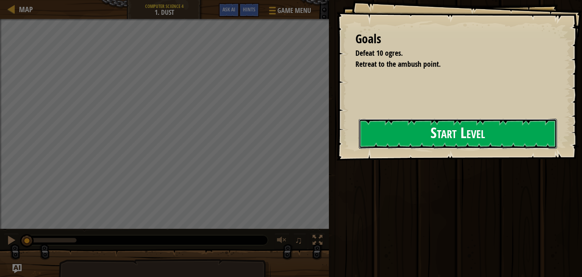
click at [414, 149] on button "Start Level" at bounding box center [458, 134] width 198 height 30
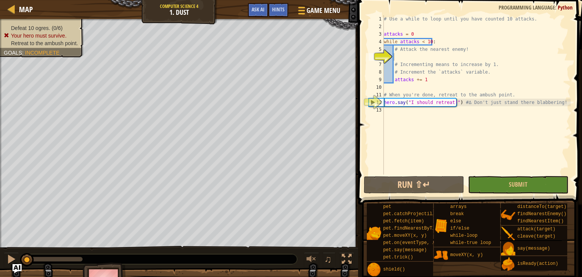
click at [498, 85] on div "# Use a while to loop until you have counted 10 attacks. attacks = 0 while atta…" at bounding box center [477, 102] width 188 height 174
type textarea "hero.say("I should retreat!") #∆ Don't just stand there blabbering!"
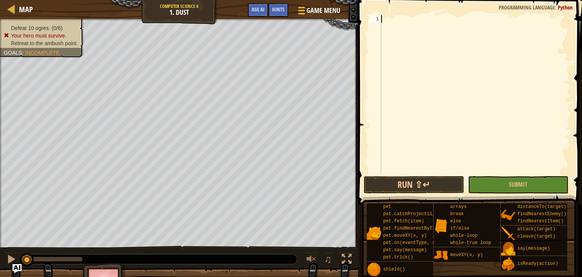
paste textarea "hero.moveXY(79, 32)"
type textarea "hero.moveXY(79, 32)"
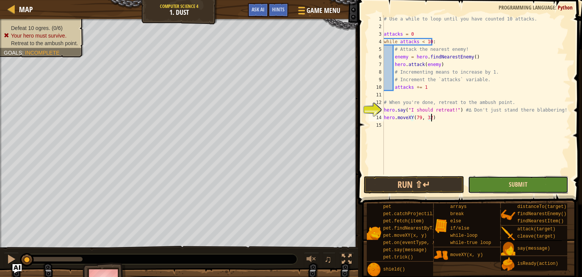
click at [511, 184] on span "Submit" at bounding box center [518, 184] width 19 height 8
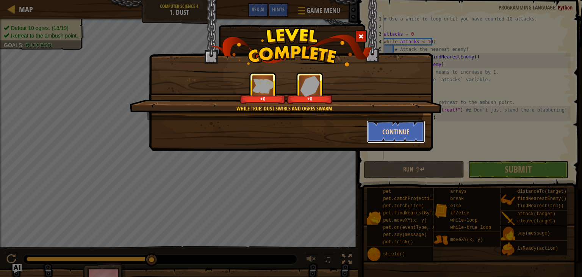
click at [399, 142] on button "Continue" at bounding box center [396, 131] width 59 height 23
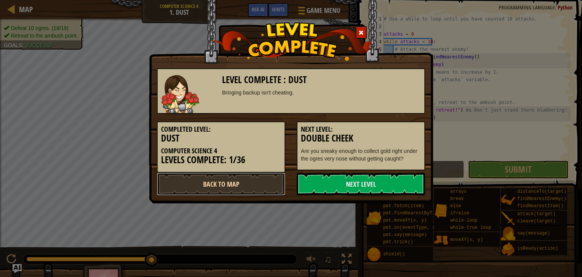
click at [267, 179] on link "Back to Map" at bounding box center [221, 184] width 129 height 23
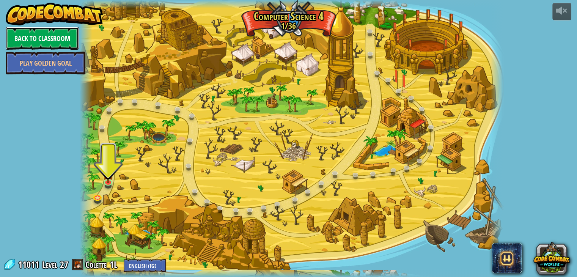
click at [64, 27] on link "Back to Classroom" at bounding box center [42, 38] width 73 height 23
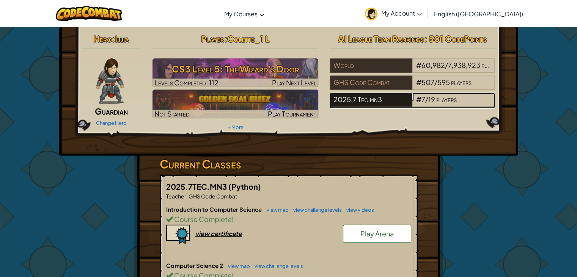
click at [399, 99] on div "2025.7 Tec.mn3" at bounding box center [371, 100] width 83 height 14
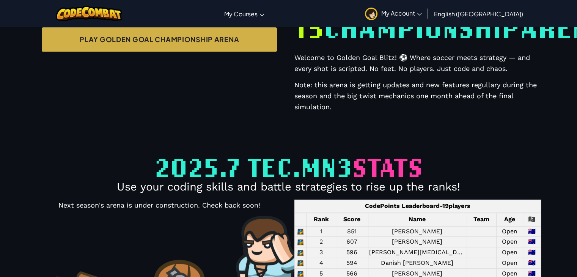
select select "68816ef38448581ccbc3132d"
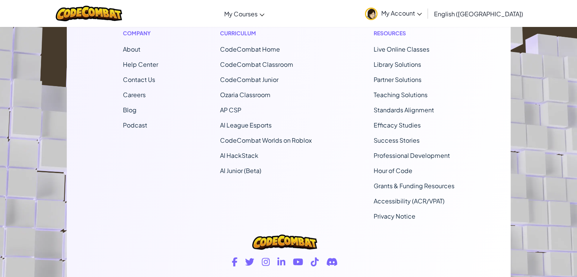
scroll to position [176, 0]
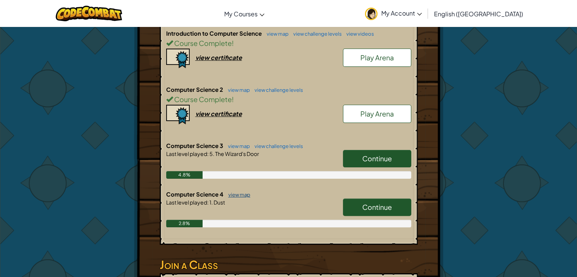
click at [244, 193] on link "view map" at bounding box center [237, 194] width 26 height 6
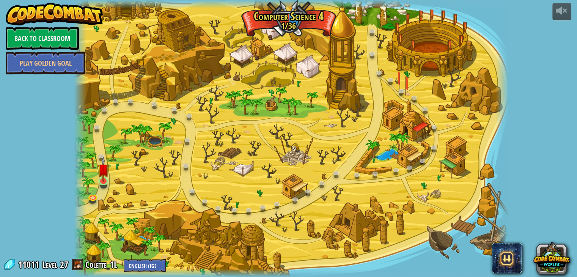
click at [104, 182] on img at bounding box center [103, 169] width 11 height 25
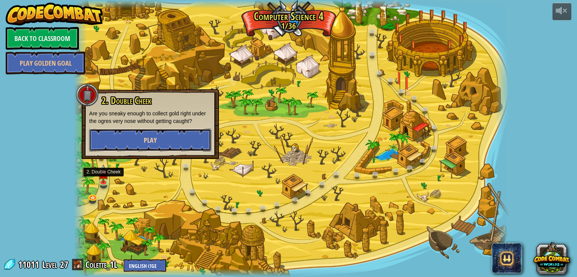
click at [163, 147] on button "Play" at bounding box center [150, 140] width 122 height 23
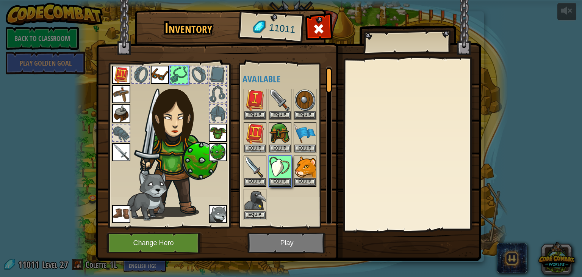
click at [306, 245] on img at bounding box center [289, 123] width 386 height 275
click at [287, 183] on button "Equip" at bounding box center [280, 181] width 21 height 8
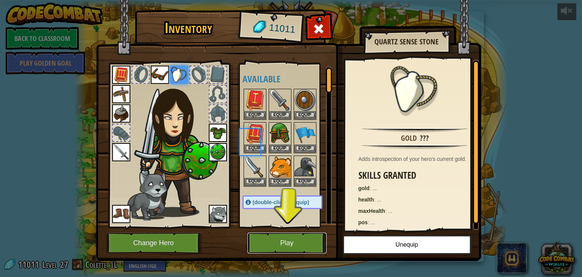
click at [302, 248] on button "Play" at bounding box center [287, 242] width 79 height 21
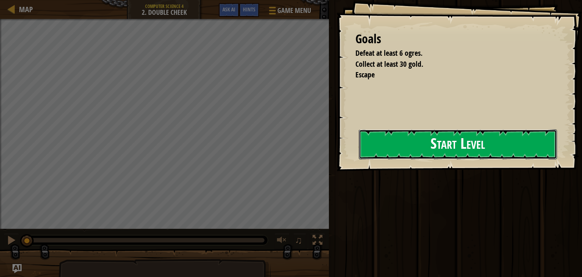
click at [445, 156] on button "Start Level" at bounding box center [458, 144] width 198 height 30
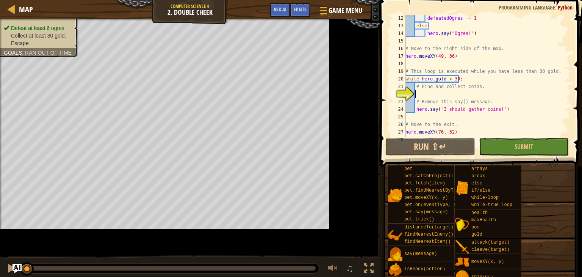
click at [441, 96] on div "defeatedOgres += 1 else : hero . say ( "Ogres!" ) # Move to the right side of t…" at bounding box center [510, 82] width 212 height 137
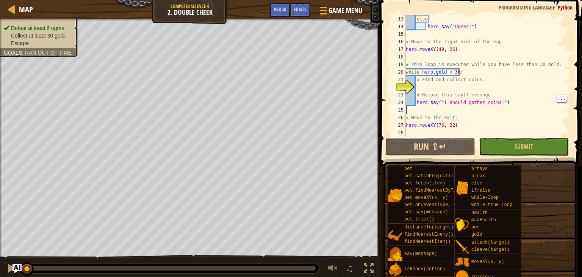
scroll to position [91, 0]
click at [457, 91] on div "else : hero . say ( "Ogres!" ) # Move to the right side of the map. hero . move…" at bounding box center [485, 83] width 161 height 137
type textarea "# Remove this say() message."
click at [479, 84] on div "else : hero . say ( "Ogres!" ) # Move to the right side of the map. hero . move…" at bounding box center [485, 83] width 161 height 137
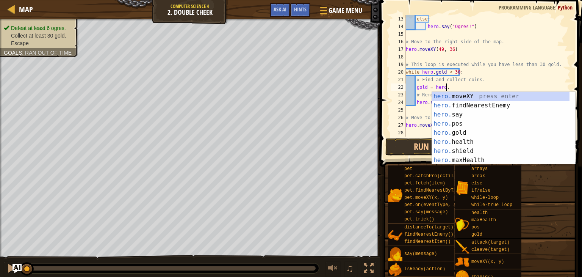
scroll to position [3, 3]
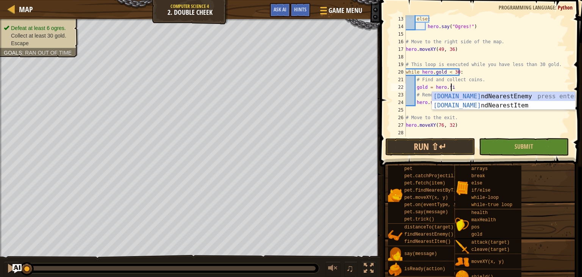
type textarea "gold = hero.fin"
click at [510, 106] on div "hero.fin dNearestEnemy press enter hero.fin dNearestItem press enter" at bounding box center [503, 110] width 143 height 36
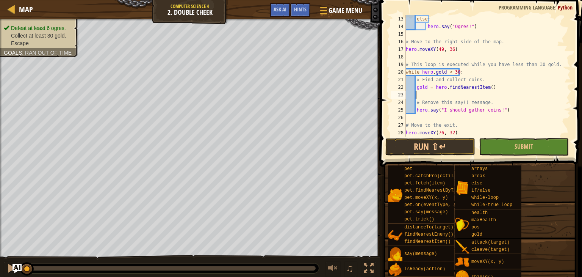
scroll to position [3, 0]
click at [505, 147] on button "Submit" at bounding box center [524, 146] width 90 height 17
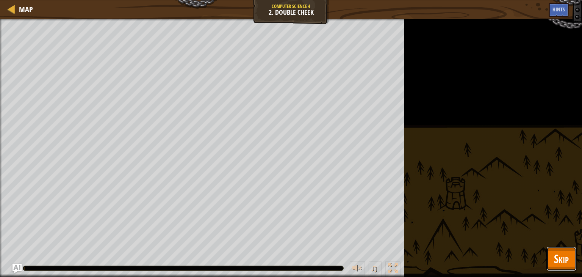
click at [573, 258] on button "Skip" at bounding box center [562, 258] width 30 height 24
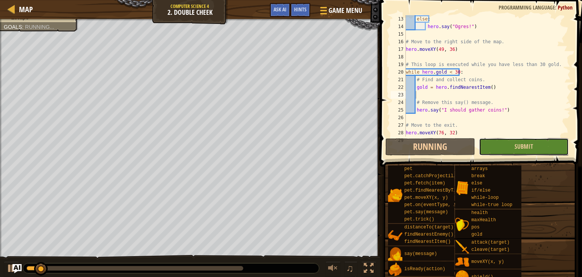
click at [544, 148] on button "Submit" at bounding box center [524, 146] width 90 height 17
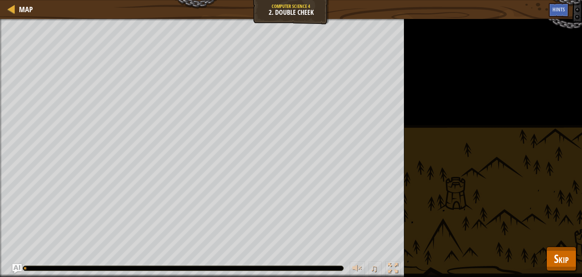
click at [106, 265] on div "♫" at bounding box center [202, 266] width 405 height 23
click at [105, 270] on div at bounding box center [183, 268] width 320 height 5
click at [558, 254] on span "Skip" at bounding box center [561, 259] width 15 height 16
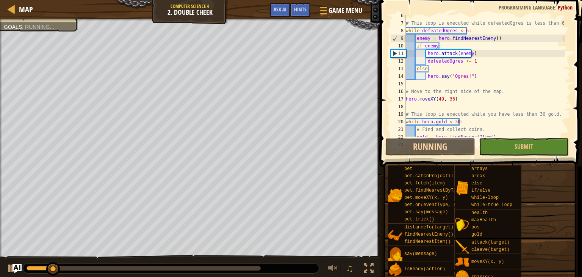
scroll to position [99, 0]
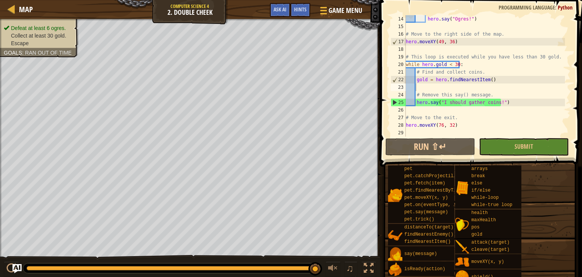
click at [505, 108] on div "hero . say ( "Ogres!" ) # Move to the right side of the map. hero . moveXY ( 49…" at bounding box center [485, 83] width 161 height 137
type textarea "hero.moveXY(76, 32)"
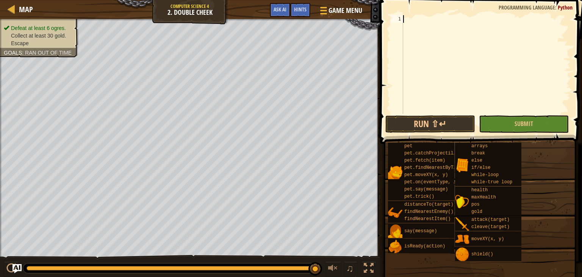
paste textarea "hero.moveXY(79, 32)"
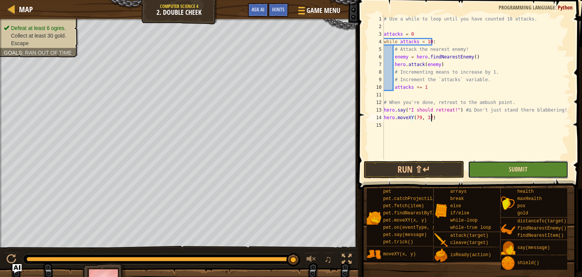
click at [522, 165] on span "Submit" at bounding box center [518, 169] width 19 height 8
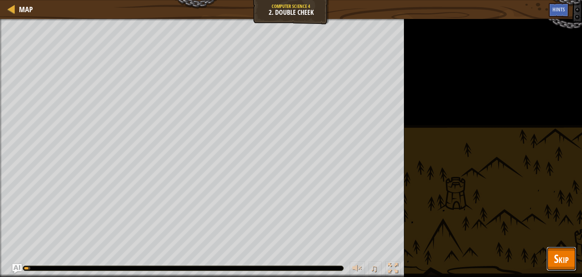
click at [562, 266] on span "Skip" at bounding box center [561, 259] width 15 height 16
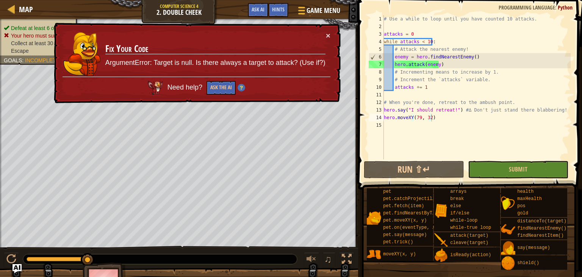
click at [474, 89] on div "# Use a while to loop until you have counted 10 attacks. attacks = 0 while atta…" at bounding box center [477, 94] width 188 height 159
type textarea "hero.moveXY(79, 32)"
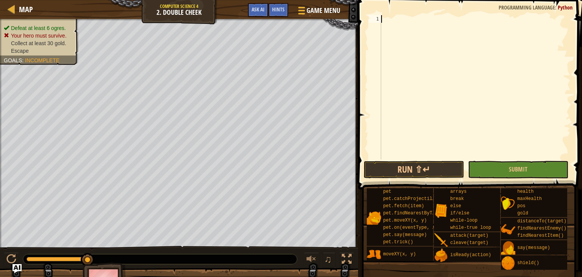
paste textarea "hero.moveXY(76, 32)"
type textarea "hero.moveXY(76, 32)"
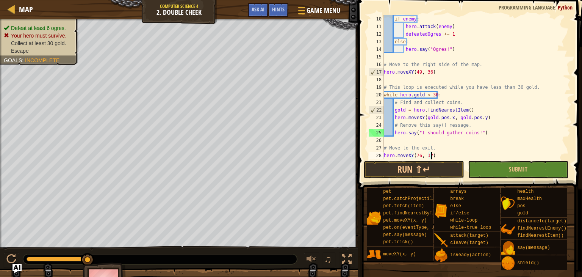
scroll to position [68, 0]
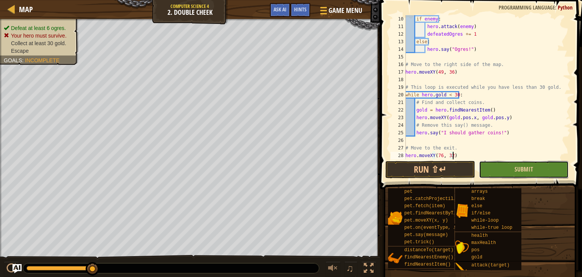
click at [508, 167] on button "Submit" at bounding box center [524, 169] width 90 height 17
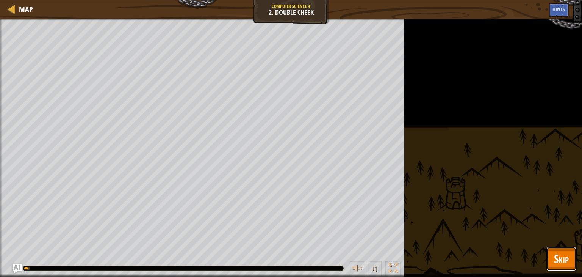
click at [555, 262] on span "Skip" at bounding box center [561, 259] width 15 height 16
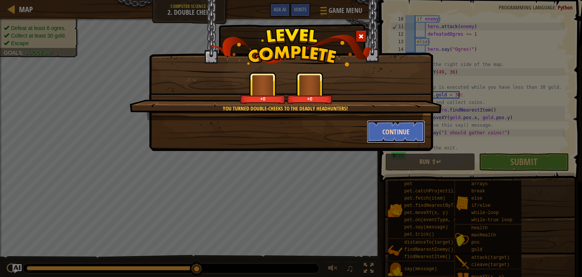
click at [385, 133] on button "Continue" at bounding box center [396, 131] width 59 height 23
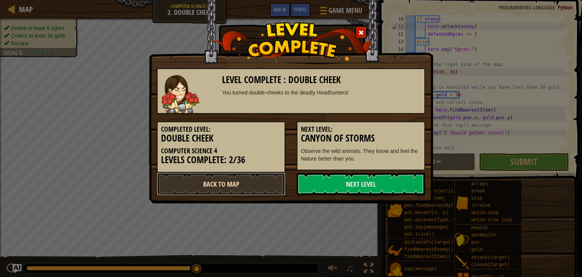
click at [266, 185] on link "Back to Map" at bounding box center [221, 184] width 129 height 23
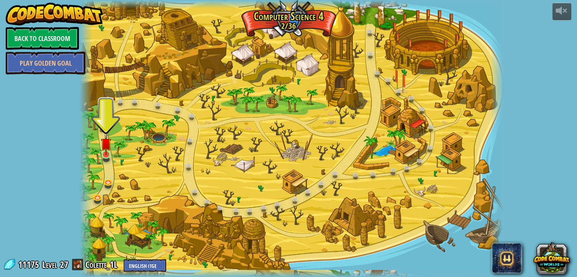
click at [107, 155] on img at bounding box center [106, 143] width 11 height 24
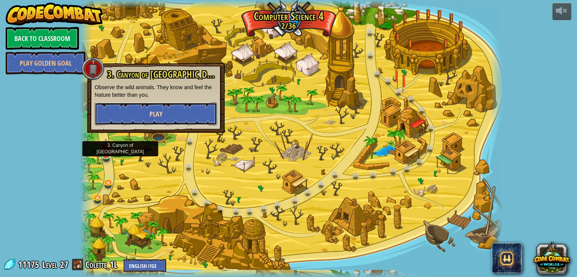
click at [174, 122] on button "Play" at bounding box center [156, 113] width 122 height 23
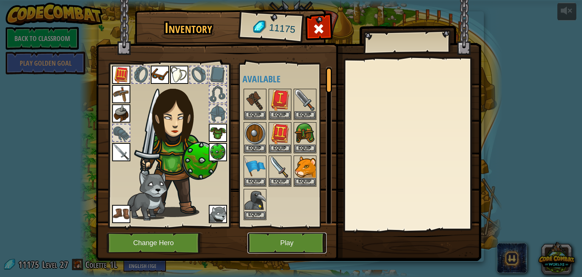
click at [297, 238] on button "Play" at bounding box center [287, 242] width 79 height 21
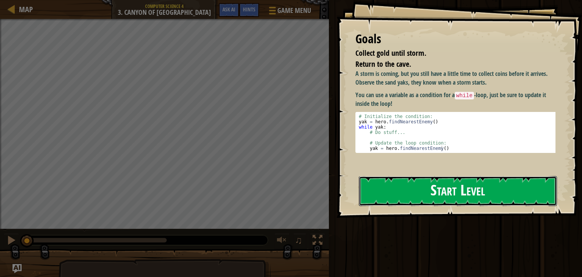
click at [444, 176] on button "Start Level" at bounding box center [458, 191] width 198 height 30
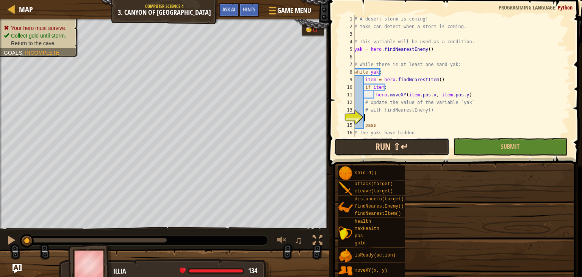
click at [438, 139] on button "Run ⇧↵" at bounding box center [392, 146] width 115 height 17
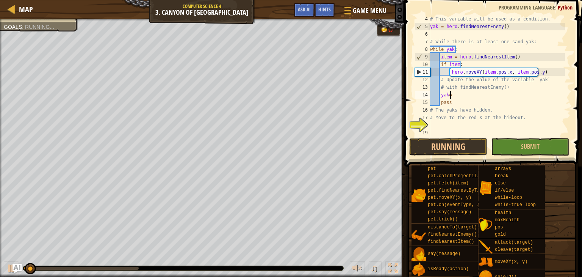
scroll to position [3, 1]
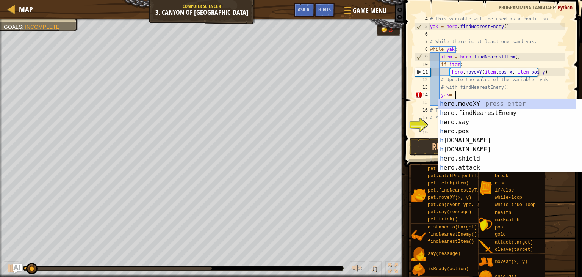
type textarea "yak= her"
click at [497, 113] on div "her o.moveXY press enter her o.findNearestEnemy press enter her o.say press ent…" at bounding box center [508, 144] width 138 height 91
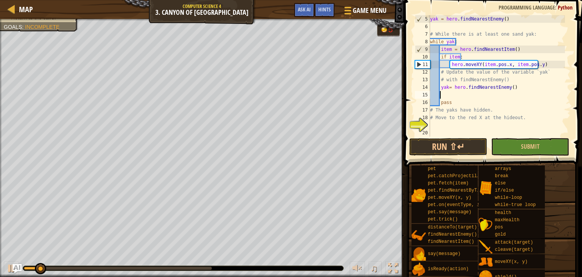
scroll to position [30, 0]
click at [467, 126] on div "yak = hero . findNearestEnemy ( ) # While there is at least one sand yak: while…" at bounding box center [497, 83] width 137 height 137
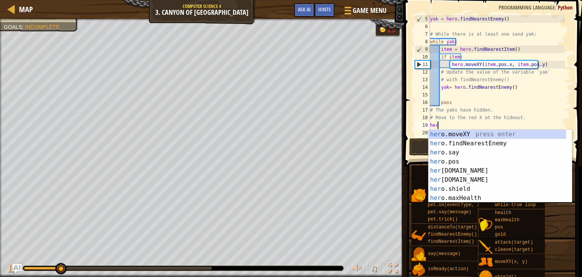
click at [472, 134] on div "her o.moveXY press enter her o.findNearestEnemy press enter her o.say press ent…" at bounding box center [498, 175] width 138 height 91
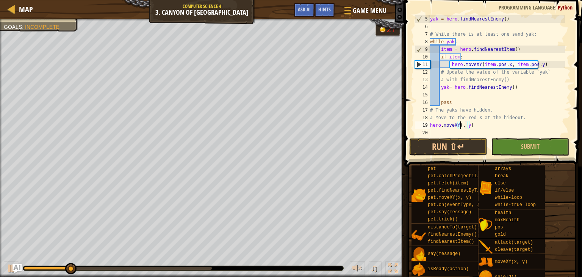
scroll to position [3, 3]
click at [576, 182] on div "hero.moveXY(38, y) 5 6 7 8 9 10 11 12 13 14 15 16 17 18 19 20 yak = hero . find…" at bounding box center [492, 98] width 180 height 189
type textarea "hero.moveXY(38, 58)"
click at [537, 146] on span "Submit" at bounding box center [530, 146] width 19 height 8
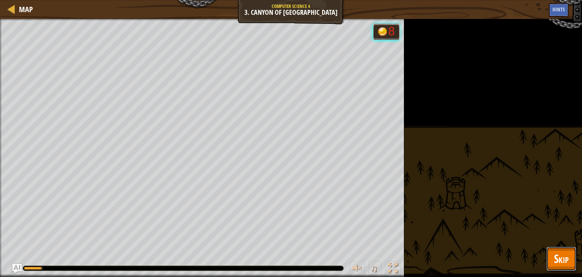
click at [559, 262] on span "Skip" at bounding box center [561, 259] width 15 height 16
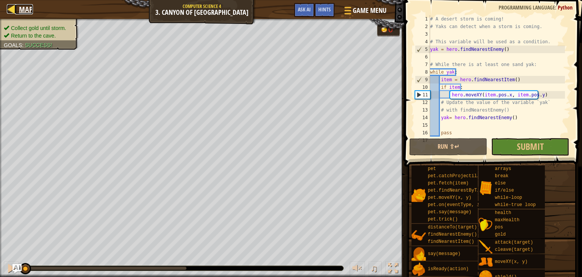
click at [32, 6] on span "Map" at bounding box center [26, 9] width 14 height 10
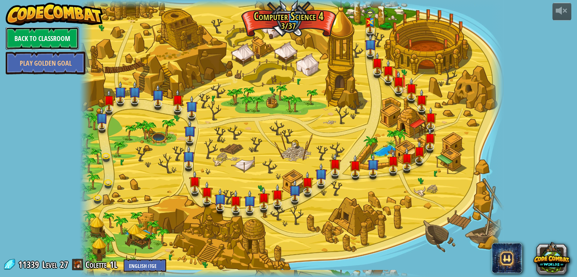
click at [50, 46] on link "Back to Classroom" at bounding box center [42, 38] width 73 height 23
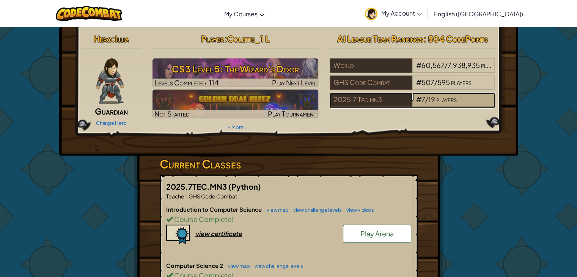
click at [450, 104] on div "# 7 / 19 players" at bounding box center [453, 100] width 83 height 14
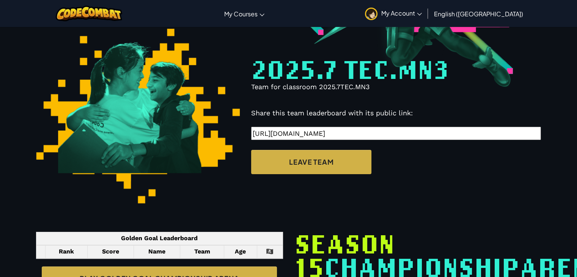
select select "68816ef38448581ccbc3132d"
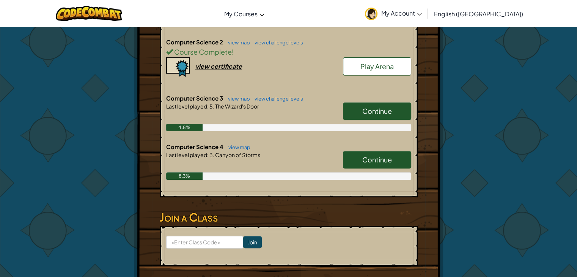
scroll to position [226, 0]
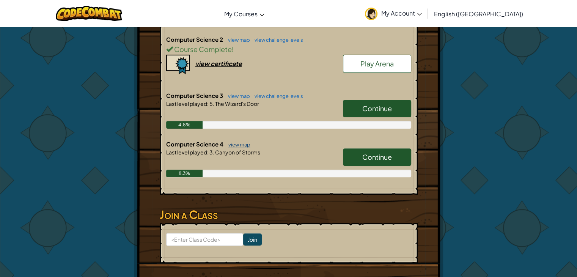
click at [246, 144] on link "view map" at bounding box center [237, 144] width 26 height 6
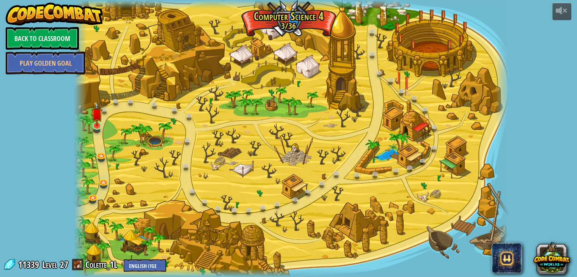
click at [101, 124] on img at bounding box center [96, 113] width 11 height 25
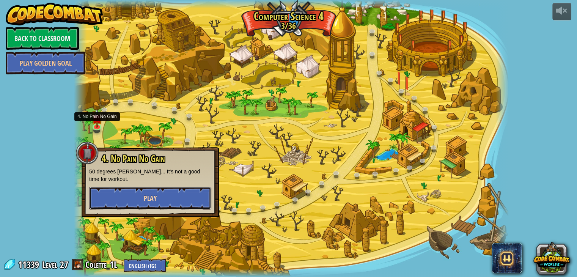
click at [171, 202] on button "Play" at bounding box center [150, 198] width 122 height 23
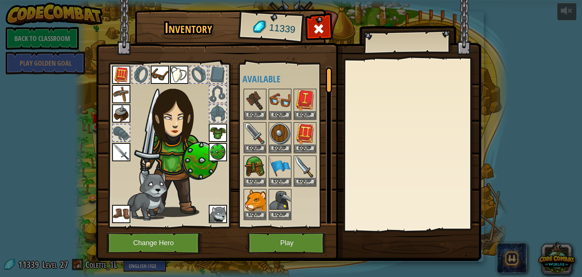
click at [299, 235] on button "Play" at bounding box center [287, 242] width 79 height 21
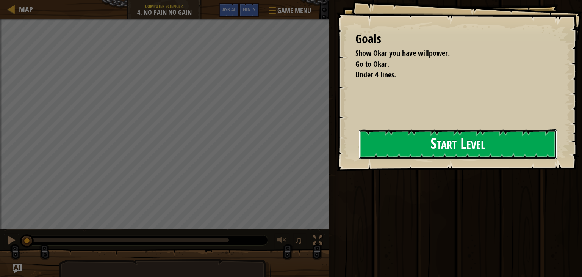
click at [435, 155] on button "Start Level" at bounding box center [458, 144] width 198 height 30
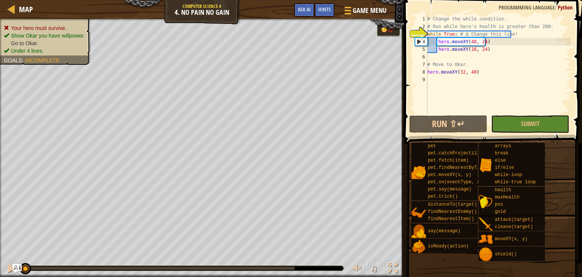
click at [497, 74] on div "# Change the while condition. # Run while hero's health is greater than 200: wh…" at bounding box center [498, 72] width 145 height 114
type textarea "hero.moveXY(32, 40)"
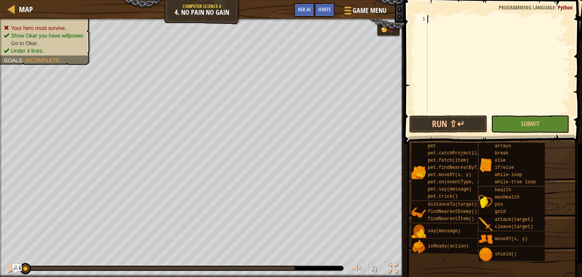
paste textarea "hero.moveXY(32, 40)"
type textarea "hero.moveXY(32, 40)"
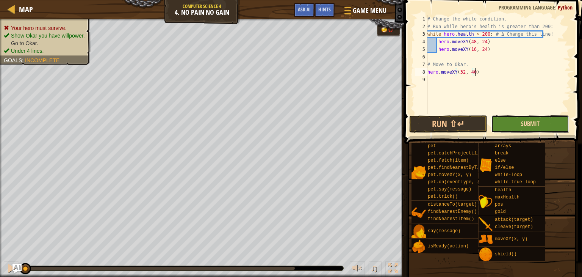
click at [530, 125] on span "Submit" at bounding box center [530, 123] width 19 height 8
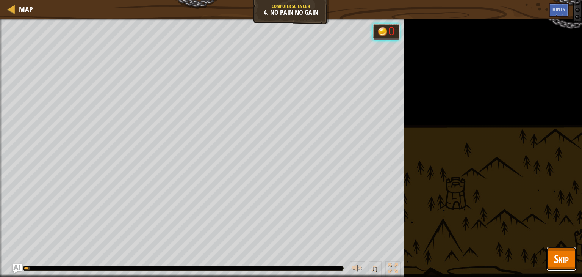
click at [559, 259] on span "Skip" at bounding box center [561, 259] width 15 height 16
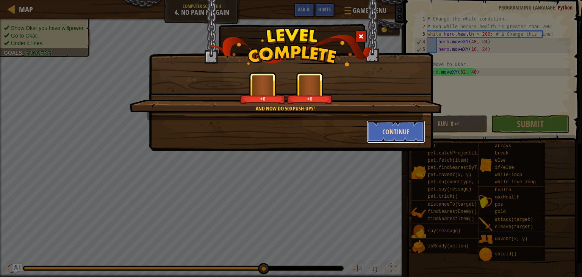
click at [372, 126] on button "Continue" at bounding box center [396, 131] width 59 height 23
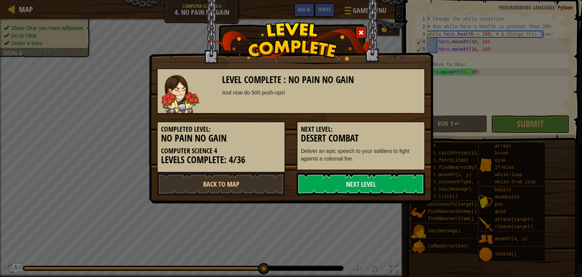
click at [388, 131] on h5 "Next Level:" at bounding box center [361, 130] width 120 height 8
click at [275, 185] on link "Back to Map" at bounding box center [221, 184] width 129 height 23
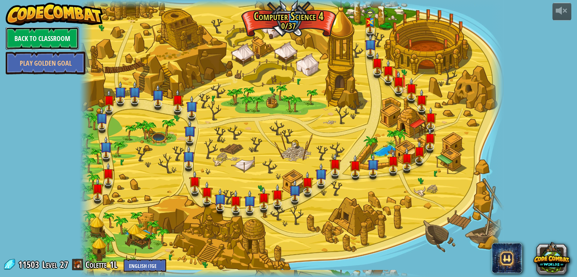
click at [65, 33] on link "Back to Classroom" at bounding box center [42, 38] width 73 height 23
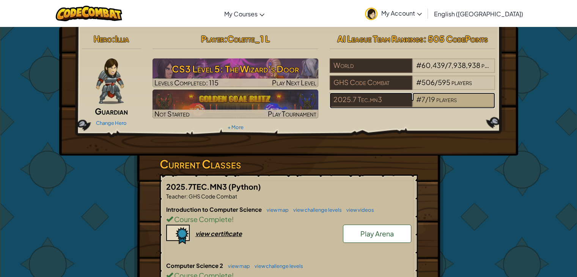
click at [429, 103] on span "19" at bounding box center [431, 99] width 7 height 9
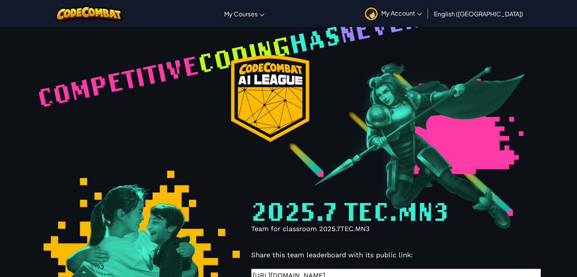
select select "68816ef38448581ccbc3132d"
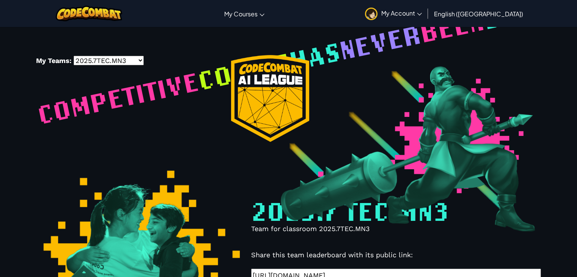
click at [130, 105] on span "Competitive" at bounding box center [118, 97] width 168 height 67
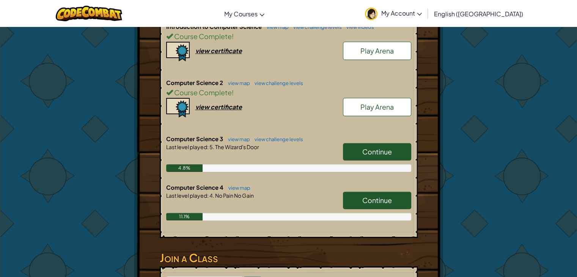
scroll to position [184, 0]
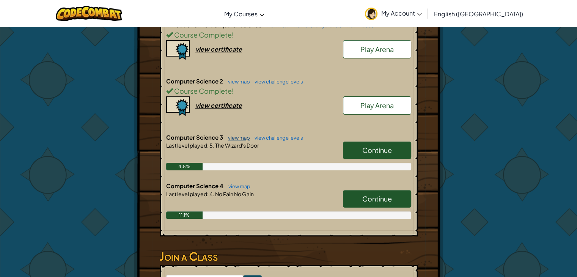
click at [244, 135] on link "view map" at bounding box center [237, 138] width 26 height 6
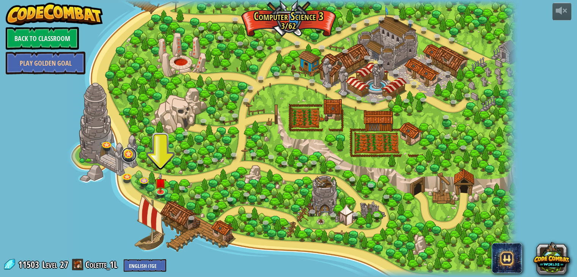
click at [124, 160] on link at bounding box center [128, 154] width 15 height 15
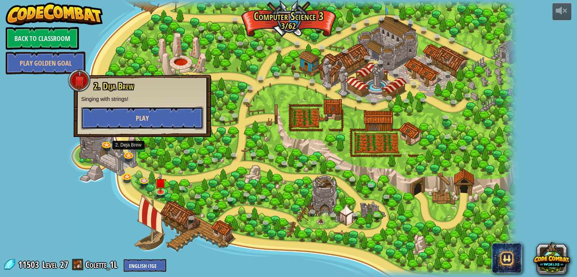
click at [159, 126] on button "Play" at bounding box center [142, 118] width 122 height 23
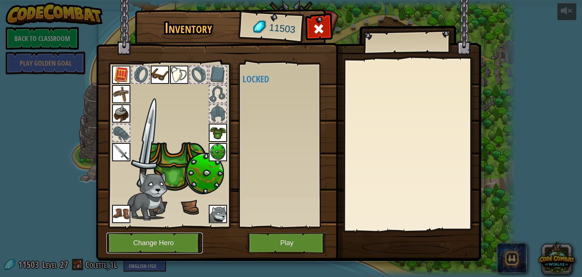
click at [178, 241] on button "Change Hero" at bounding box center [155, 242] width 96 height 21
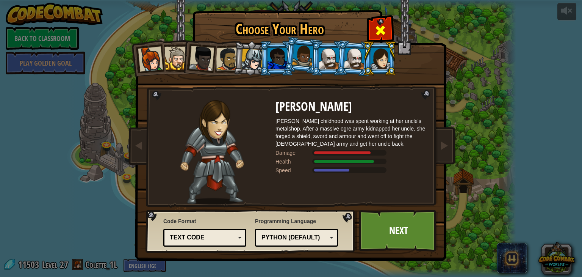
click at [379, 23] on div at bounding box center [381, 29] width 24 height 24
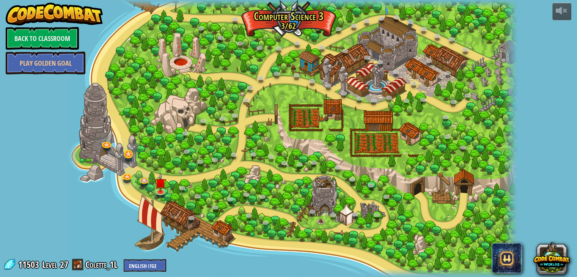
click at [123, 153] on link at bounding box center [128, 154] width 15 height 15
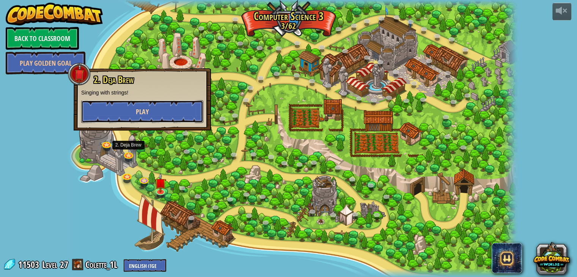
click at [170, 118] on button "Play" at bounding box center [142, 111] width 122 height 23
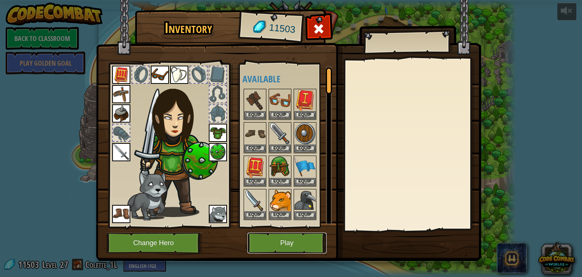
click at [276, 244] on button "Play" at bounding box center [287, 242] width 79 height 21
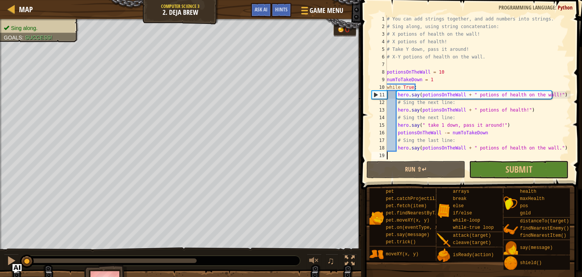
click at [482, 89] on div "# You can add strings together, and add numbers into strings. # Sing along, usi…" at bounding box center [478, 94] width 185 height 159
type textarea "hero.say(potionsOnTheWall + " potions of health on the wall.")"
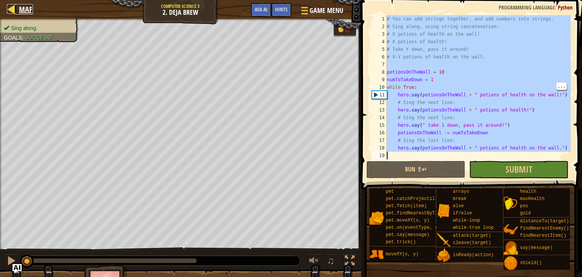
click at [31, 10] on span "Map" at bounding box center [26, 9] width 14 height 10
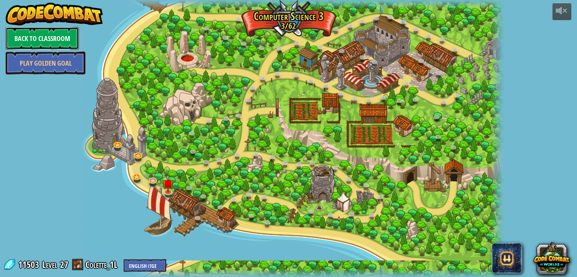
click at [51, 47] on link "Back to Classroom" at bounding box center [42, 38] width 73 height 23
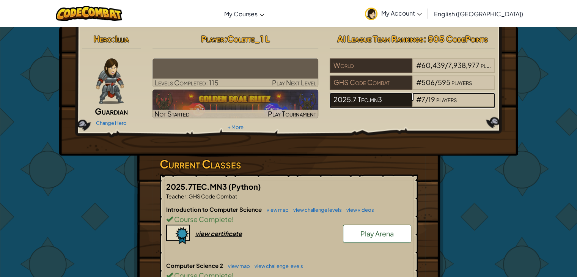
click at [384, 105] on div "2025.7 Tec.mn3" at bounding box center [371, 100] width 83 height 14
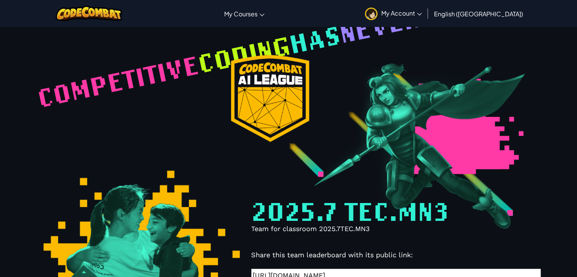
select select "68816ef38448581ccbc3132d"
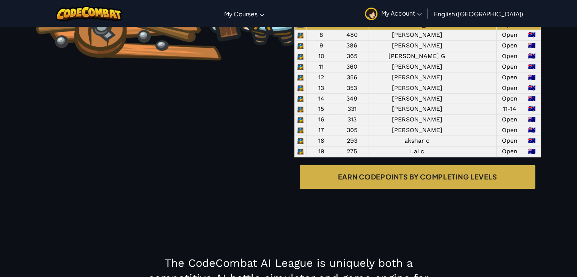
scroll to position [652, 0]
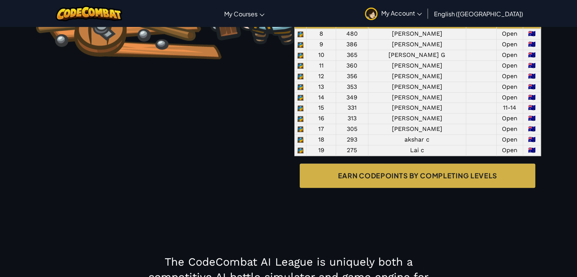
click at [384, 29] on td "Colette_1 L" at bounding box center [417, 23] width 98 height 11
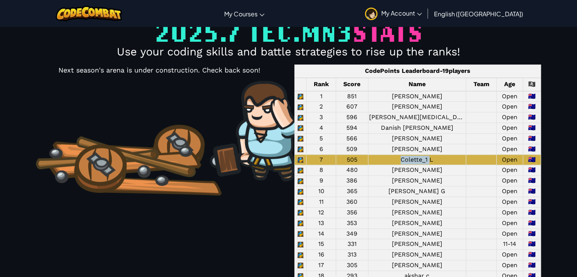
scroll to position [514, 0]
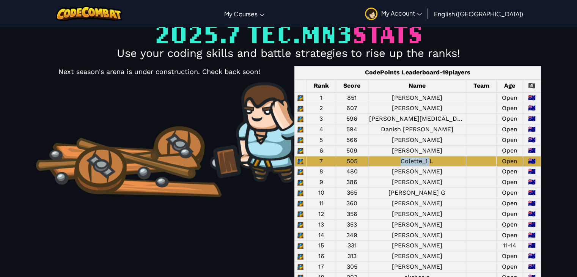
click at [422, 14] on span "My Account" at bounding box center [401, 13] width 41 height 8
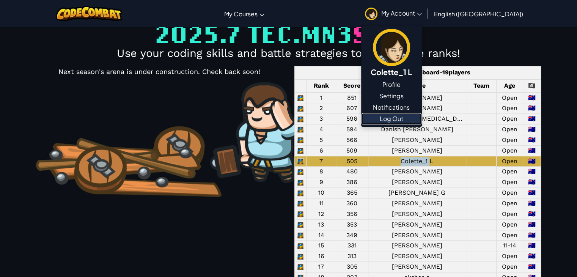
click at [421, 121] on link "Log Out" at bounding box center [391, 118] width 60 height 11
